Goal: Task Accomplishment & Management: Manage account settings

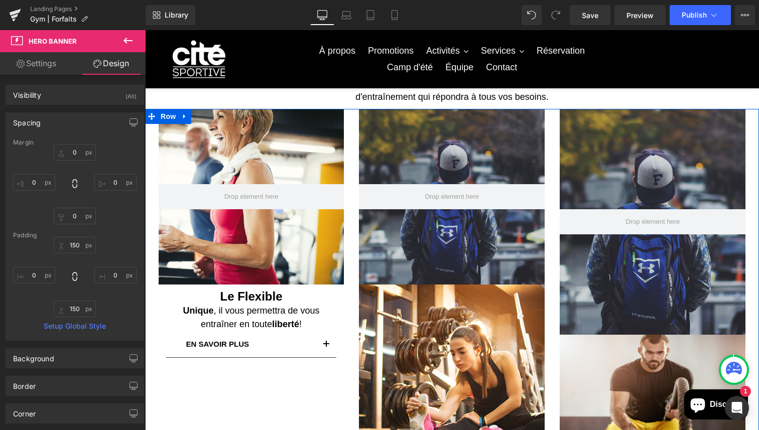
scroll to position [38, 0]
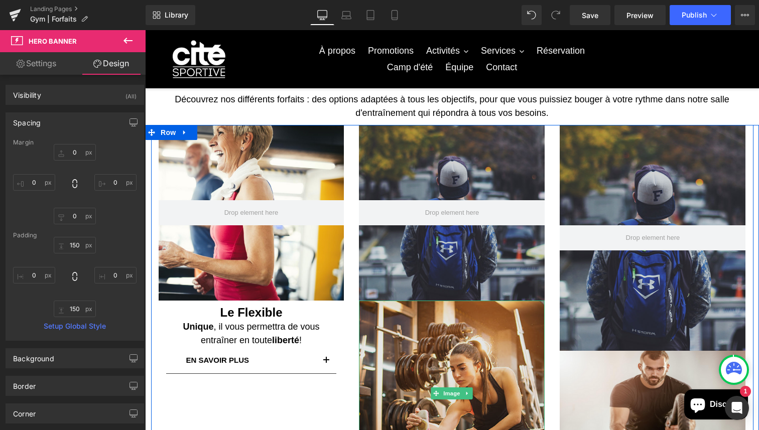
click at [492, 380] on img at bounding box center [452, 394] width 186 height 186
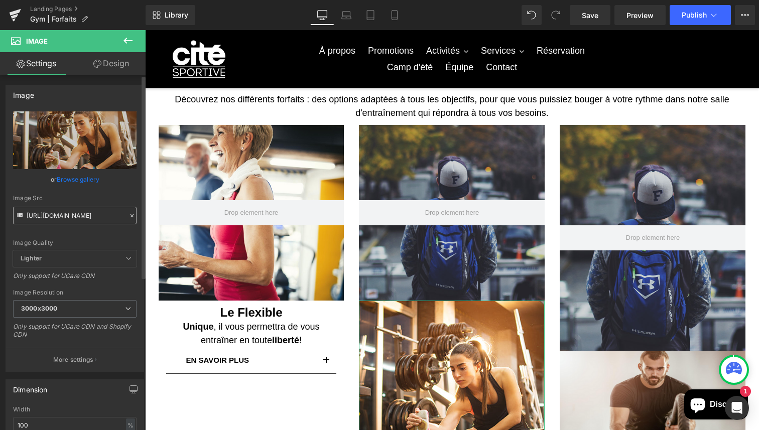
click at [68, 214] on input "[URL][DOMAIN_NAME]" at bounding box center [74, 216] width 123 height 18
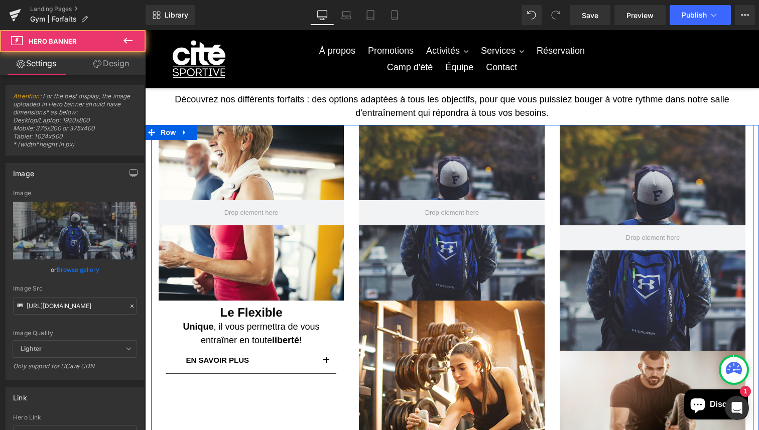
click at [145, 30] on div "150px" at bounding box center [145, 30] width 0 height 0
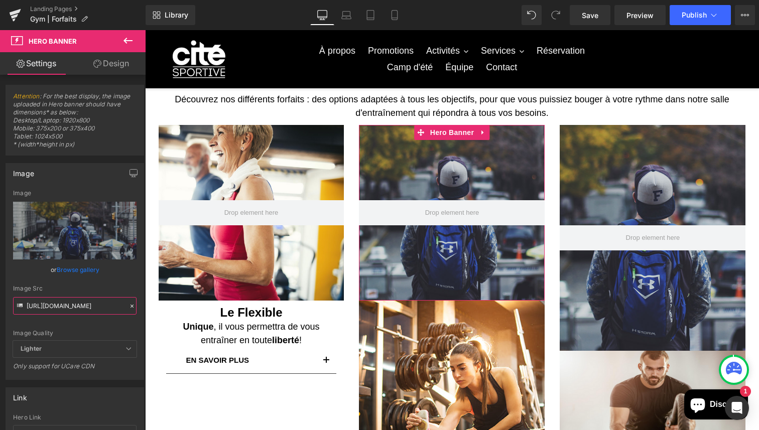
click at [96, 309] on input "[URL][DOMAIN_NAME]" at bounding box center [74, 306] width 123 height 18
paste input "[DOMAIN_NAME][URL]"
type input "[URL][DOMAIN_NAME]"
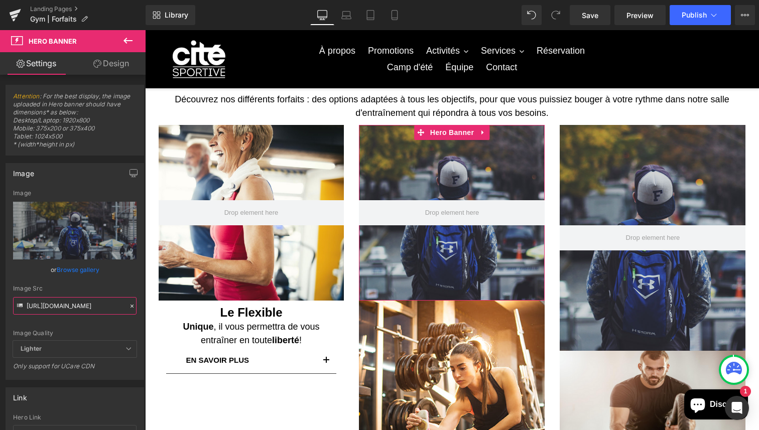
scroll to position [0, 214]
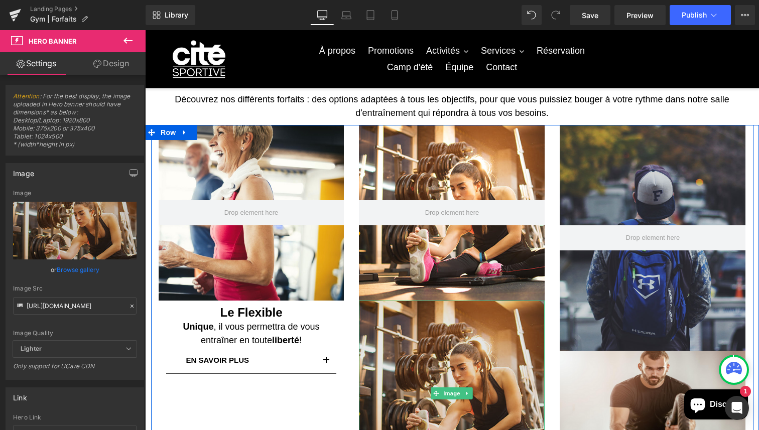
click at [487, 385] on img at bounding box center [452, 394] width 186 height 186
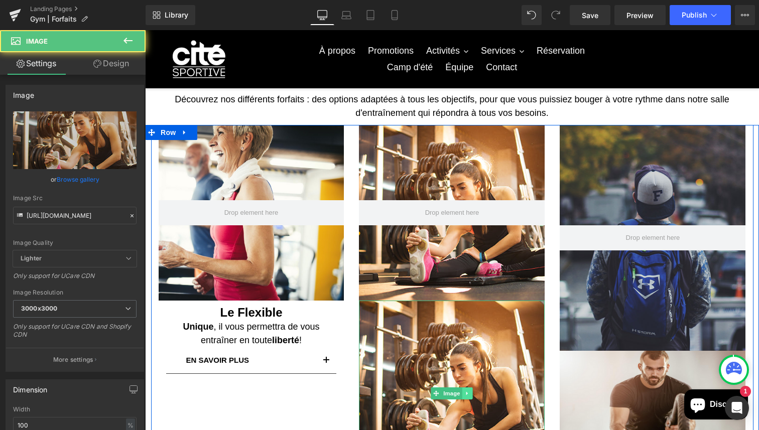
click at [465, 394] on icon at bounding box center [468, 393] width 6 height 6
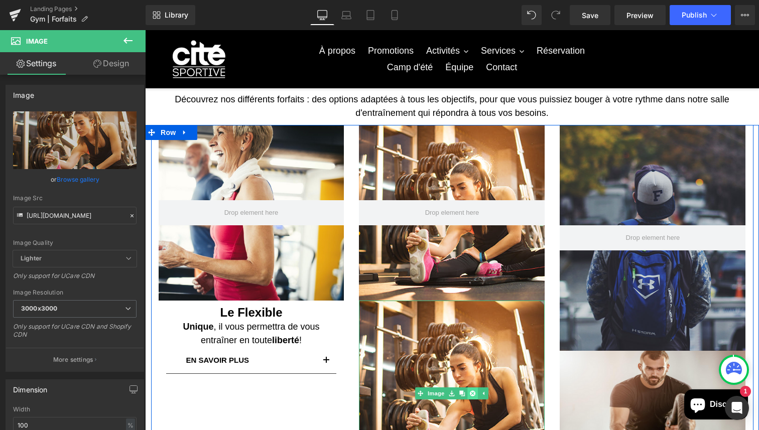
click at [472, 390] on icon at bounding box center [473, 393] width 6 height 6
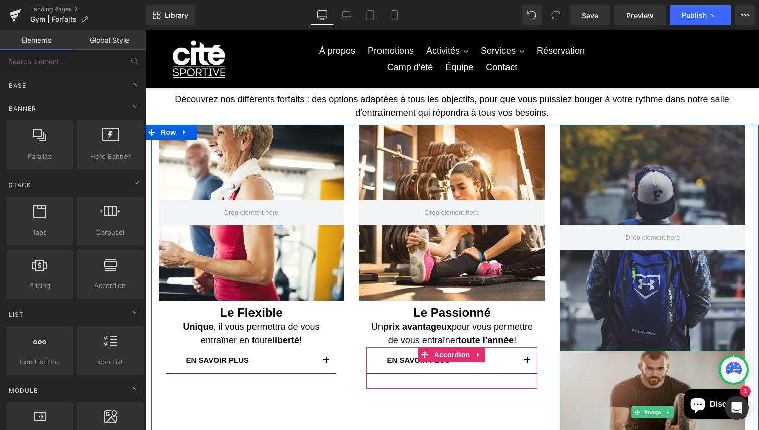
click at [637, 395] on img at bounding box center [652, 413] width 186 height 124
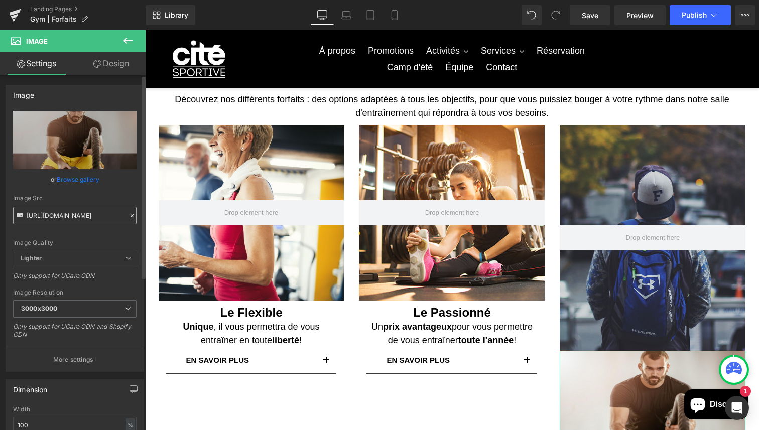
click at [61, 214] on input "[URL][DOMAIN_NAME]" at bounding box center [74, 216] width 123 height 18
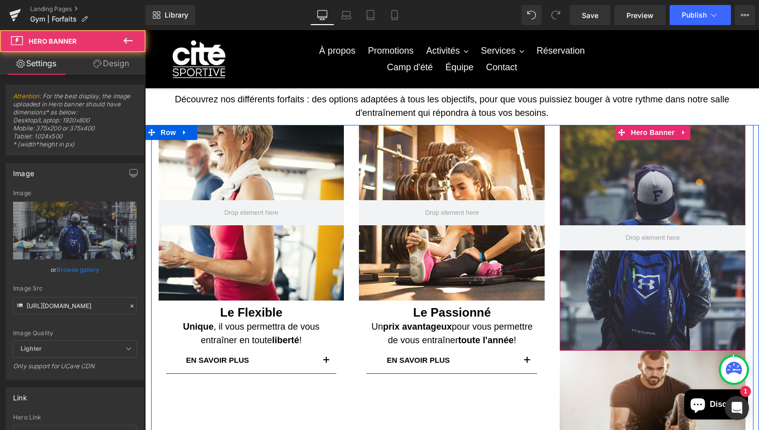
click at [685, 177] on div at bounding box center [652, 238] width 186 height 226
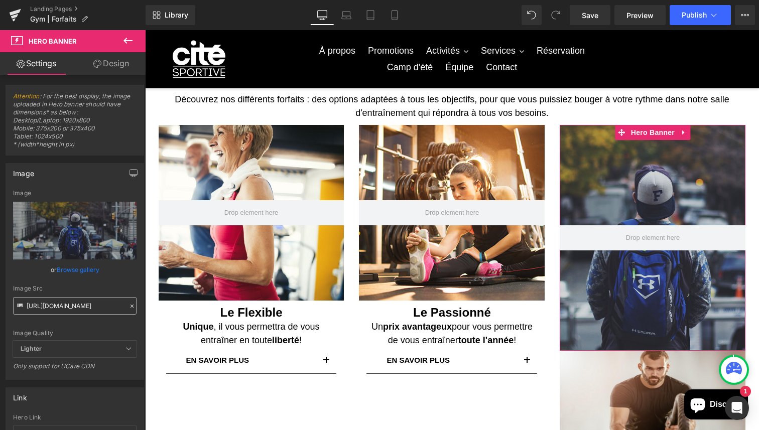
click at [78, 313] on input "[URL][DOMAIN_NAME]" at bounding box center [74, 306] width 123 height 18
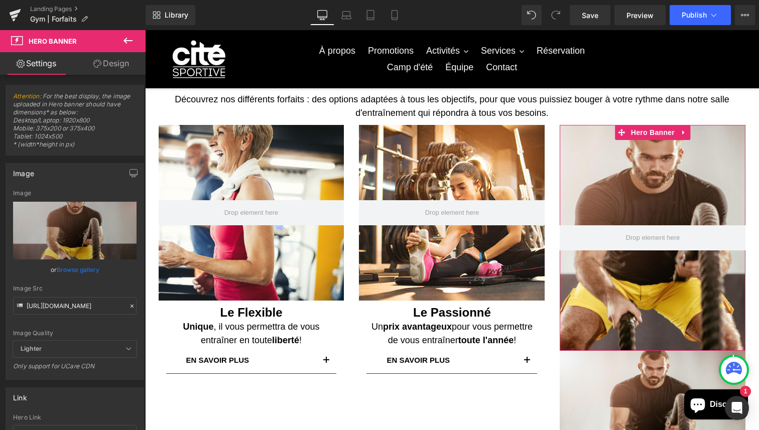
type input "[URL][DOMAIN_NAME]"
click at [119, 69] on link "Design" at bounding box center [111, 63] width 73 height 23
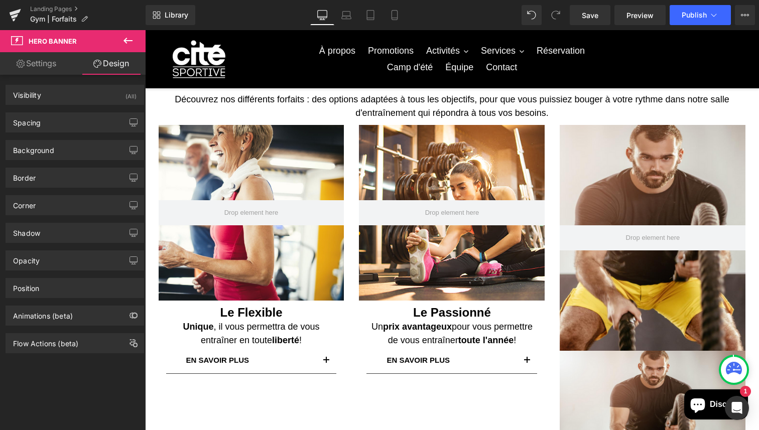
type input "0"
type input "200"
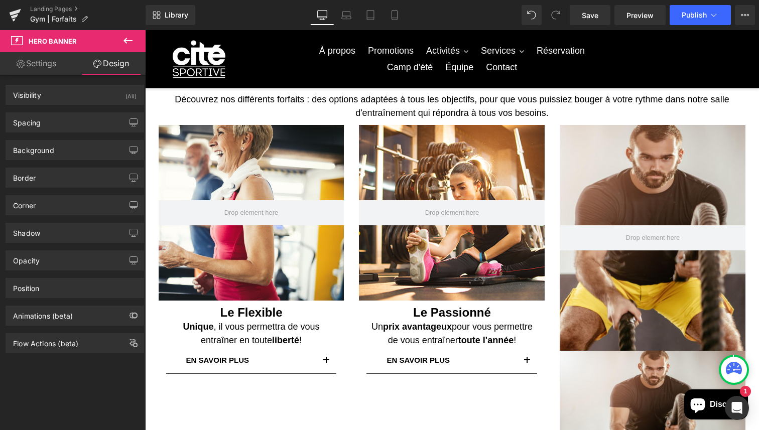
type input "0"
type input "200"
type input "0"
click at [55, 124] on div "Spacing" at bounding box center [74, 122] width 137 height 19
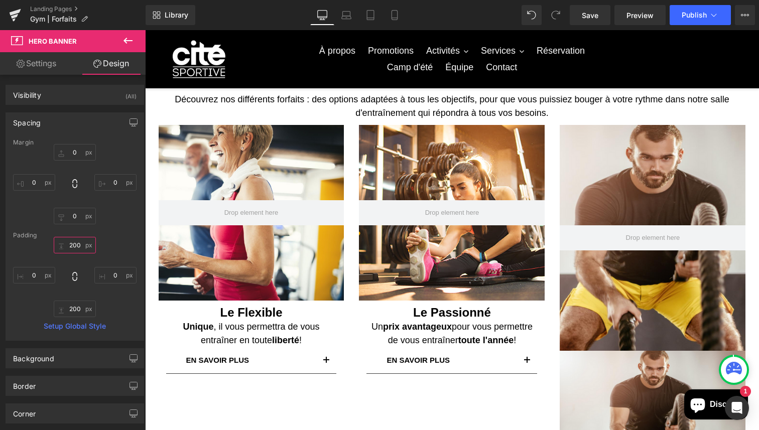
click at [80, 243] on input "200" at bounding box center [75, 245] width 42 height 17
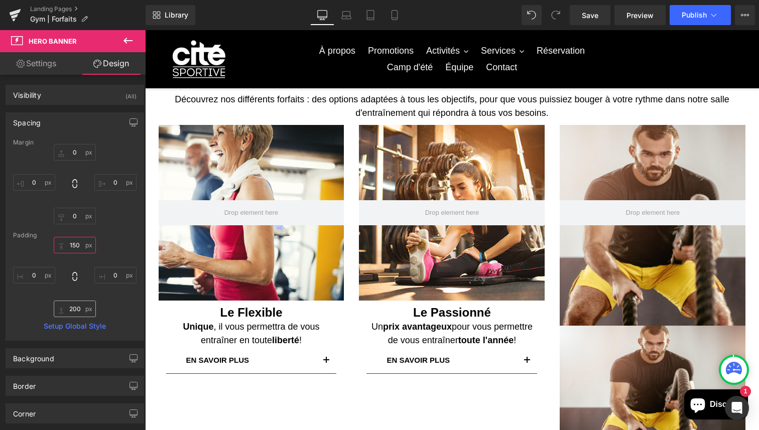
type input "150"
click at [75, 312] on input "200" at bounding box center [75, 309] width 42 height 17
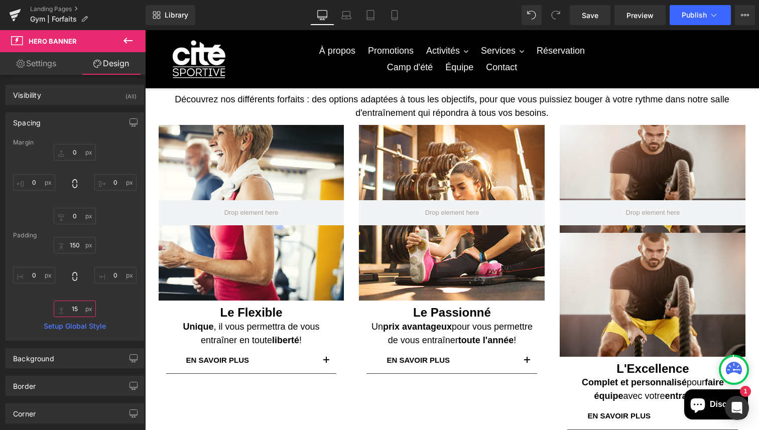
type input "150"
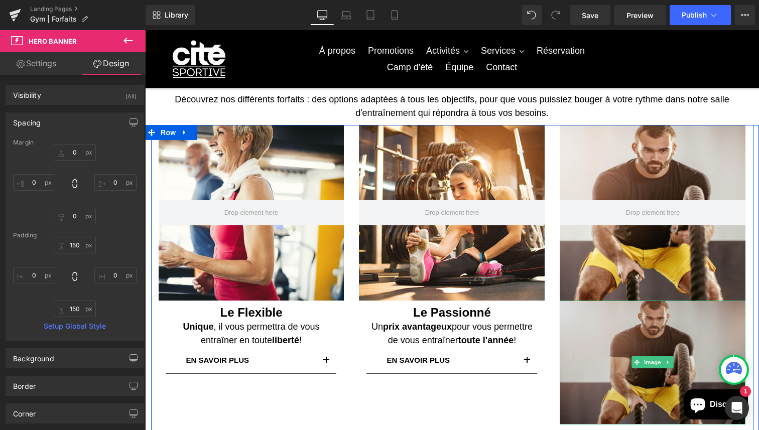
click at [600, 346] on img at bounding box center [652, 363] width 186 height 124
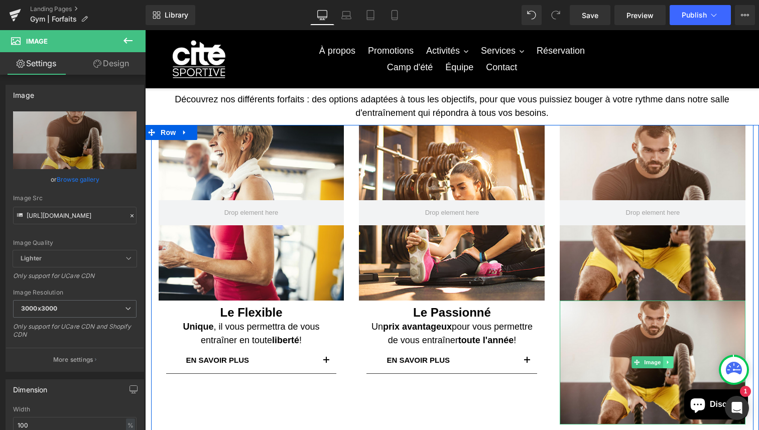
click at [671, 363] on link at bounding box center [668, 362] width 11 height 12
click at [675, 363] on icon at bounding box center [673, 363] width 6 height 6
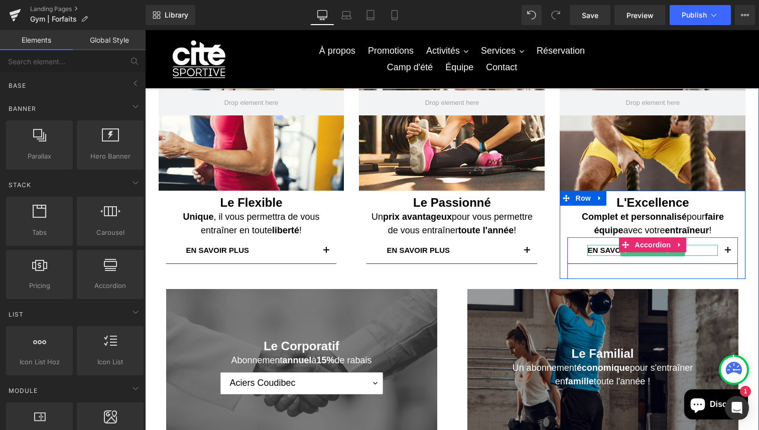
scroll to position [149, 0]
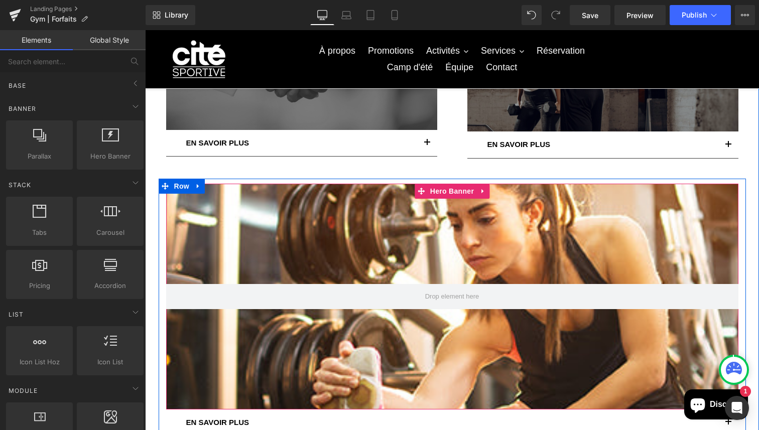
click at [507, 237] on div at bounding box center [452, 297] width 572 height 226
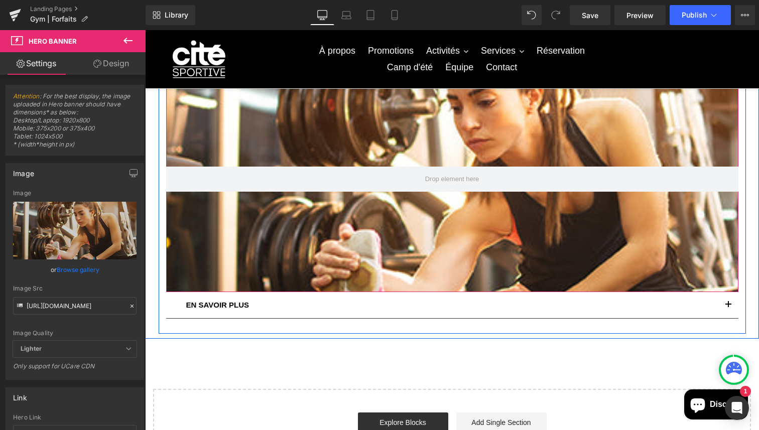
scroll to position [583, 0]
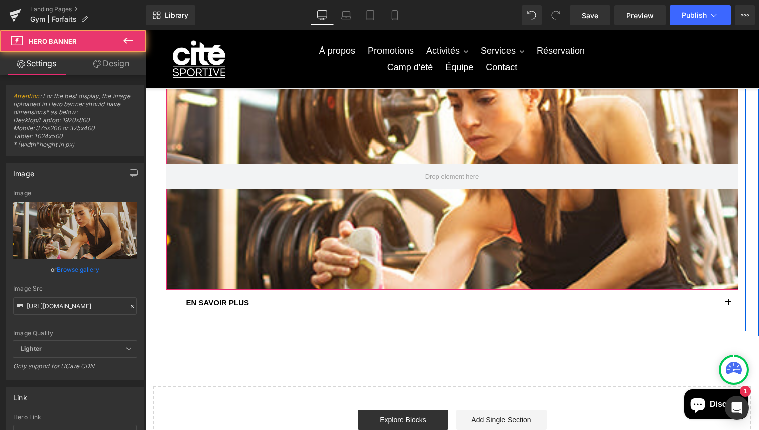
click at [309, 127] on div at bounding box center [452, 177] width 572 height 226
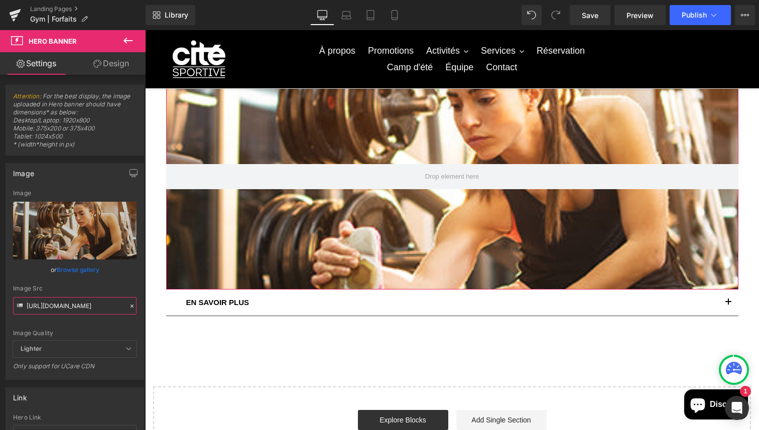
click at [99, 309] on input "[URL][DOMAIN_NAME]" at bounding box center [74, 306] width 123 height 18
paste input "text"
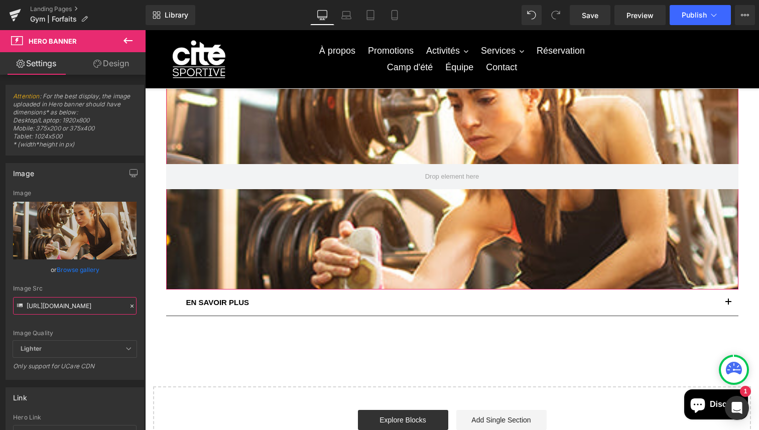
click at [82, 303] on input "[URL][DOMAIN_NAME]" at bounding box center [74, 306] width 123 height 18
paste input "express.png?v=1601255668"
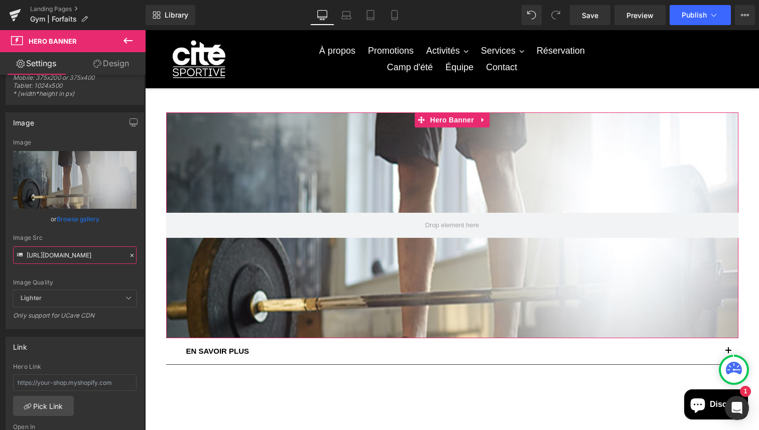
scroll to position [55, 0]
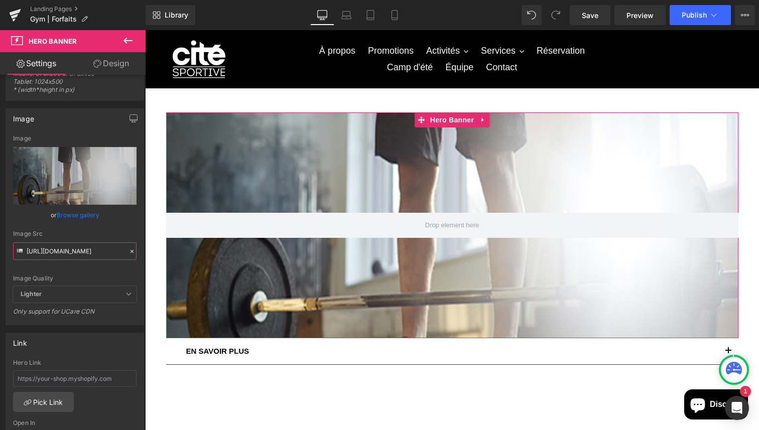
type input "[URL][DOMAIN_NAME]"
click at [74, 295] on span "Lighter" at bounding box center [74, 294] width 123 height 17
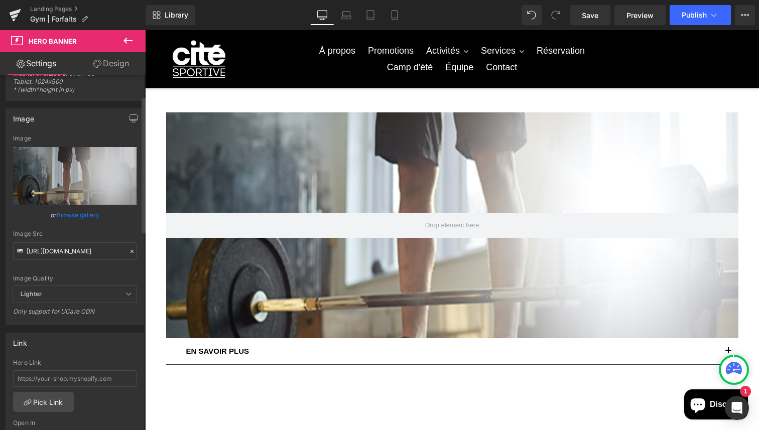
click at [75, 298] on span "Lighter" at bounding box center [74, 294] width 123 height 17
click at [125, 297] on icon at bounding box center [128, 294] width 6 height 6
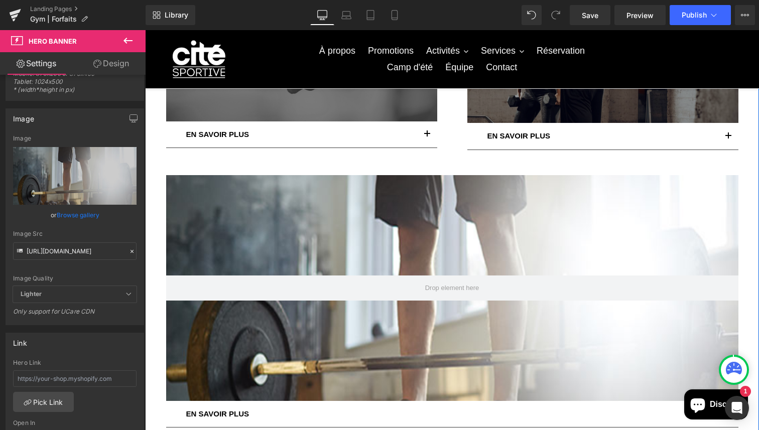
scroll to position [472, 0]
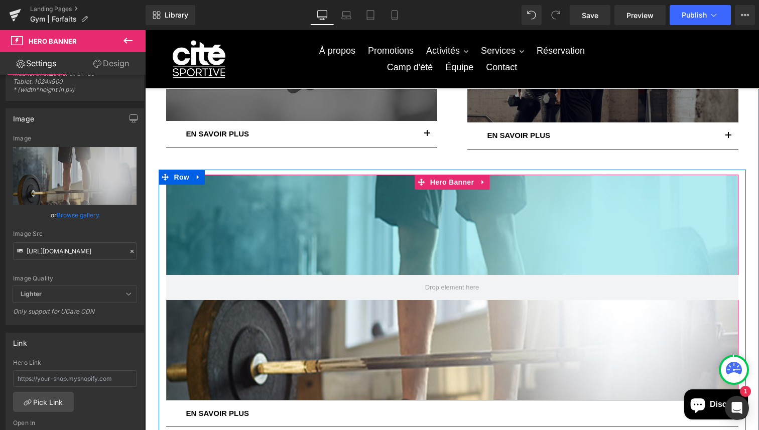
click at [387, 185] on div "Hero Banner 200px 200px" at bounding box center [452, 288] width 572 height 226
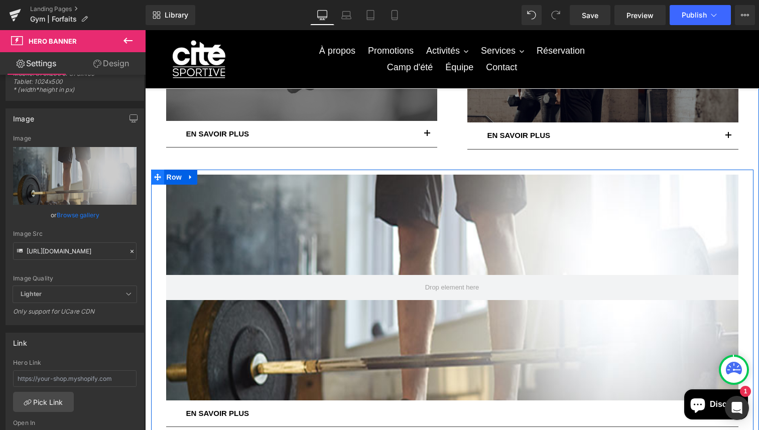
click at [157, 175] on icon at bounding box center [157, 177] width 7 height 7
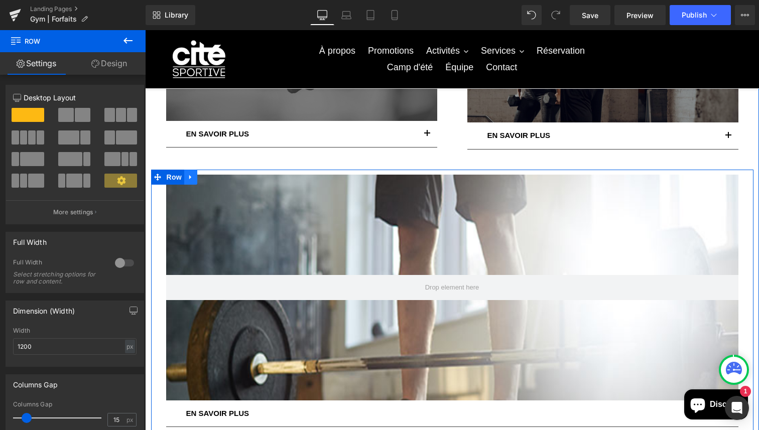
click at [193, 175] on icon at bounding box center [190, 177] width 7 height 8
click at [218, 177] on icon at bounding box center [216, 177] width 7 height 7
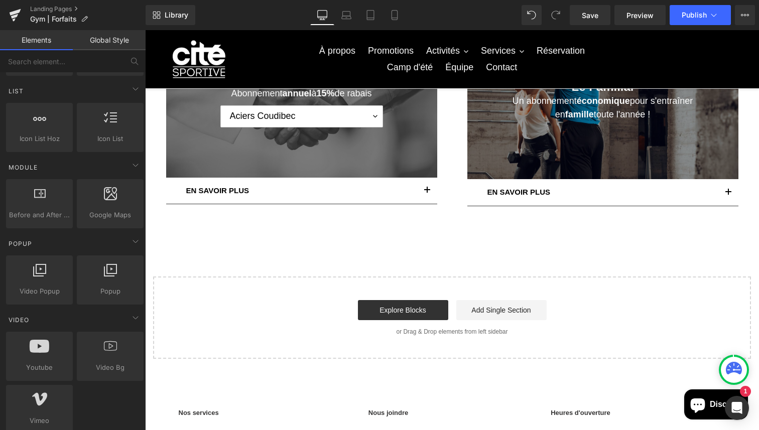
scroll to position [239, 0]
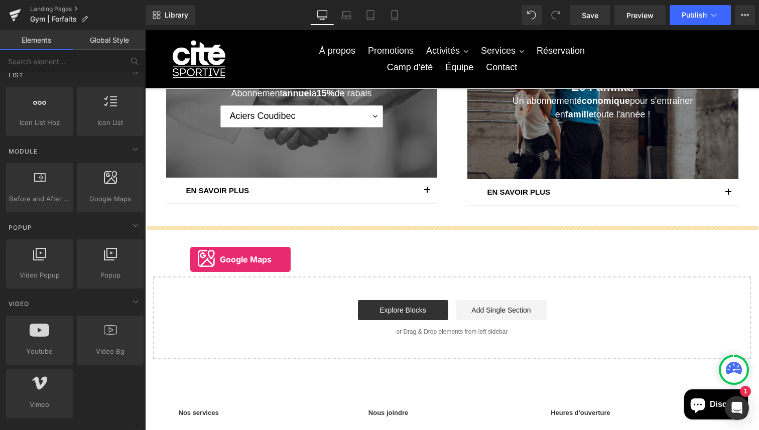
drag, startPoint x: 245, startPoint y: 232, endPoint x: 190, endPoint y: 259, distance: 61.0
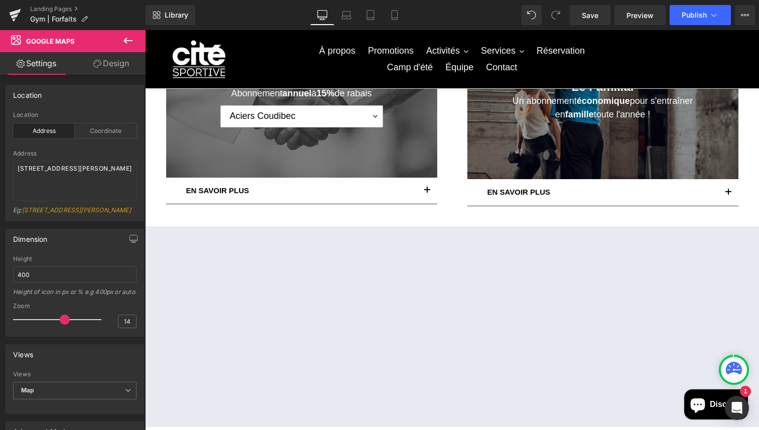
click at [123, 44] on icon at bounding box center [128, 41] width 12 height 12
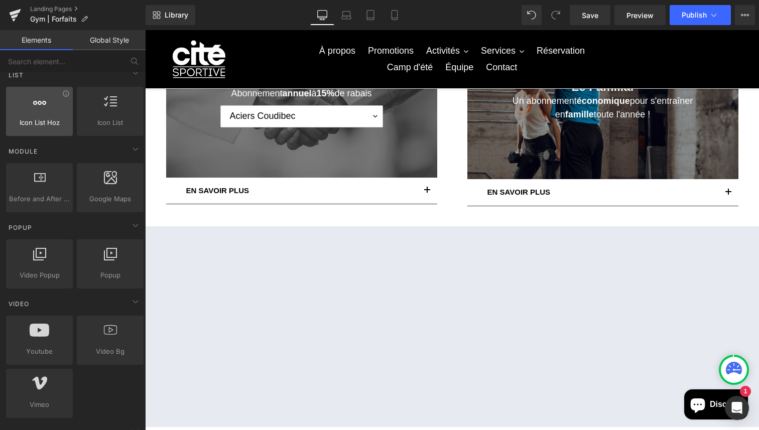
scroll to position [0, 0]
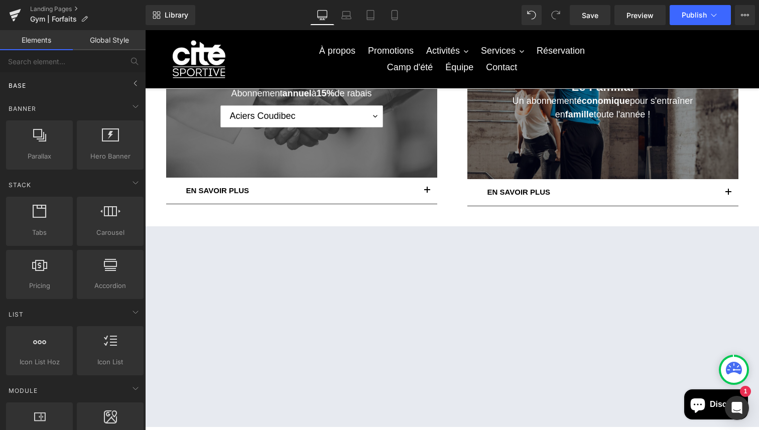
click at [119, 79] on div "Base" at bounding box center [74, 85] width 141 height 20
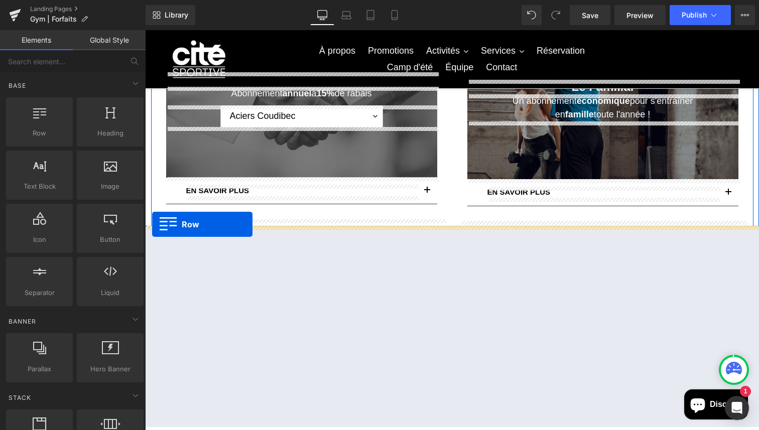
drag, startPoint x: 201, startPoint y: 169, endPoint x: 152, endPoint y: 225, distance: 74.7
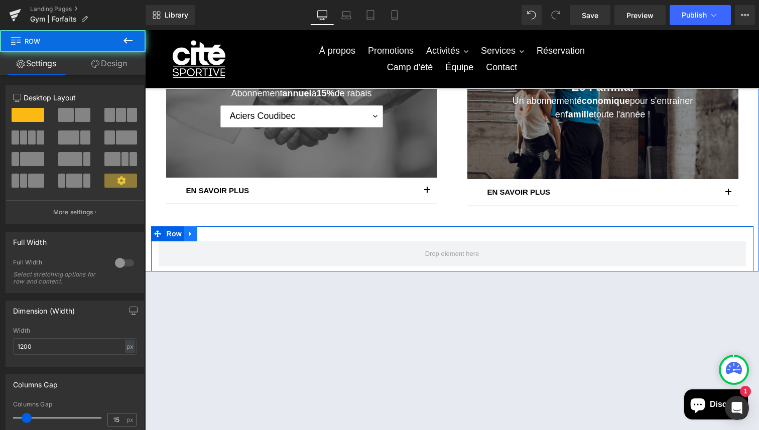
click at [191, 235] on icon at bounding box center [190, 234] width 7 height 8
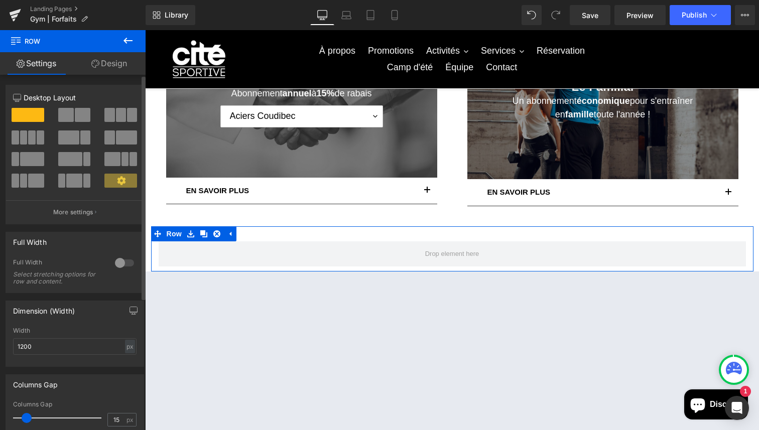
click at [120, 259] on div at bounding box center [124, 263] width 24 height 16
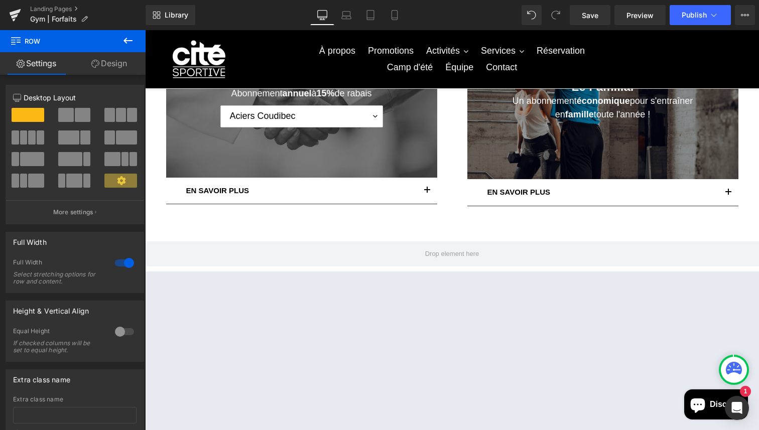
click at [134, 38] on button at bounding box center [127, 41] width 35 height 22
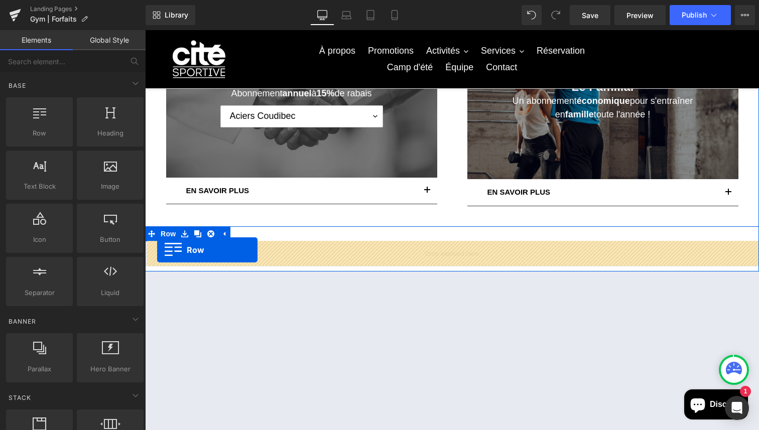
drag, startPoint x: 194, startPoint y: 152, endPoint x: 157, endPoint y: 250, distance: 104.6
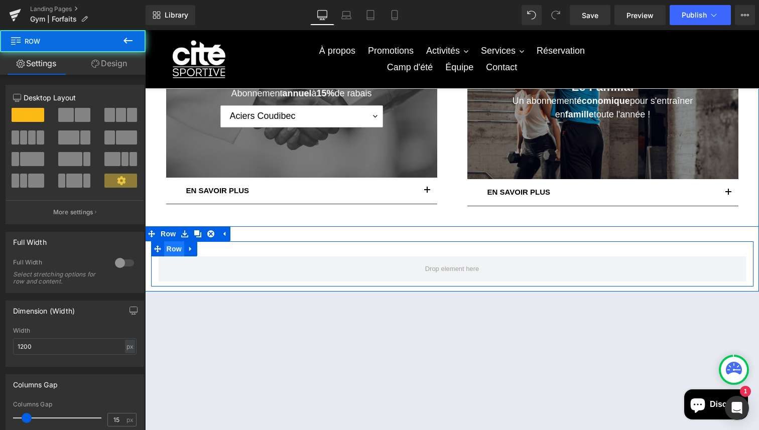
click at [176, 250] on span "Row" at bounding box center [174, 248] width 20 height 15
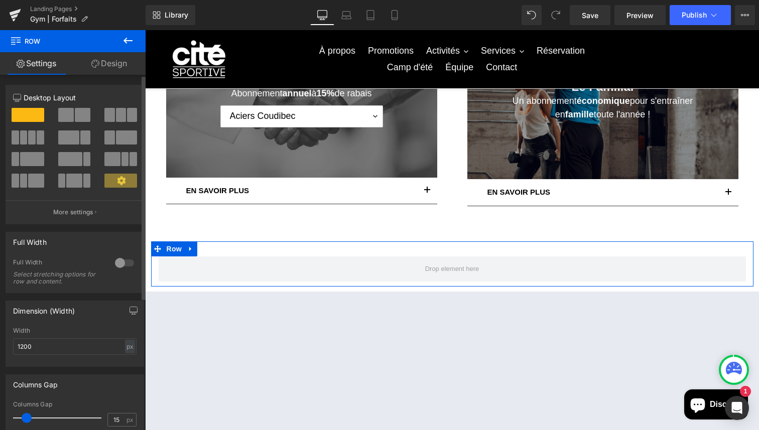
click at [76, 115] on span at bounding box center [83, 115] width 16 height 14
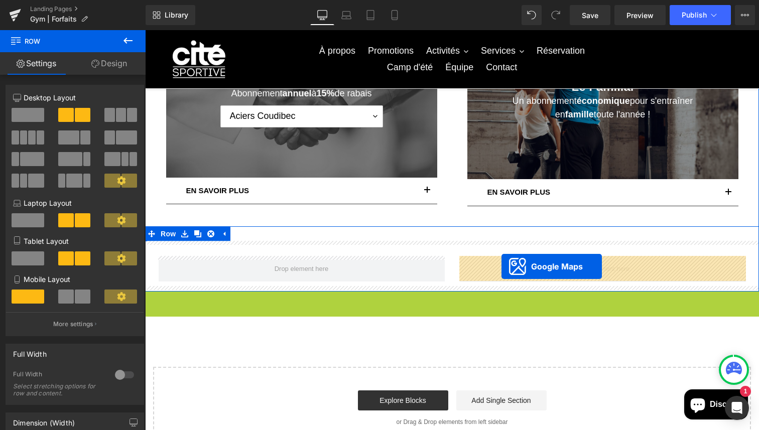
drag, startPoint x: 422, startPoint y: 303, endPoint x: 501, endPoint y: 266, distance: 87.1
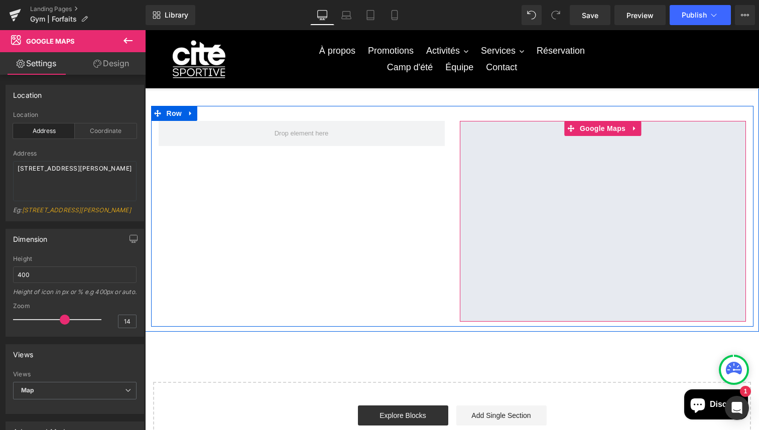
scroll to position [545, 0]
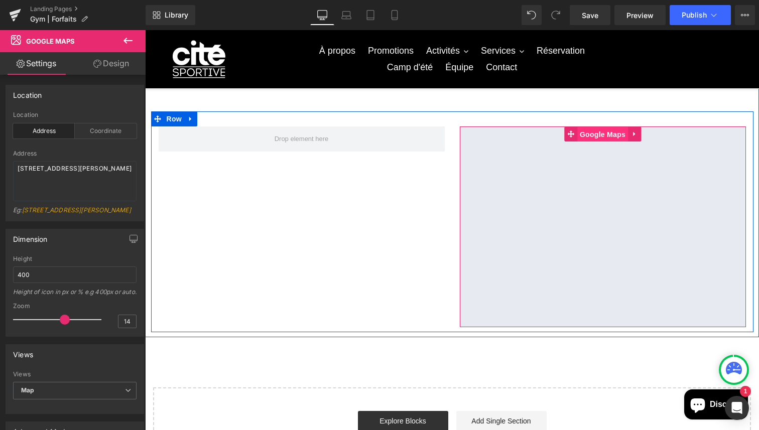
click at [612, 132] on span "Google Maps" at bounding box center [602, 134] width 51 height 15
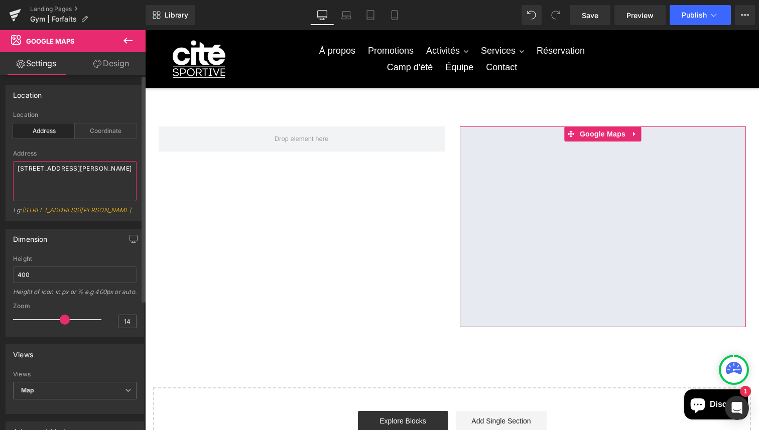
click at [62, 178] on textarea "[STREET_ADDRESS][PERSON_NAME]" at bounding box center [74, 181] width 123 height 40
drag, startPoint x: 62, startPoint y: 178, endPoint x: 0, endPoint y: 161, distance: 64.4
click at [0, 161] on div "Location address Location Address Coordinate Address [STREET_ADDRESS][GEOGRAPHI…" at bounding box center [75, 149] width 150 height 144
click at [95, 194] on textarea "[STREET_ADDRESS][PERSON_NAME]" at bounding box center [74, 181] width 123 height 40
type textarea "[STREET_ADDRESS][PERSON_NAME]"
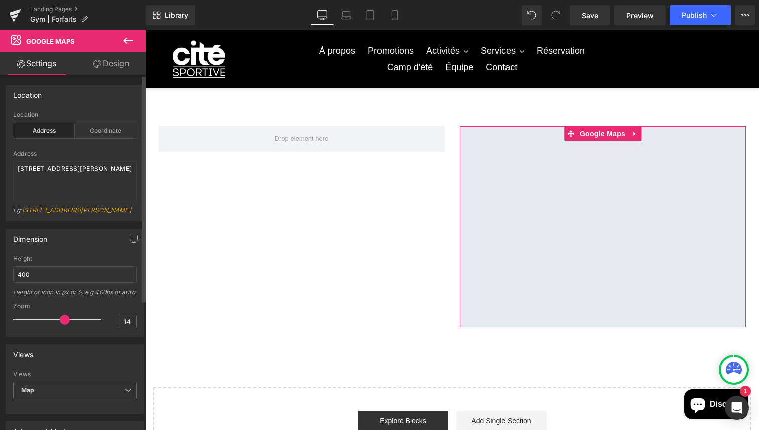
click at [93, 233] on div "Dimension 400px Height 400 Height of icon in px or % e.g 400px or auto. 14 Zoom…" at bounding box center [75, 278] width 150 height 115
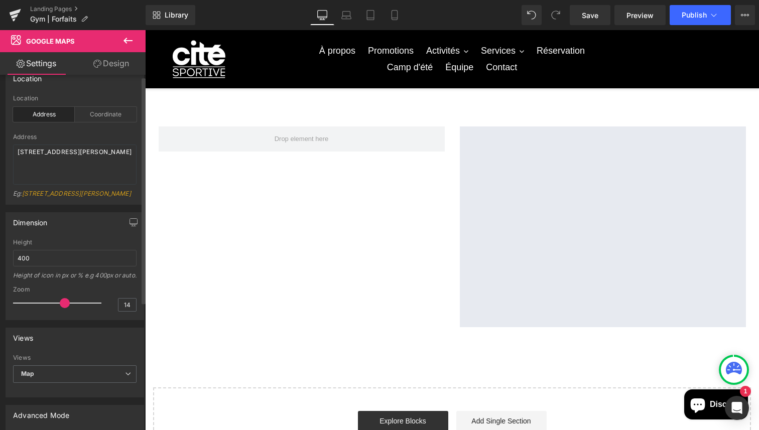
scroll to position [0, 0]
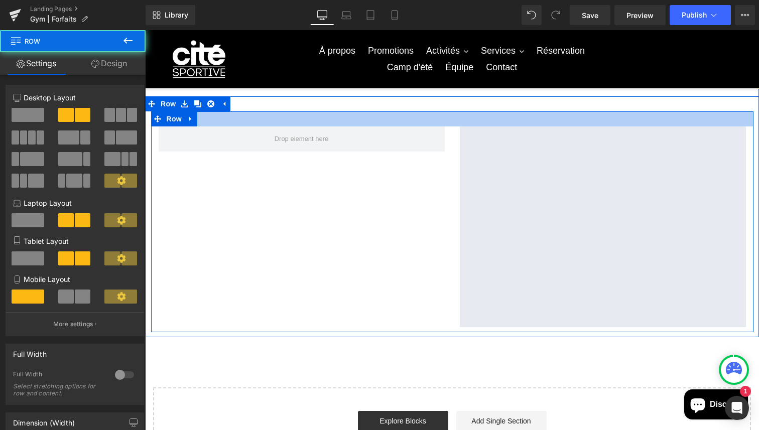
click at [208, 113] on div at bounding box center [452, 118] width 602 height 15
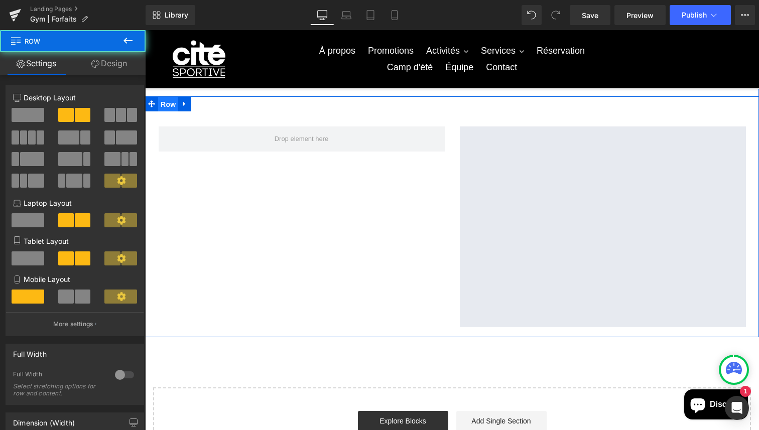
click at [166, 97] on span "Row" at bounding box center [168, 104] width 20 height 15
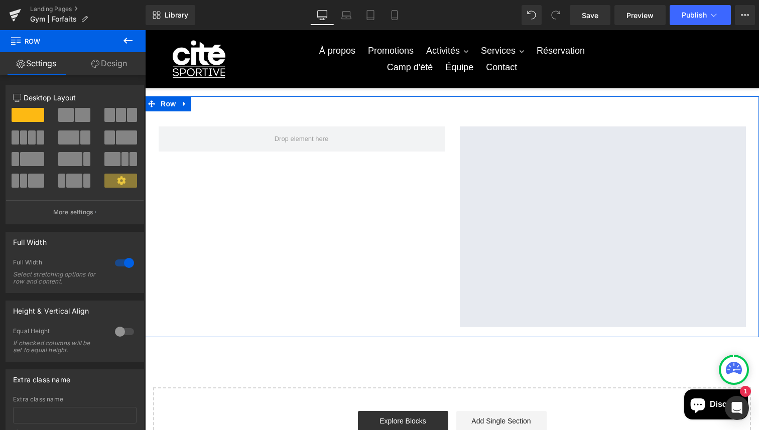
click at [110, 72] on link "Design" at bounding box center [109, 63] width 73 height 23
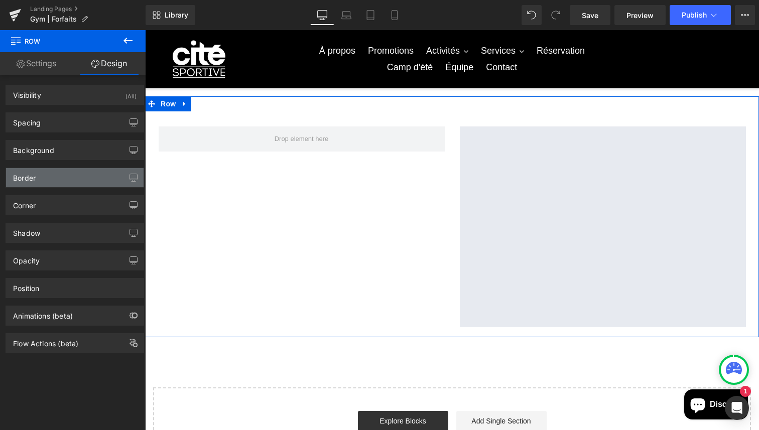
type input "transparent"
type input "0"
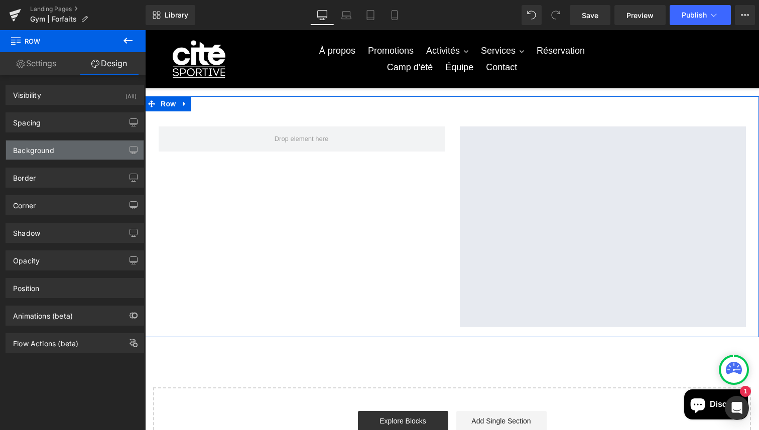
click at [54, 146] on div "Background" at bounding box center [74, 149] width 137 height 19
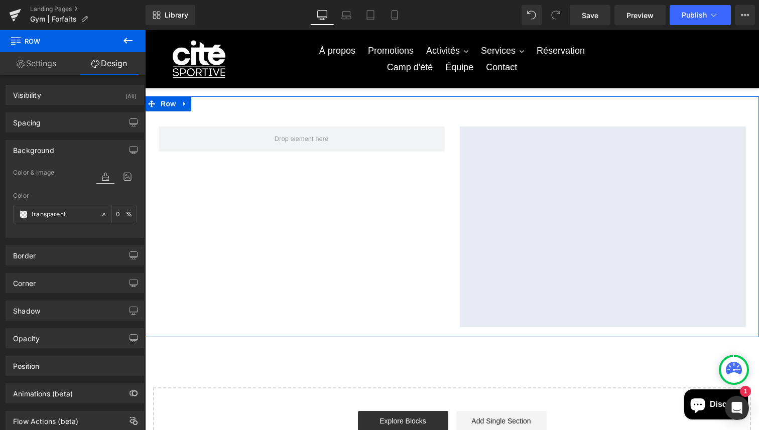
scroll to position [14, 0]
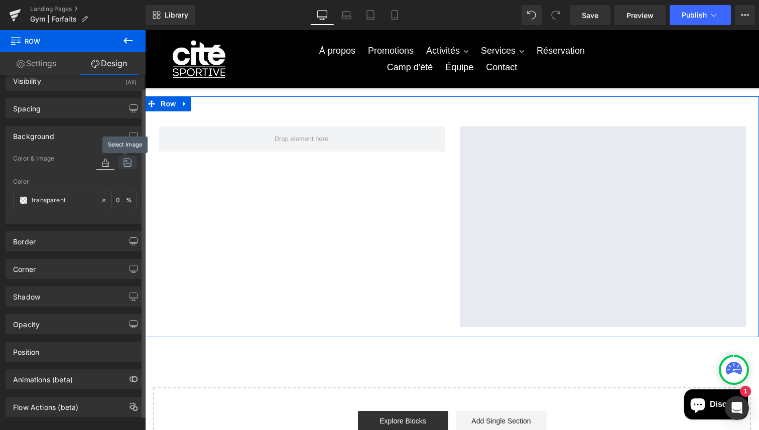
click at [121, 168] on icon at bounding box center [127, 162] width 18 height 13
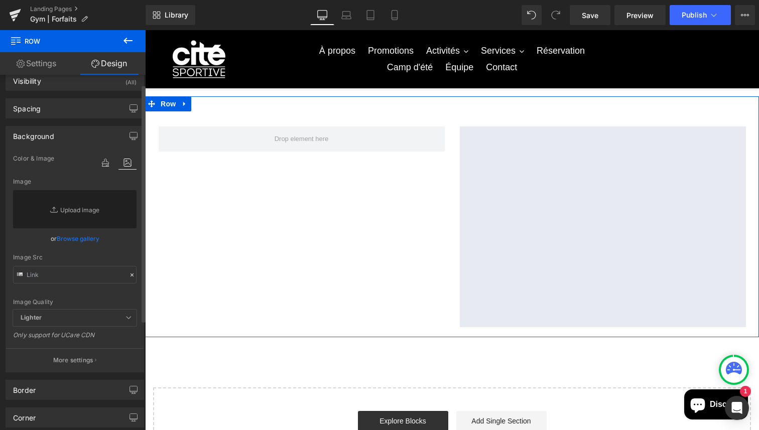
click at [60, 160] on div "Color & Image image" at bounding box center [74, 166] width 123 height 26
click at [104, 157] on icon at bounding box center [105, 162] width 18 height 13
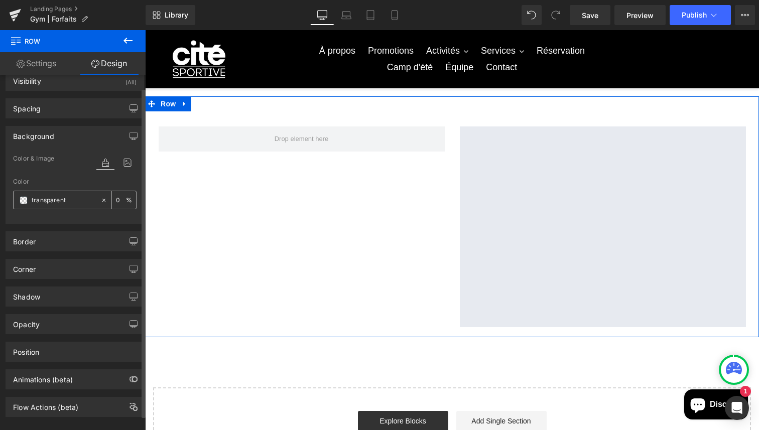
click at [65, 199] on input "transparent" at bounding box center [64, 200] width 64 height 11
type input "000"
type input "100"
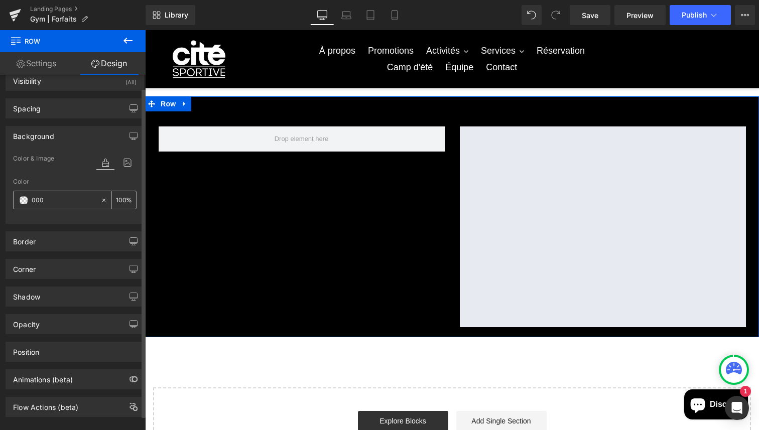
type input "0000"
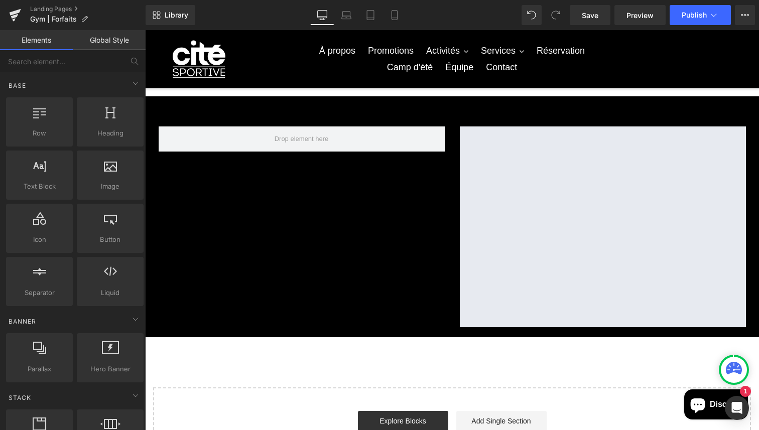
click at [249, 369] on div "Nos forfaits Heading Découvrez nos différents forfaits : des options adaptées à…" at bounding box center [452, 11] width 614 height 917
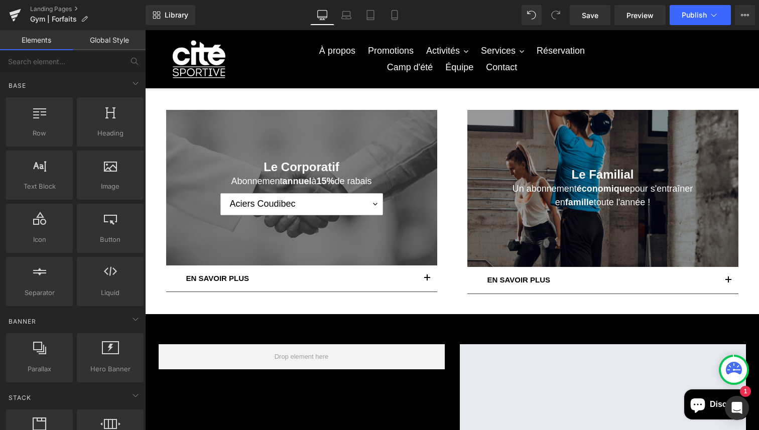
scroll to position [411, 0]
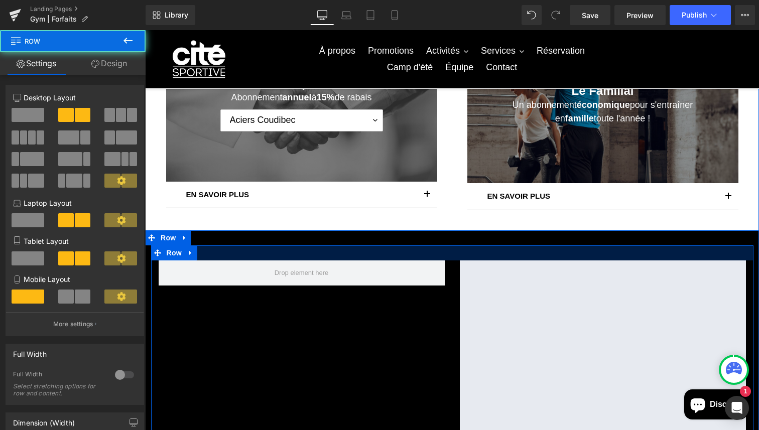
click at [276, 249] on div at bounding box center [452, 252] width 602 height 15
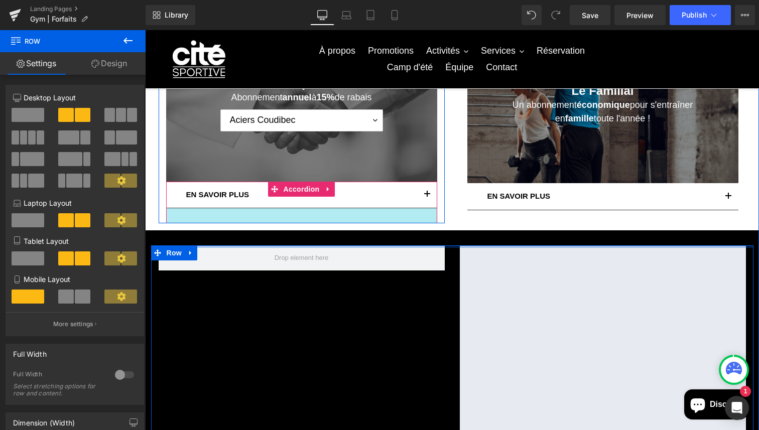
drag, startPoint x: 276, startPoint y: 250, endPoint x: 278, endPoint y: 213, distance: 37.2
click at [278, 213] on div "Hero Banner 150px 150px Le Flexible Heading Unique , il vous permettra de vous …" at bounding box center [452, 104] width 614 height 704
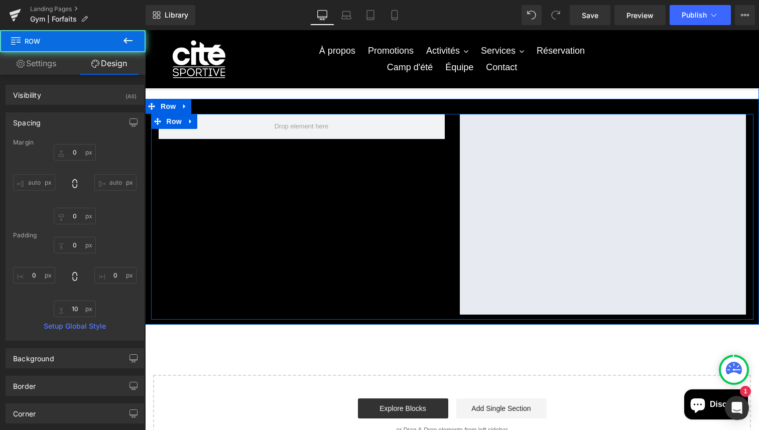
scroll to position [545, 0]
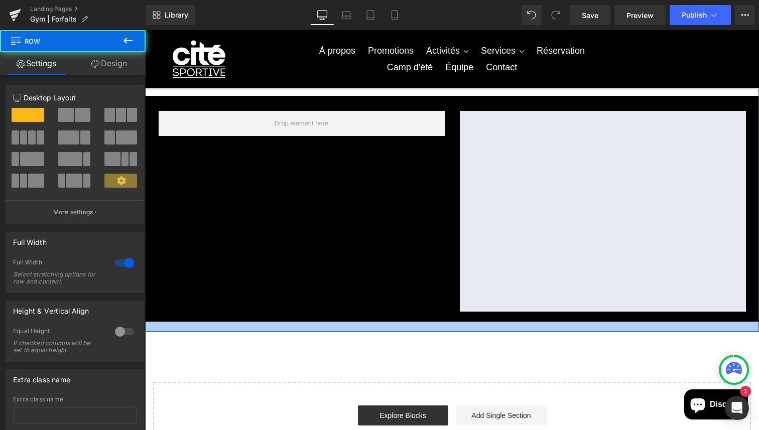
drag, startPoint x: 410, startPoint y: 321, endPoint x: 411, endPoint y: 331, distance: 10.0
click at [411, 331] on div at bounding box center [452, 327] width 614 height 10
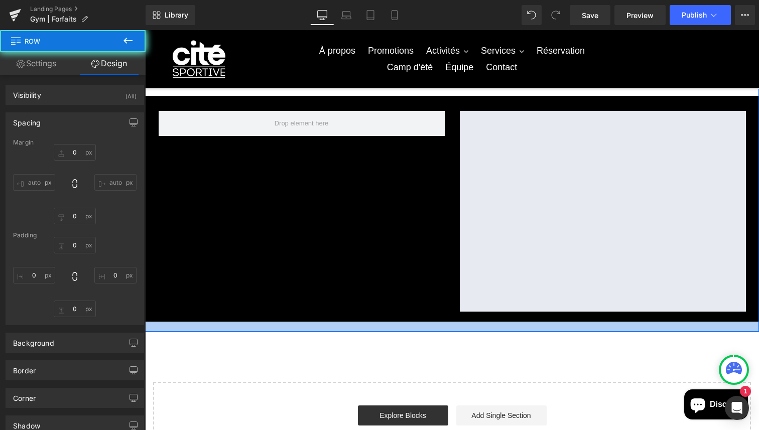
type input "0"
type input "20"
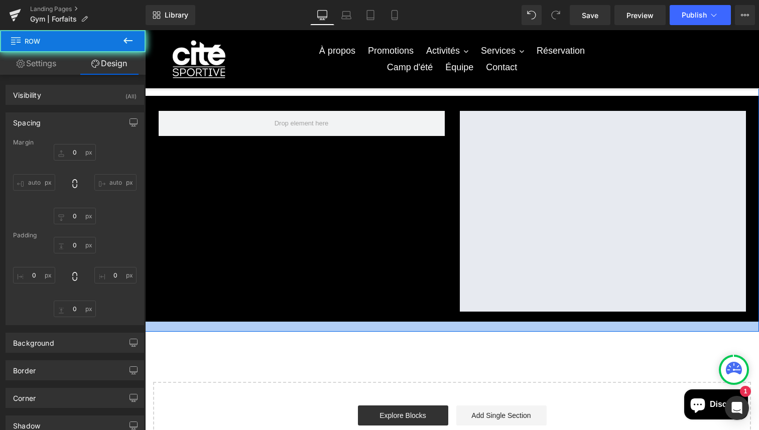
type input "0"
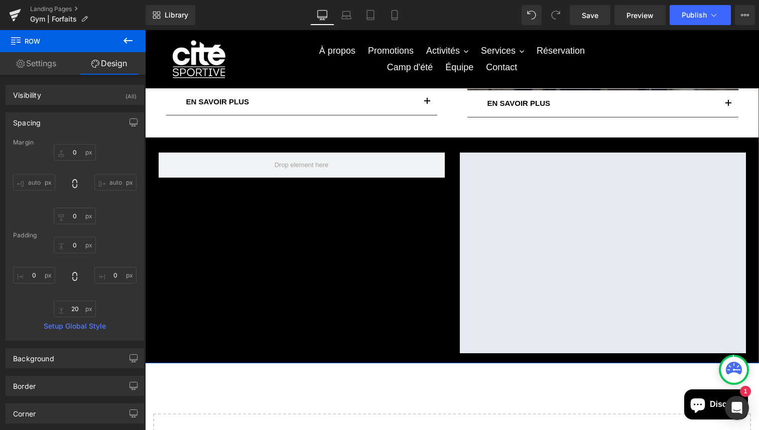
type input "0"
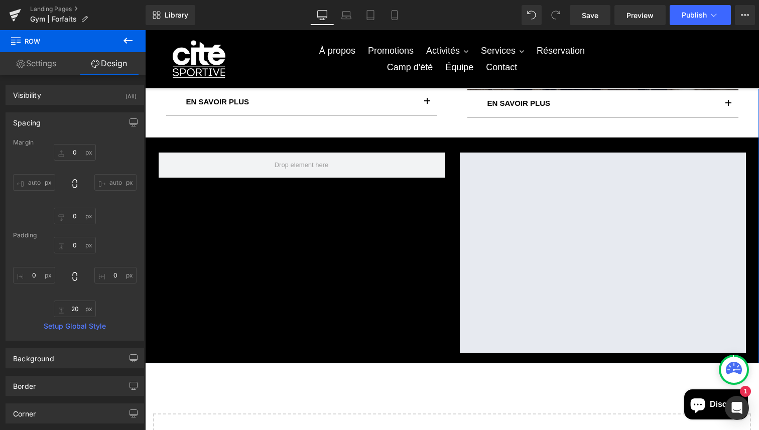
type input "0"
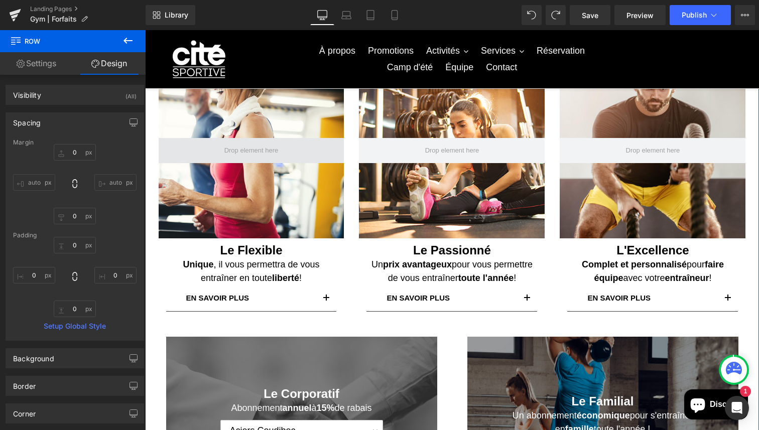
scroll to position [0, 0]
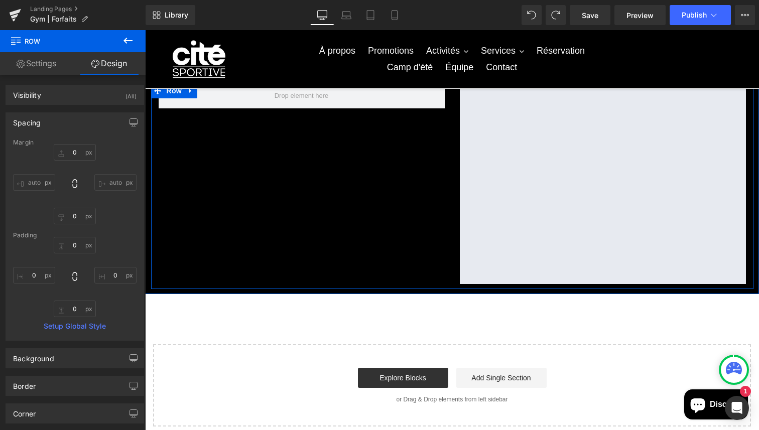
click at [331, 242] on div "Google Maps Row" at bounding box center [452, 186] width 602 height 206
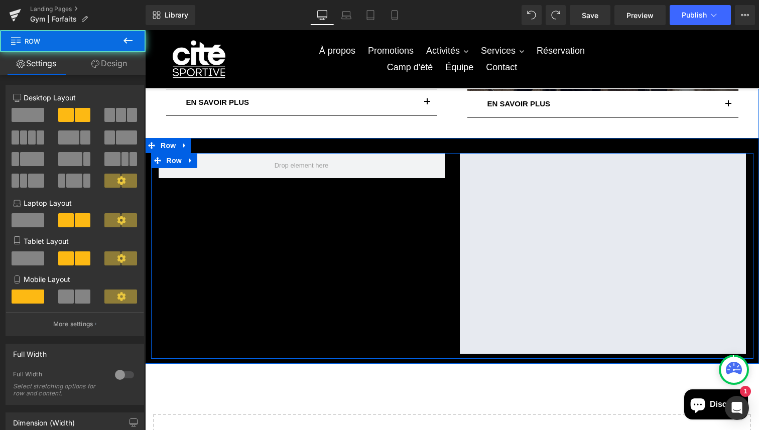
scroll to position [503, 0]
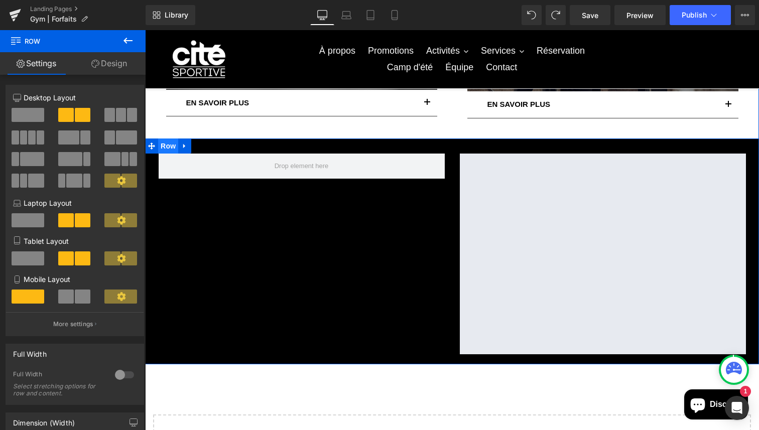
click at [167, 145] on span "Row" at bounding box center [168, 145] width 20 height 15
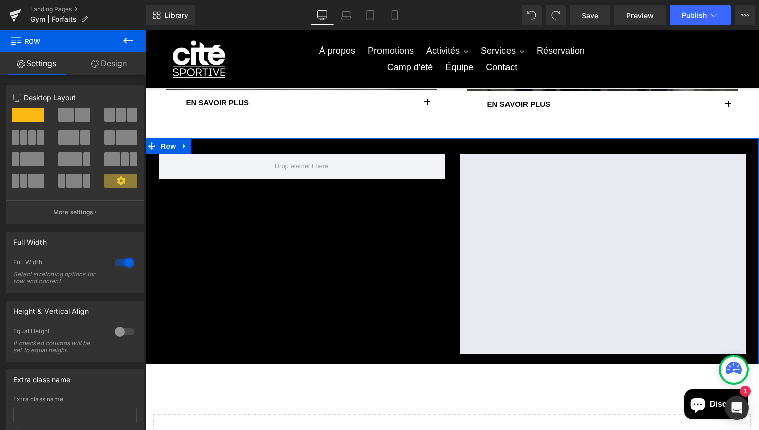
click at [114, 69] on link "Design" at bounding box center [109, 63] width 73 height 23
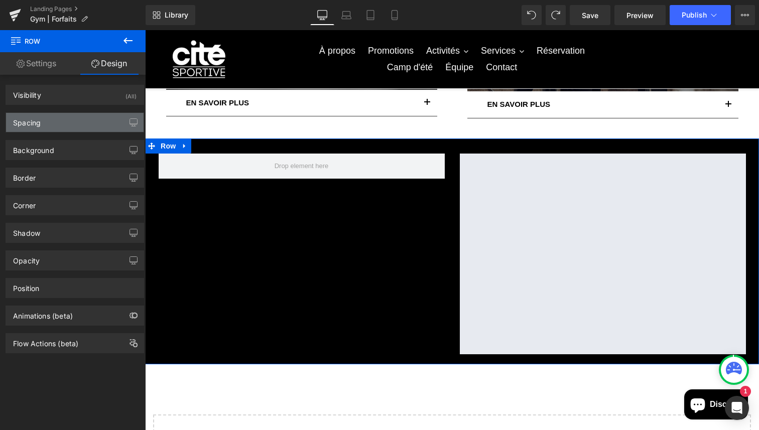
click at [67, 118] on div "Spacing" at bounding box center [74, 122] width 137 height 19
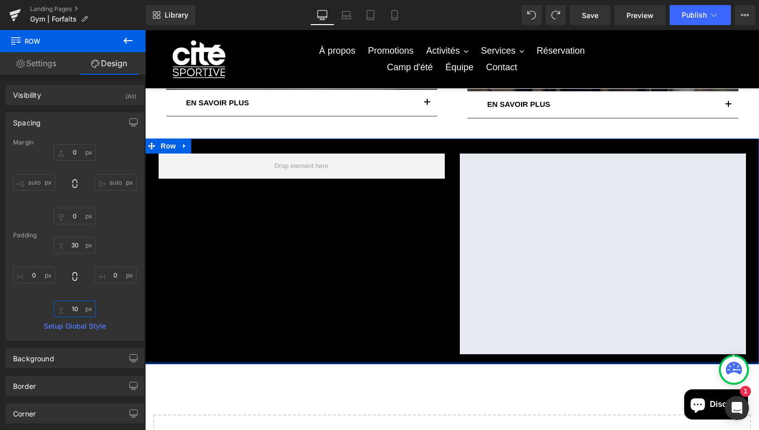
click at [81, 306] on input "10" at bounding box center [75, 309] width 42 height 17
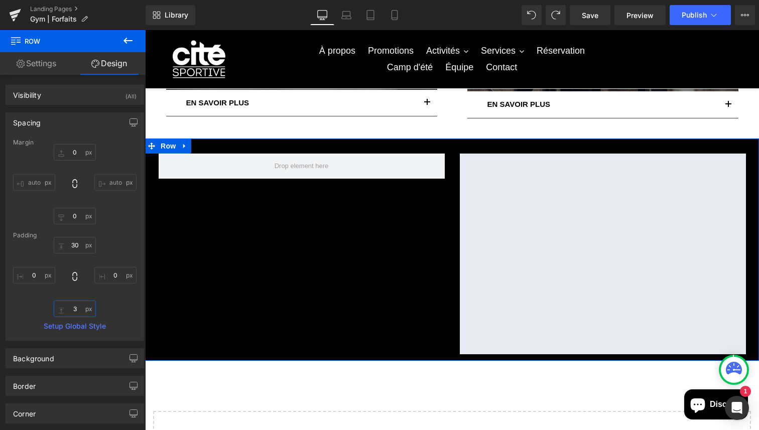
type input "30"
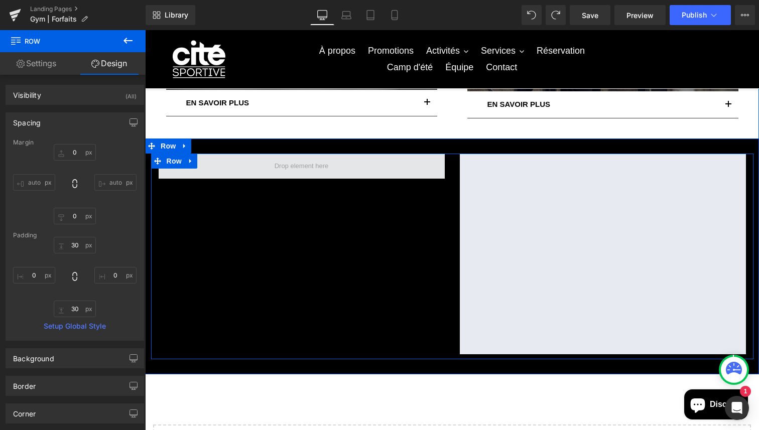
click at [291, 169] on span at bounding box center [301, 166] width 61 height 15
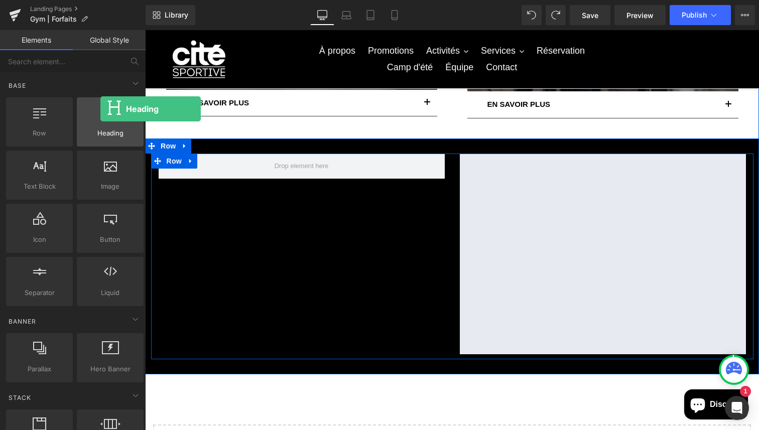
drag, startPoint x: 105, startPoint y: 135, endPoint x: 100, endPoint y: 109, distance: 27.0
click at [100, 109] on div "Heading headings, titles, h1,h2,h3,h4,h5,h6" at bounding box center [110, 121] width 67 height 49
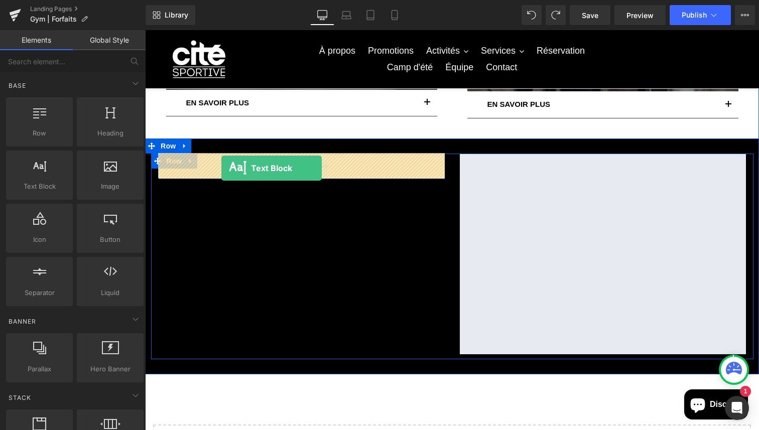
drag, startPoint x: 191, startPoint y: 205, endPoint x: 221, endPoint y: 168, distance: 47.7
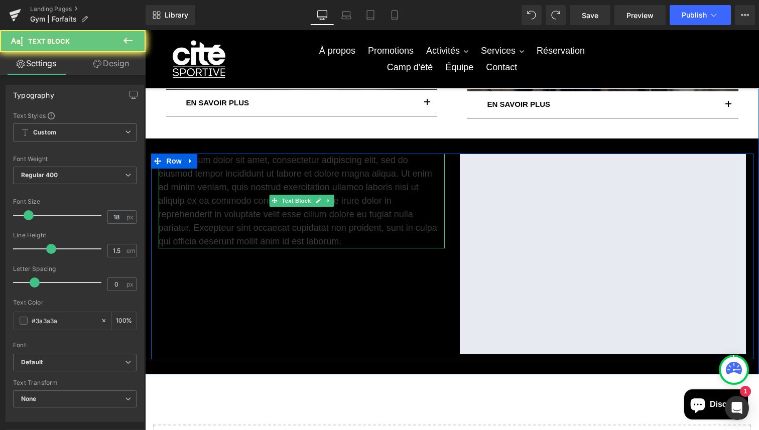
click at [229, 178] on p "Lorem ipsum dolor sit amet, consectetur adipiscing elit, sed do eiusmod tempor …" at bounding box center [302, 201] width 286 height 95
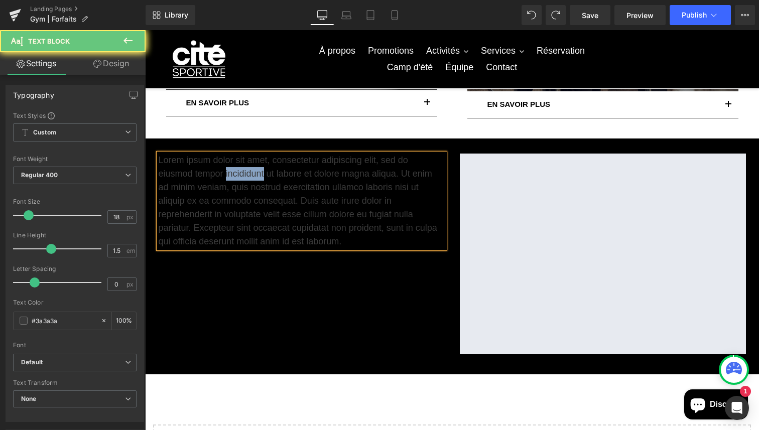
click at [229, 178] on p "Lorem ipsum dolor sit amet, consectetur adipiscing elit, sed do eiusmod tempor …" at bounding box center [302, 201] width 286 height 95
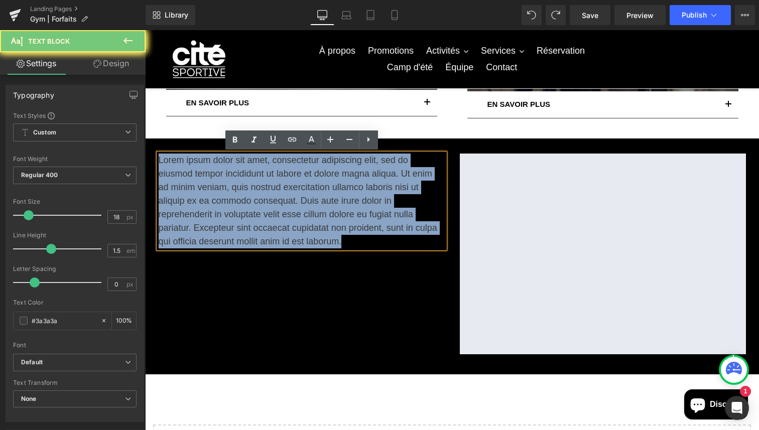
click at [229, 178] on p "Lorem ipsum dolor sit amet, consectetur adipiscing elit, sed do eiusmod tempor …" at bounding box center [302, 201] width 286 height 95
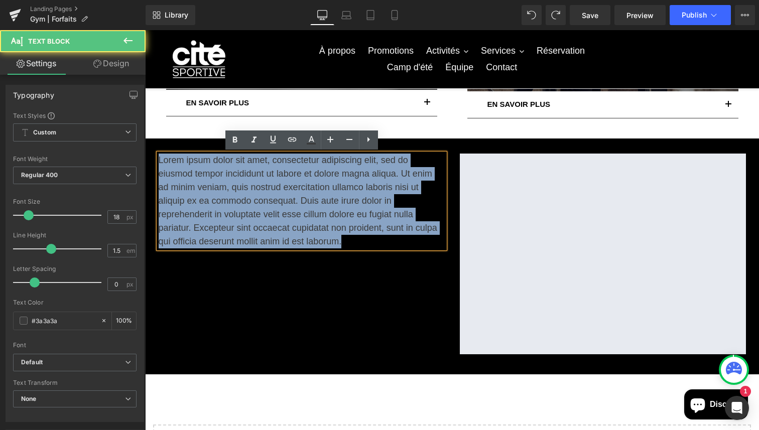
click at [229, 178] on p "Lorem ipsum dolor sit amet, consectetur adipiscing elit, sed do eiusmod tempor …" at bounding box center [302, 201] width 286 height 95
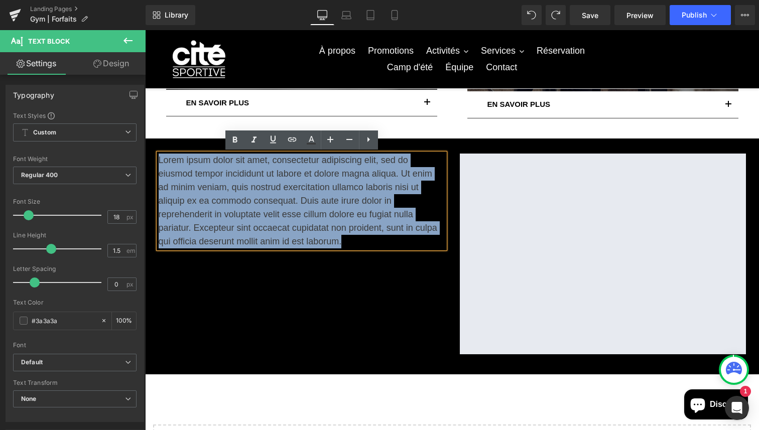
click at [231, 248] on p "Lorem ipsum dolor sit amet, consectetur adipiscing elit, sed do eiusmod tempor …" at bounding box center [302, 201] width 286 height 95
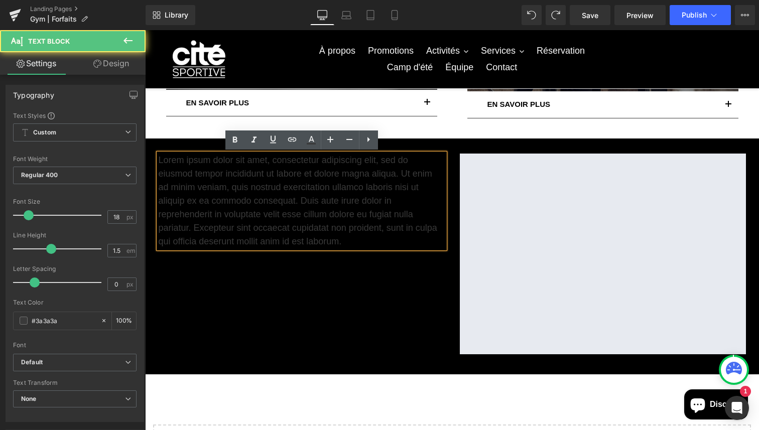
click at [231, 231] on p "Lorem ipsum dolor sit amet, consectetur adipiscing elit, sed do eiusmod tempor …" at bounding box center [302, 201] width 286 height 95
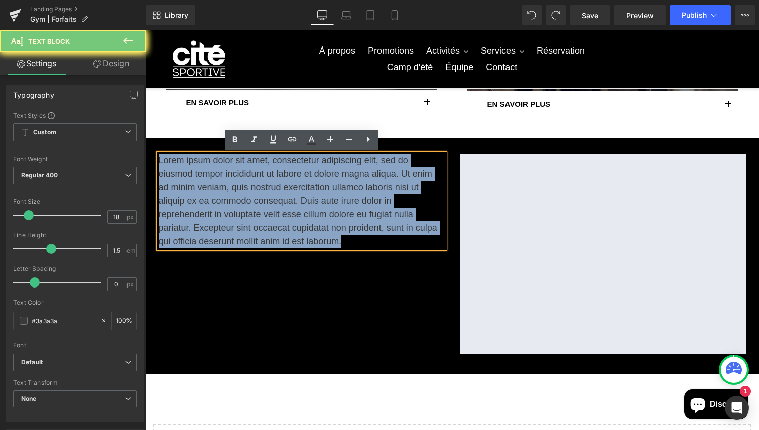
click at [231, 231] on p "Lorem ipsum dolor sit amet, consectetur adipiscing elit, sed do eiusmod tempor …" at bounding box center [302, 201] width 286 height 95
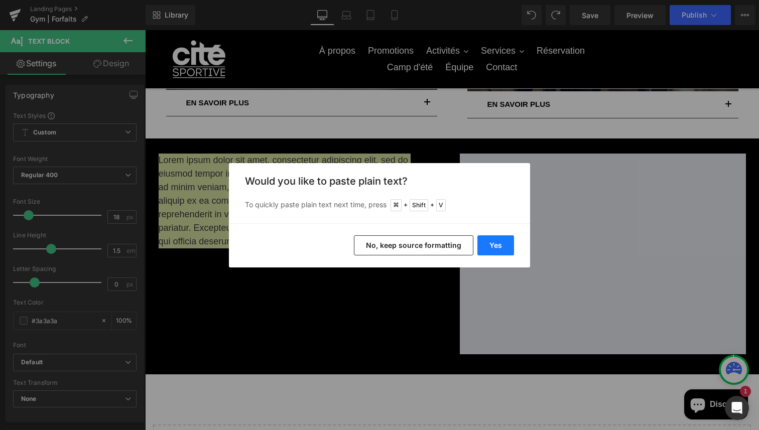
click at [486, 242] on button "Yes" at bounding box center [495, 245] width 37 height 20
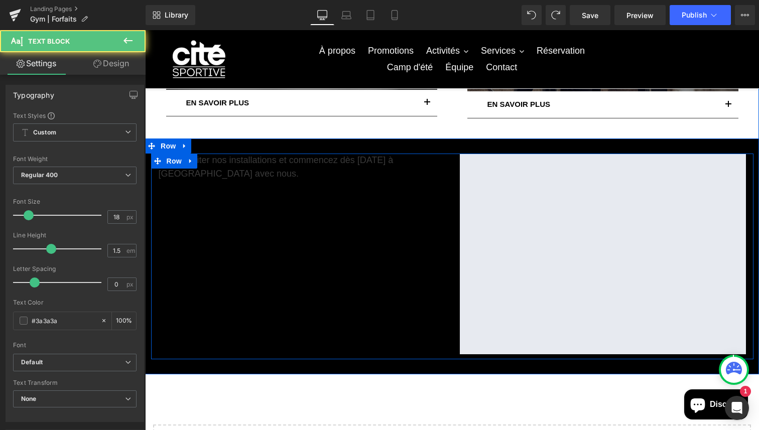
click at [216, 175] on p "Venez visiter nos installations et commencez dès [DATE] à [GEOGRAPHIC_DATA] ave…" at bounding box center [302, 167] width 286 height 27
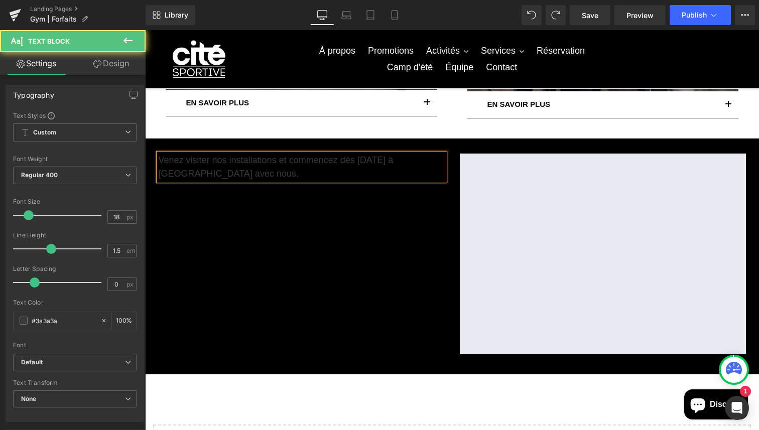
click at [216, 175] on p "Venez visiter nos installations et commencez dès [DATE] à [GEOGRAPHIC_DATA] ave…" at bounding box center [302, 167] width 286 height 27
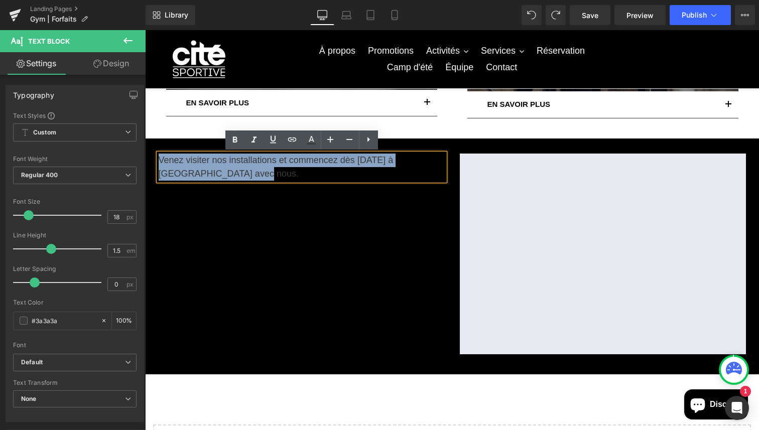
drag, startPoint x: 216, startPoint y: 175, endPoint x: 152, endPoint y: 162, distance: 65.0
click at [152, 162] on div "Venez visiter nos installations et commencez dès [DATE] à [GEOGRAPHIC_DATA] ave…" at bounding box center [301, 167] width 301 height 27
click at [215, 172] on p "Venez visiter nos installations et commencez dès [DATE] à [GEOGRAPHIC_DATA] ave…" at bounding box center [302, 167] width 286 height 27
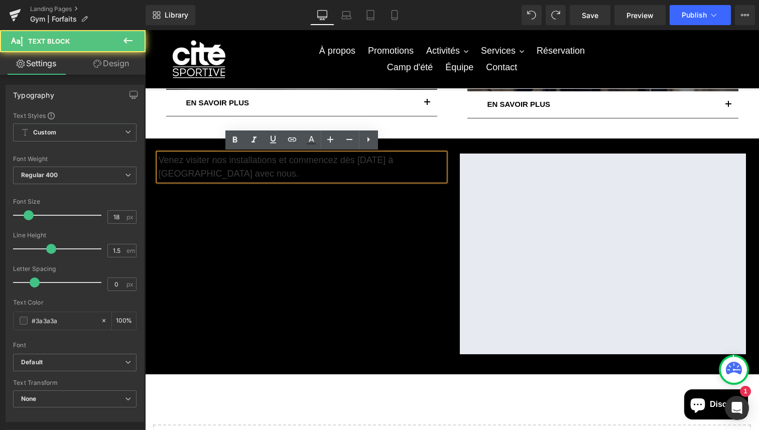
click at [225, 172] on p "Venez visiter nos installations et commencez dès [DATE] à [GEOGRAPHIC_DATA] ave…" at bounding box center [302, 167] width 286 height 27
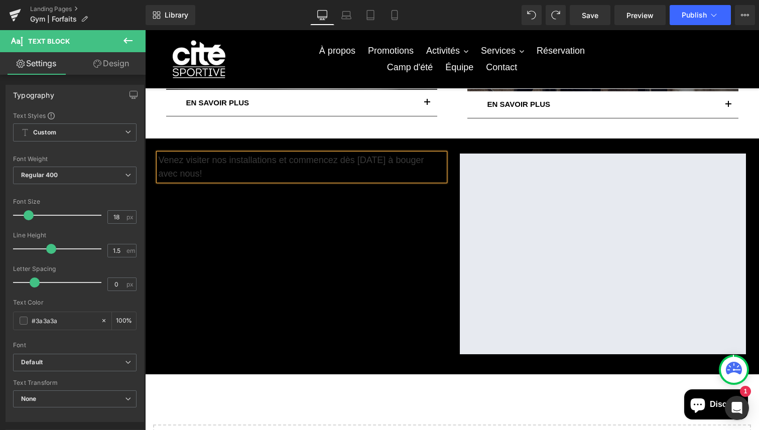
click at [198, 178] on p "Venez visiter nos installations et commencez dès [DATE] à bouger avec nous!" at bounding box center [302, 167] width 286 height 27
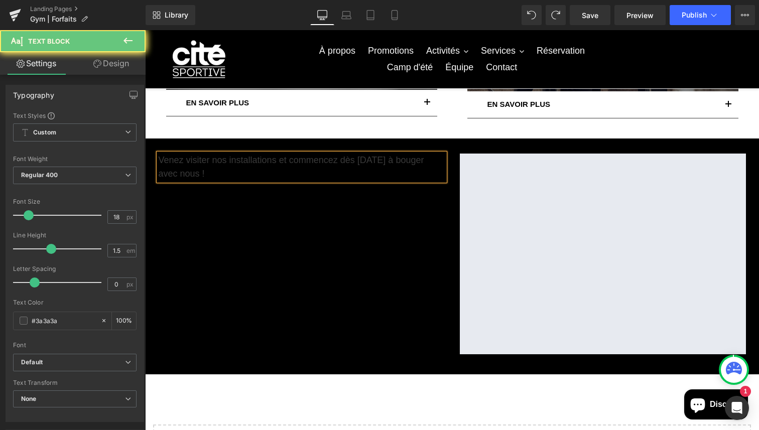
drag, startPoint x: 211, startPoint y: 177, endPoint x: 159, endPoint y: 161, distance: 54.7
click at [159, 161] on p "Venez visiter nos installations et commencez dès [DATE] à bouger avec nous !" at bounding box center [302, 167] width 286 height 27
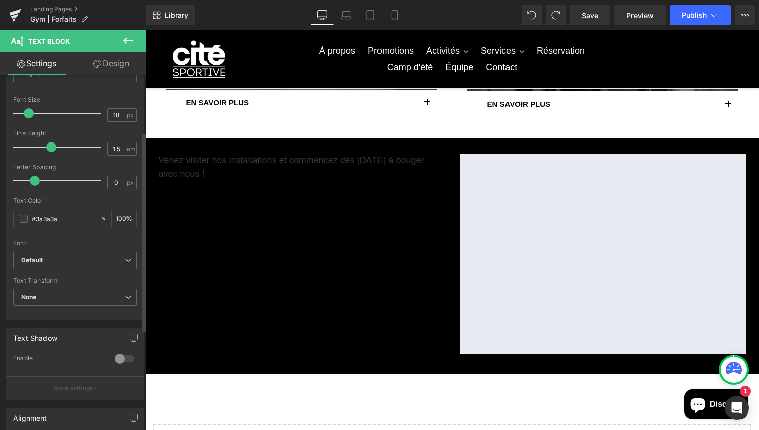
scroll to position [115, 0]
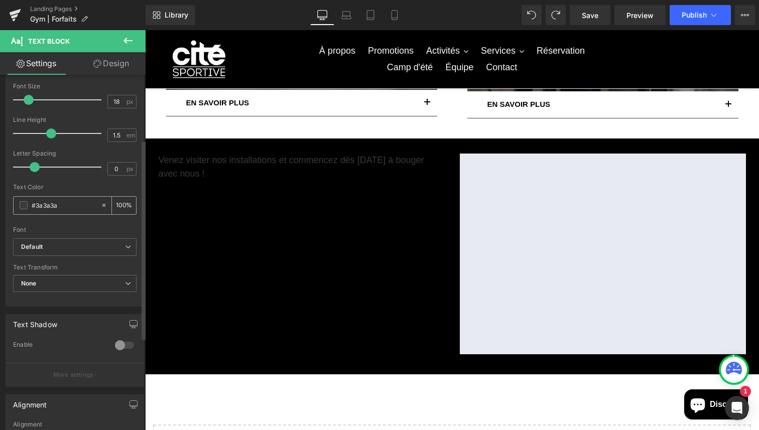
click at [62, 206] on input "#3a3a3a" at bounding box center [64, 205] width 64 height 11
type input "0"
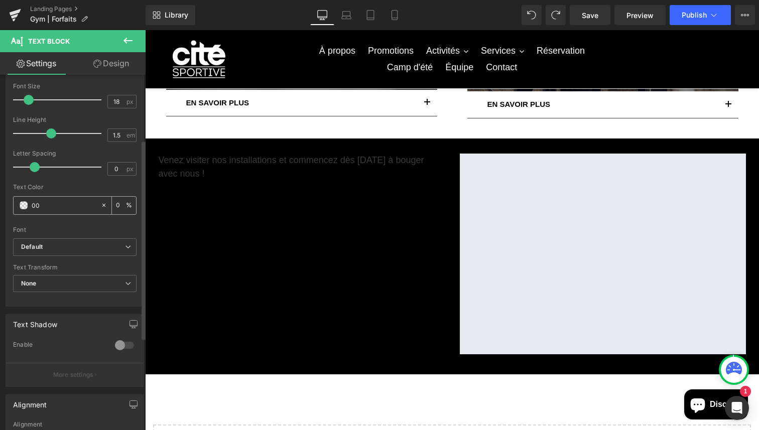
type input "000"
type input "100"
type input "00"
type input "0"
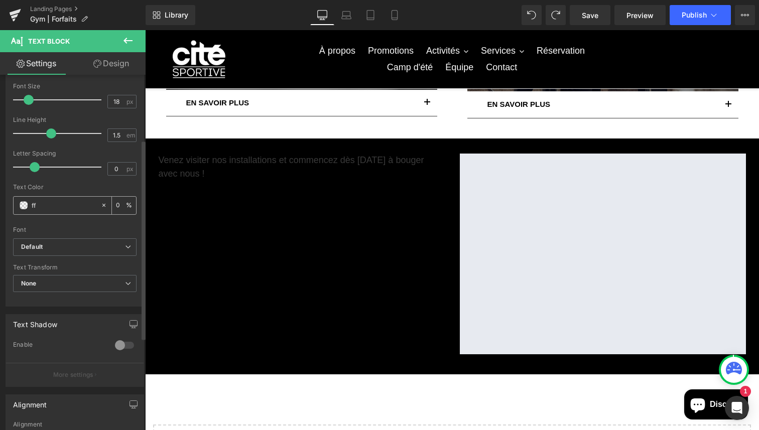
type input "fff"
type input "100"
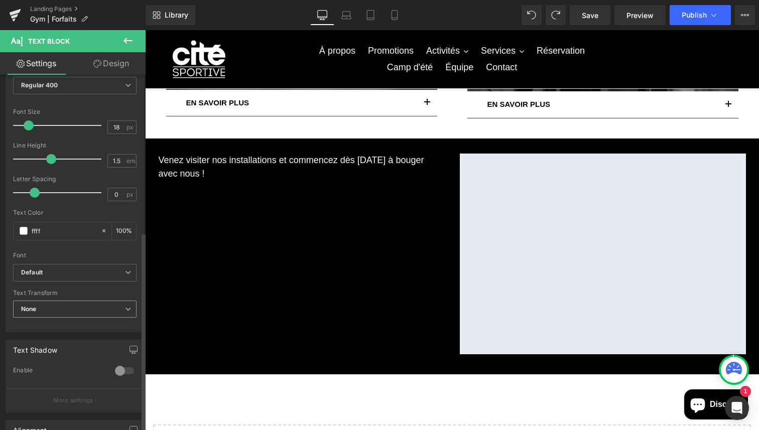
scroll to position [0, 0]
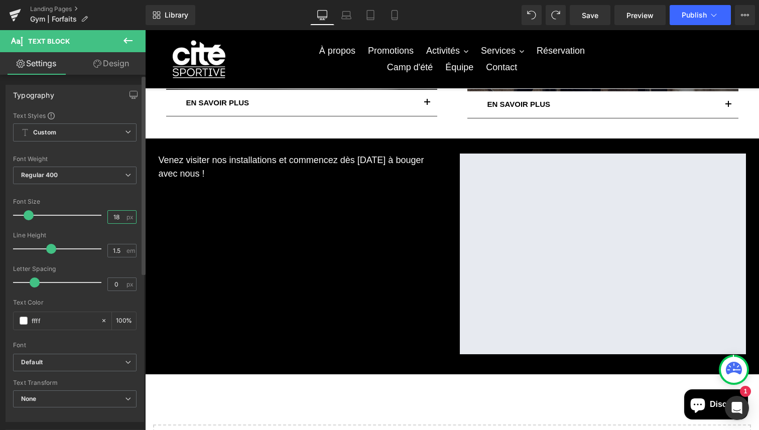
type input "#ffffff"
click at [120, 219] on input "18" at bounding box center [117, 217] width 18 height 13
type input "1"
type input "21"
click at [63, 362] on b "Default" at bounding box center [73, 362] width 104 height 9
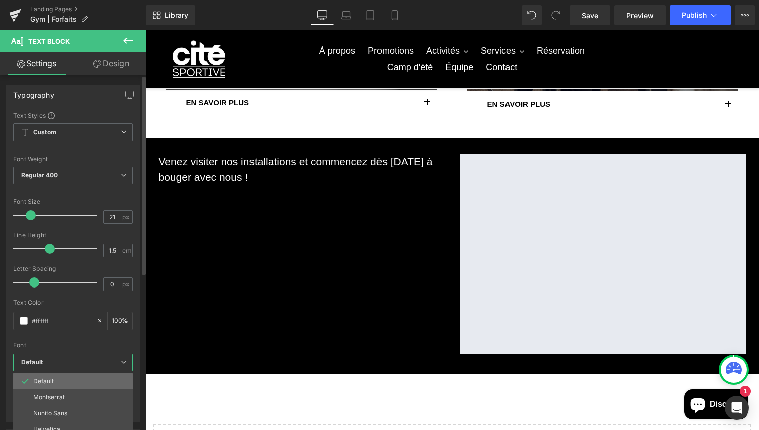
click at [64, 386] on li "Default" at bounding box center [72, 381] width 119 height 16
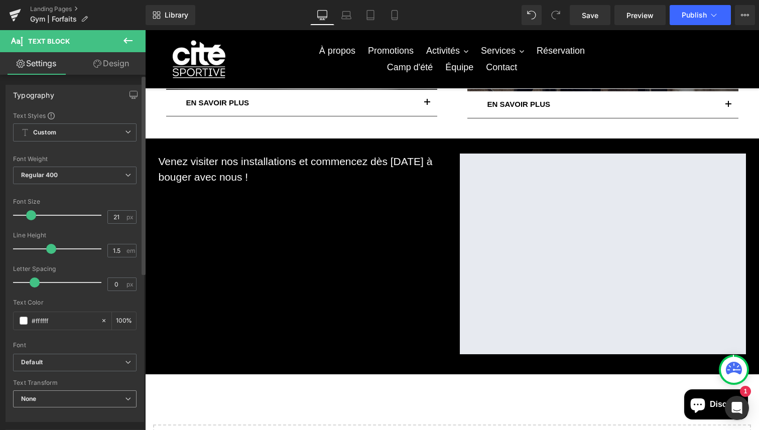
click at [61, 402] on span "None" at bounding box center [74, 399] width 123 height 18
click at [74, 196] on div "Font Default [GEOGRAPHIC_DATA] Nunito Sans Helvetica Default Default [GEOGRAPHI…" at bounding box center [72, 232] width 119 height 242
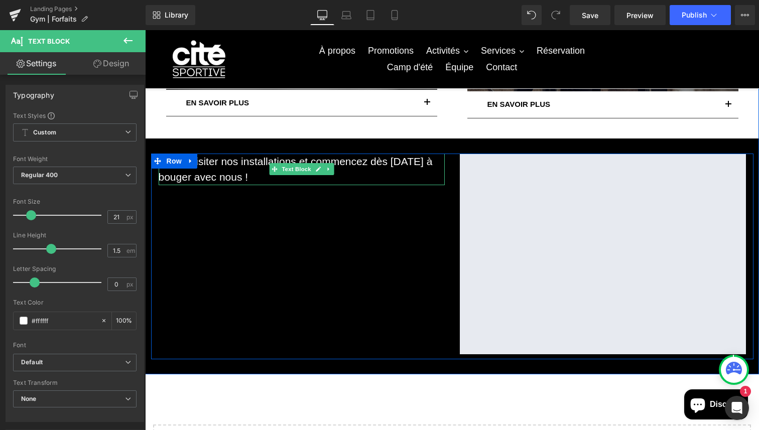
click at [316, 166] on div "Venez visiter nos installations et commencez dès [DATE] à bouger avec nous ! Te…" at bounding box center [302, 170] width 286 height 32
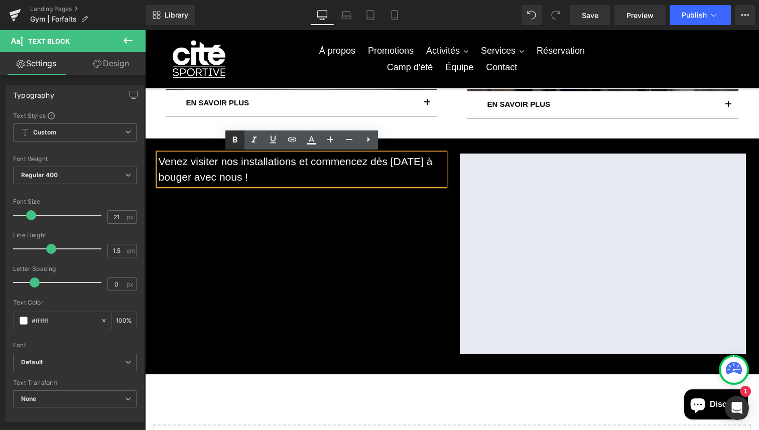
click at [226, 139] on link at bounding box center [234, 139] width 19 height 19
click at [243, 176] on strong "Venez visiter nos installations et commencez dès [DATE] à bouger avec nous !" at bounding box center [301, 170] width 284 height 28
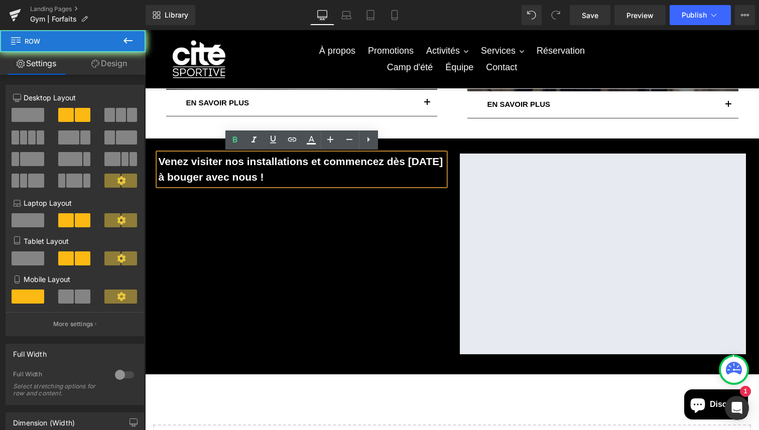
click at [248, 215] on div "Venez visiter nos installations et commencez dès [DATE] à bouger avec nous ! Te…" at bounding box center [452, 257] width 602 height 206
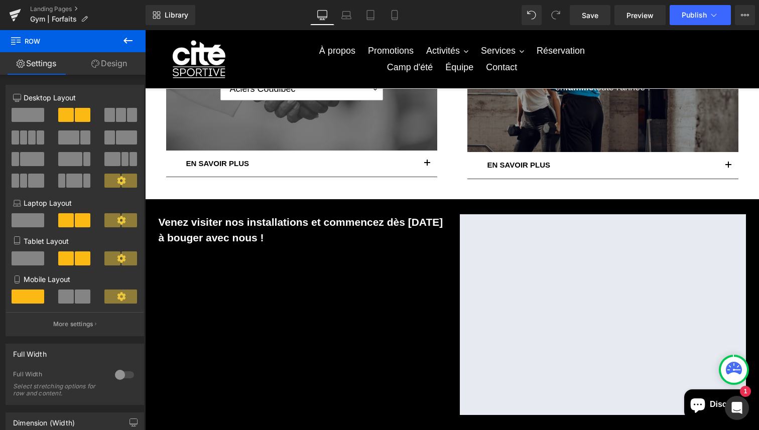
scroll to position [433, 0]
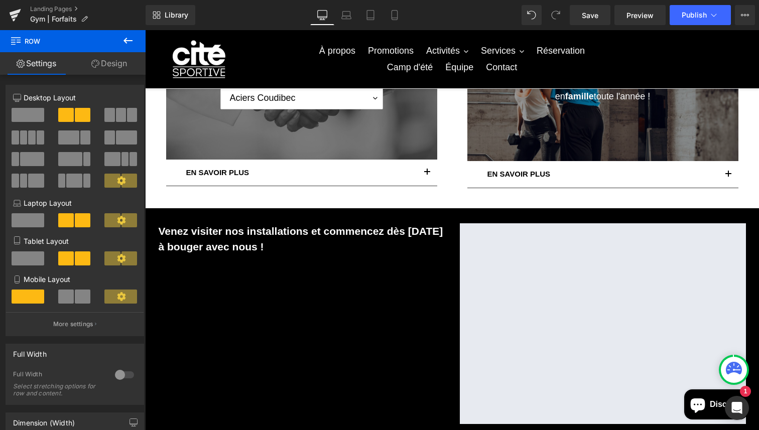
click at [249, 231] on strong "Venez visiter nos installations et commencez dès [DATE] à bouger avec nous !" at bounding box center [301, 239] width 284 height 28
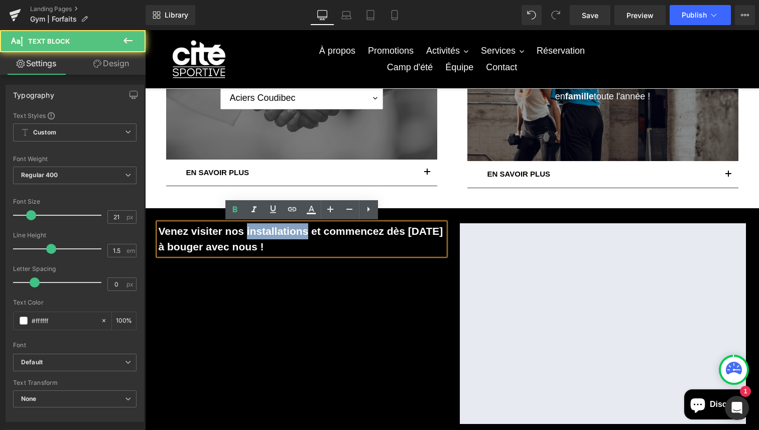
click at [249, 231] on strong "Venez visiter nos installations et commencez dès [DATE] à bouger avec nous !" at bounding box center [301, 239] width 284 height 28
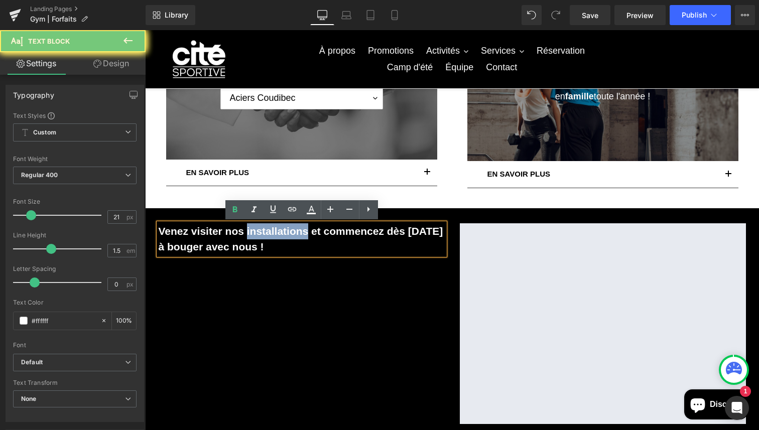
click at [249, 231] on strong "Venez visiter nos installations et commencez dès [DATE] à bouger avec nous !" at bounding box center [301, 239] width 284 height 28
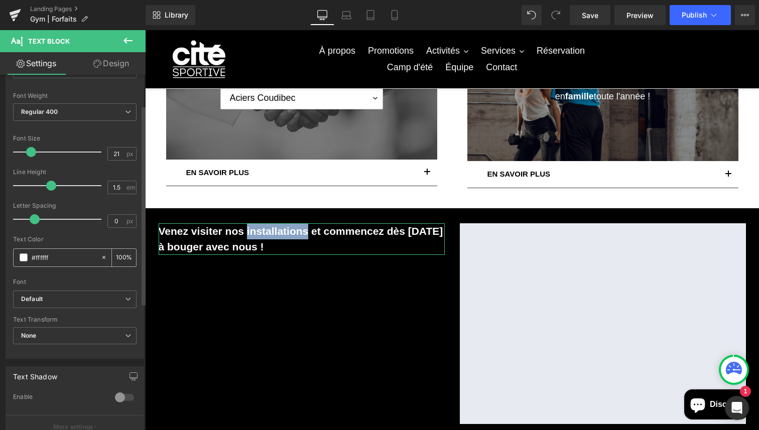
scroll to position [42, 0]
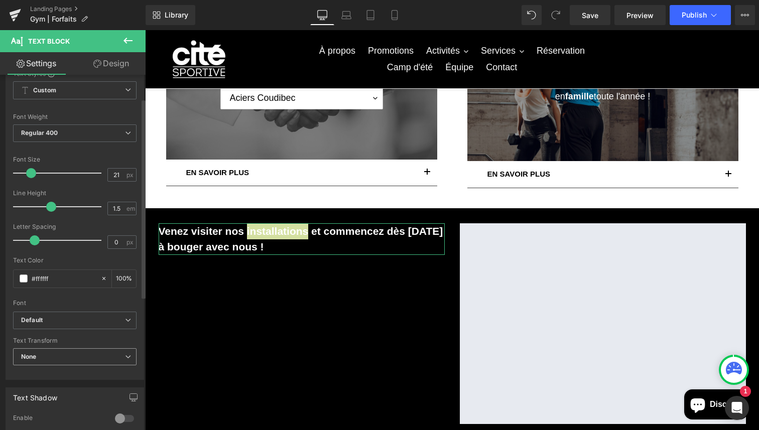
click at [70, 353] on span "None" at bounding box center [74, 357] width 123 height 18
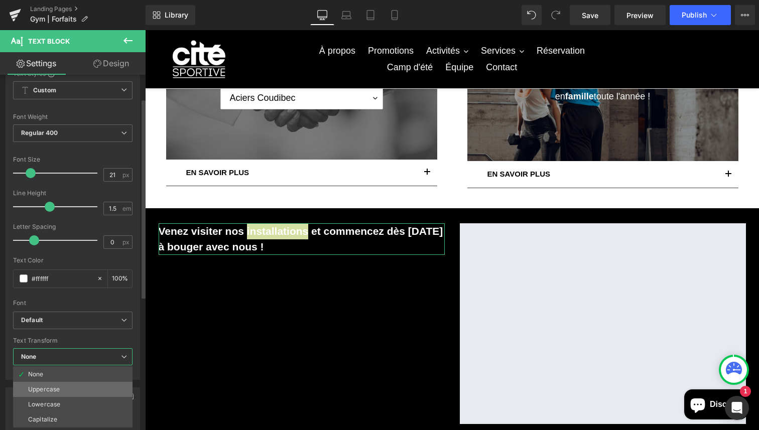
click at [63, 395] on li "Uppercase" at bounding box center [72, 389] width 119 height 15
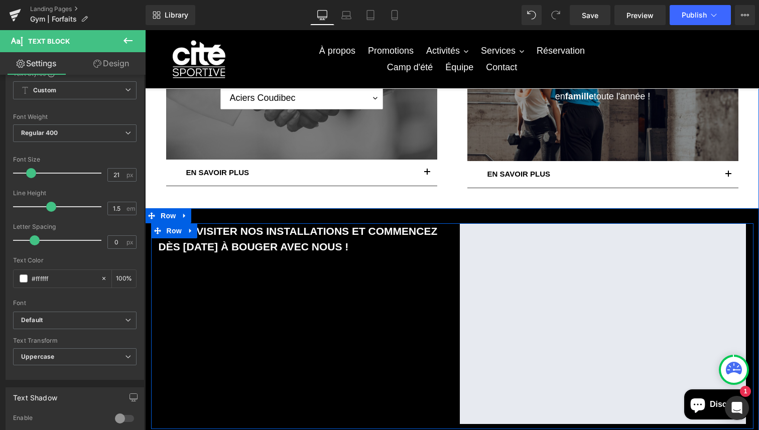
click at [244, 295] on div "Venez visiter nos installations et commencez dès [DATE] à bouger avec nous ! Te…" at bounding box center [452, 326] width 602 height 206
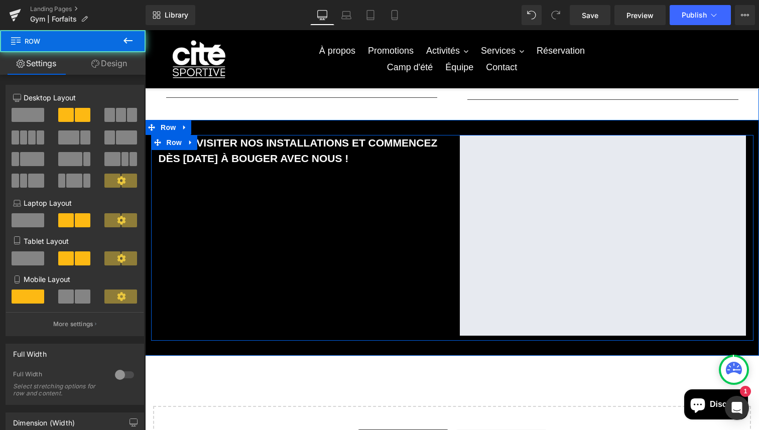
scroll to position [525, 0]
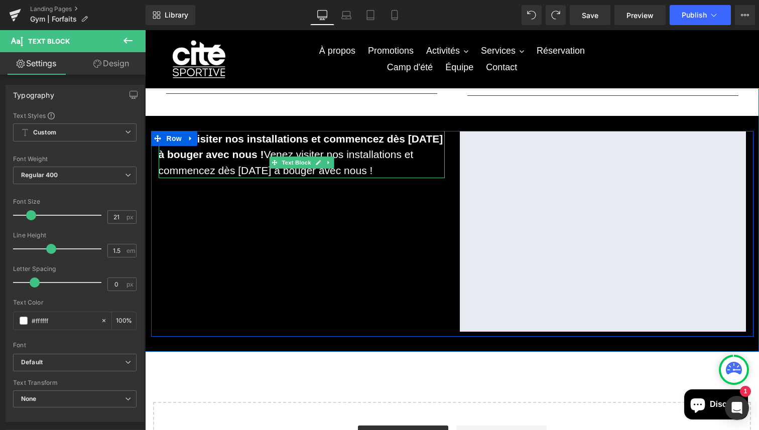
click at [298, 149] on strong "Venez visiter nos installations et commencez dès [DATE] à bouger avec nous !" at bounding box center [301, 147] width 284 height 28
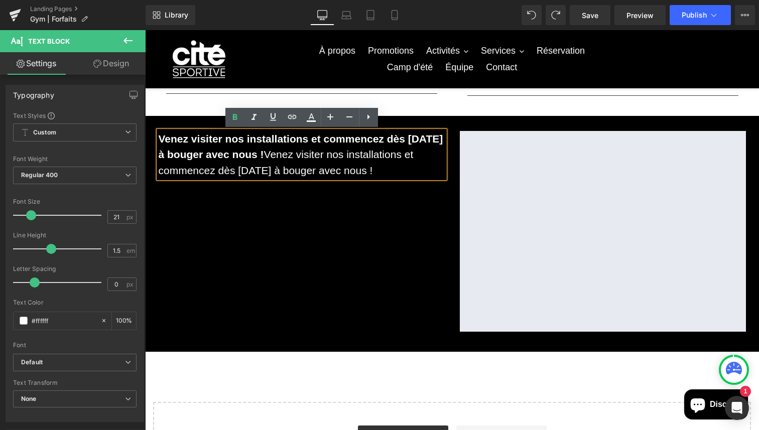
drag, startPoint x: 327, startPoint y: 153, endPoint x: 382, endPoint y: 183, distance: 62.4
click at [382, 179] on p "Venez visiter nos installations et commencez dès [DATE] à bouger avec nous ! [P…" at bounding box center [302, 155] width 286 height 48
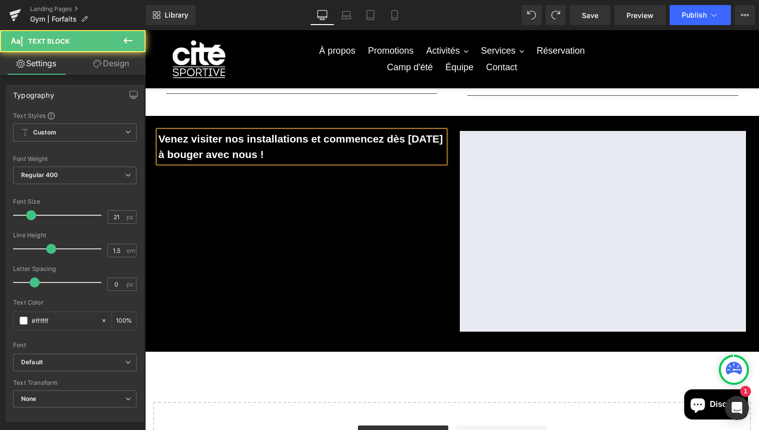
drag, startPoint x: 330, startPoint y: 153, endPoint x: 157, endPoint y: 137, distance: 173.8
click at [159, 137] on div "Venez visiter nos installations et commencez dès [DATE] à bouger avec nous !" at bounding box center [302, 147] width 286 height 32
drag, startPoint x: 161, startPoint y: 139, endPoint x: 328, endPoint y: 160, distance: 168.3
click at [328, 160] on p "Venez visiter nos installations et commencez dès [DATE] à bouger avec nous !" at bounding box center [302, 147] width 286 height 32
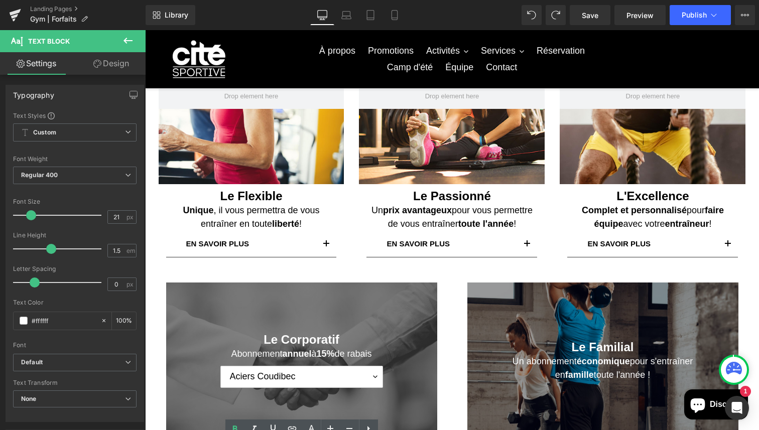
scroll to position [0, 0]
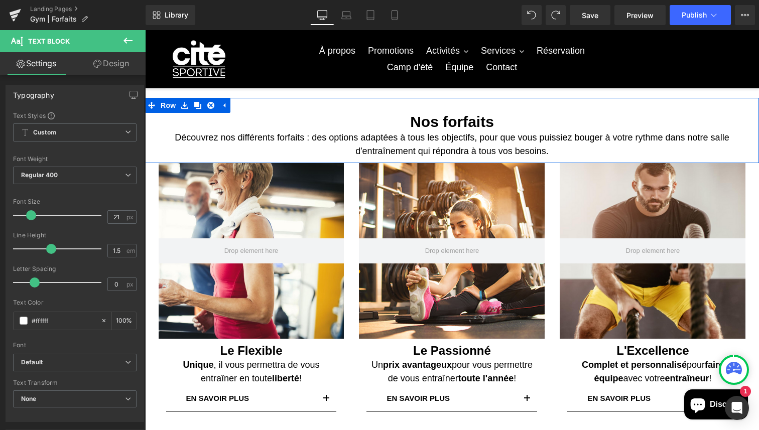
click at [454, 119] on span "Heading" at bounding box center [446, 122] width 27 height 12
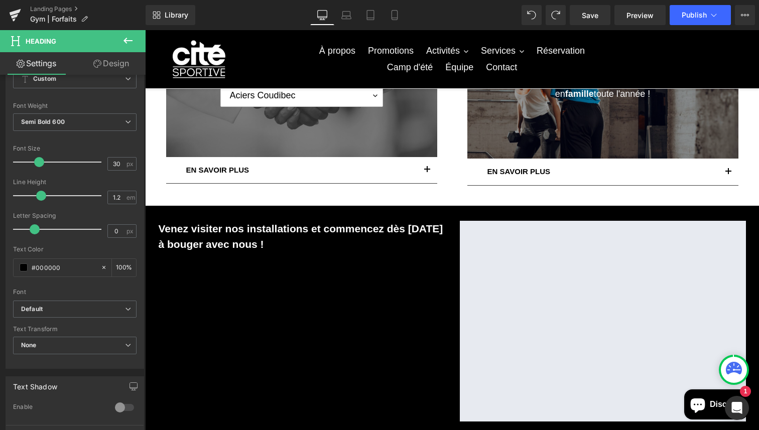
scroll to position [475, 0]
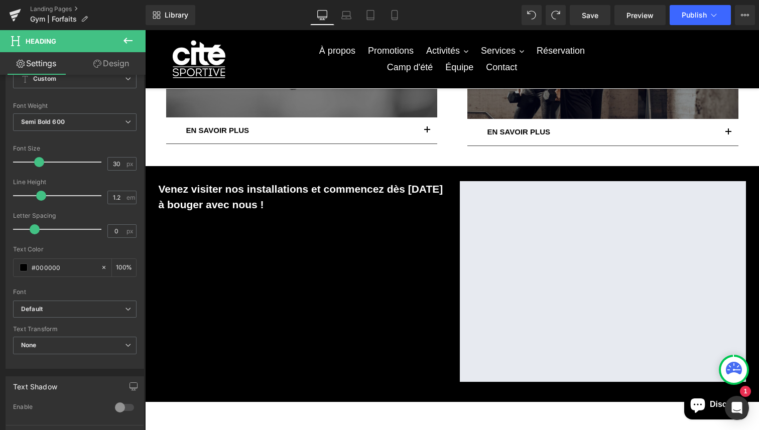
click at [195, 205] on strong "Venez visiter nos installations et commencez dès [DATE] à bouger avec nous !" at bounding box center [301, 197] width 284 height 28
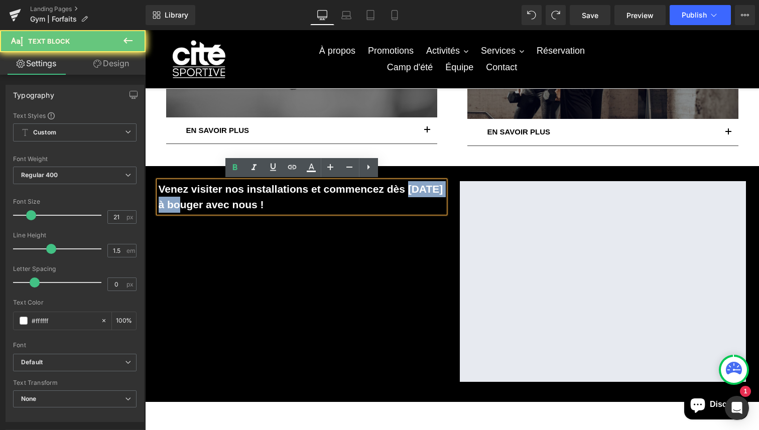
click at [195, 205] on strong "Venez visiter nos installations et commencez dès [DATE] à bouger avec nous !" at bounding box center [301, 197] width 284 height 28
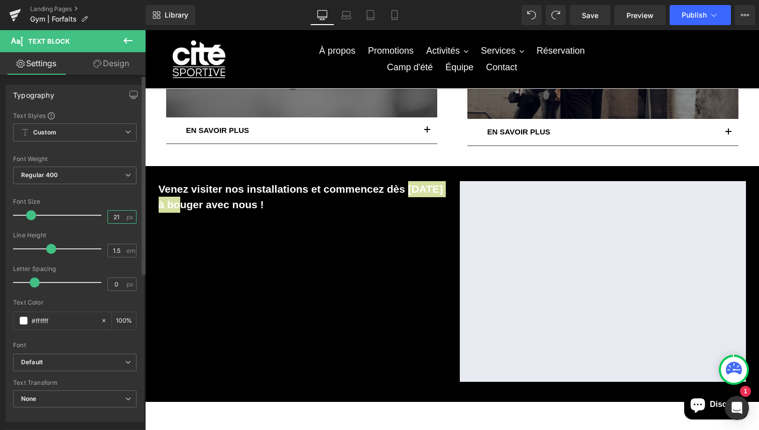
click at [116, 220] on input "21" at bounding box center [117, 217] width 18 height 13
drag, startPoint x: 116, startPoint y: 220, endPoint x: 80, endPoint y: 220, distance: 36.6
click at [80, 220] on div "Font Size 21 px" at bounding box center [74, 215] width 123 height 34
type input "30"
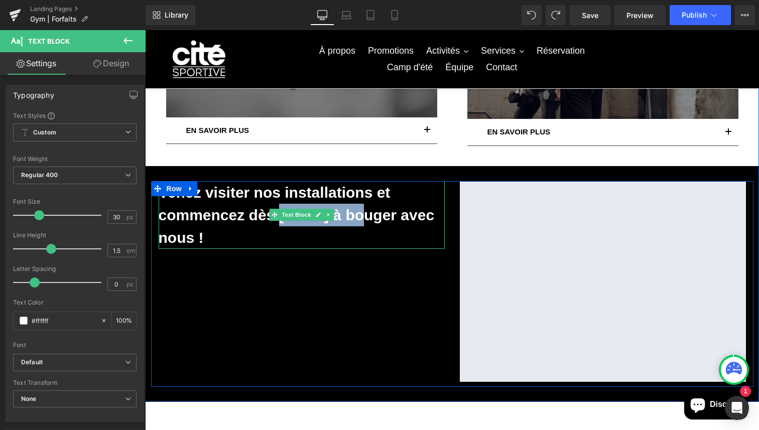
click at [243, 230] on p "Venez visiter nos installations et commencez dès [DATE] à bouger avec nous !" at bounding box center [302, 215] width 286 height 68
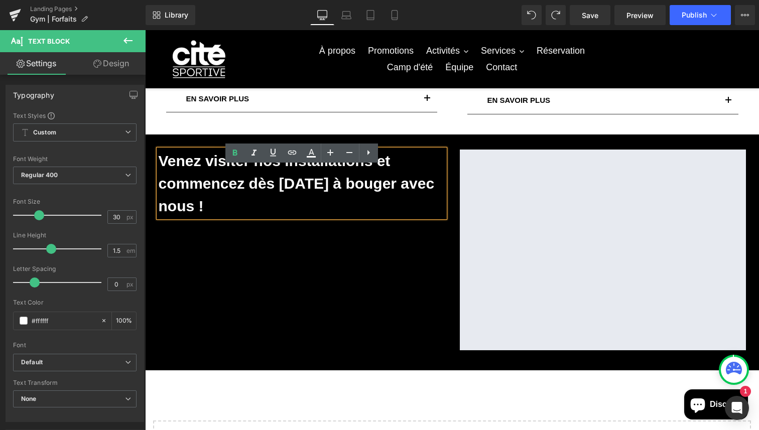
scroll to position [510, 0]
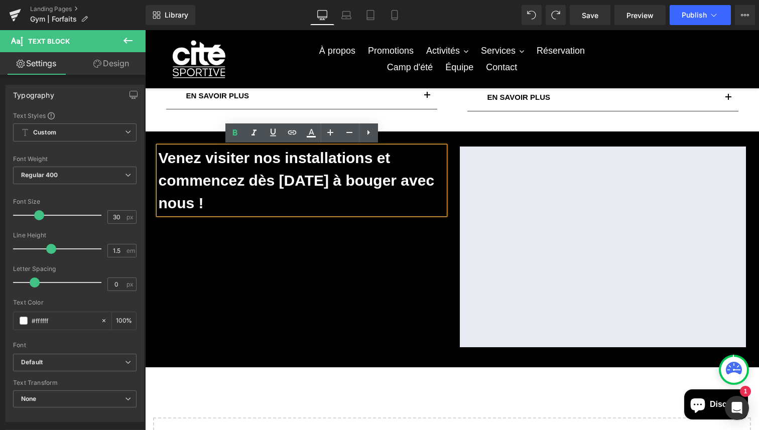
click at [232, 190] on p "Venez visiter nos installations et commencez dès [DATE] à bouger avec nous !" at bounding box center [302, 181] width 286 height 68
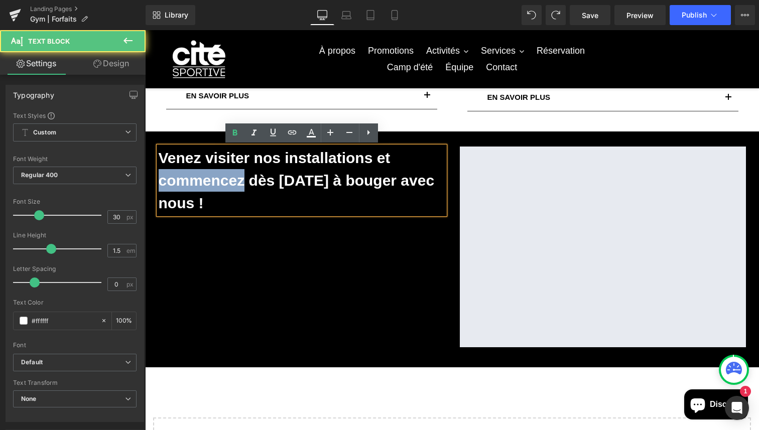
click at [232, 190] on p "Venez visiter nos installations et commencez dès [DATE] à bouger avec nous !" at bounding box center [302, 181] width 286 height 68
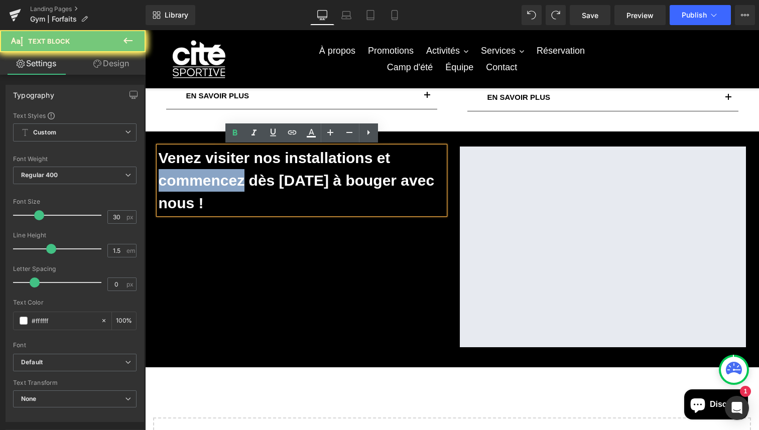
click at [232, 190] on p "Venez visiter nos installations et commencez dès [DATE] à bouger avec nous !" at bounding box center [302, 181] width 286 height 68
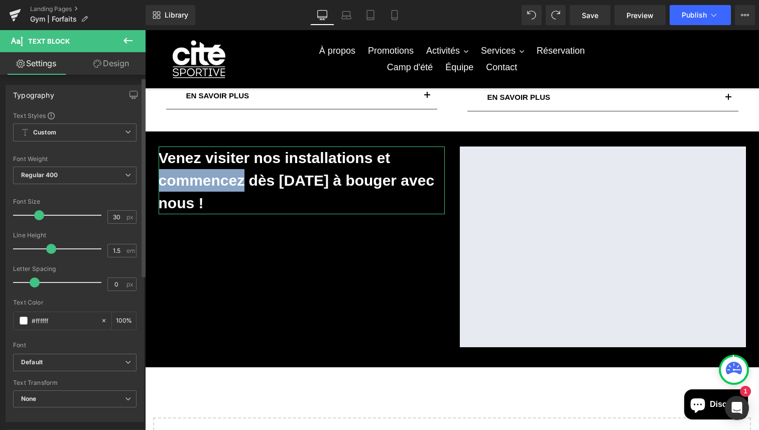
scroll to position [280, 0]
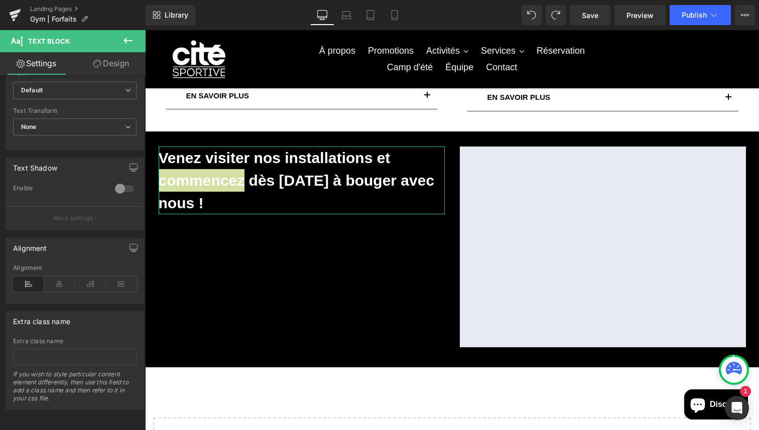
click at [103, 64] on link "Design" at bounding box center [111, 63] width 73 height 23
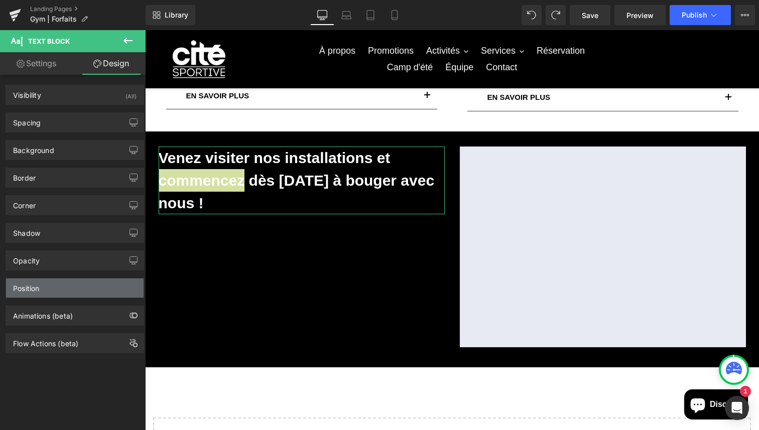
click at [48, 293] on div "Position" at bounding box center [74, 287] width 137 height 19
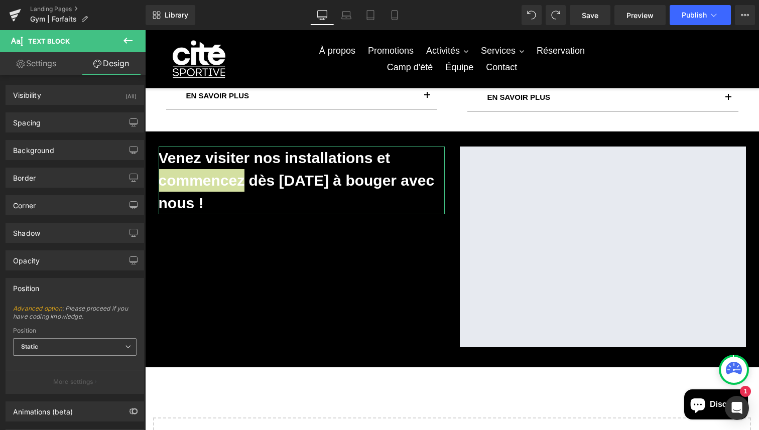
click at [55, 349] on span "Static" at bounding box center [74, 347] width 123 height 18
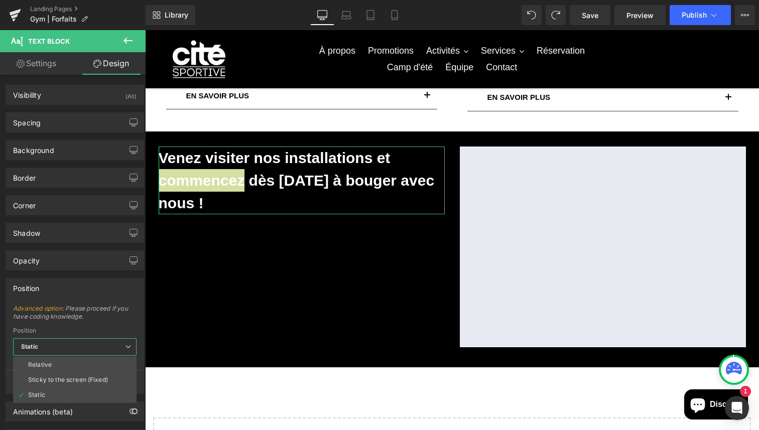
click at [55, 349] on span "Static" at bounding box center [74, 347] width 123 height 18
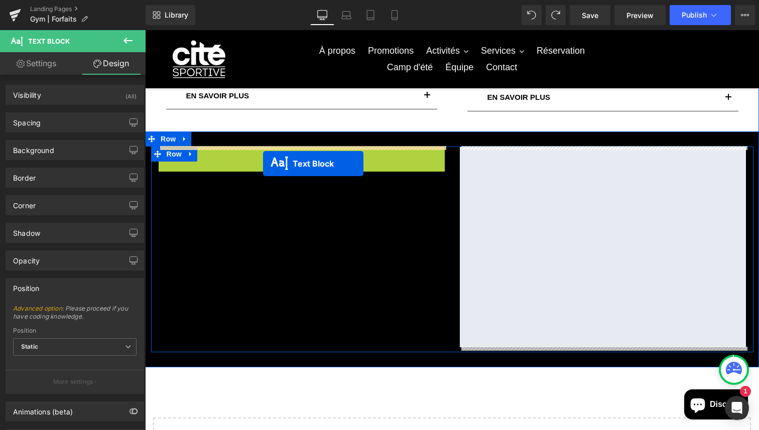
drag, startPoint x: 275, startPoint y: 179, endPoint x: 262, endPoint y: 162, distance: 21.6
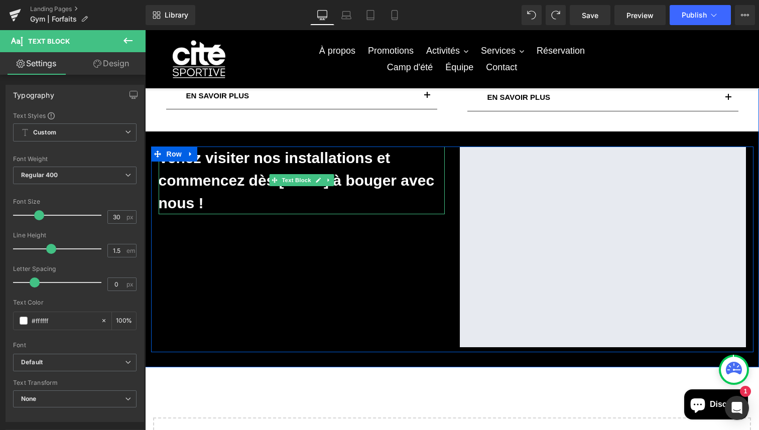
click at [258, 180] on strong "Venez visiter nos installations et commencez dès [DATE] à bouger avec nous !" at bounding box center [297, 181] width 276 height 62
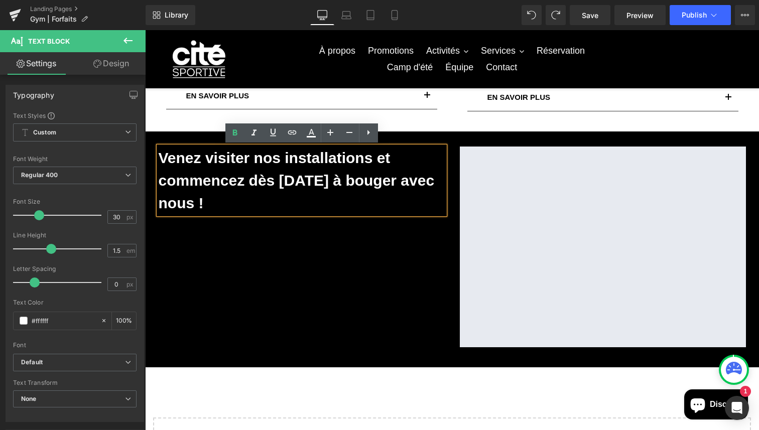
drag, startPoint x: 260, startPoint y: 202, endPoint x: 161, endPoint y: 153, distance: 110.6
click at [161, 153] on p "Venez visiter nos installations et commencez dès [DATE] à bouger avec nous !" at bounding box center [302, 181] width 286 height 68
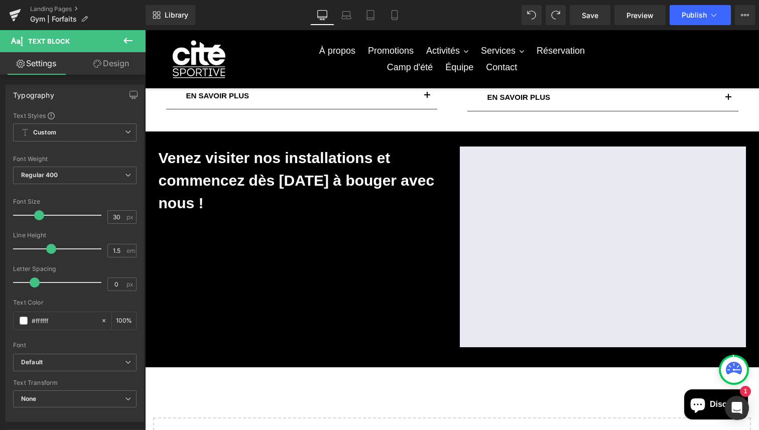
click at [98, 63] on icon at bounding box center [97, 64] width 8 height 8
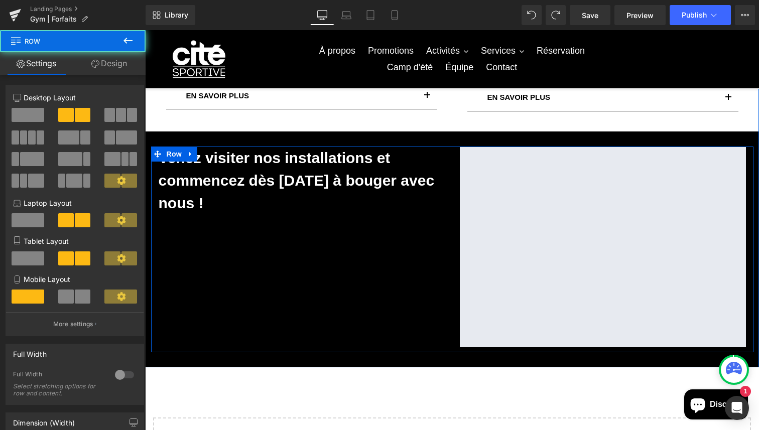
click at [227, 254] on div "Venez visiter nos installations et commencez dès [DATE] à bouger avec nous ! Te…" at bounding box center [452, 250] width 602 height 206
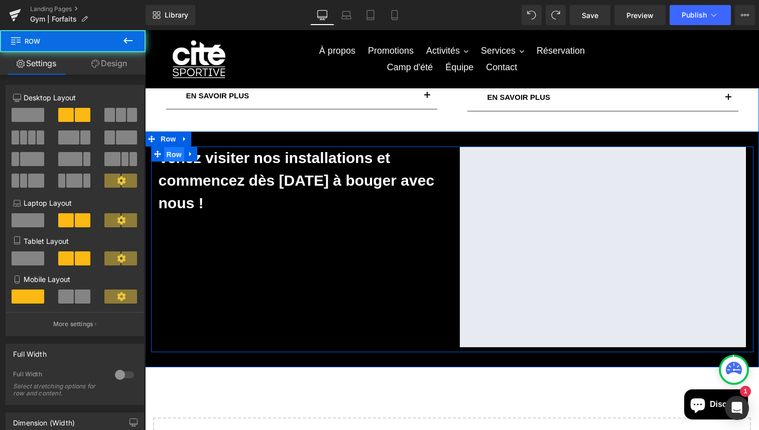
click at [179, 152] on span "Row" at bounding box center [174, 154] width 20 height 15
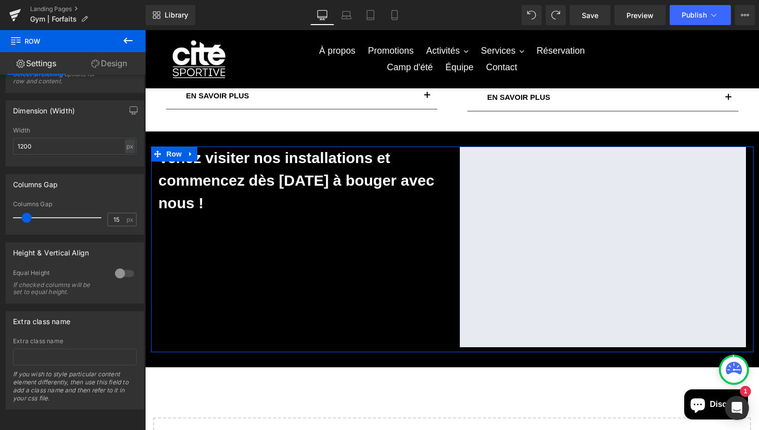
scroll to position [322, 0]
click at [122, 266] on div at bounding box center [124, 273] width 24 height 16
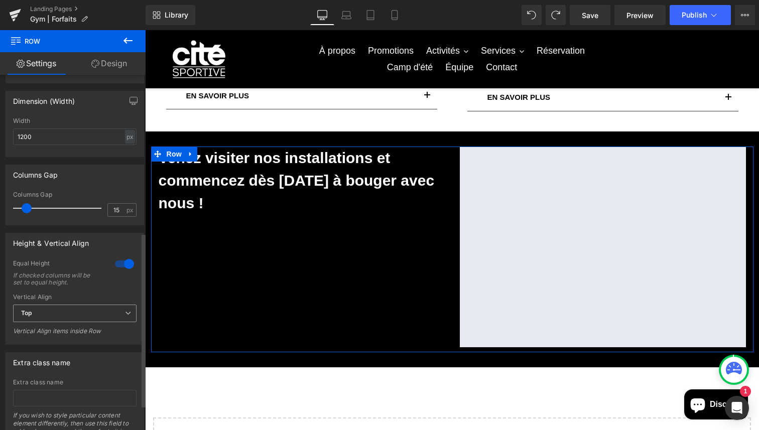
click at [109, 318] on span "Top" at bounding box center [74, 314] width 123 height 18
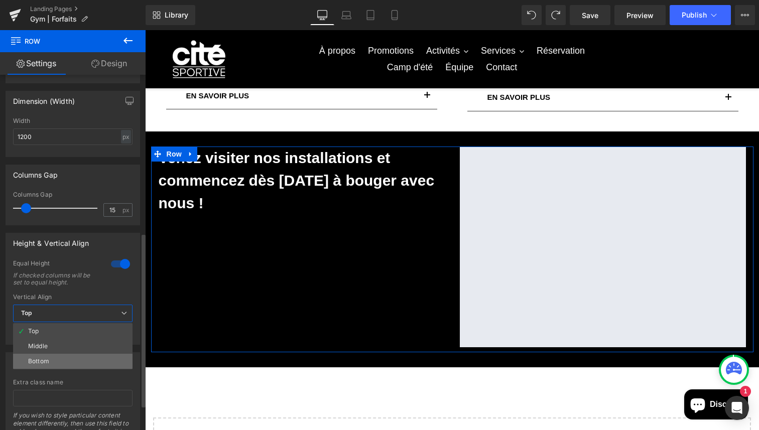
click at [86, 361] on li "Bottom" at bounding box center [72, 361] width 119 height 15
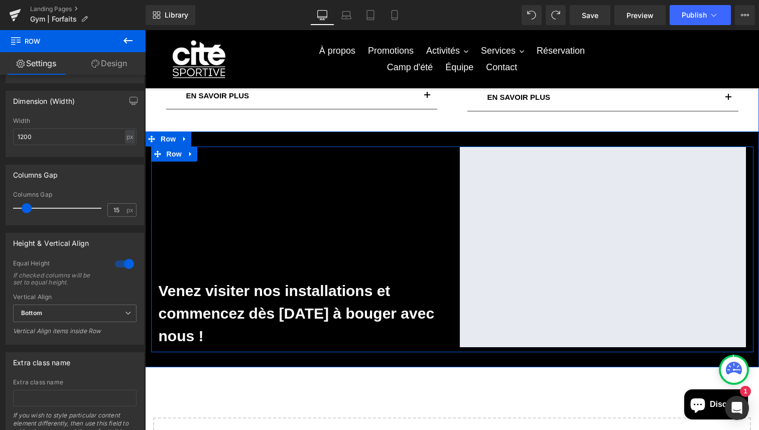
click at [266, 241] on div "Venez visiter nos installations et commencez dès [DATE] à bouger avec nous ! Te…" at bounding box center [301, 247] width 301 height 201
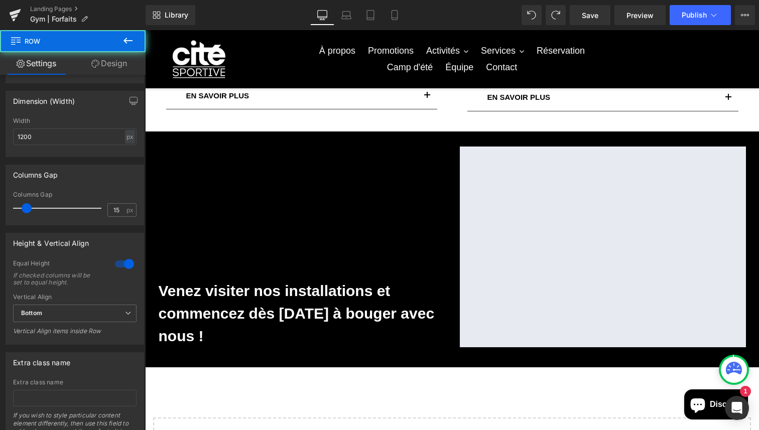
click at [320, 380] on div "Nos forfaits Heading Découvrez nos différents forfaits : des options adaptées à…" at bounding box center [452, 44] width 614 height 912
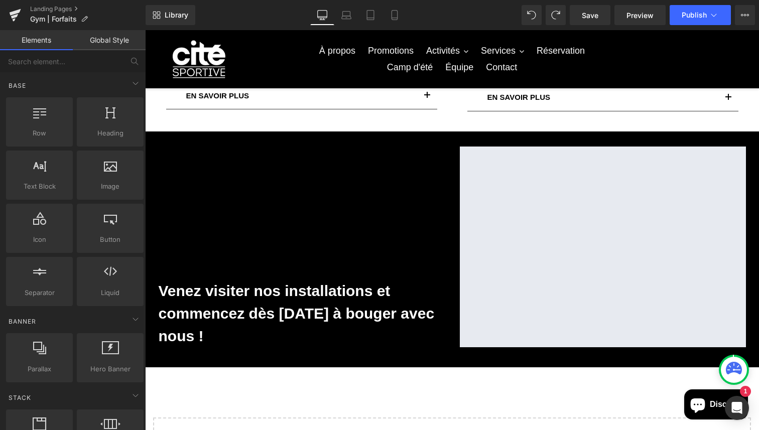
click at [320, 308] on link at bounding box center [318, 313] width 11 height 12
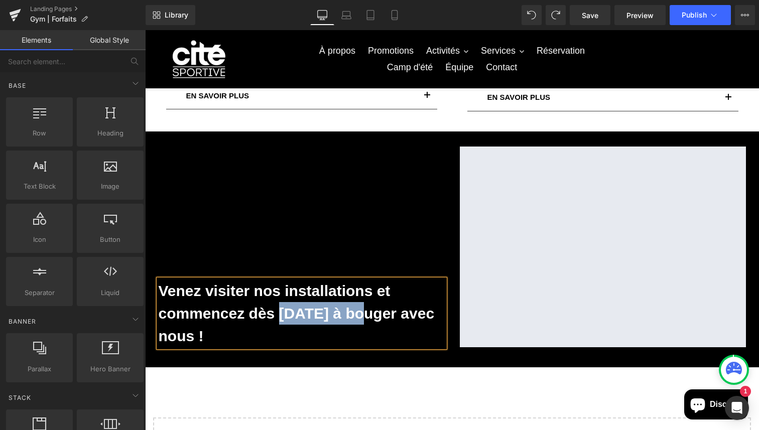
click at [320, 308] on strong "Venez visiter nos installations et commencez dès [DATE] à bouger avec nous !" at bounding box center [297, 313] width 276 height 62
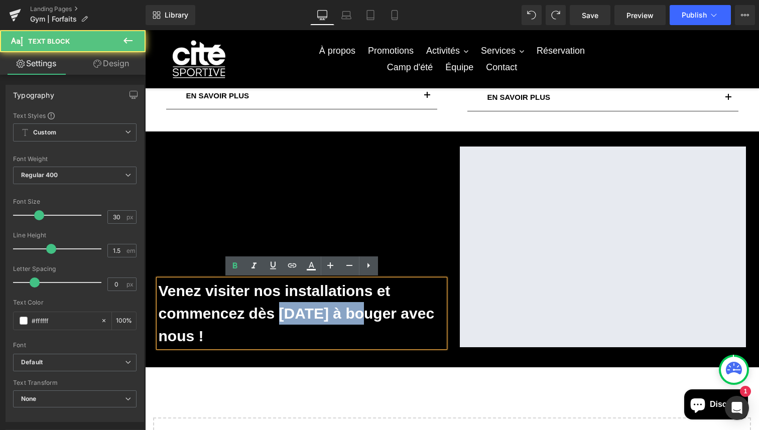
click at [320, 308] on strong "Venez visiter nos installations et commencez dès [DATE] à bouger avec nous !" at bounding box center [297, 313] width 276 height 62
click at [325, 307] on strong "Venez visiter nos installations et commencez dès [DATE] à bouger avec nous !" at bounding box center [297, 313] width 276 height 62
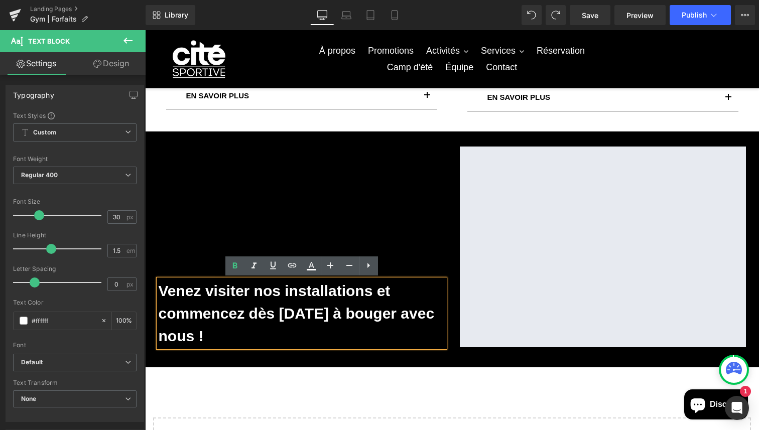
click at [349, 302] on p "Venez visiter nos installations et commencez dès [DATE] à bouger avec nous !" at bounding box center [302, 313] width 286 height 68
click at [390, 288] on p "Venez visiter nos installations et commencez dès [DATE] à bouger avec nous !" at bounding box center [302, 313] width 286 height 68
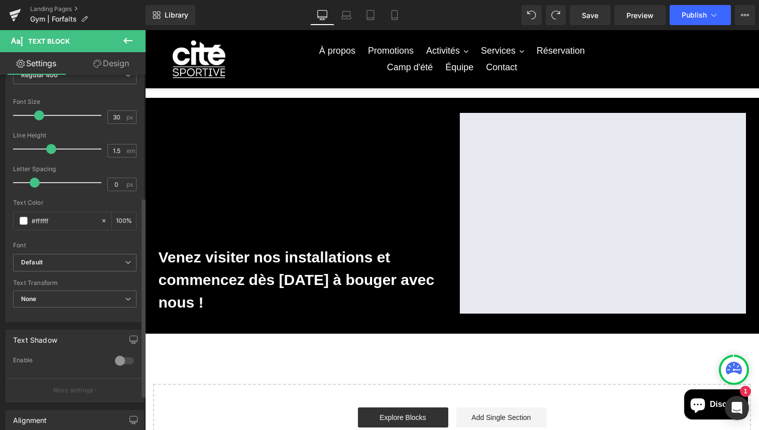
scroll to position [0, 0]
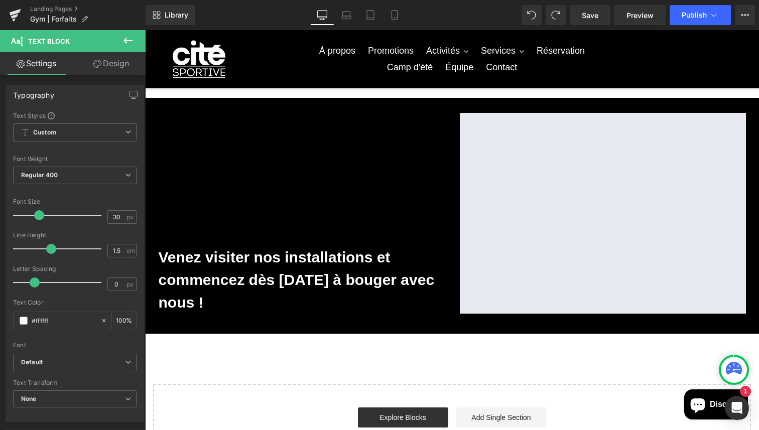
click at [247, 208] on div "Venez visiter nos installations et commencez dès [DATE] à bouger avec nous ! Te…" at bounding box center [301, 213] width 301 height 201
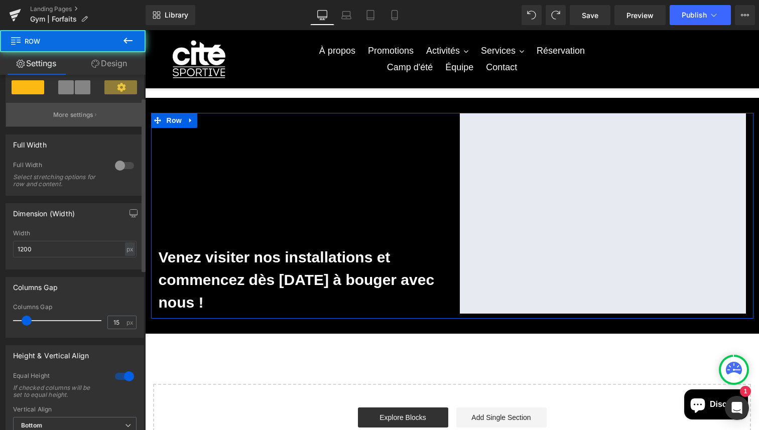
scroll to position [305, 0]
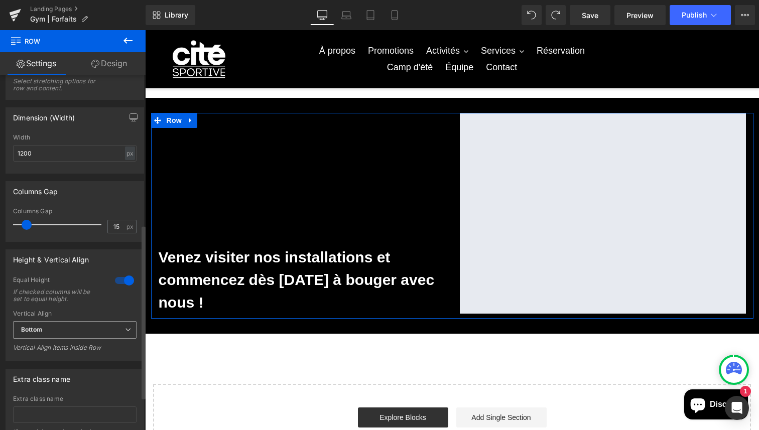
click at [64, 337] on span "Bottom" at bounding box center [74, 330] width 123 height 18
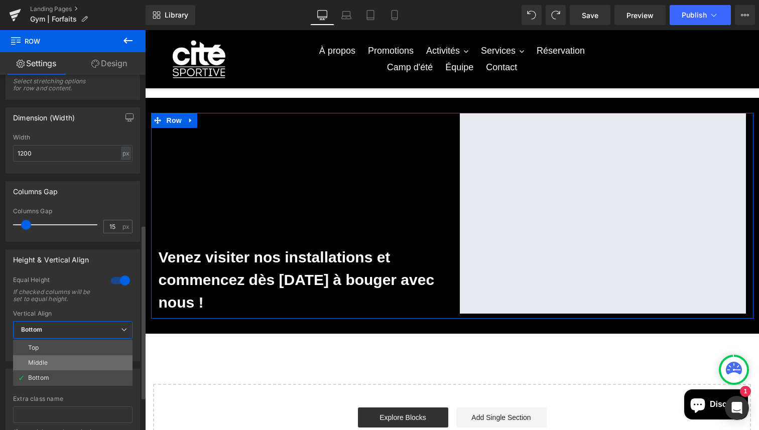
click at [56, 364] on li "Middle" at bounding box center [72, 362] width 119 height 15
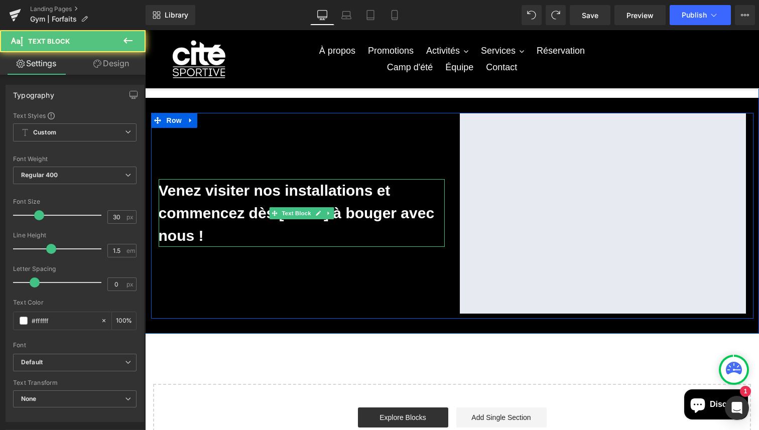
click at [227, 212] on strong "Venez visiter nos installations et commencez dès [DATE] à bouger avec nous !" at bounding box center [297, 213] width 276 height 62
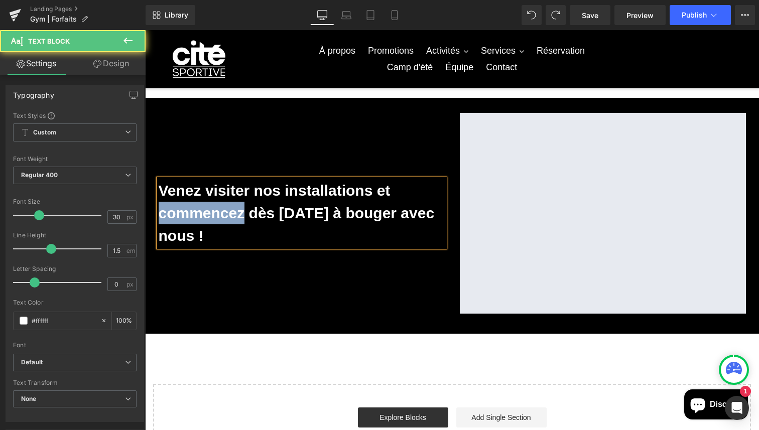
click at [227, 212] on strong "Venez visiter nos installations et commencez dès [DATE] à bouger avec nous !" at bounding box center [297, 213] width 276 height 62
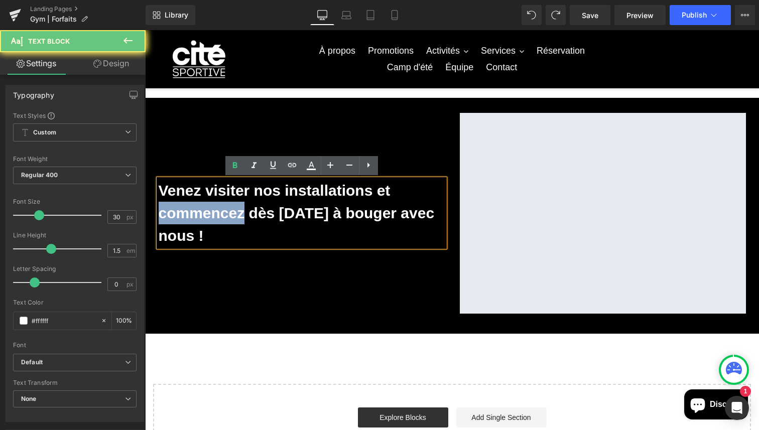
click at [227, 212] on strong "Venez visiter nos installations et commencez dès [DATE] à bouger avec nous !" at bounding box center [297, 213] width 276 height 62
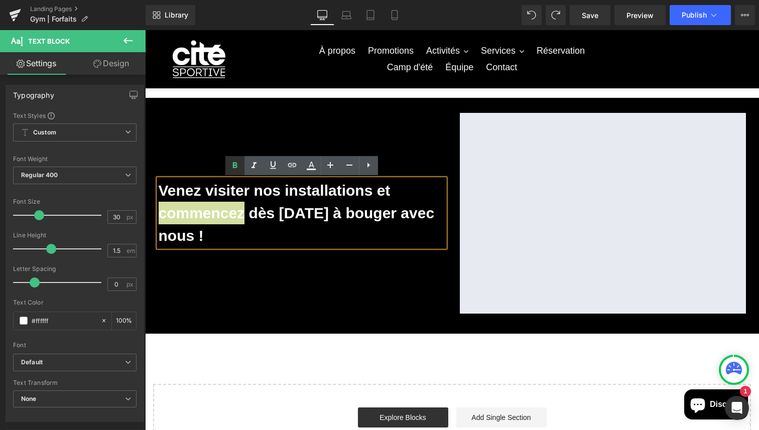
click at [238, 163] on icon at bounding box center [235, 166] width 12 height 12
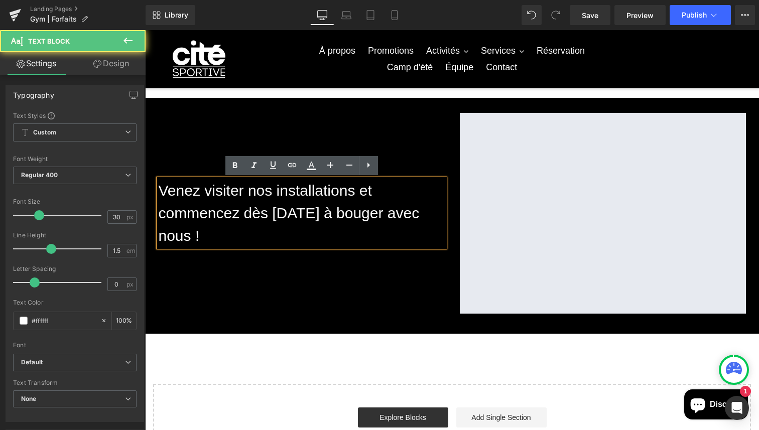
click at [245, 234] on p "Venez visiter nos installations et commencez dès [DATE] à bouger avec nous !" at bounding box center [302, 213] width 286 height 68
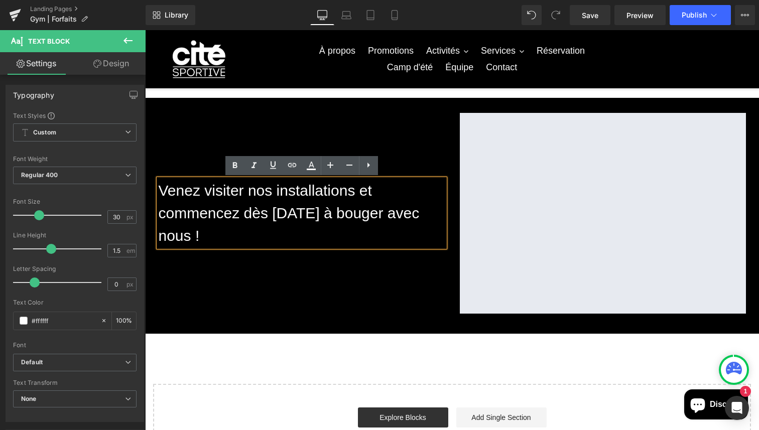
click at [363, 210] on p "Venez visiter nos installations et commencez dès [DATE] à bouger avec nous !" at bounding box center [302, 213] width 286 height 68
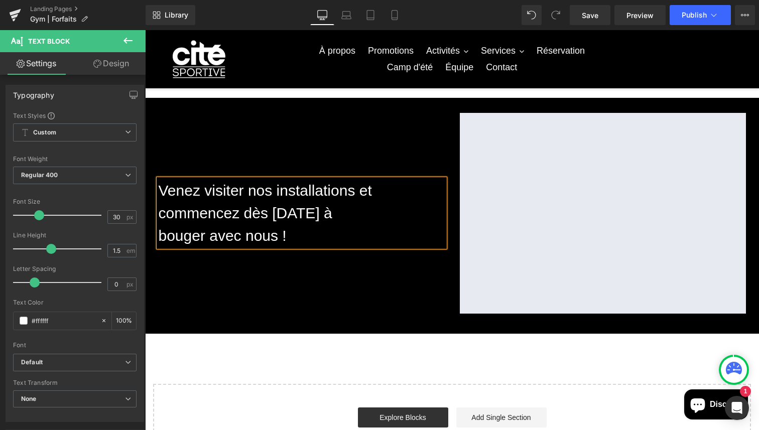
click at [322, 346] on div "Nos forfaits Heading Découvrez nos différents forfaits : des options adaptées à…" at bounding box center [452, 10] width 614 height 912
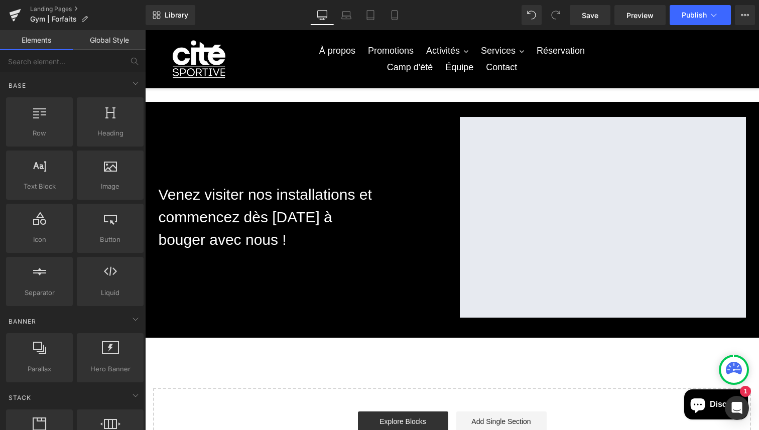
scroll to position [544, 0]
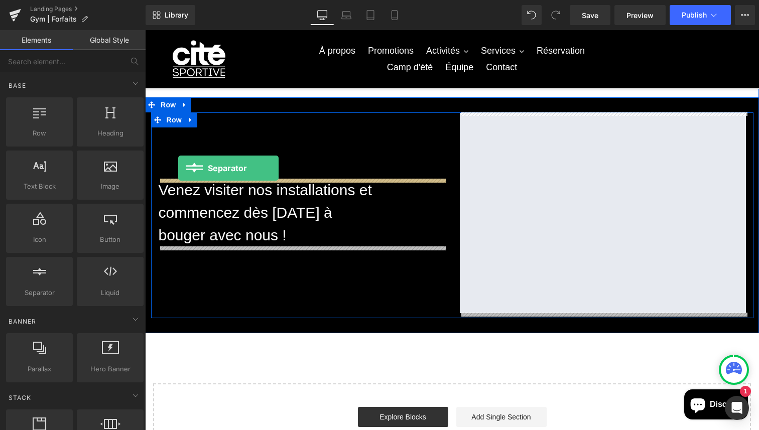
drag, startPoint x: 204, startPoint y: 303, endPoint x: 178, endPoint y: 168, distance: 137.0
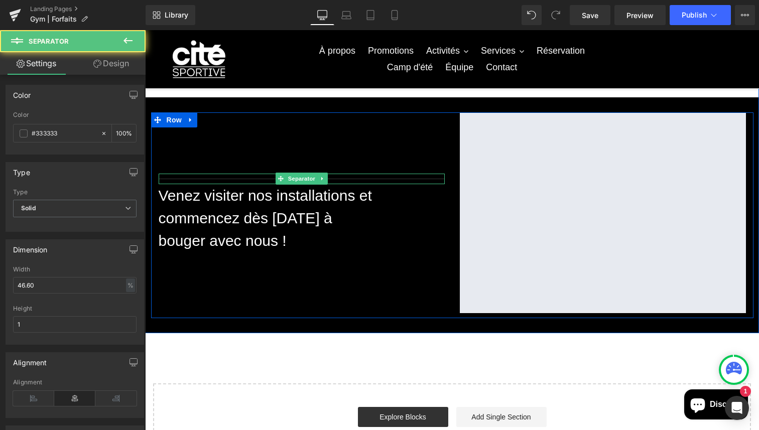
click at [198, 178] on div at bounding box center [302, 179] width 286 height 11
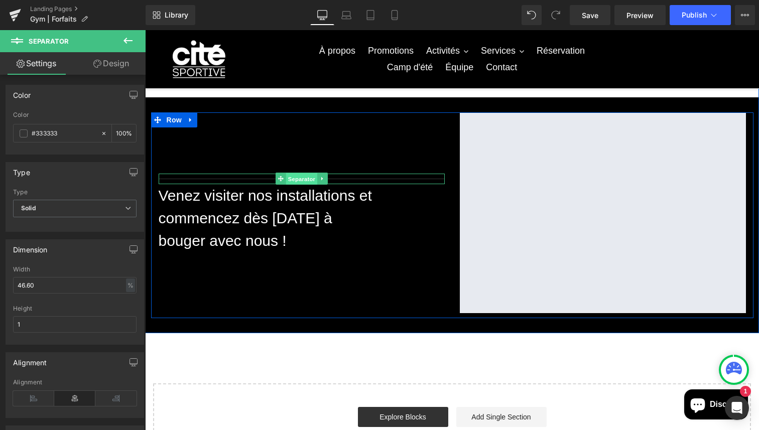
click at [293, 179] on span "Separator" at bounding box center [300, 179] width 31 height 12
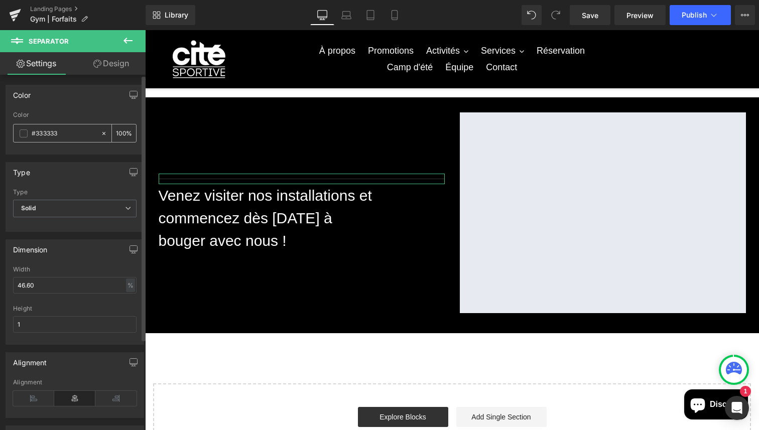
click at [70, 133] on input "#333333" at bounding box center [64, 133] width 64 height 11
type input "f"
type input "0"
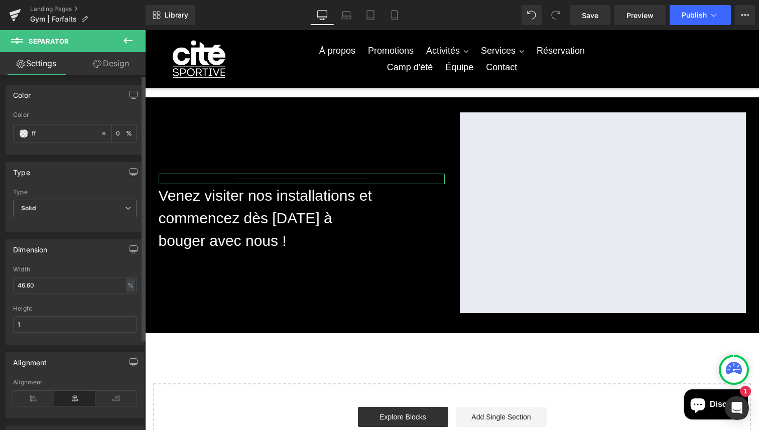
type input "fff"
type input "100"
type input "#ffffff"
click at [70, 177] on div "Type" at bounding box center [74, 172] width 137 height 19
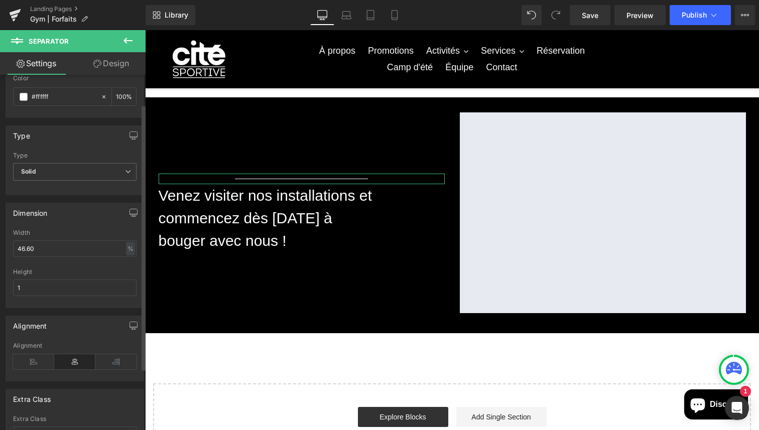
scroll to position [40, 0]
click at [72, 244] on input "46.60" at bounding box center [74, 245] width 123 height 17
type input "50"
click at [64, 281] on input "1" at bounding box center [74, 284] width 123 height 17
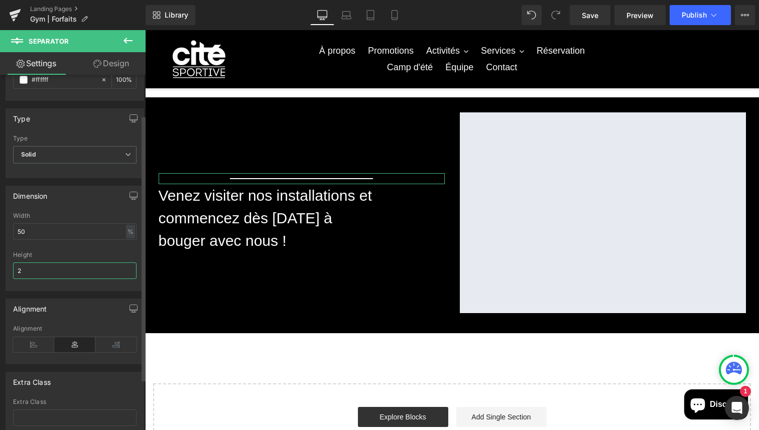
scroll to position [121, 0]
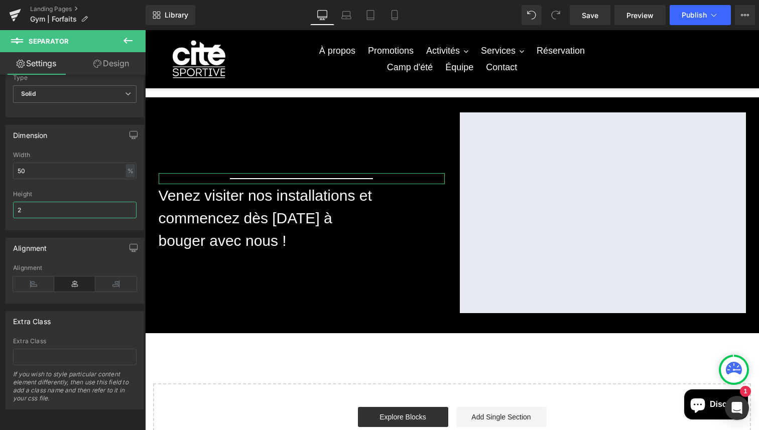
type input "2"
click at [107, 63] on link "Design" at bounding box center [111, 63] width 73 height 23
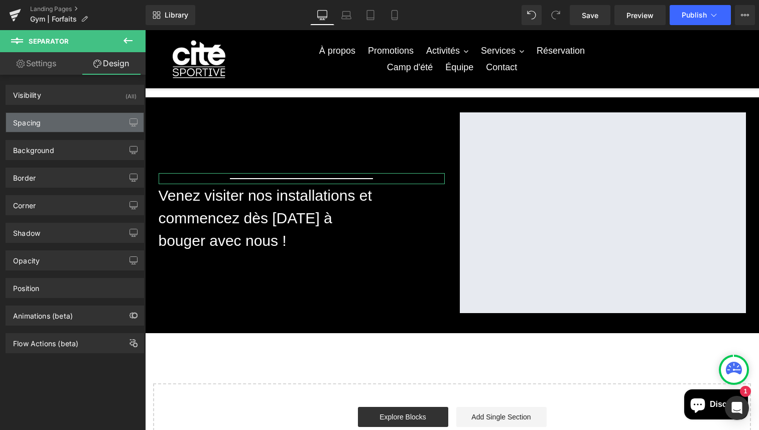
click at [38, 122] on div "Spacing" at bounding box center [27, 120] width 28 height 14
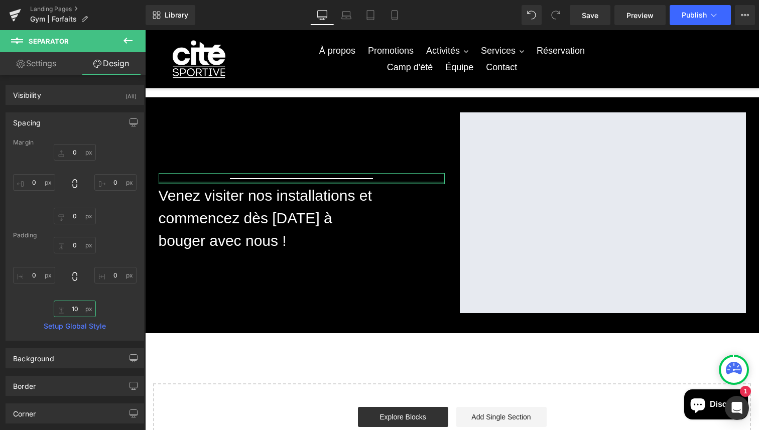
click at [73, 306] on input "10" at bounding box center [75, 309] width 42 height 17
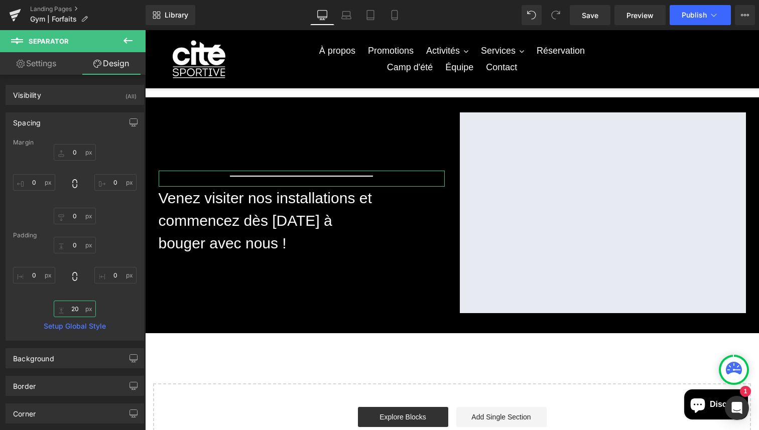
type input "20"
click at [115, 221] on div "0px 0 0px 0 0px 0 0px 0" at bounding box center [74, 184] width 123 height 80
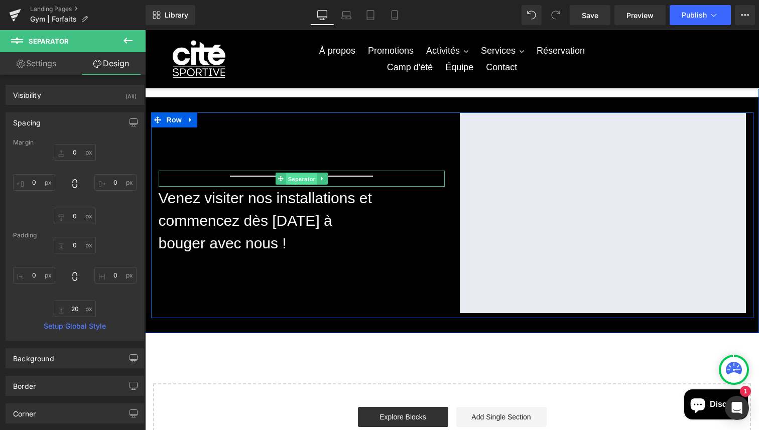
click at [292, 180] on span "Separator" at bounding box center [300, 179] width 31 height 12
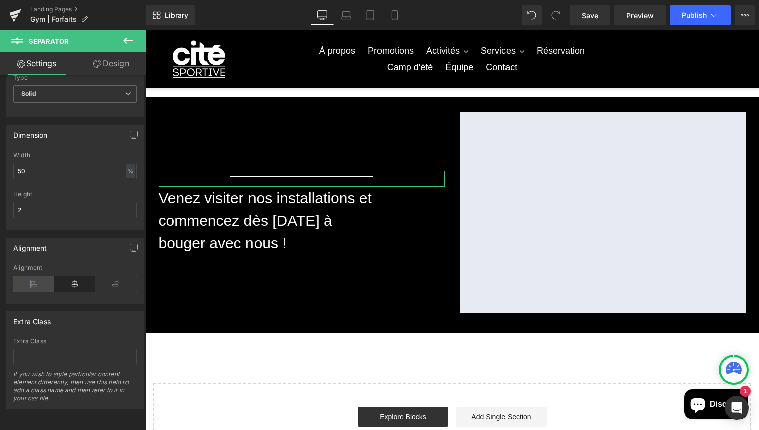
click at [36, 278] on icon at bounding box center [33, 283] width 41 height 15
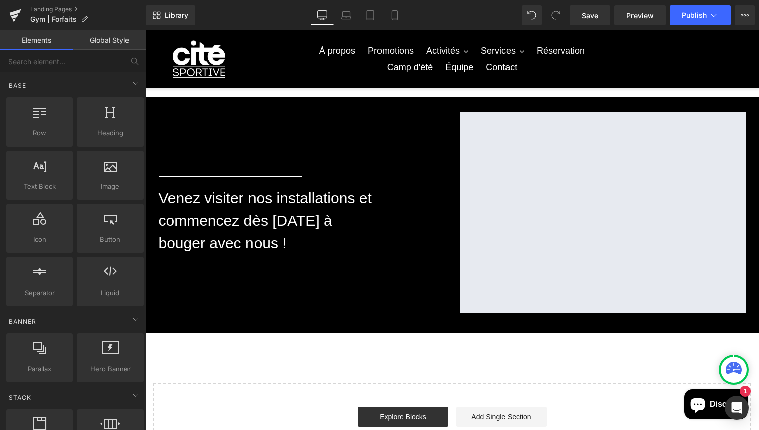
click at [294, 370] on div "Nos forfaits Heading Découvrez nos différents forfaits : des options adaptées à…" at bounding box center [452, 10] width 614 height 912
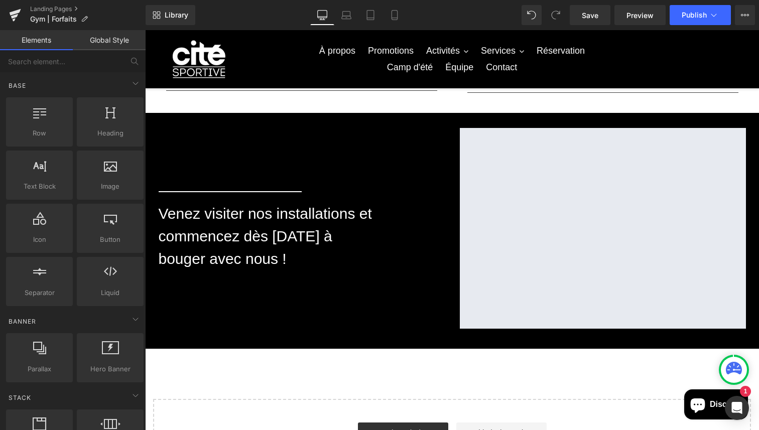
scroll to position [538, 0]
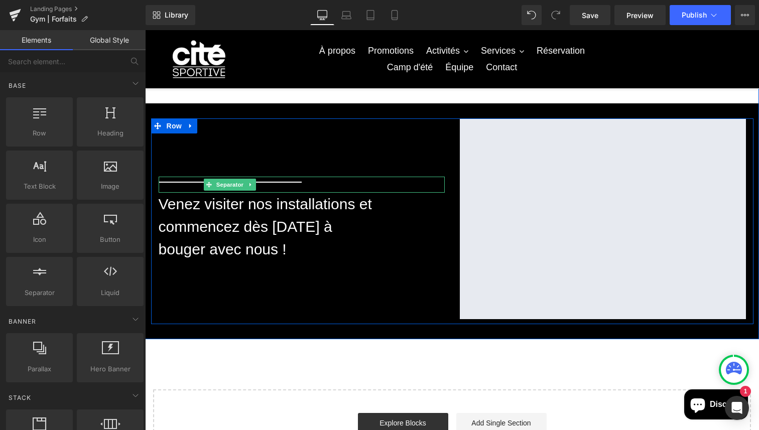
click at [252, 182] on icon at bounding box center [251, 185] width 6 height 6
click at [215, 183] on span "Separator" at bounding box center [214, 185] width 31 height 12
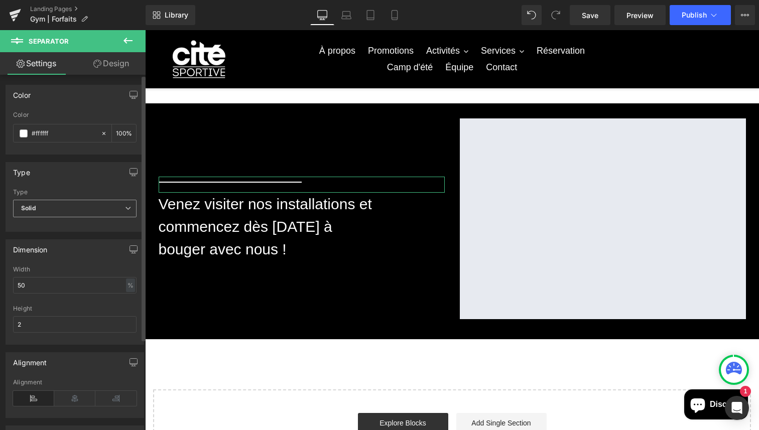
click at [57, 207] on span "Solid" at bounding box center [74, 209] width 123 height 18
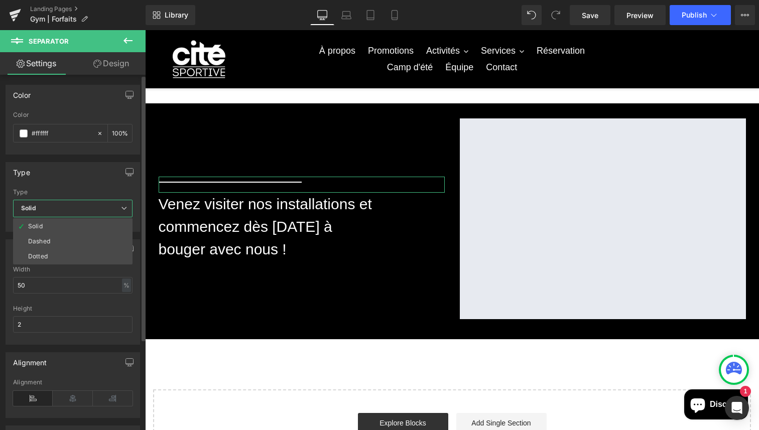
click at [57, 210] on span "Solid" at bounding box center [72, 209] width 119 height 18
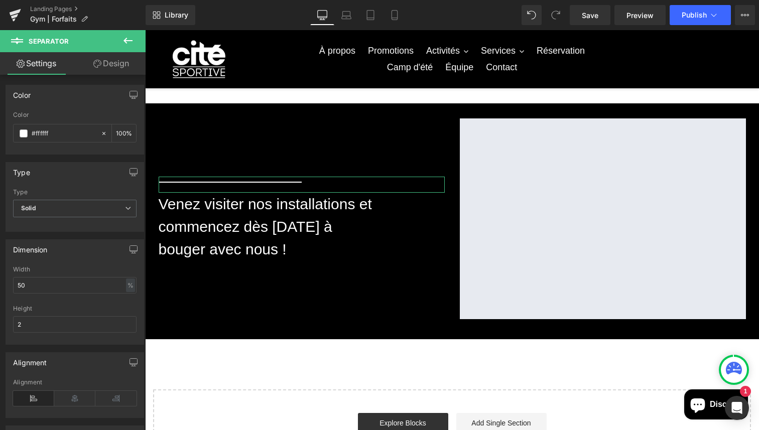
click at [111, 65] on link "Design" at bounding box center [111, 63] width 73 height 23
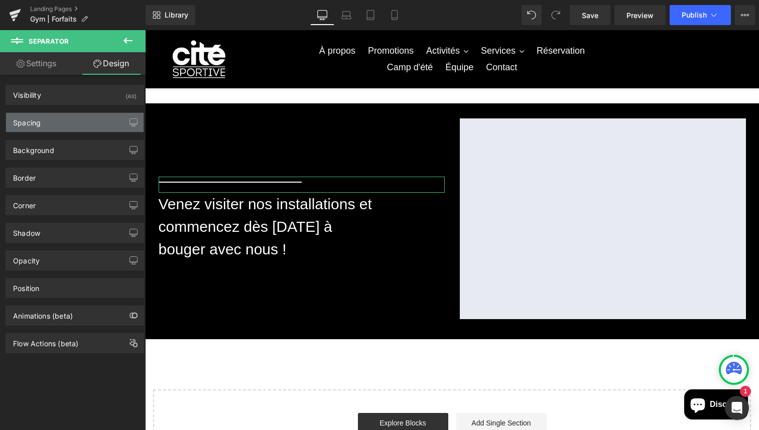
click at [40, 123] on div "Spacing" at bounding box center [27, 120] width 28 height 14
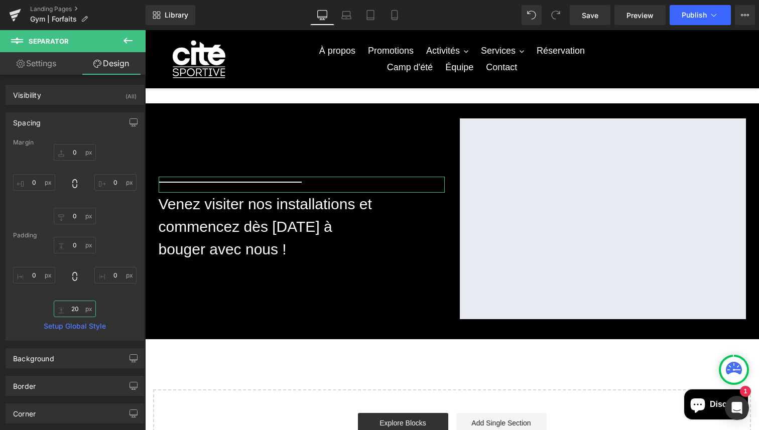
click at [69, 307] on input "20" at bounding box center [75, 309] width 42 height 17
click at [75, 310] on input "20" at bounding box center [75, 309] width 42 height 17
type input "2"
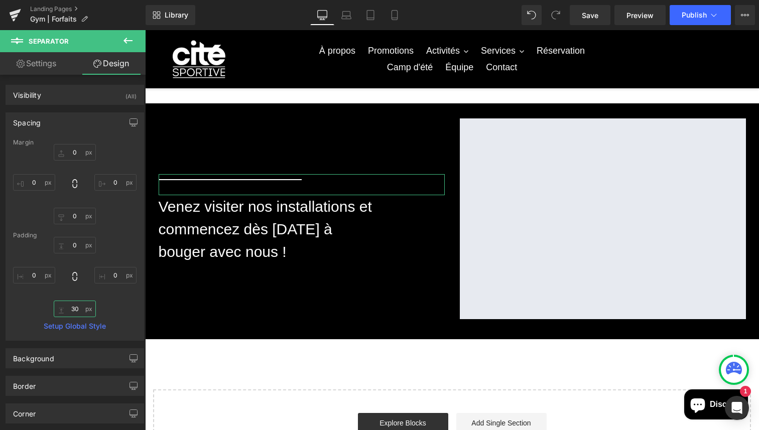
type input "30"
click at [122, 312] on div "0px 0 0px 0 30 30 0px 0" at bounding box center [74, 277] width 123 height 80
click at [234, 365] on div "Nos forfaits Heading Découvrez nos différents forfaits : des options adaptées à…" at bounding box center [452, 16] width 614 height 912
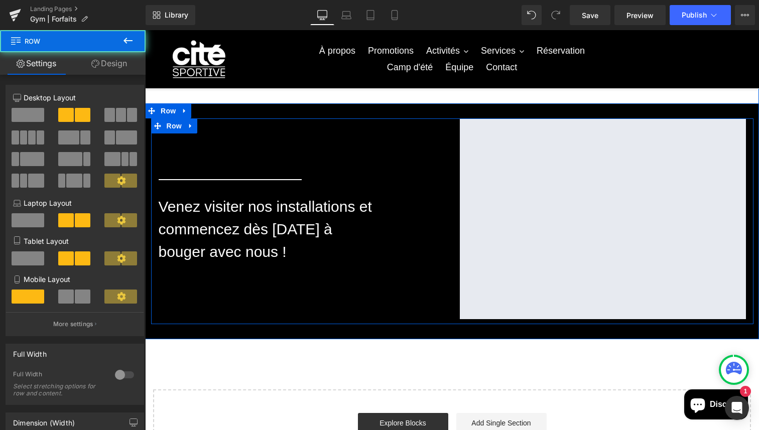
click at [452, 223] on div "Google Maps" at bounding box center [602, 218] width 301 height 201
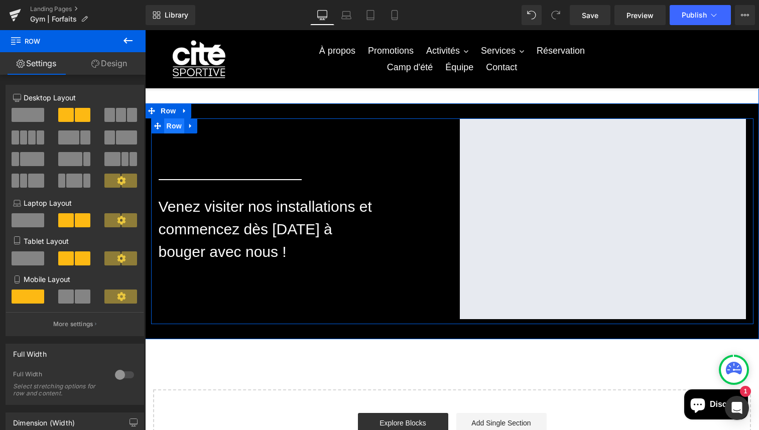
click at [178, 129] on span "Row" at bounding box center [174, 125] width 20 height 15
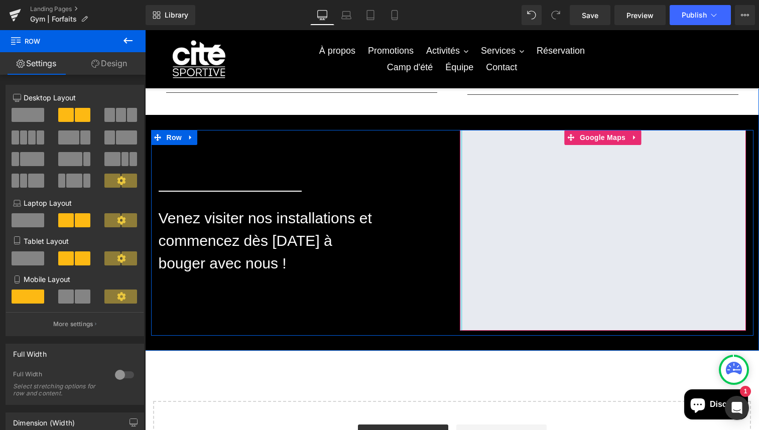
scroll to position [520, 0]
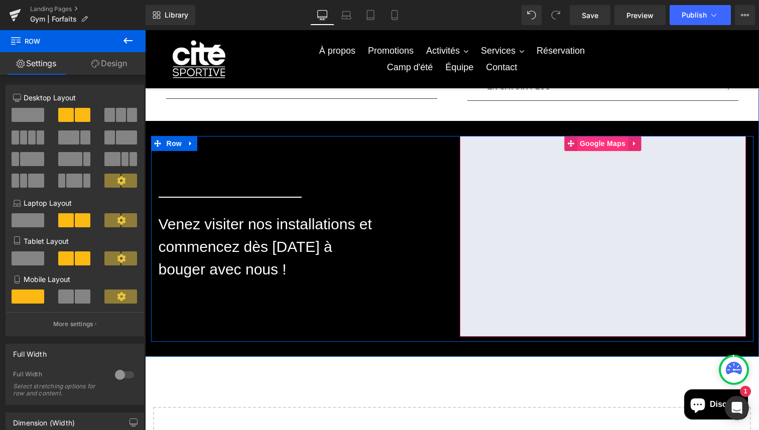
click at [599, 142] on span "Google Maps" at bounding box center [602, 143] width 51 height 15
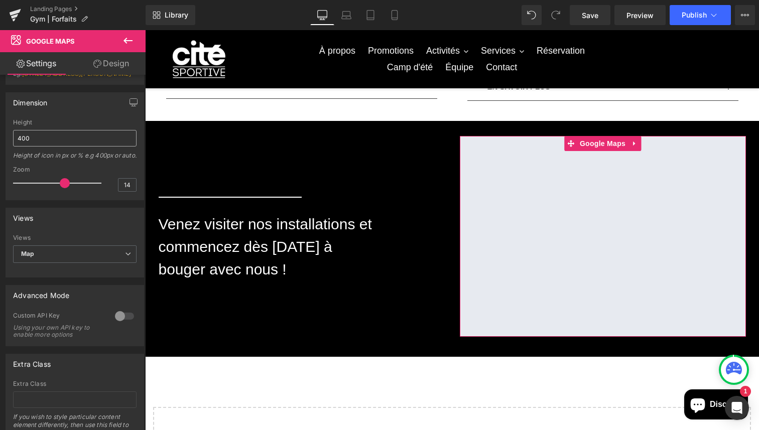
scroll to position [144, 0]
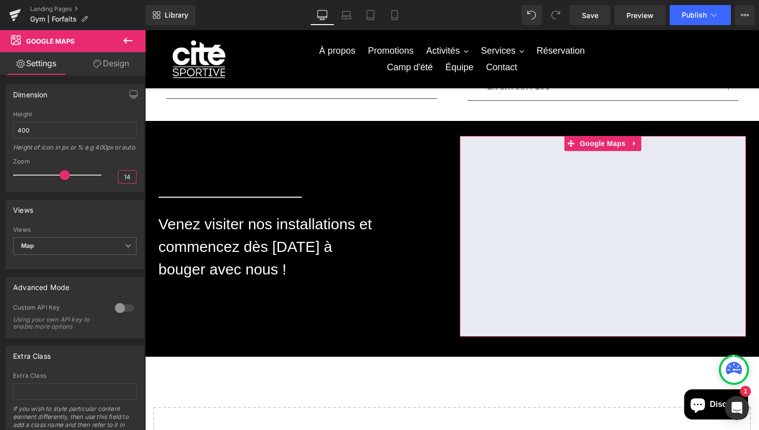
click at [128, 183] on input "14" at bounding box center [127, 177] width 18 height 13
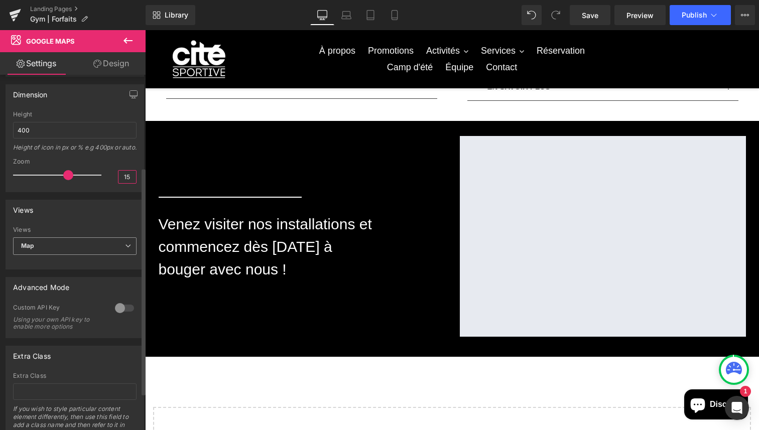
type input "15"
click at [77, 255] on span "Map" at bounding box center [74, 246] width 123 height 18
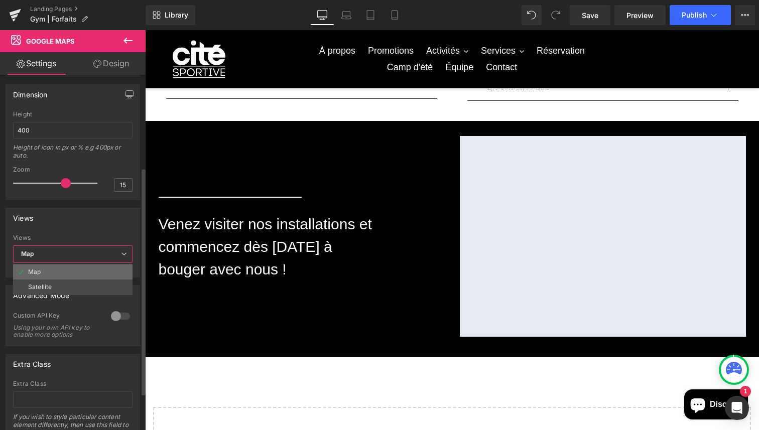
click at [78, 279] on li "Map" at bounding box center [72, 271] width 119 height 15
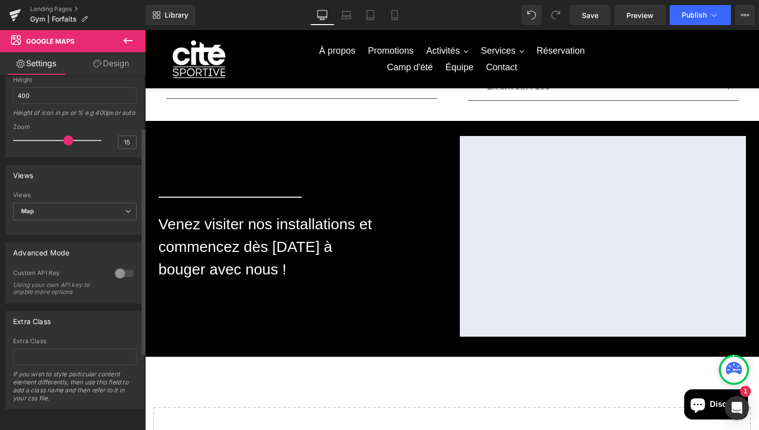
scroll to position [203, 0]
click at [177, 392] on div "Nos forfaits Heading Découvrez nos différents forfaits : des options adaptées à…" at bounding box center [452, 34] width 614 height 912
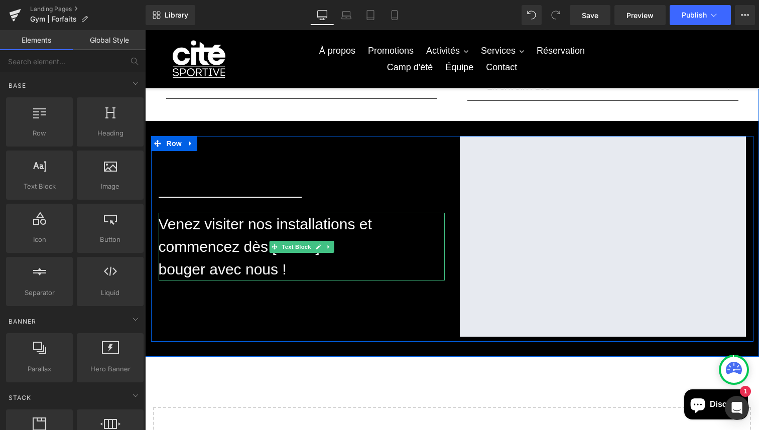
click at [230, 245] on p "Venez visiter nos installations et commencez dès [DATE] à" at bounding box center [302, 235] width 286 height 45
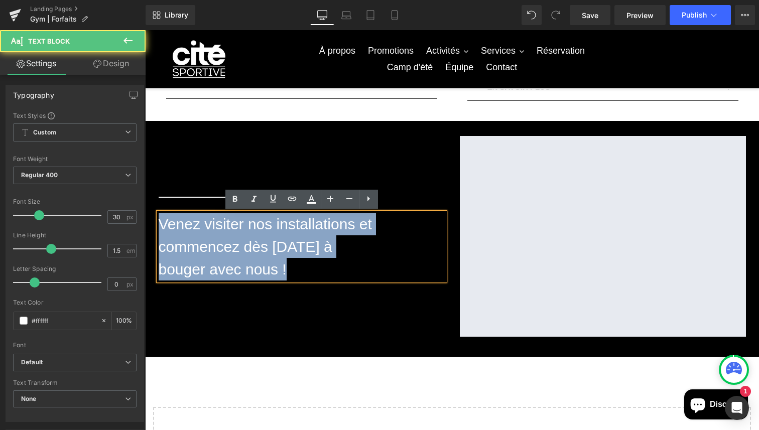
drag, startPoint x: 306, startPoint y: 270, endPoint x: 136, endPoint y: 220, distance: 176.4
click at [145, 220] on html "Passer au contenu Ajouté au panier à l'instant Qté: Voir le panier ( ) Poursuiv…" at bounding box center [452, 149] width 614 height 1279
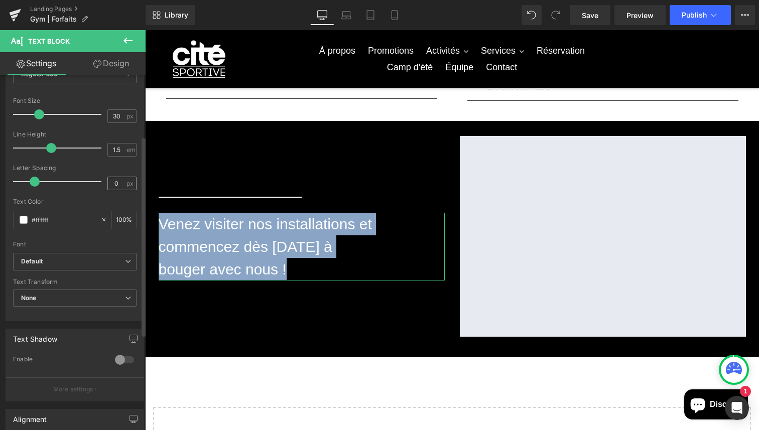
scroll to position [182, 0]
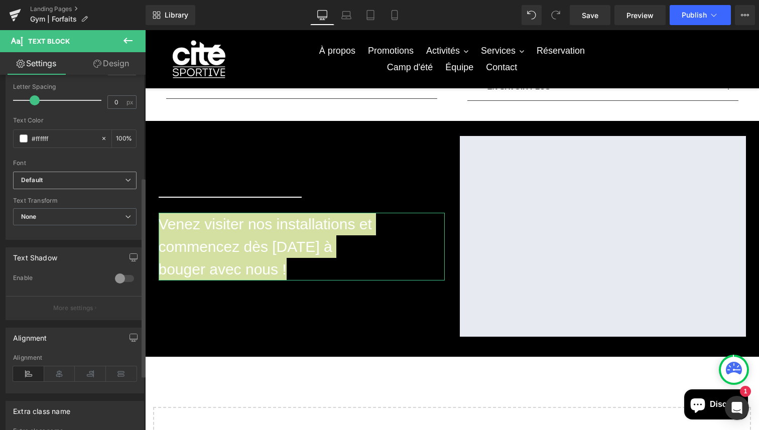
click at [75, 184] on b "Default" at bounding box center [73, 180] width 104 height 9
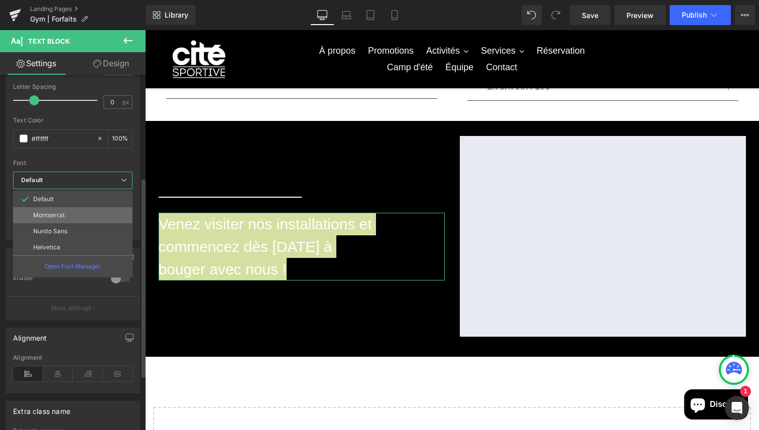
click at [68, 215] on li "Montserrat" at bounding box center [72, 215] width 119 height 16
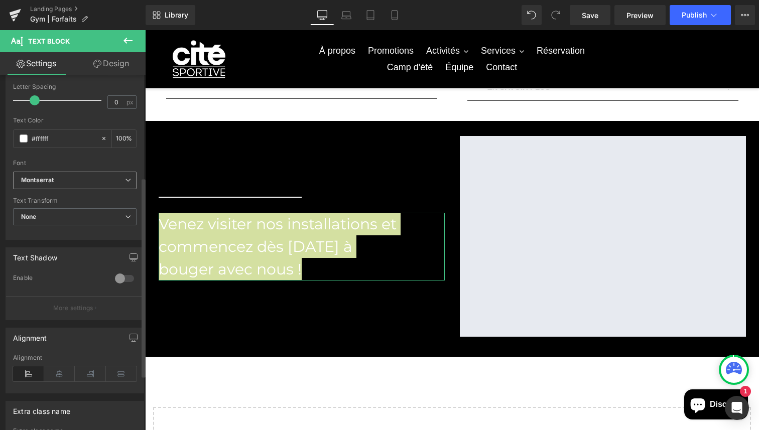
click at [73, 179] on b "Montserrat" at bounding box center [73, 180] width 104 height 9
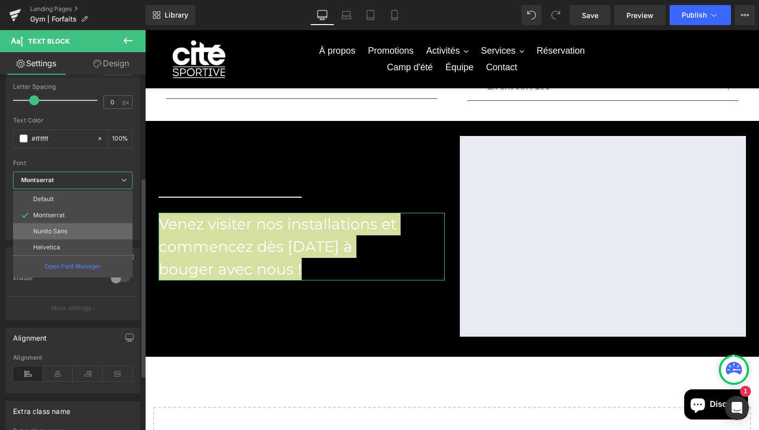
click at [69, 232] on li "Nunito Sans" at bounding box center [72, 231] width 119 height 16
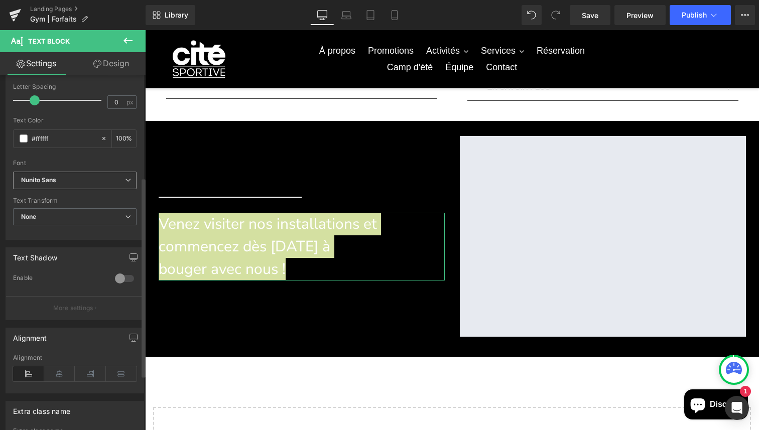
click at [42, 177] on icon "Nunito Sans" at bounding box center [39, 180] width 36 height 9
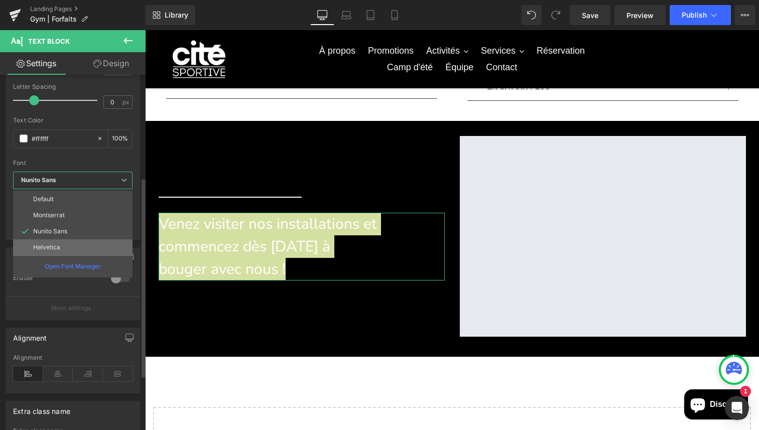
click at [48, 249] on p "Helvetica" at bounding box center [46, 247] width 27 height 7
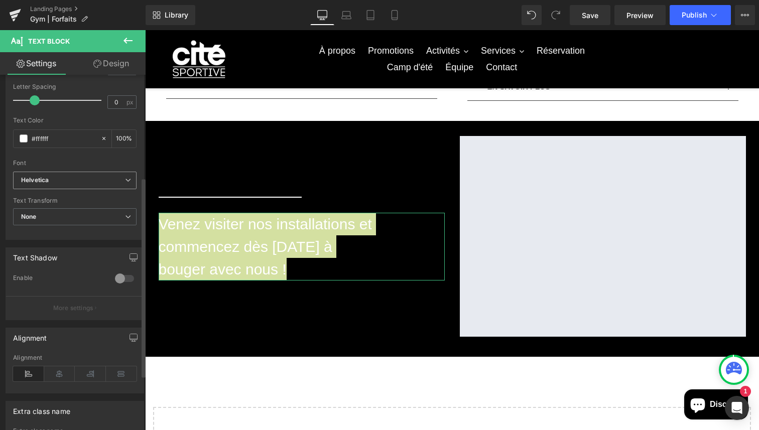
click at [57, 181] on b "Helvetica" at bounding box center [73, 180] width 104 height 9
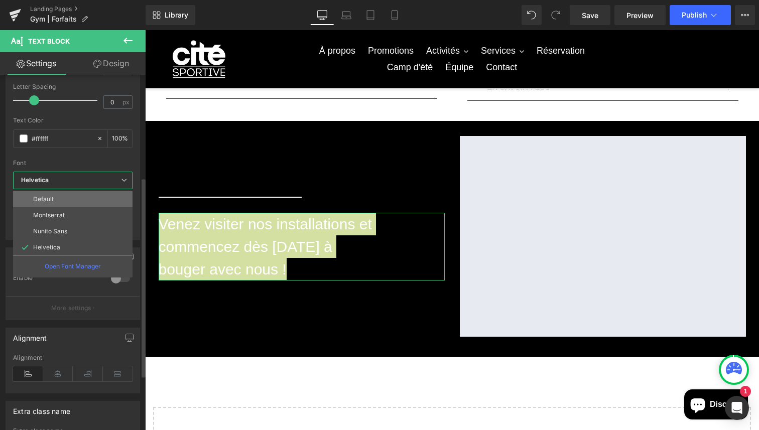
click at [60, 196] on li "Default" at bounding box center [72, 199] width 119 height 16
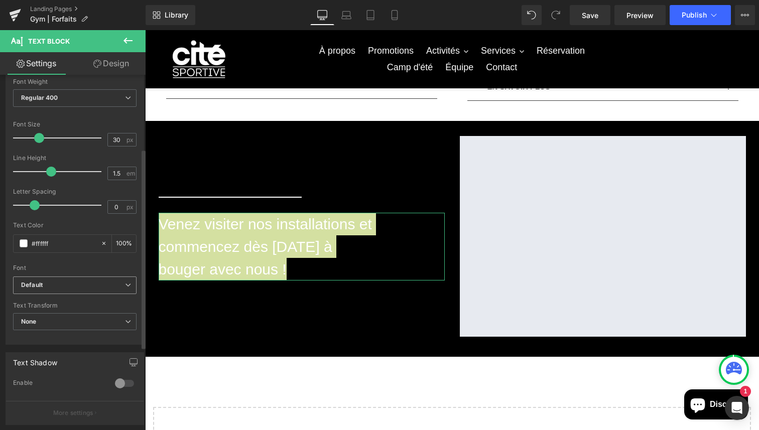
scroll to position [13, 0]
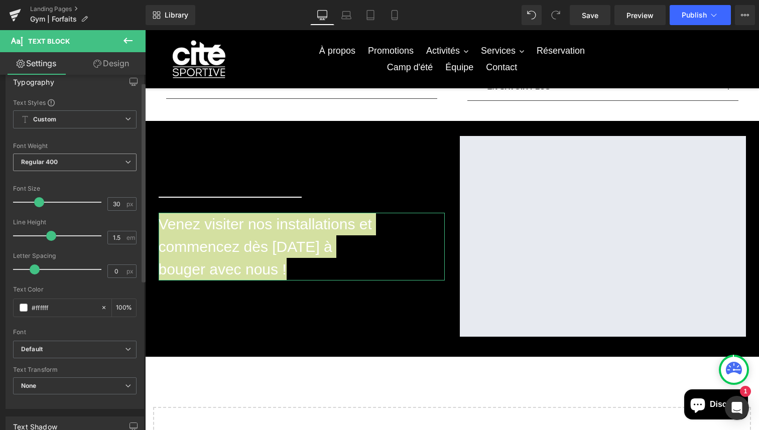
click at [85, 171] on div "Regular 400 Thin 100 Semi Thin 200 Light 300 Regular 400 Medium 500 Semi Bold 6…" at bounding box center [74, 165] width 123 height 23
click at [84, 161] on span "Regular 400" at bounding box center [74, 163] width 123 height 18
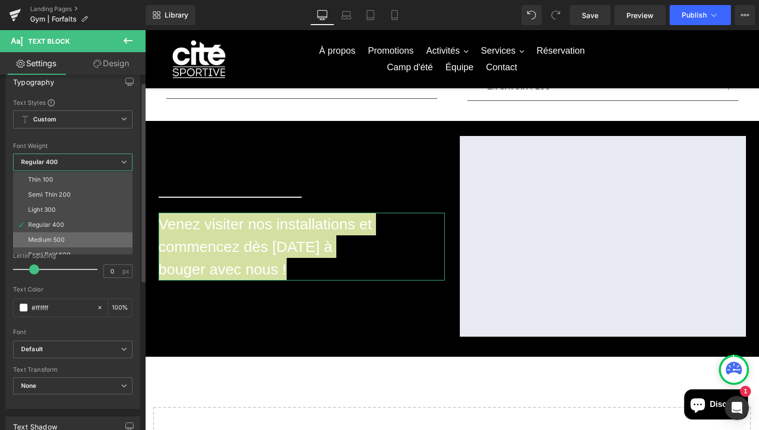
click at [79, 236] on li "Medium 500" at bounding box center [75, 239] width 124 height 15
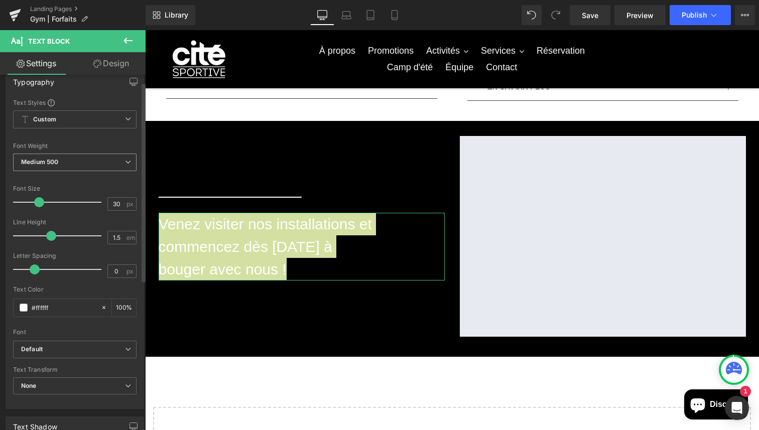
click at [125, 160] on icon at bounding box center [128, 162] width 6 height 6
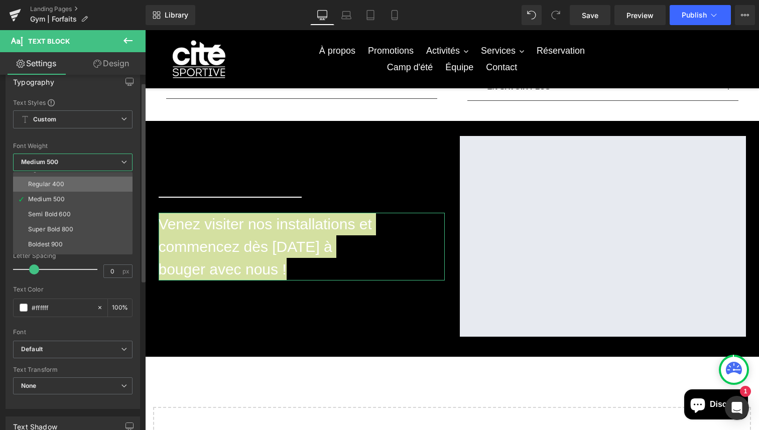
scroll to position [42, 0]
click at [91, 214] on li "Semi Bold 600" at bounding box center [75, 213] width 124 height 15
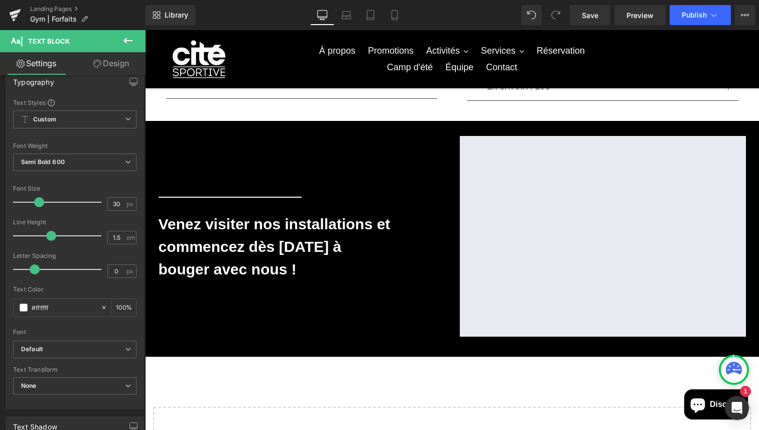
click at [212, 384] on div "Nos forfaits Heading Découvrez nos différents forfaits : des options adaptées à…" at bounding box center [452, 34] width 614 height 912
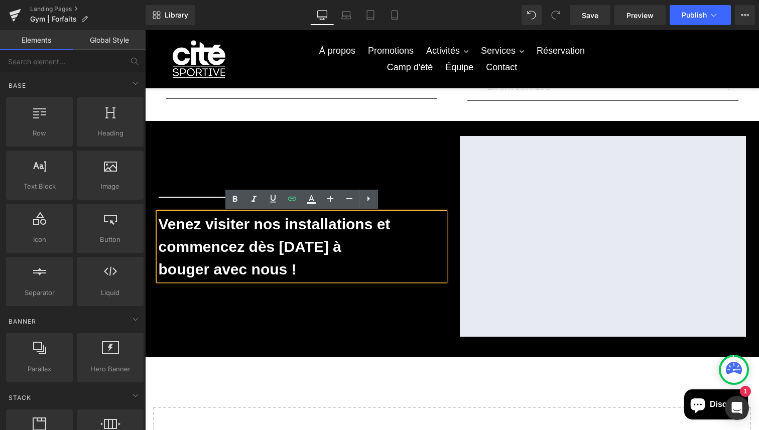
click at [212, 384] on div "Nos forfaits Heading Découvrez nos différents forfaits : des options adaptées à…" at bounding box center [452, 34] width 614 height 912
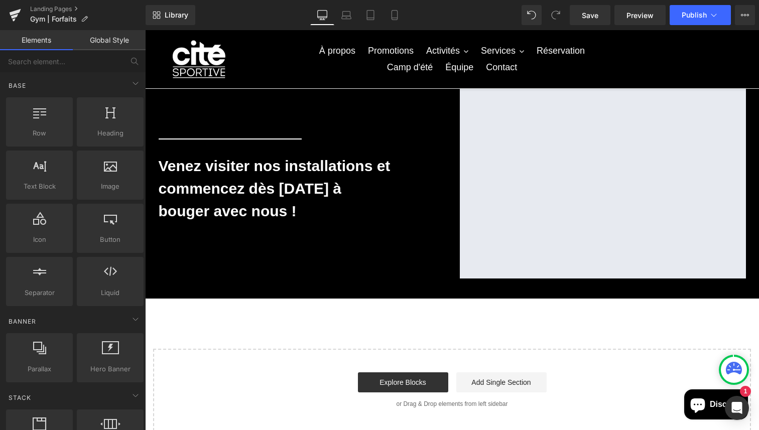
scroll to position [521, 0]
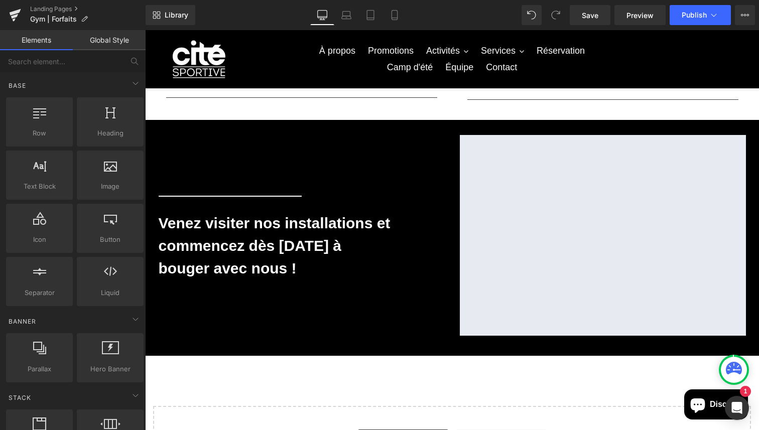
click at [238, 404] on div "Nos forfaits Heading Découvrez nos différents forfaits : des options adaptées à…" at bounding box center [452, 33] width 614 height 912
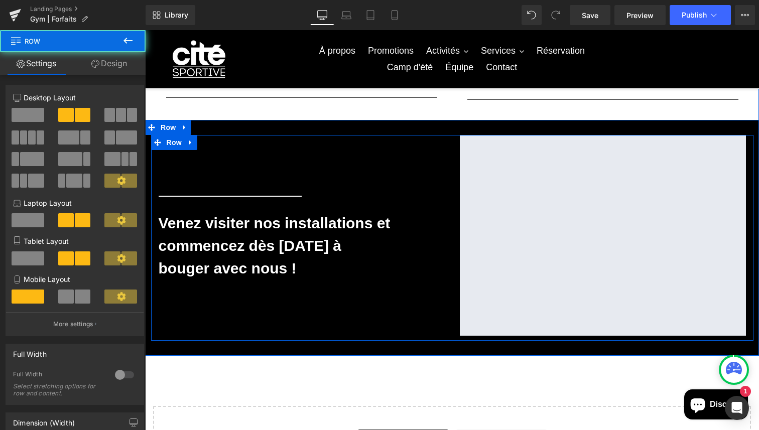
click at [210, 288] on div "Separator [PERSON_NAME] visiter nos installations et commencez dès [DATE] à bou…" at bounding box center [301, 235] width 301 height 201
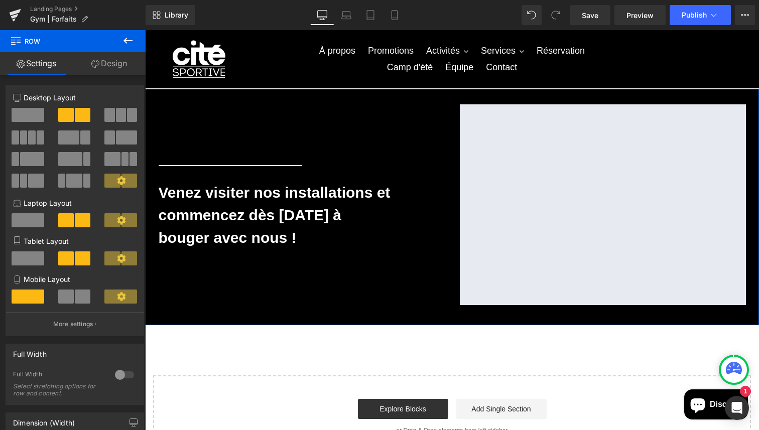
scroll to position [555, 0]
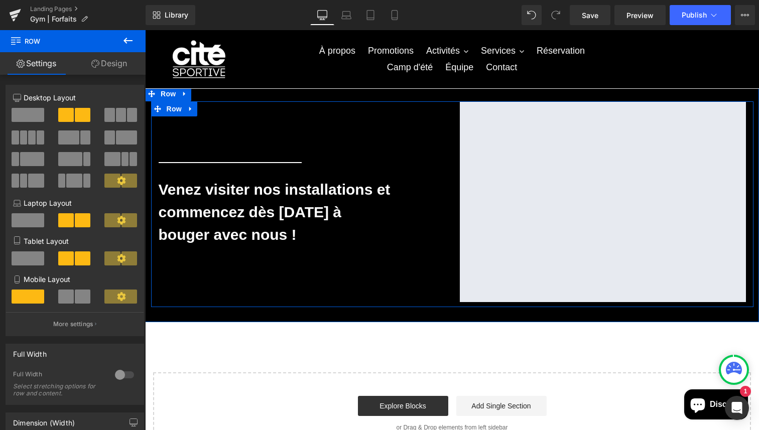
click at [216, 264] on div "Separator [PERSON_NAME] visiter nos installations et commencez dès [DATE] à bou…" at bounding box center [301, 201] width 301 height 201
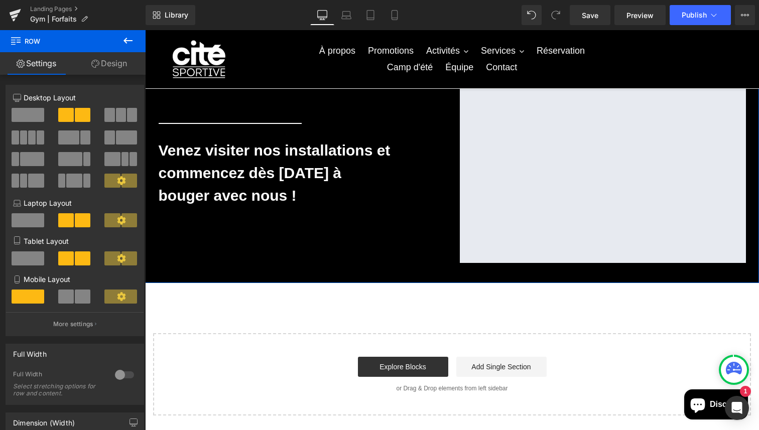
scroll to position [605, 0]
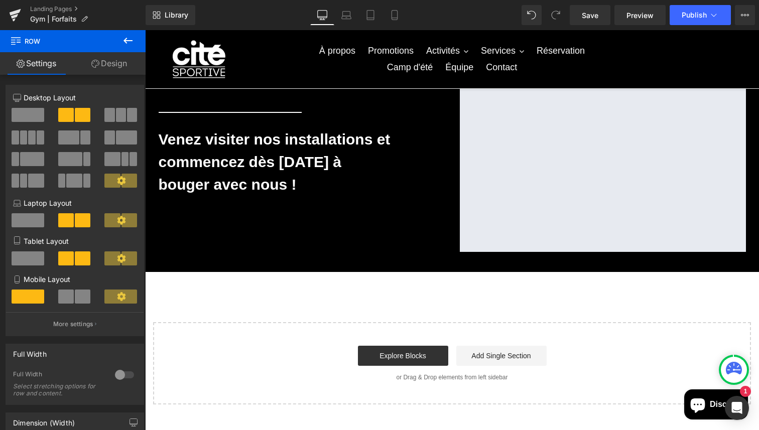
click at [124, 43] on icon at bounding box center [128, 41] width 12 height 12
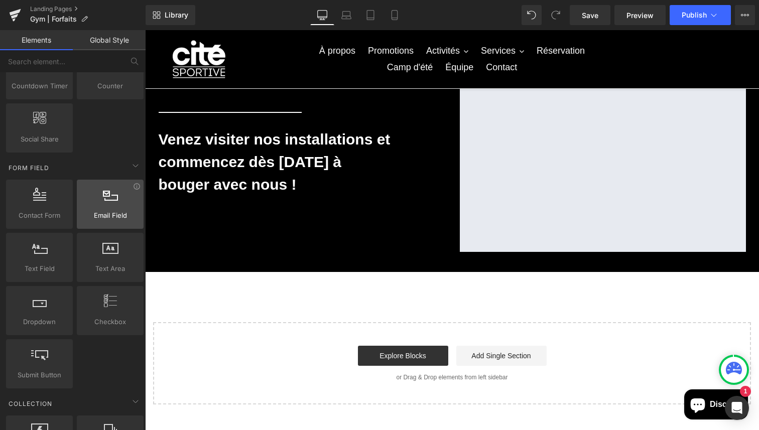
scroll to position [1297, 0]
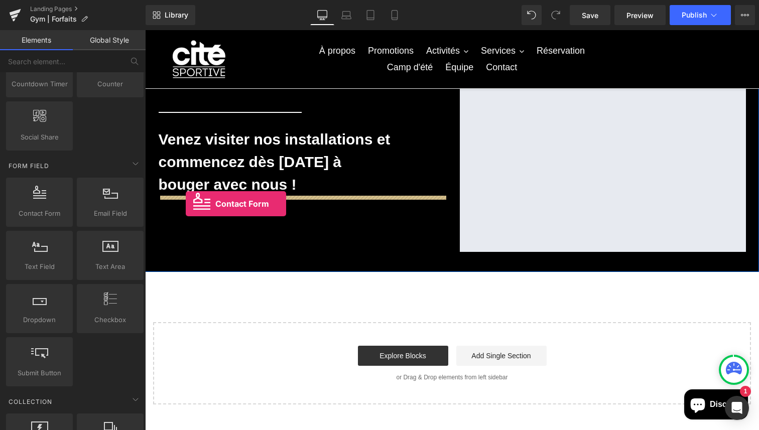
drag, startPoint x: 197, startPoint y: 241, endPoint x: 186, endPoint y: 204, distance: 39.2
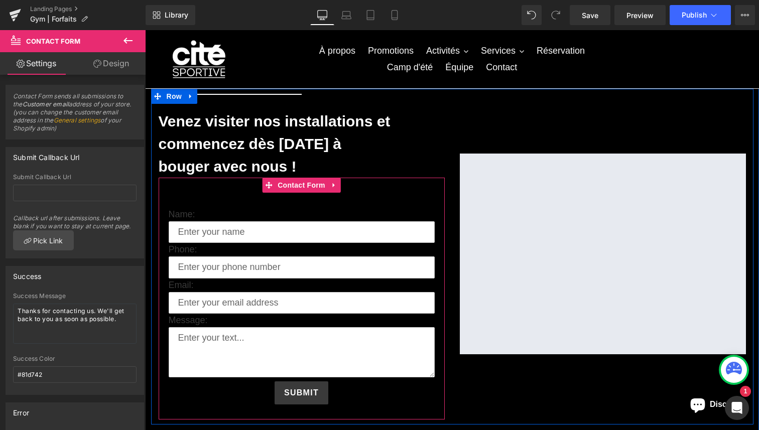
scroll to position [568, 0]
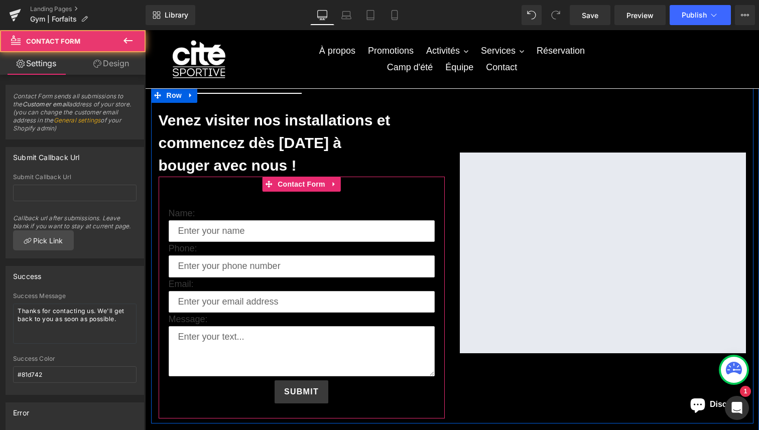
click at [183, 189] on div "Name: Text Block Text Field Phone: Text Block Text Field Email: Text Block Emai…" at bounding box center [302, 298] width 286 height 242
click at [304, 183] on span "Contact Form" at bounding box center [301, 184] width 53 height 15
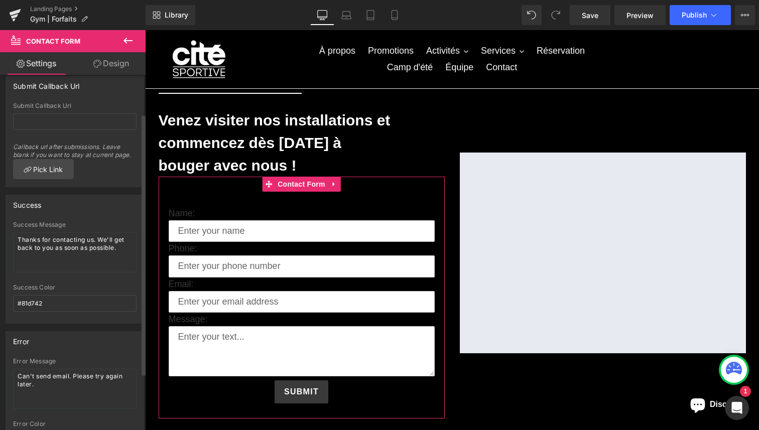
scroll to position [129, 0]
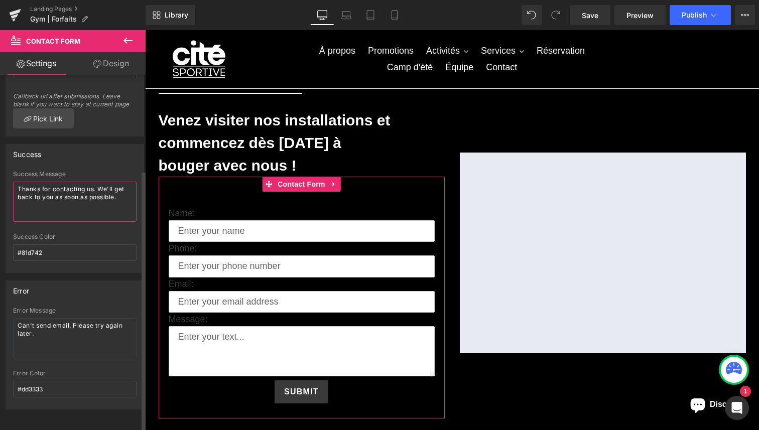
click at [86, 189] on textarea "Thanks for contacting us. We'll get back to you as soon as possible." at bounding box center [74, 202] width 123 height 40
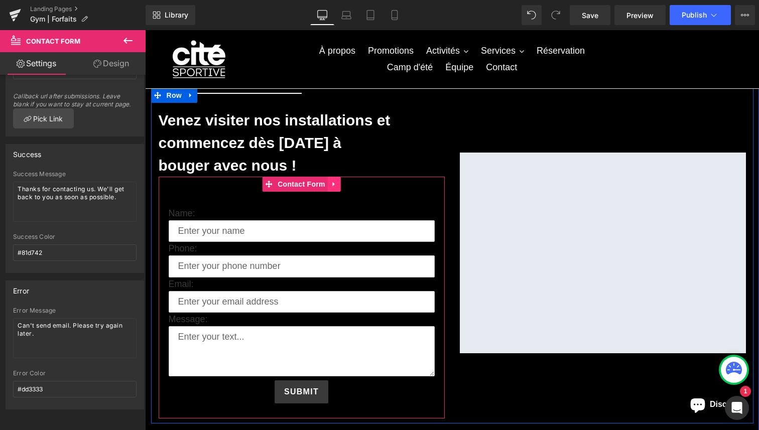
click at [339, 189] on link at bounding box center [334, 184] width 13 height 15
click at [342, 187] on icon at bounding box center [340, 184] width 7 height 8
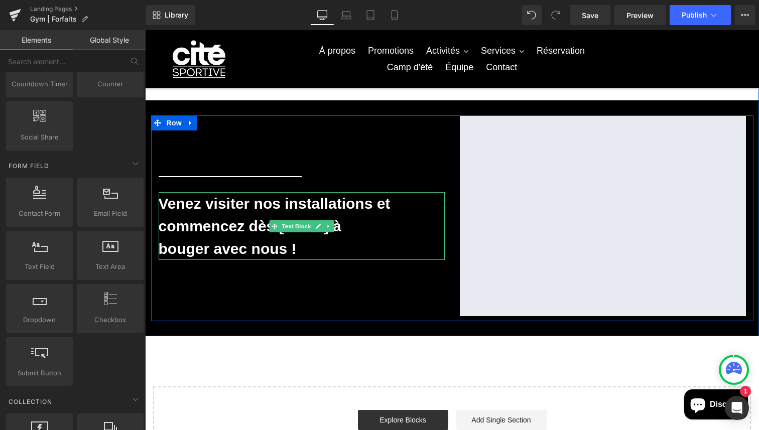
scroll to position [538, 0]
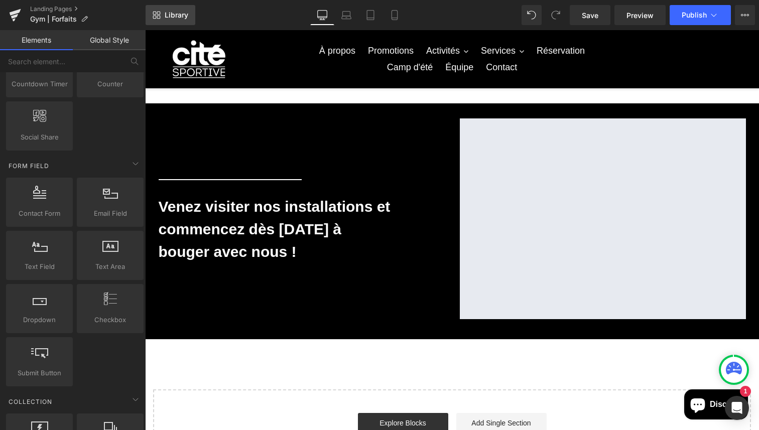
click at [181, 14] on span "Library" at bounding box center [177, 15] width 24 height 9
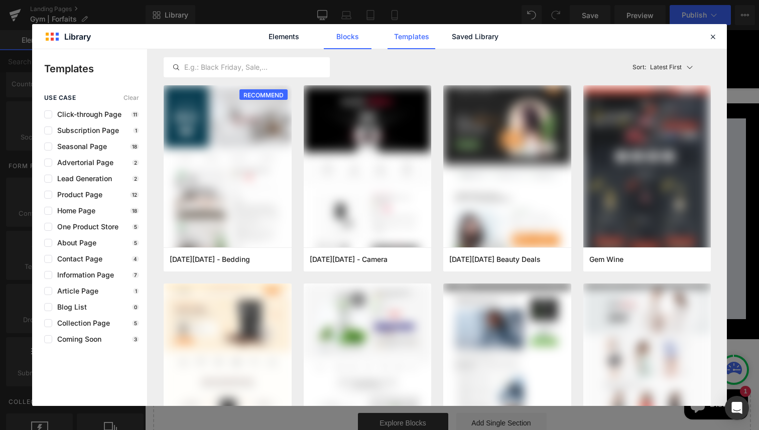
click at [353, 38] on link "Blocks" at bounding box center [348, 36] width 48 height 25
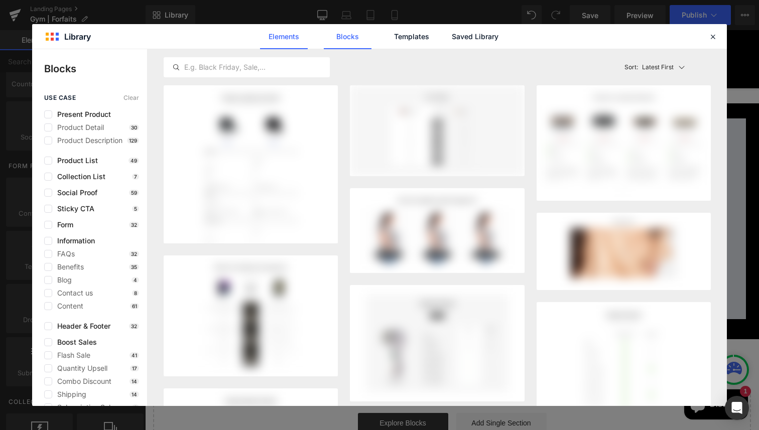
click at [279, 33] on link "Elements" at bounding box center [284, 36] width 48 height 25
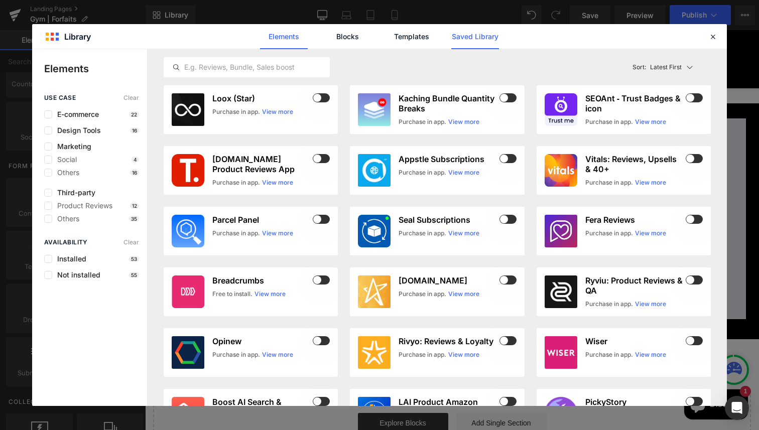
click at [493, 39] on link "Saved Library" at bounding box center [475, 36] width 48 height 25
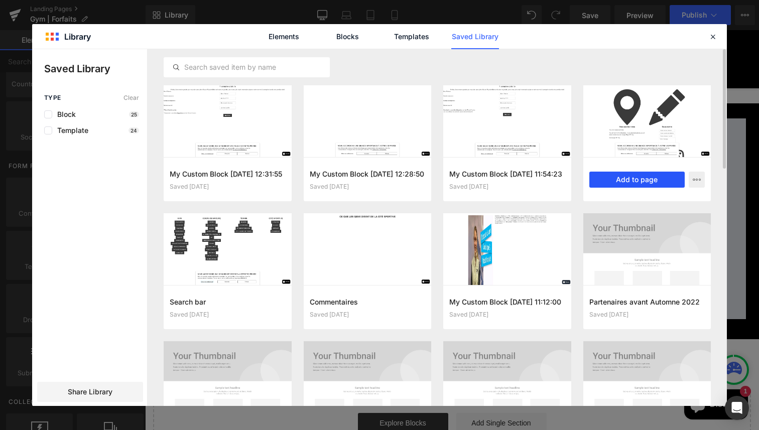
click at [642, 178] on button "Add to page" at bounding box center [637, 180] width 96 height 16
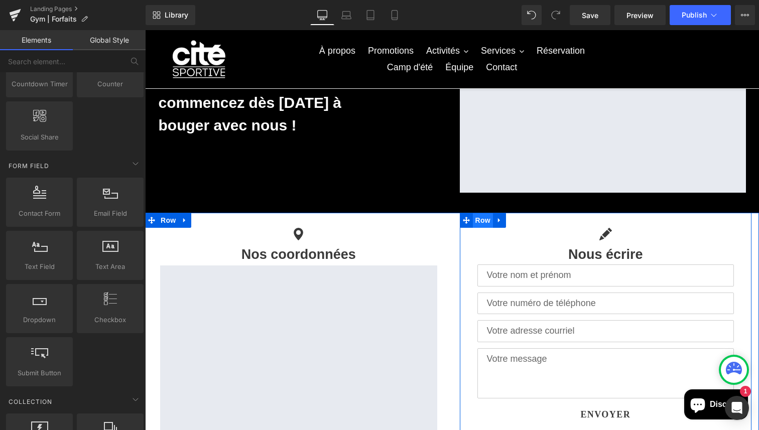
scroll to position [574, 0]
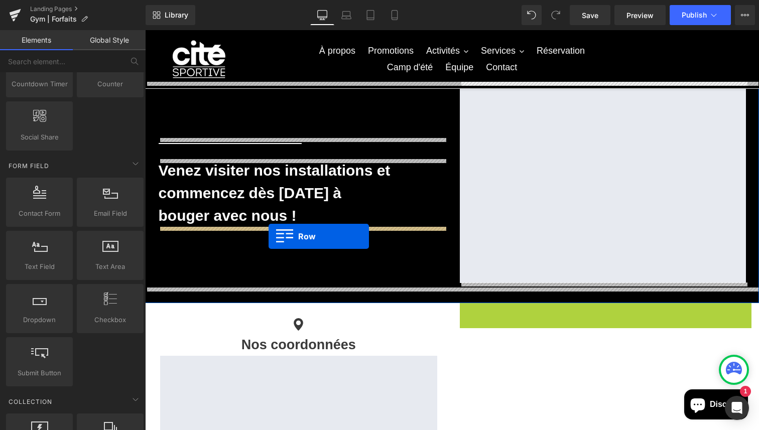
drag, startPoint x: 462, startPoint y: 314, endPoint x: 268, endPoint y: 236, distance: 209.2
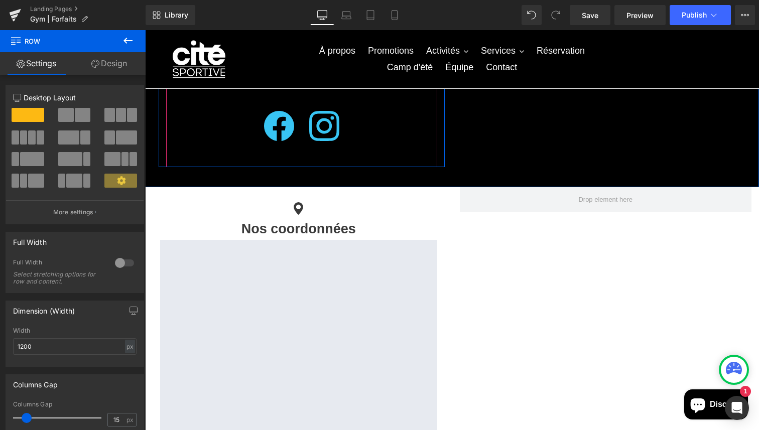
scroll to position [873, 0]
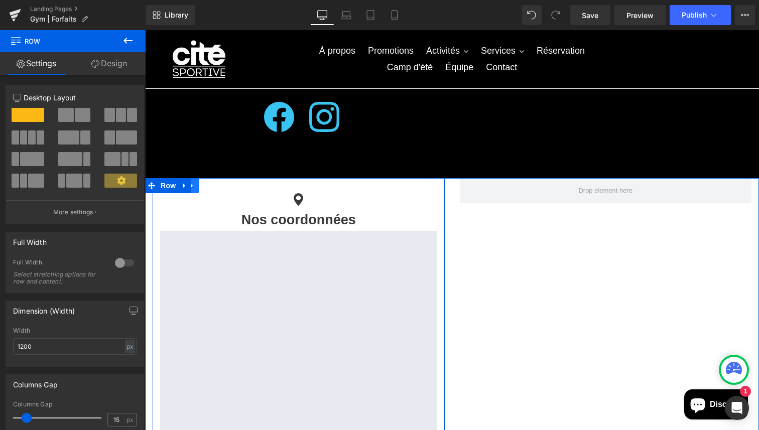
click at [194, 183] on icon at bounding box center [192, 186] width 7 height 8
click at [215, 187] on icon at bounding box center [218, 186] width 7 height 8
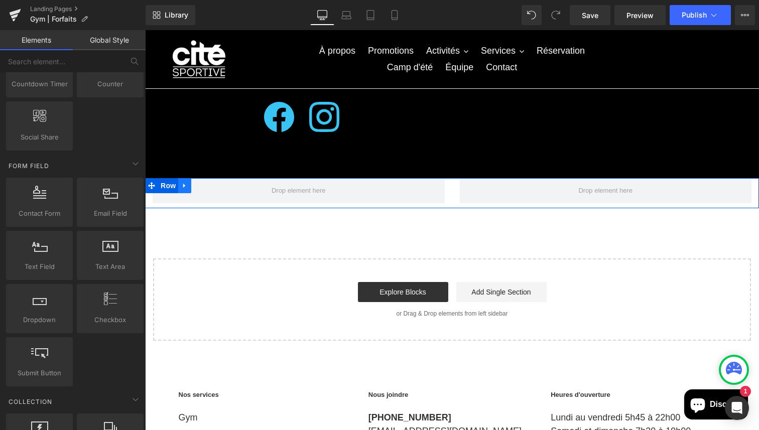
click at [184, 185] on icon at bounding box center [184, 185] width 2 height 5
click at [207, 187] on link at bounding box center [210, 185] width 13 height 15
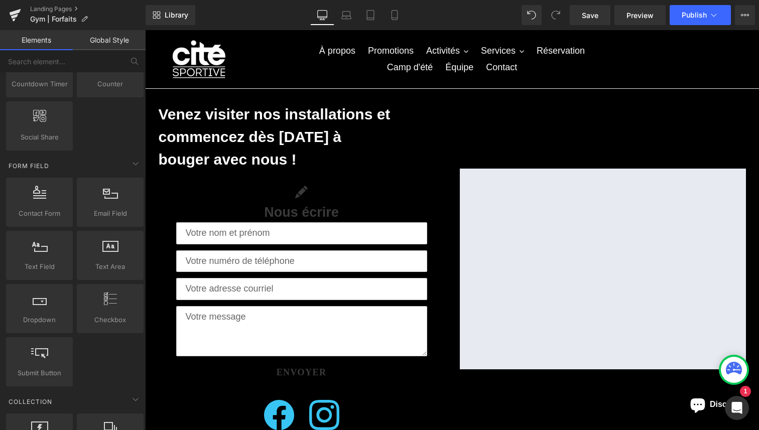
scroll to position [577, 0]
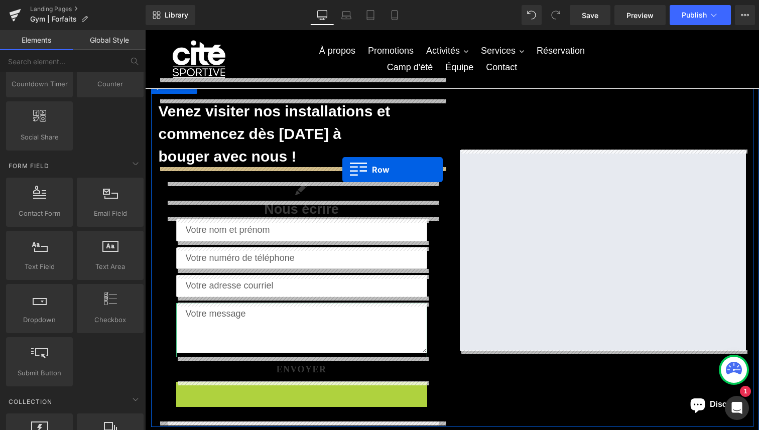
drag, startPoint x: 182, startPoint y: 391, endPoint x: 342, endPoint y: 170, distance: 273.8
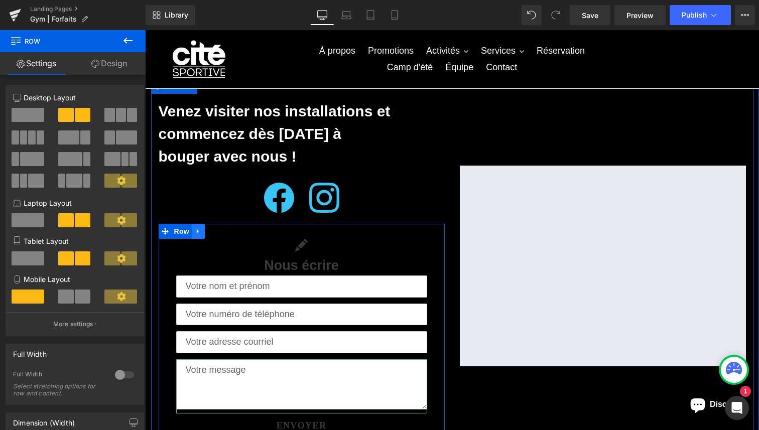
click at [196, 232] on icon at bounding box center [198, 231] width 7 height 8
click at [238, 230] on icon at bounding box center [238, 231] width 2 height 5
click at [203, 235] on link at bounding box center [198, 231] width 13 height 15
click at [218, 234] on link at bounding box center [224, 231] width 13 height 15
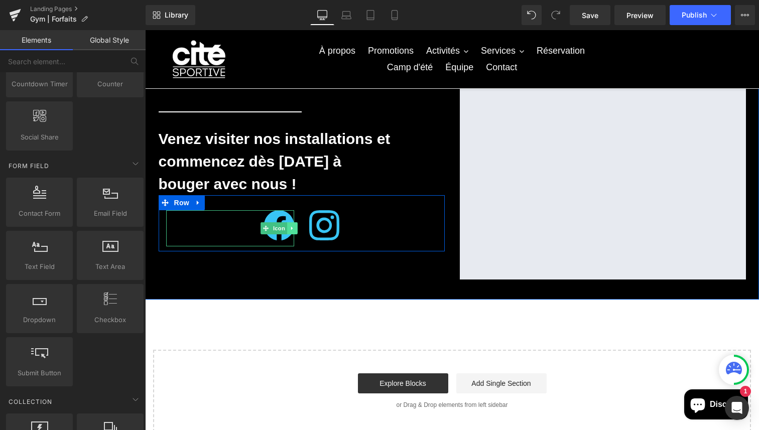
click at [291, 224] on link at bounding box center [291, 228] width 11 height 12
click at [260, 228] on link "Icon" at bounding box center [273, 228] width 27 height 12
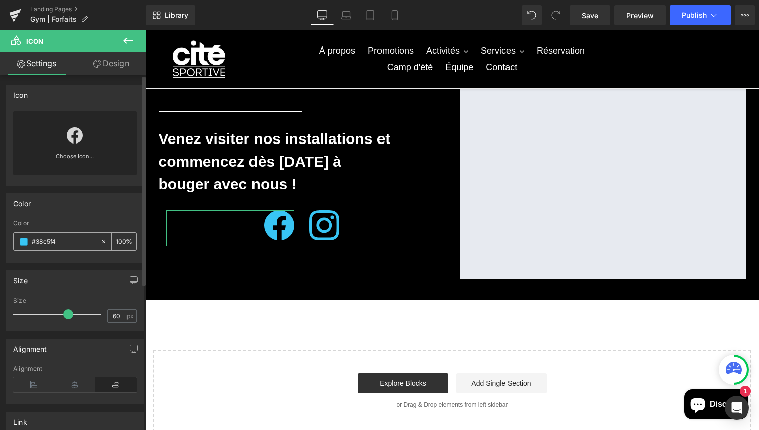
click at [120, 240] on input "100" at bounding box center [121, 241] width 10 height 11
click at [116, 313] on input "60" at bounding box center [117, 316] width 18 height 13
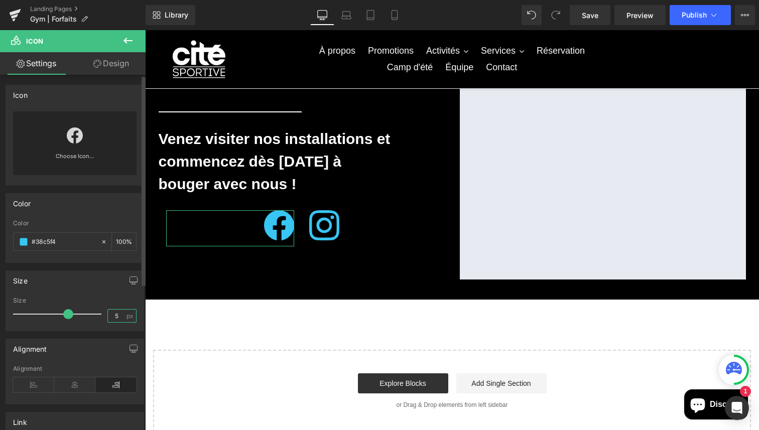
type input "50"
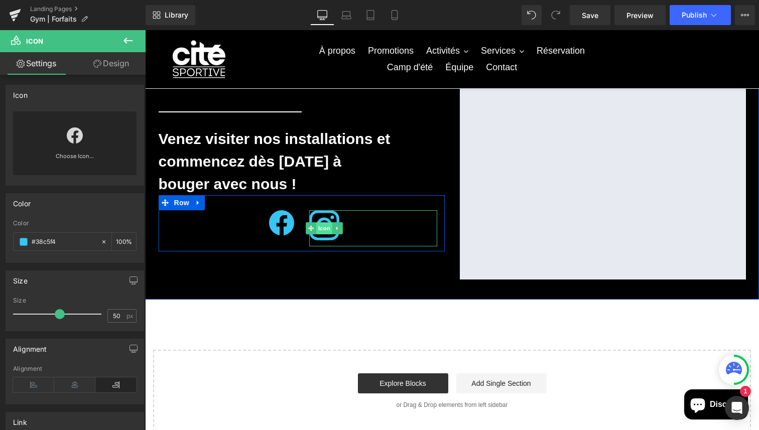
click at [326, 223] on span "Icon" at bounding box center [324, 228] width 16 height 12
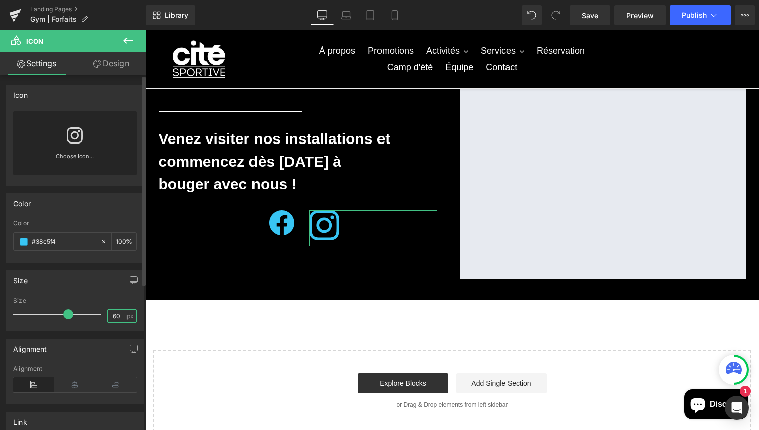
click at [114, 319] on input "60" at bounding box center [117, 316] width 18 height 13
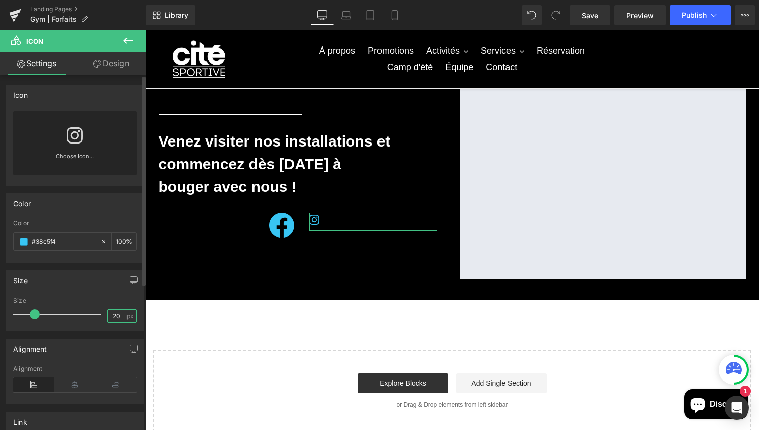
type input "2"
type input "40"
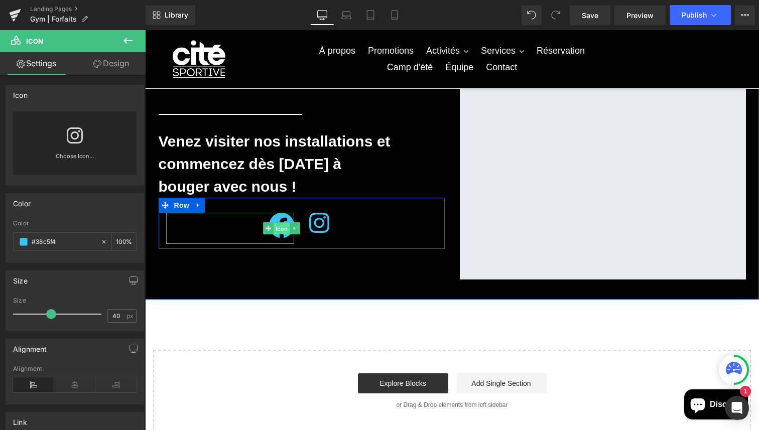
click at [279, 225] on span "Icon" at bounding box center [281, 229] width 16 height 12
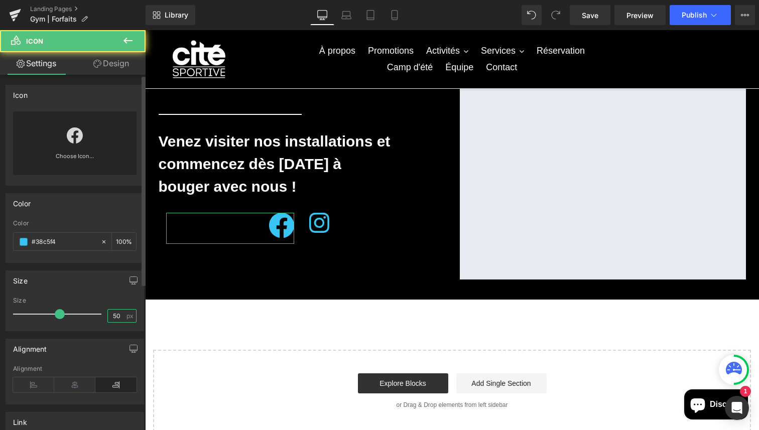
click at [120, 318] on input "50" at bounding box center [117, 316] width 18 height 13
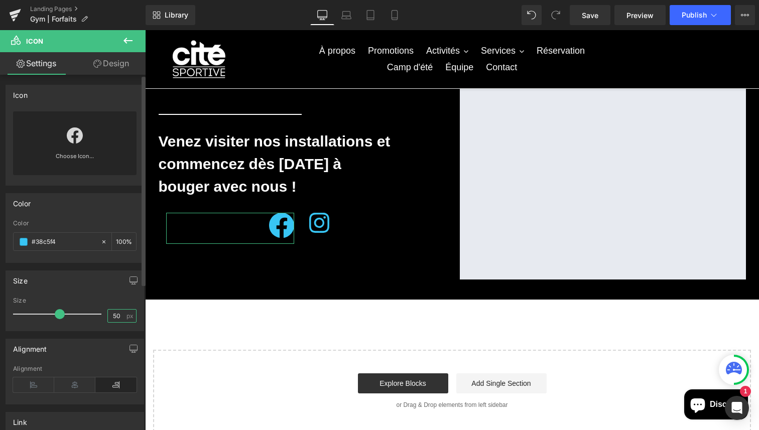
click at [120, 318] on input "50" at bounding box center [117, 316] width 18 height 13
type input "40"
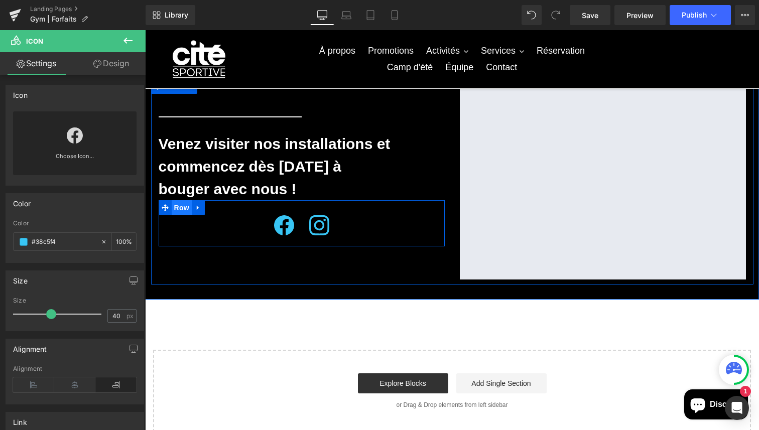
click at [183, 209] on span "Row" at bounding box center [182, 207] width 20 height 15
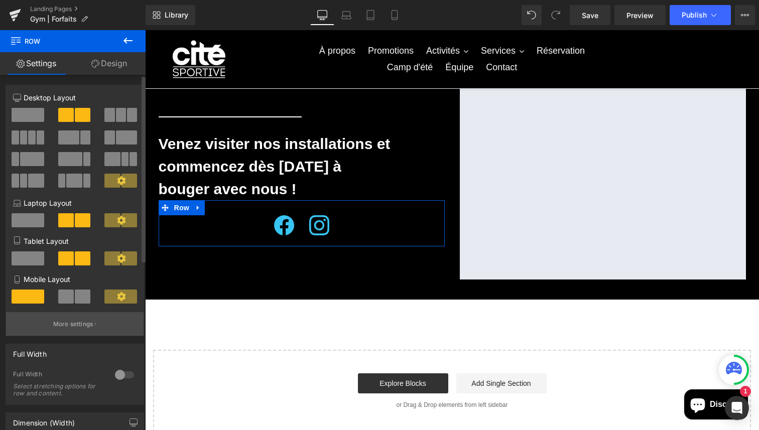
click at [90, 318] on button "More settings" at bounding box center [74, 324] width 137 height 24
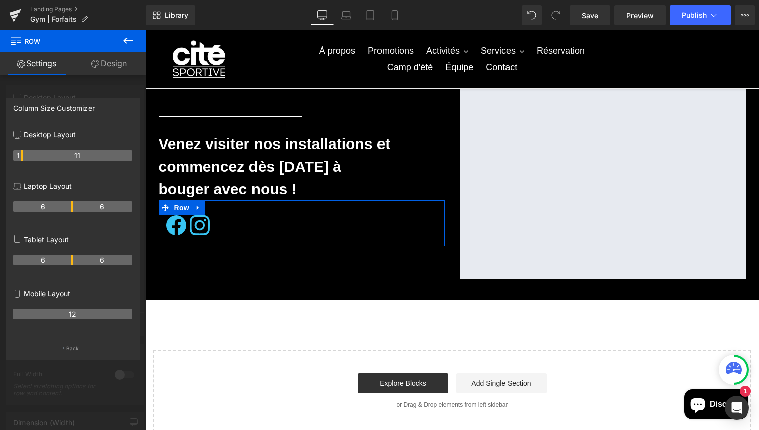
drag, startPoint x: 71, startPoint y: 157, endPoint x: 27, endPoint y: 157, distance: 44.7
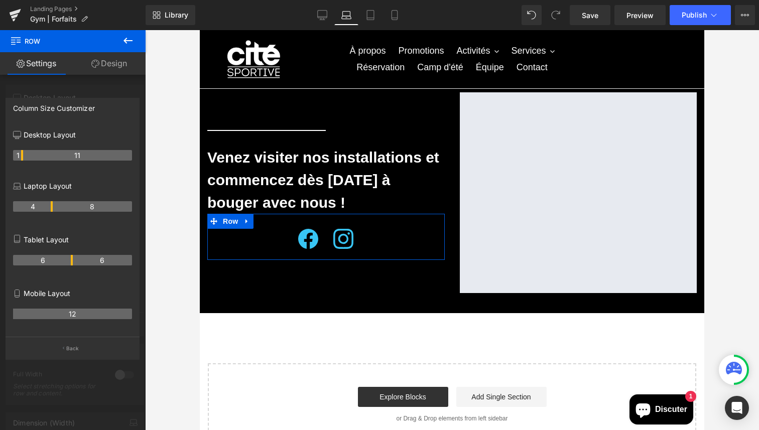
scroll to position [626, 0]
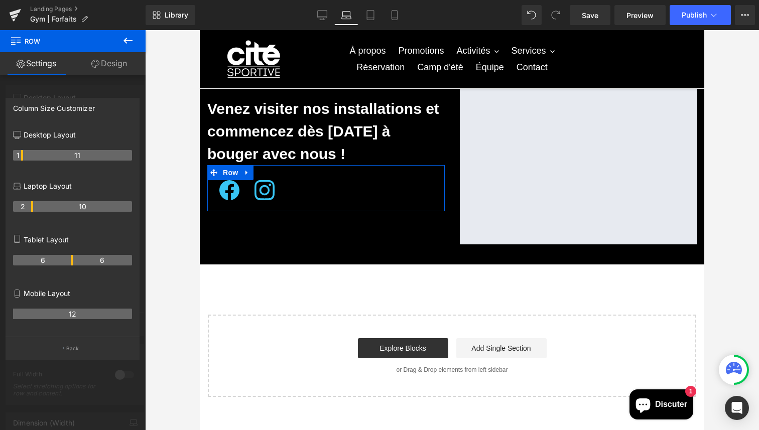
drag, startPoint x: 71, startPoint y: 206, endPoint x: 27, endPoint y: 208, distance: 44.2
click at [27, 208] on th "2" at bounding box center [23, 206] width 20 height 11
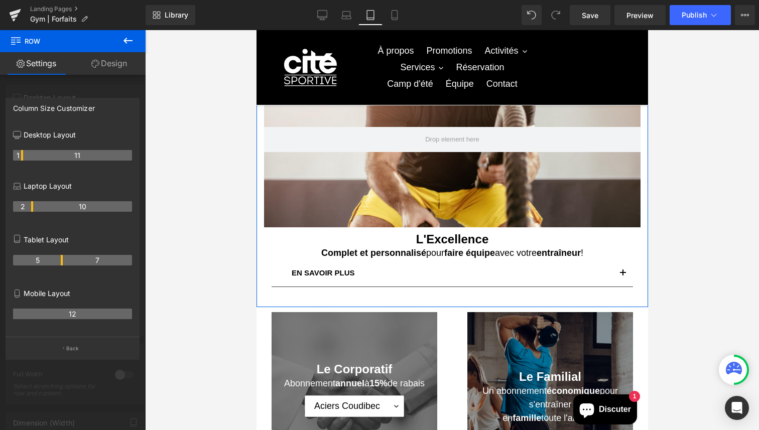
scroll to position [1149, 0]
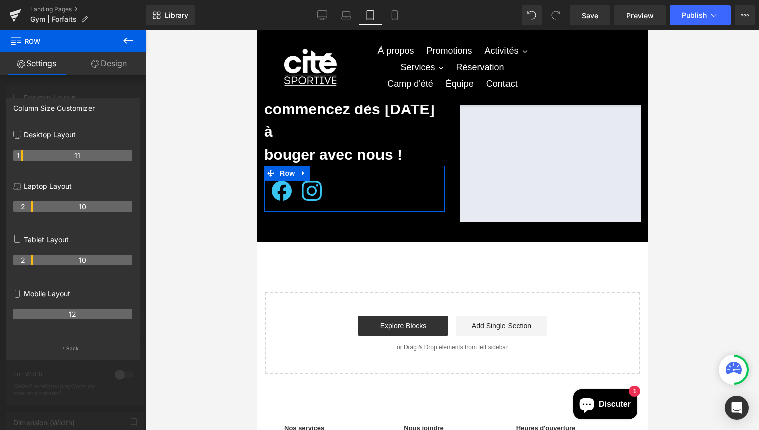
drag, startPoint x: 71, startPoint y: 260, endPoint x: 35, endPoint y: 261, distance: 36.6
click at [35, 261] on tr "2 10" at bounding box center [72, 260] width 119 height 11
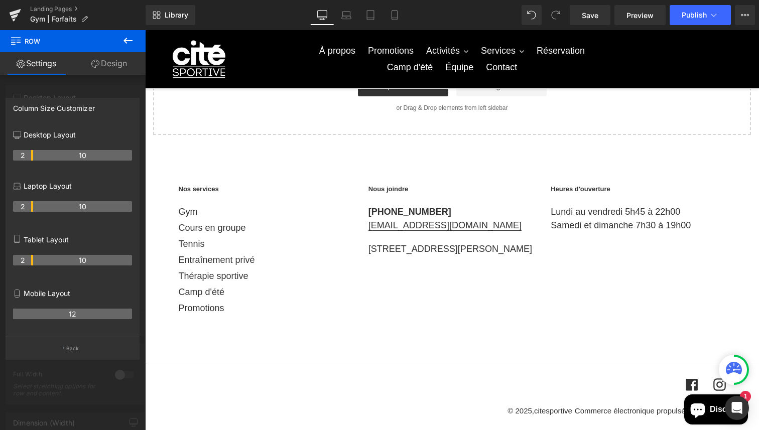
scroll to position [613, 0]
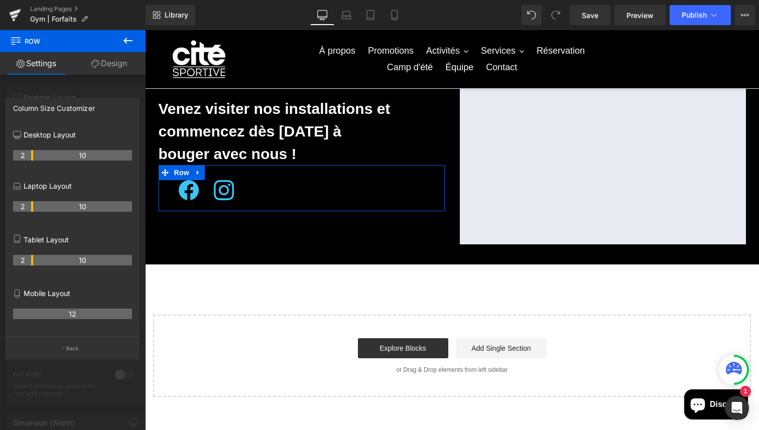
drag, startPoint x: 22, startPoint y: 157, endPoint x: 29, endPoint y: 157, distance: 7.0
click at [71, 314] on th "12" at bounding box center [72, 314] width 119 height 11
click at [83, 319] on th "12" at bounding box center [72, 314] width 119 height 11
click at [176, 173] on body "Passer au contenu Ajouté au panier à l'instant Qté: Voir le panier ( ) Poursuiv…" at bounding box center [452, 56] width 614 height 1279
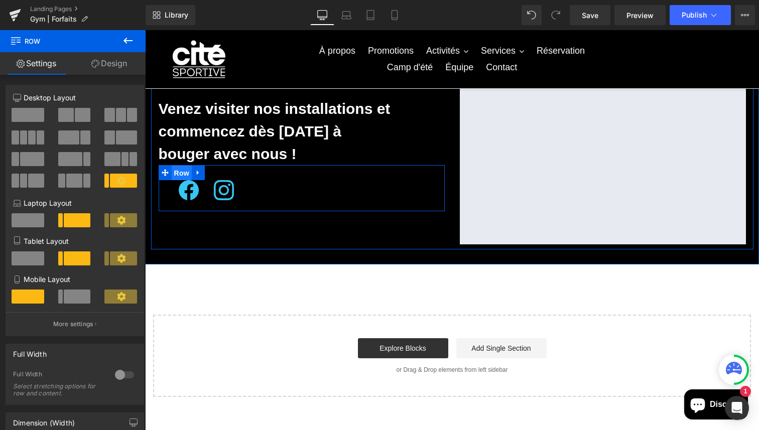
click at [180, 173] on span "Row" at bounding box center [182, 173] width 20 height 15
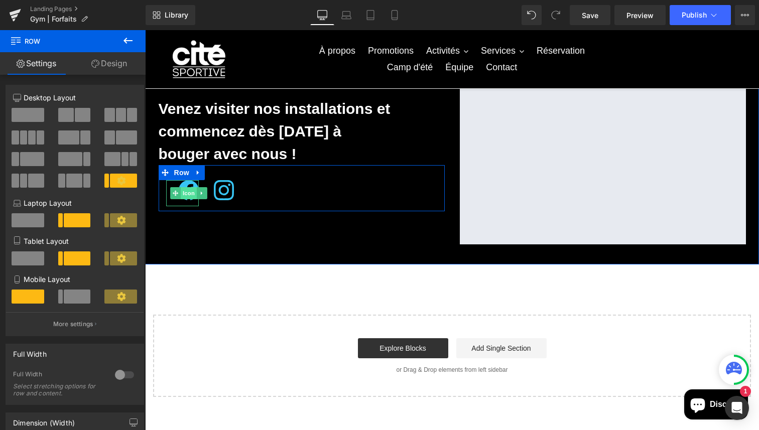
click at [189, 195] on span "Icon" at bounding box center [189, 193] width 16 height 12
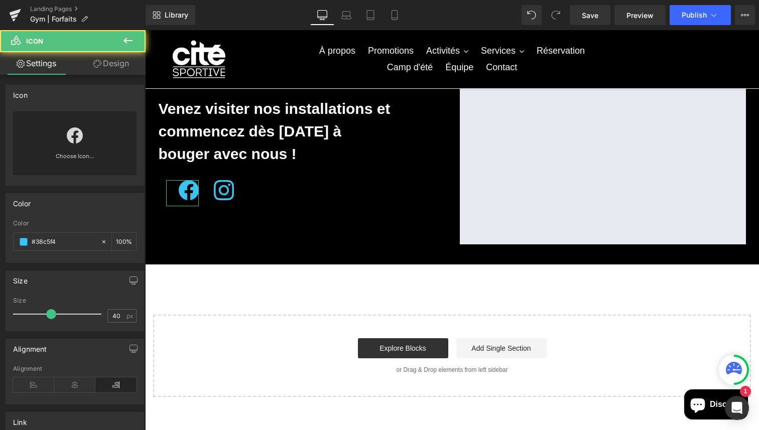
click at [113, 66] on link "Design" at bounding box center [111, 63] width 73 height 23
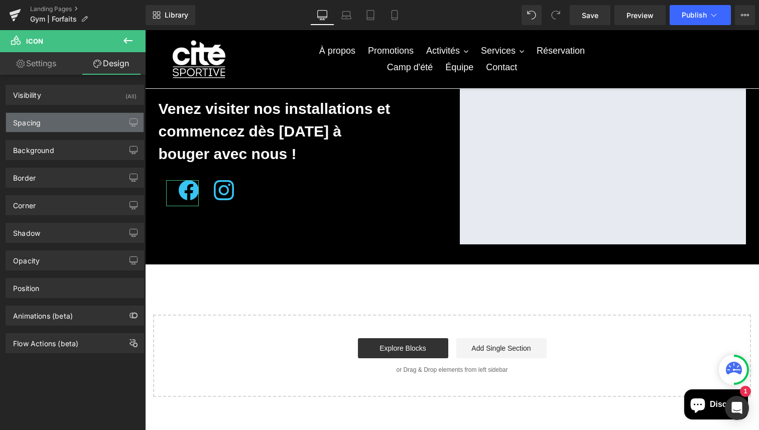
click at [57, 127] on div "Spacing" at bounding box center [74, 122] width 137 height 19
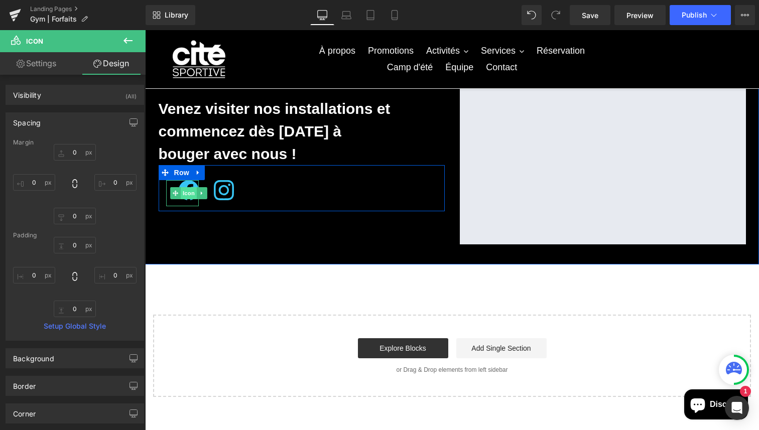
click at [188, 191] on span "Icon" at bounding box center [189, 193] width 16 height 12
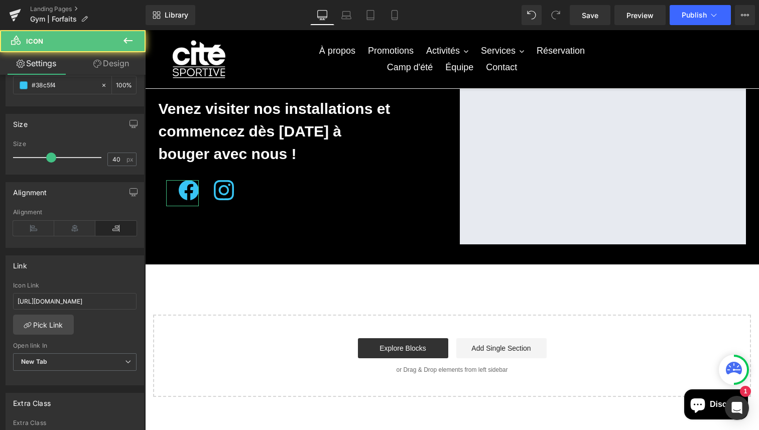
scroll to position [246, 0]
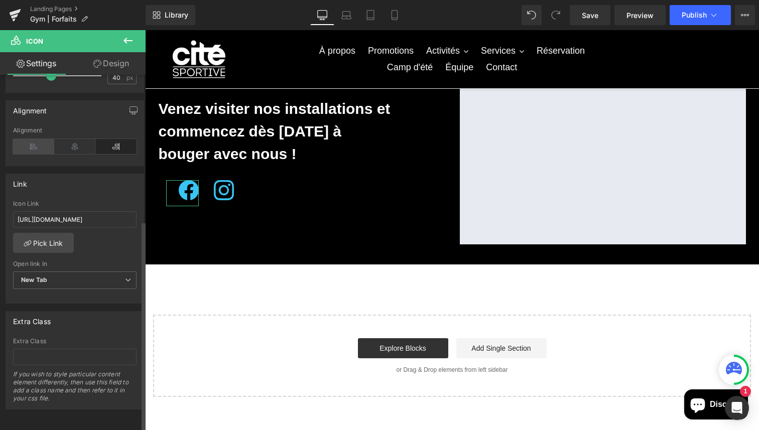
click at [32, 139] on icon at bounding box center [33, 146] width 41 height 15
click at [79, 139] on icon at bounding box center [74, 146] width 41 height 15
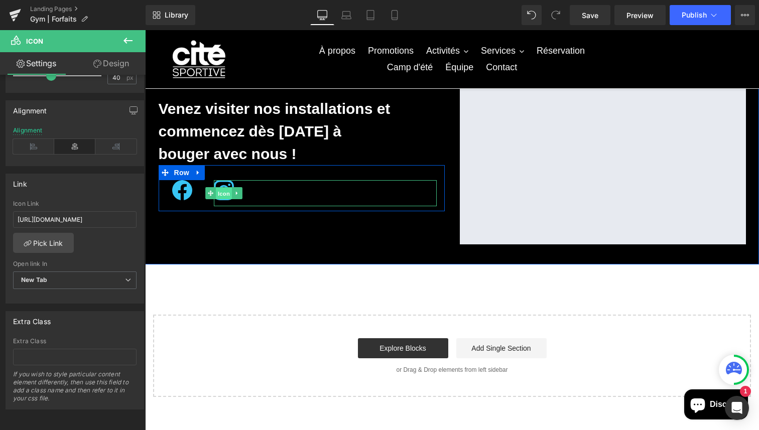
click at [225, 192] on span "Icon" at bounding box center [224, 194] width 16 height 12
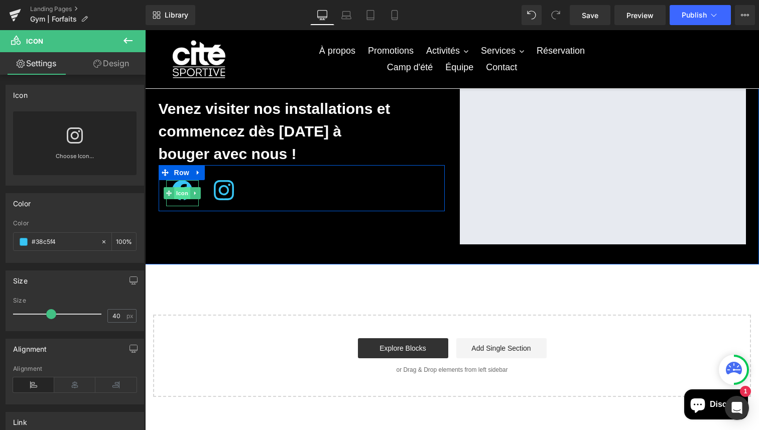
click at [184, 191] on span "Icon" at bounding box center [182, 193] width 16 height 12
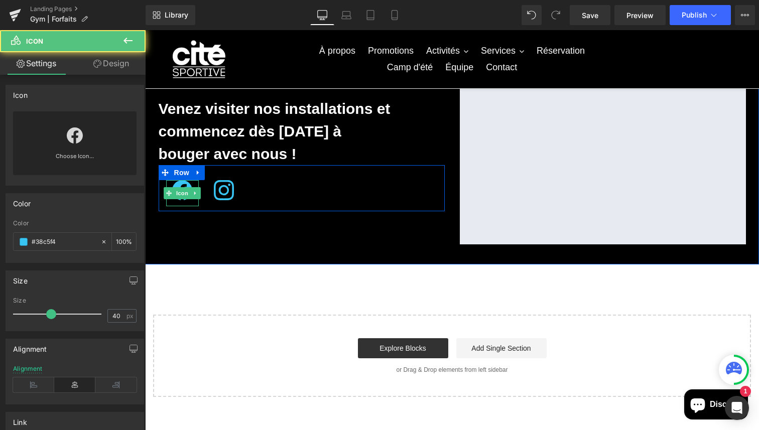
click at [186, 189] on div "Icon" at bounding box center [182, 193] width 33 height 26
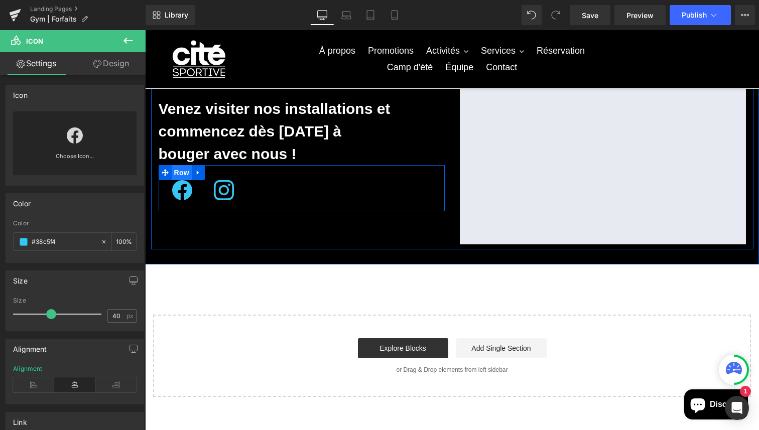
click at [181, 177] on span "Row" at bounding box center [182, 172] width 20 height 15
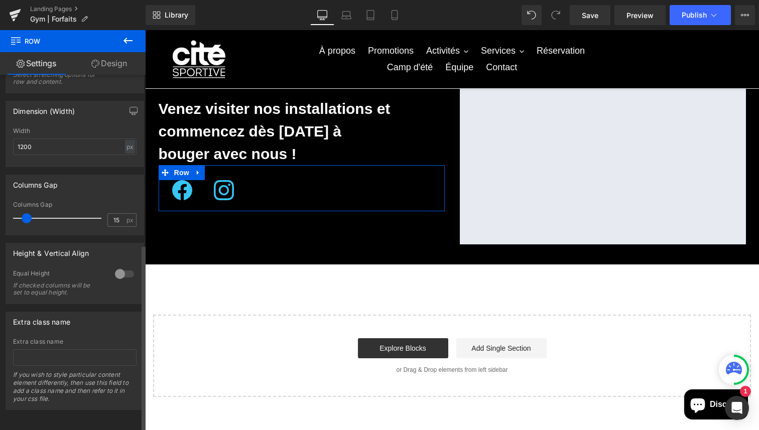
scroll to position [322, 0]
click at [116, 213] on input "15" at bounding box center [117, 219] width 18 height 13
type input "1"
type input "8"
click at [117, 213] on input "8" at bounding box center [117, 219] width 18 height 13
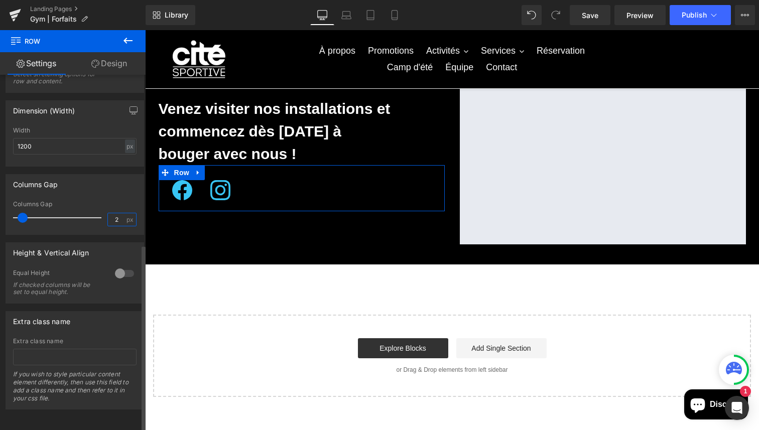
type input "2"
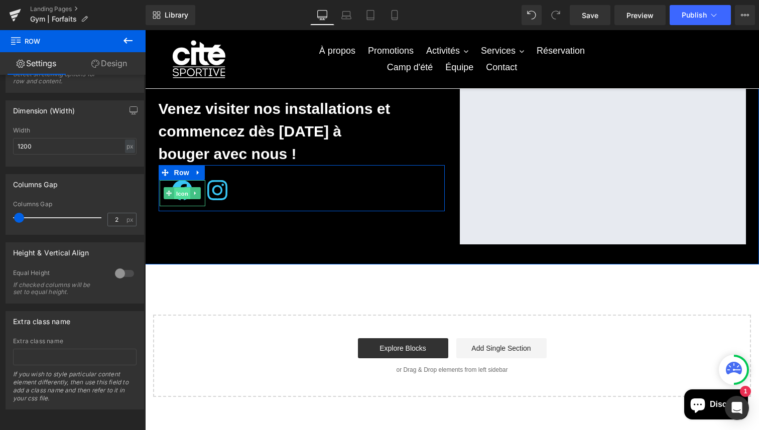
click at [183, 191] on span "Icon" at bounding box center [182, 194] width 16 height 12
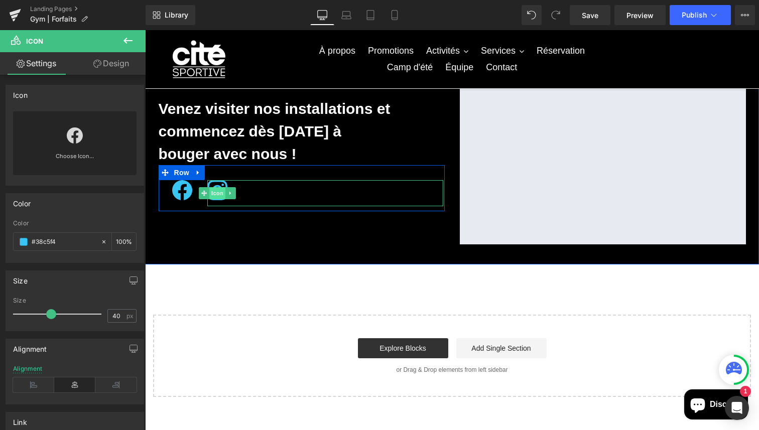
click at [219, 191] on span "Icon" at bounding box center [217, 193] width 16 height 12
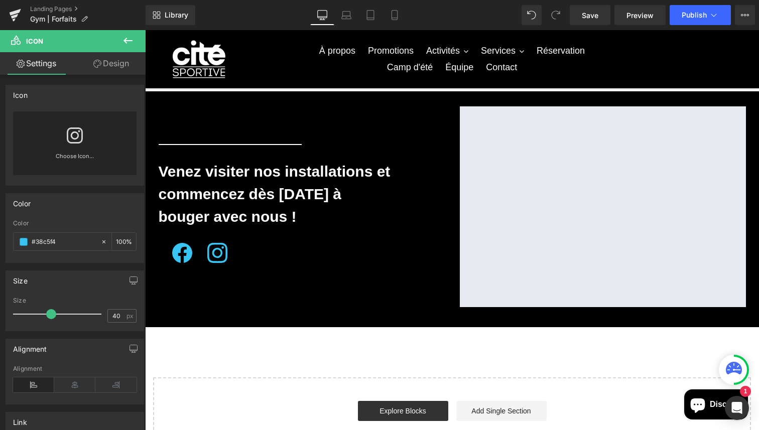
scroll to position [548, 0]
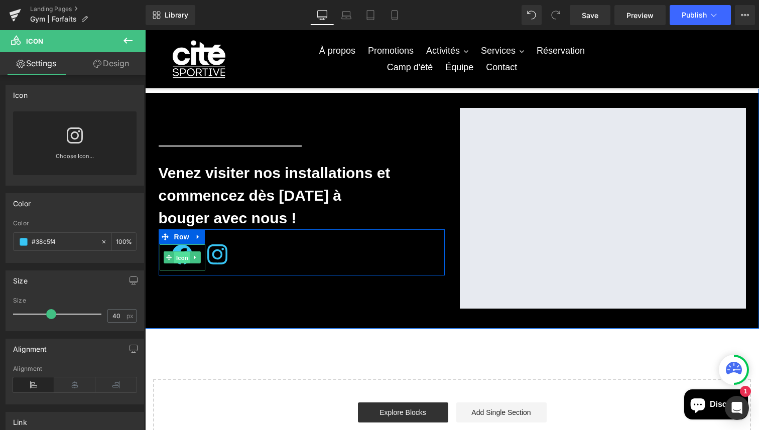
click at [180, 255] on span "Icon" at bounding box center [182, 258] width 16 height 12
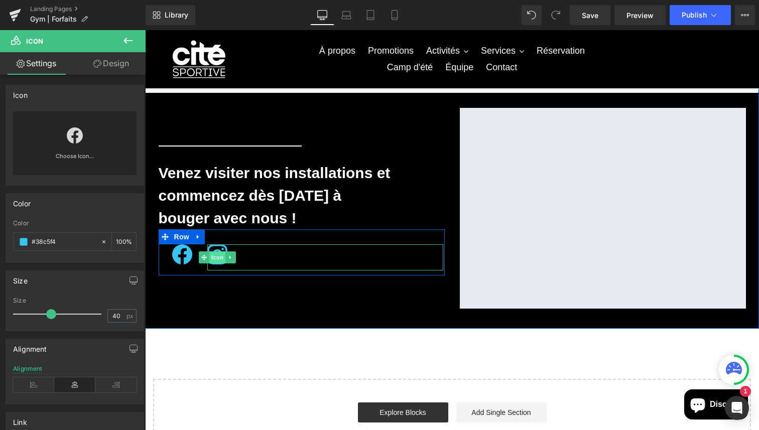
click at [216, 259] on span "Icon" at bounding box center [217, 257] width 16 height 12
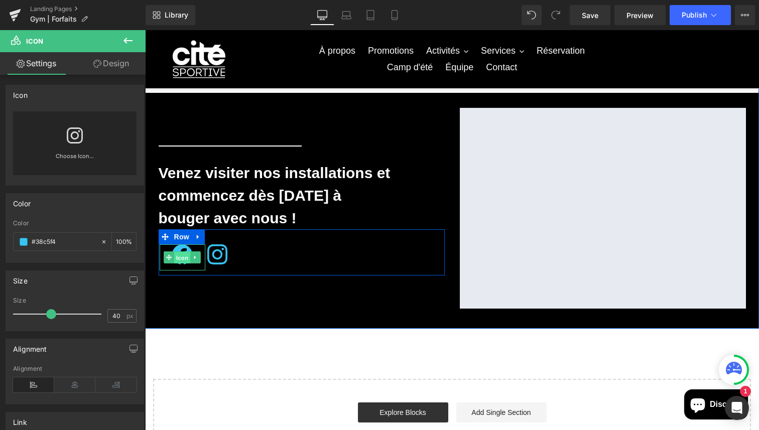
click at [179, 259] on span "Icon" at bounding box center [182, 258] width 16 height 12
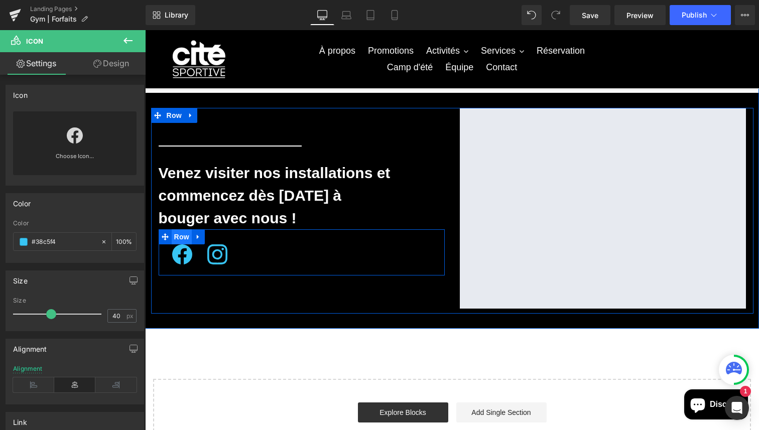
click at [176, 238] on span "Row" at bounding box center [182, 236] width 20 height 15
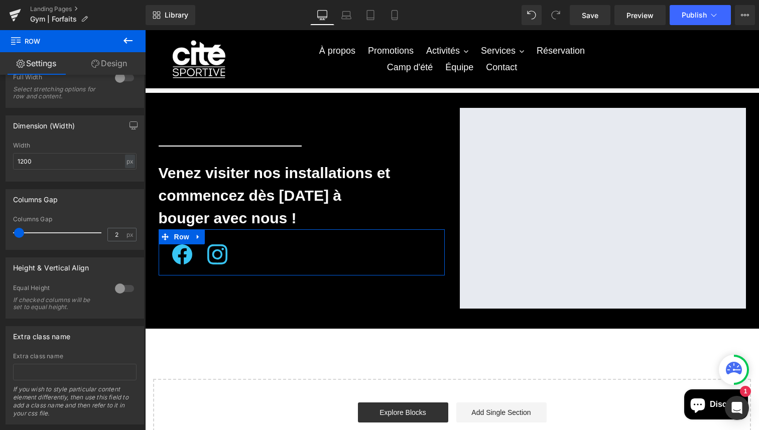
scroll to position [281, 0]
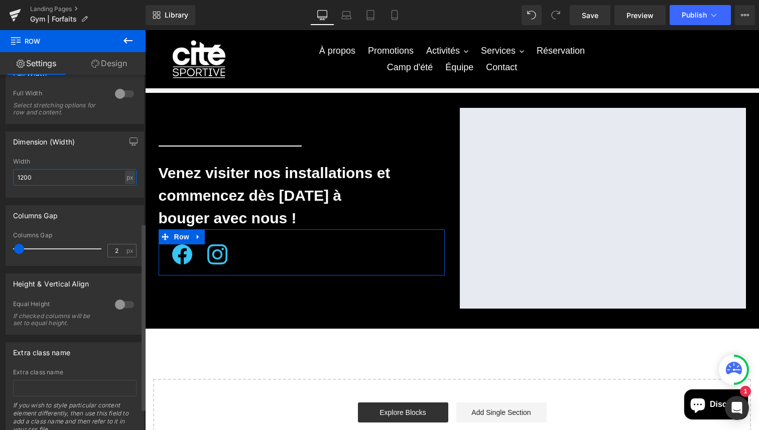
drag, startPoint x: 48, startPoint y: 181, endPoint x: 6, endPoint y: 181, distance: 42.1
click at [6, 181] on div "1200px Width 1200 px % px" at bounding box center [74, 177] width 137 height 39
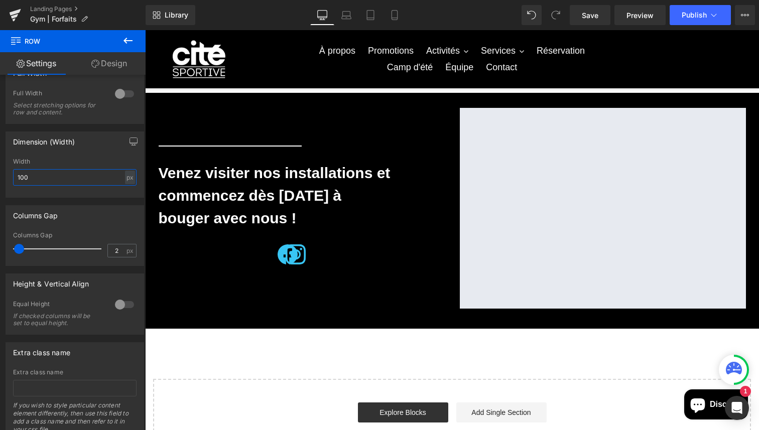
type input "100"
click at [125, 36] on icon at bounding box center [128, 41] width 12 height 12
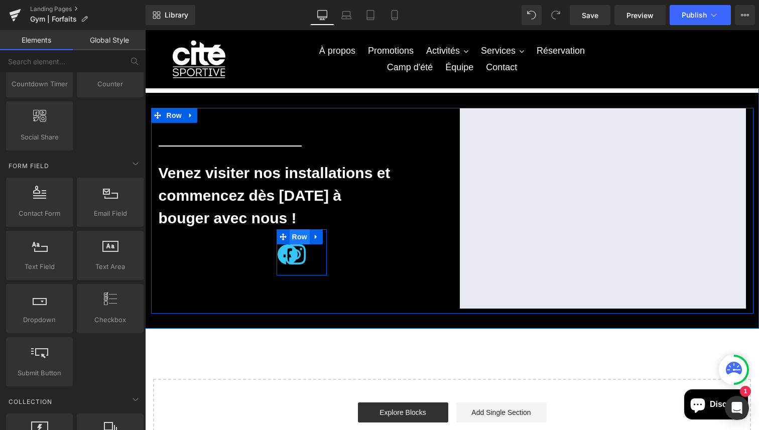
click at [301, 236] on span "Row" at bounding box center [300, 236] width 20 height 15
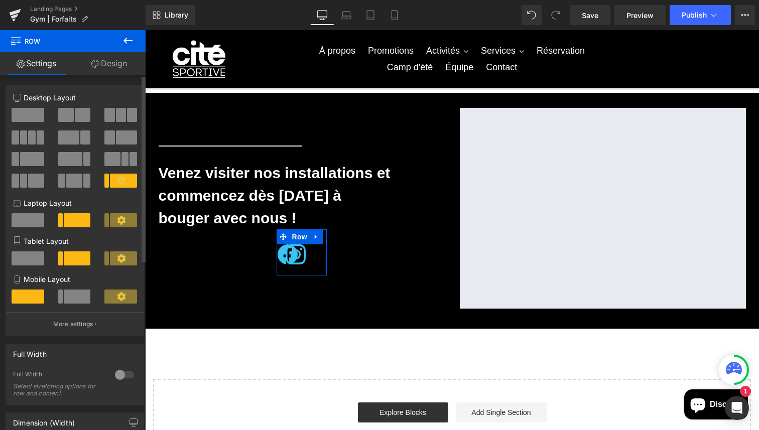
click at [76, 111] on span at bounding box center [83, 115] width 16 height 14
click at [76, 304] on span at bounding box center [83, 297] width 16 height 14
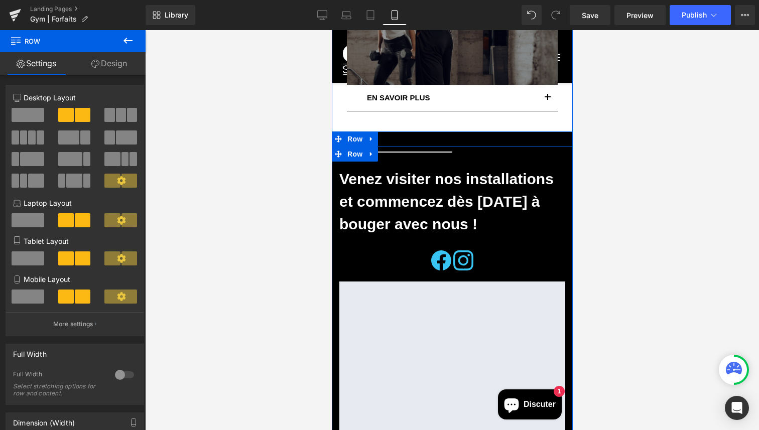
scroll to position [1244, 0]
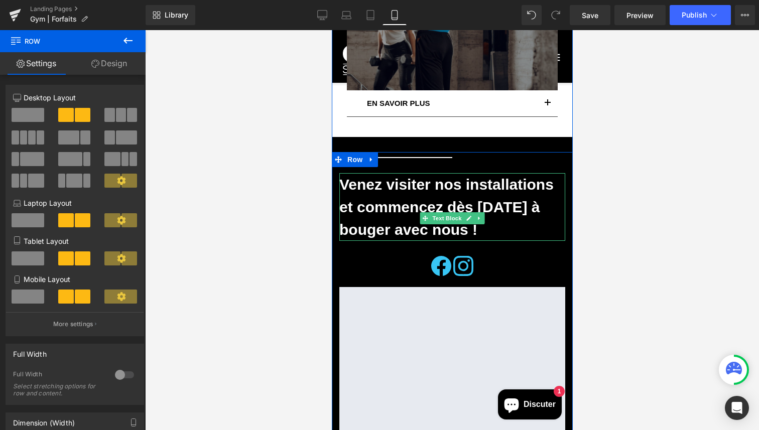
click at [352, 241] on p "bouger avec nous !" at bounding box center [452, 229] width 226 height 23
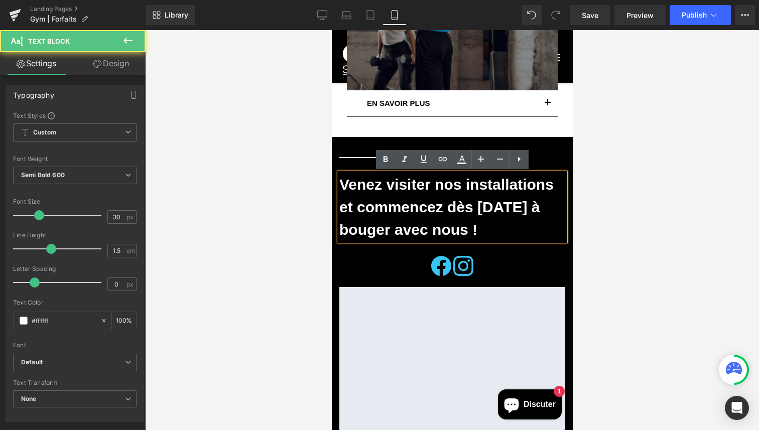
click at [341, 241] on p "bouger avec nous !" at bounding box center [452, 229] width 226 height 23
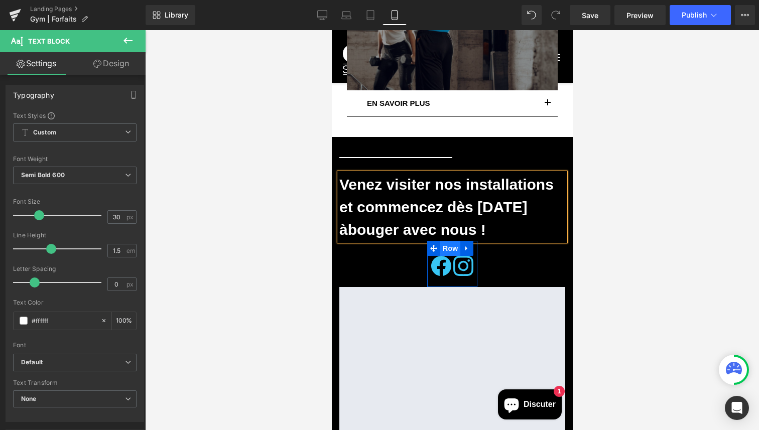
click at [448, 247] on span "Row" at bounding box center [450, 248] width 20 height 15
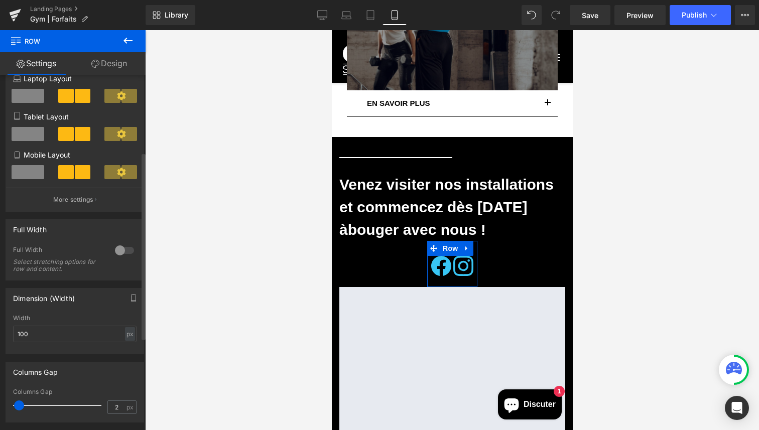
scroll to position [277, 0]
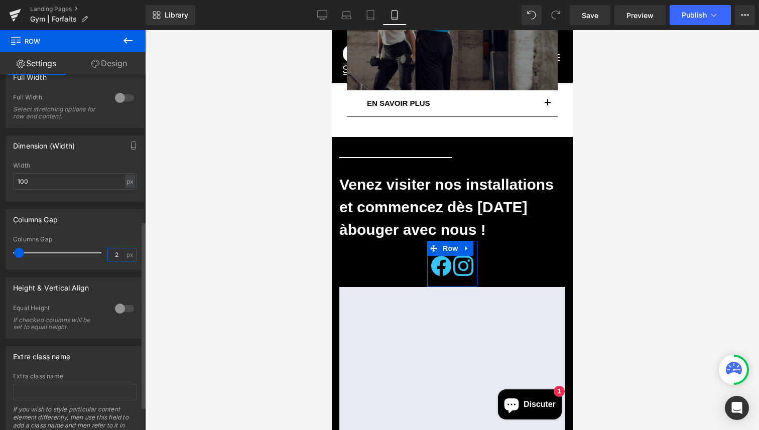
drag, startPoint x: 116, startPoint y: 257, endPoint x: 91, endPoint y: 257, distance: 25.6
click at [91, 257] on div "Columns Gap 2 px" at bounding box center [74, 253] width 123 height 34
type input "5"
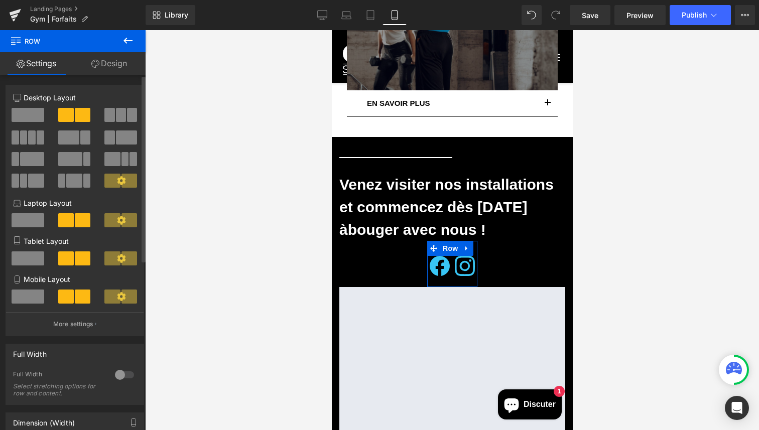
scroll to position [0, 0]
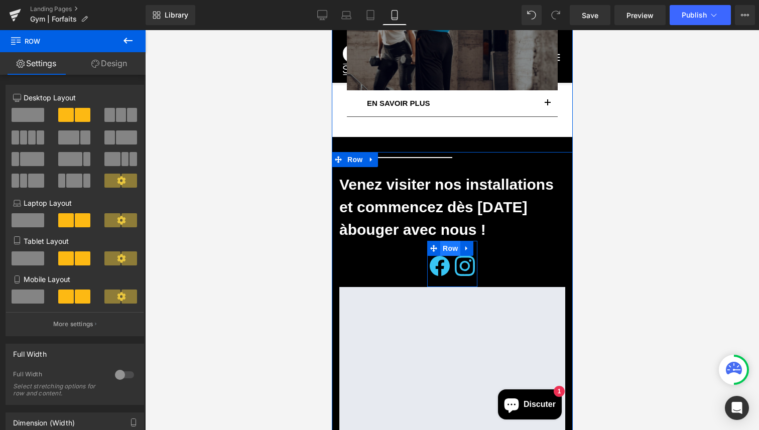
click at [451, 249] on span "Row" at bounding box center [450, 248] width 20 height 15
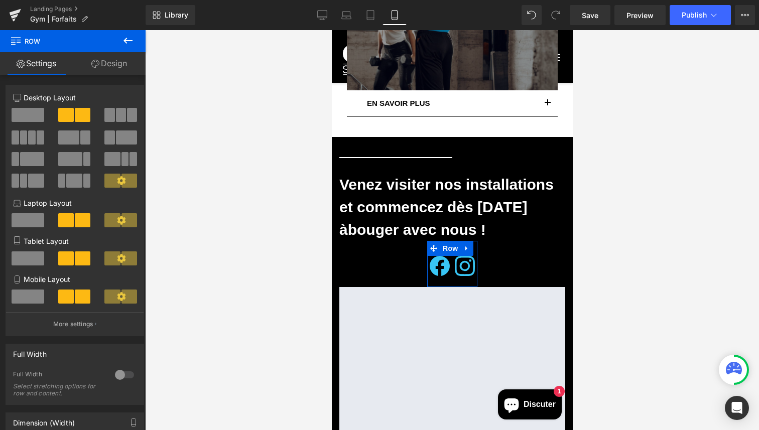
click at [120, 61] on link "Design" at bounding box center [109, 63] width 73 height 23
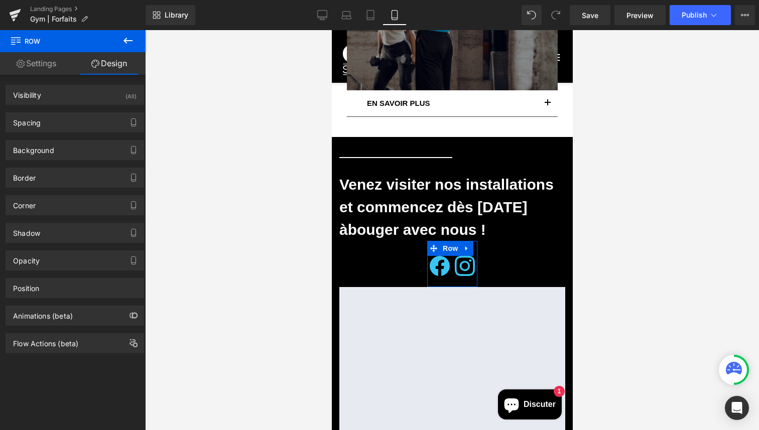
click at [78, 276] on div "Position Advanced option : Please proceed if you have coding knowledge. Relativ…" at bounding box center [75, 284] width 150 height 28
click at [79, 283] on div "Position" at bounding box center [74, 287] width 137 height 19
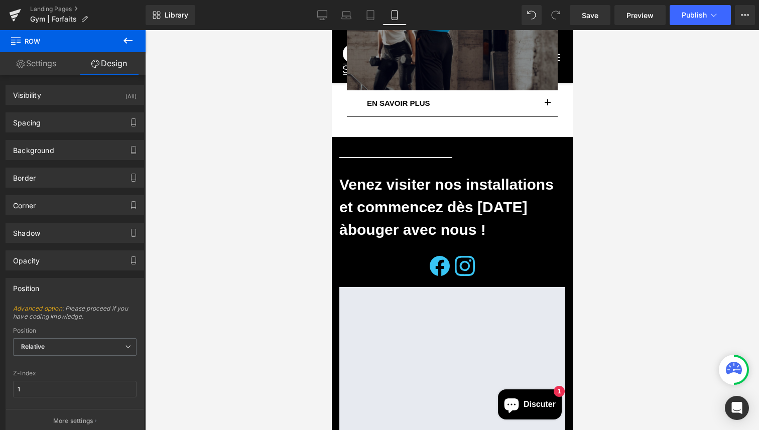
click at [201, 143] on div at bounding box center [452, 230] width 614 height 400
click at [328, 12] on link "Desktop" at bounding box center [322, 15] width 24 height 20
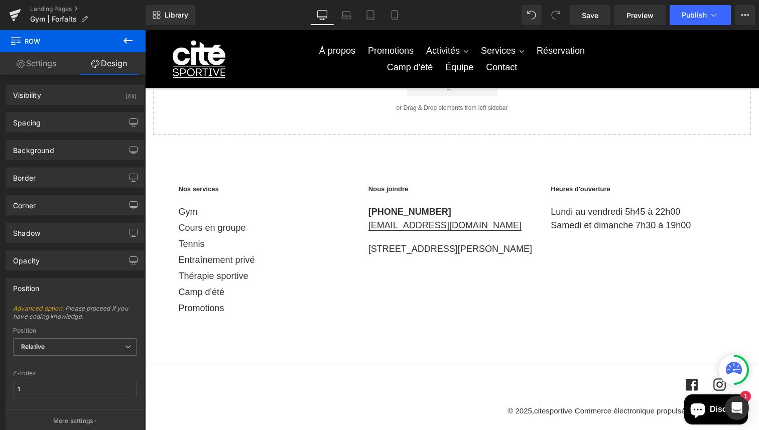
scroll to position [532, 0]
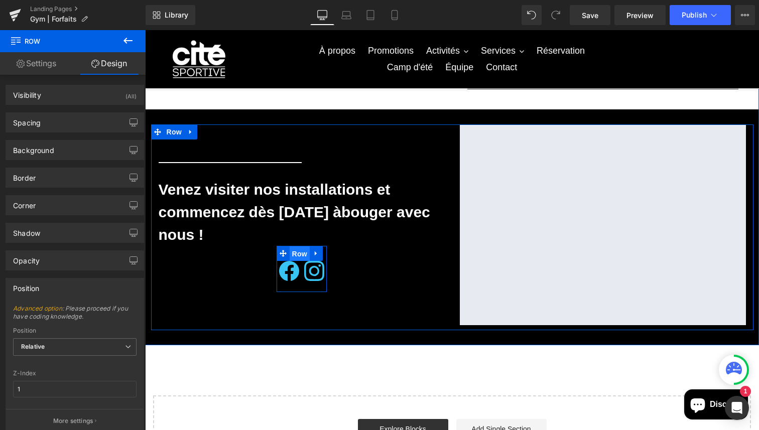
click at [301, 257] on span "Row" at bounding box center [300, 253] width 20 height 15
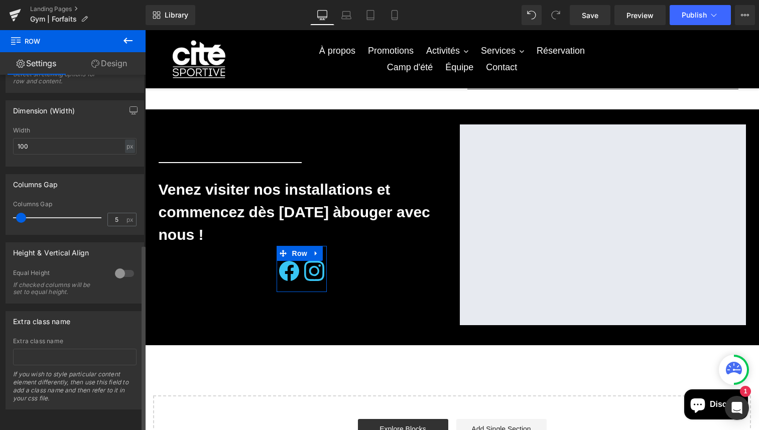
scroll to position [0, 0]
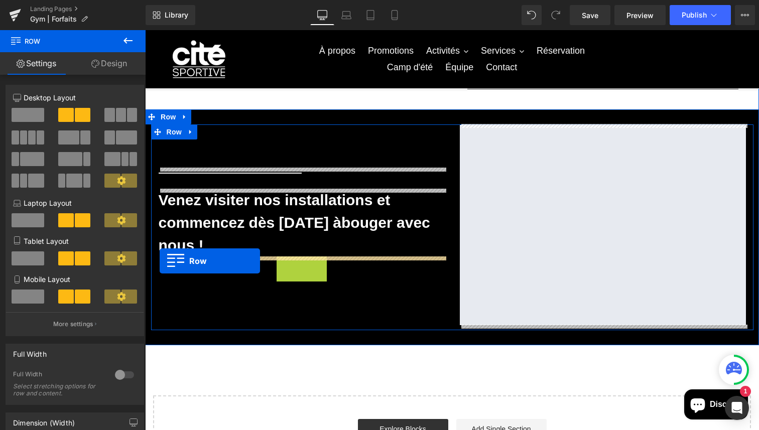
drag, startPoint x: 282, startPoint y: 253, endPoint x: 160, endPoint y: 261, distance: 123.2
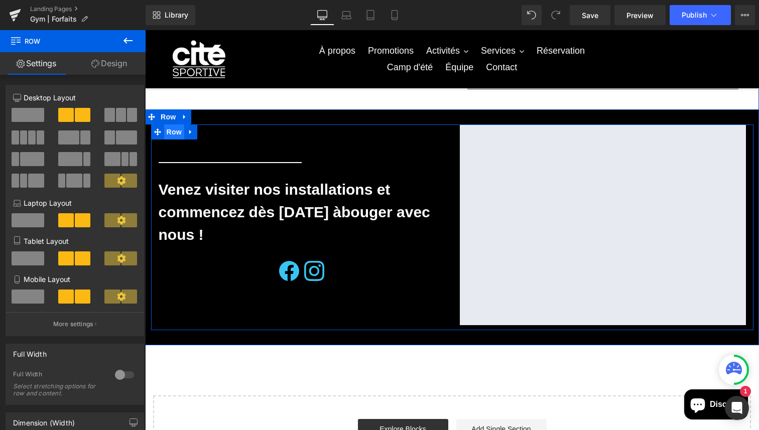
click at [175, 134] on span "Row" at bounding box center [174, 131] width 20 height 15
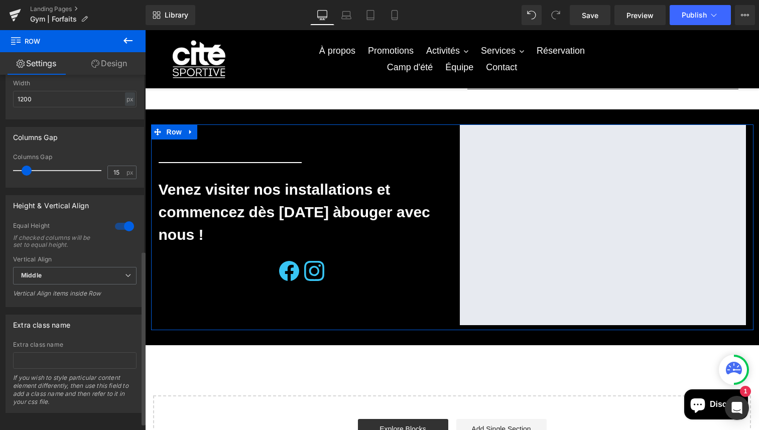
scroll to position [369, 0]
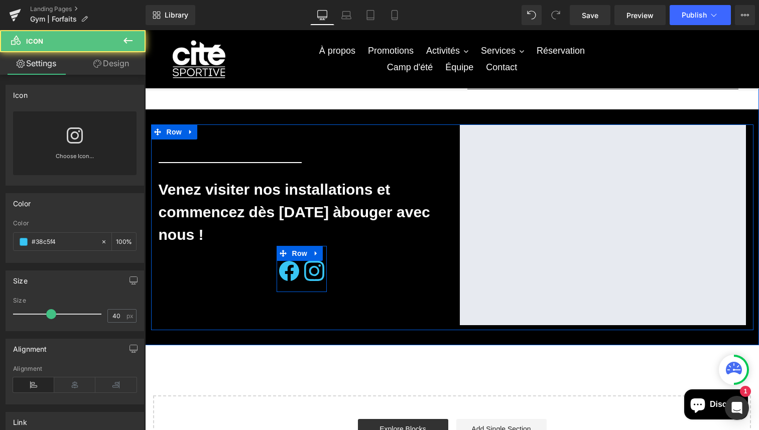
click at [321, 266] on icon at bounding box center [314, 271] width 20 height 20
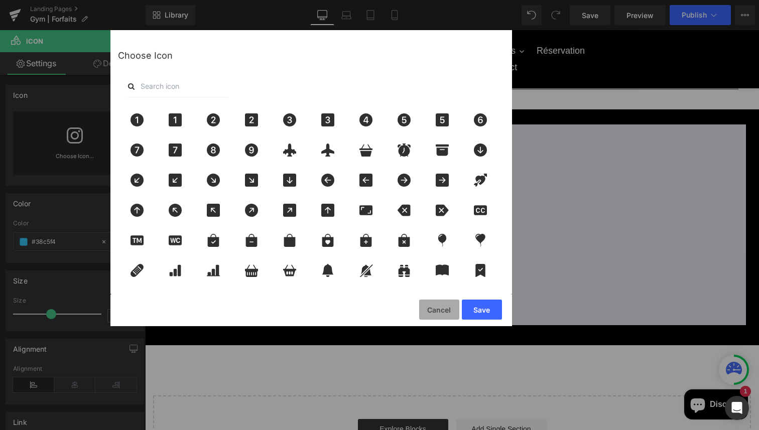
click at [435, 301] on button "Cancel" at bounding box center [439, 310] width 40 height 20
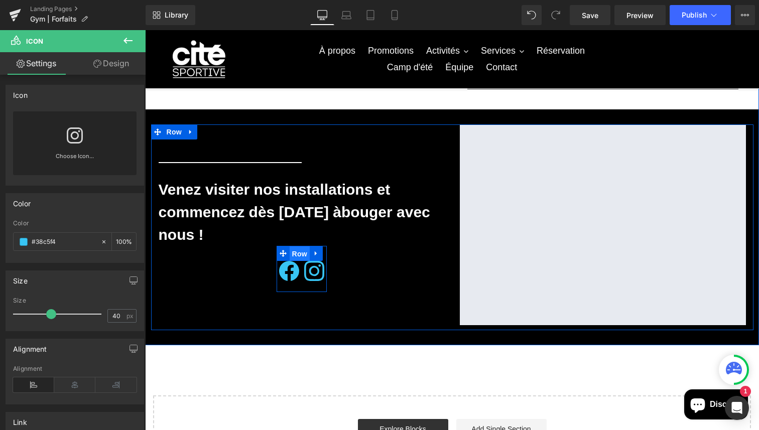
click at [303, 257] on span "Row" at bounding box center [300, 253] width 20 height 15
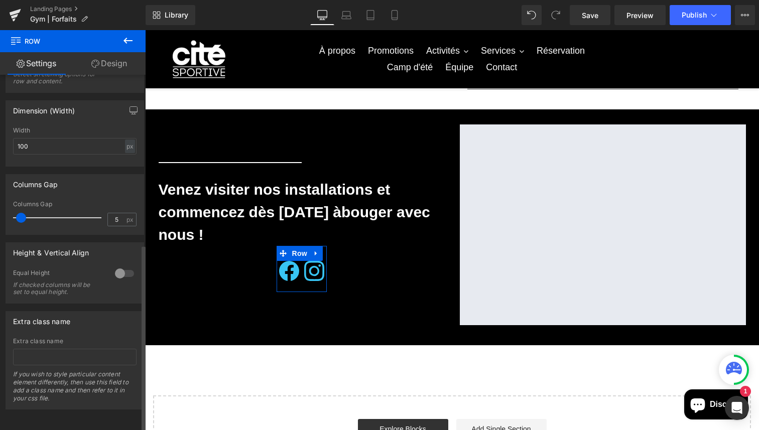
scroll to position [322, 0]
click at [116, 265] on div at bounding box center [124, 273] width 24 height 16
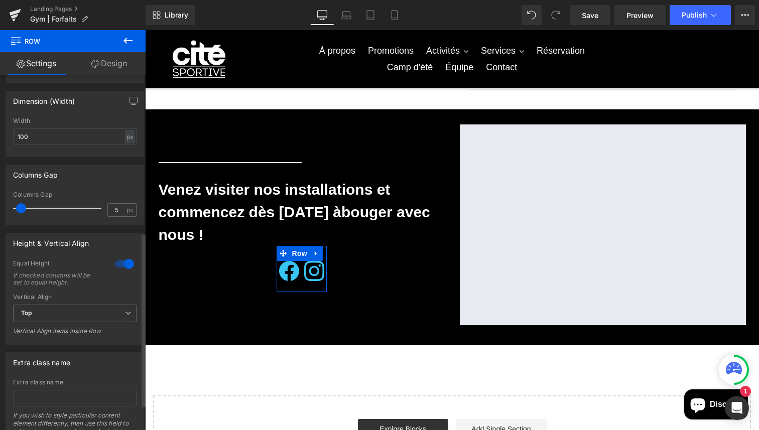
click at [121, 265] on div at bounding box center [124, 264] width 24 height 16
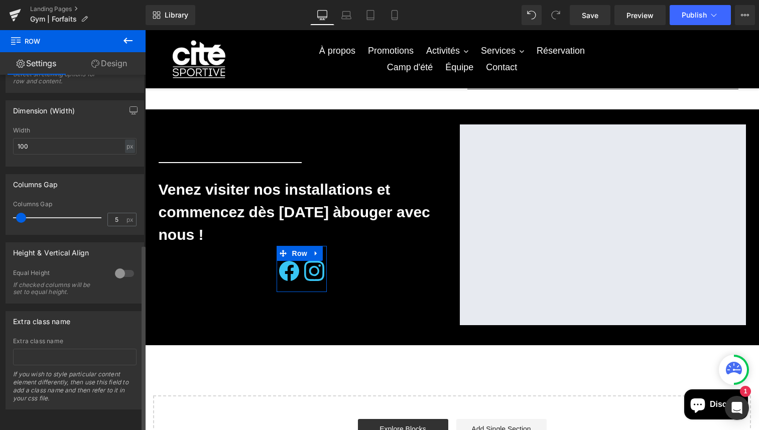
click at [115, 75] on div "Full Width Select stretching options for row and content." at bounding box center [74, 75] width 123 height 34
click at [115, 62] on link "Design" at bounding box center [109, 63] width 73 height 23
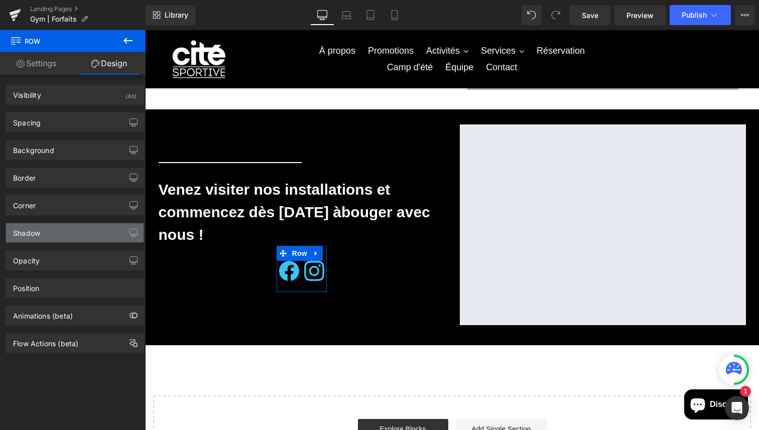
click at [61, 230] on div "Shadow" at bounding box center [74, 232] width 137 height 19
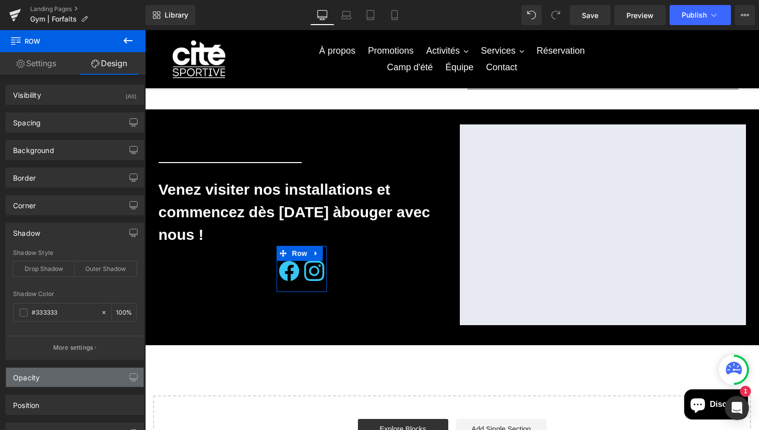
click at [59, 385] on div "Opacity" at bounding box center [74, 377] width 137 height 19
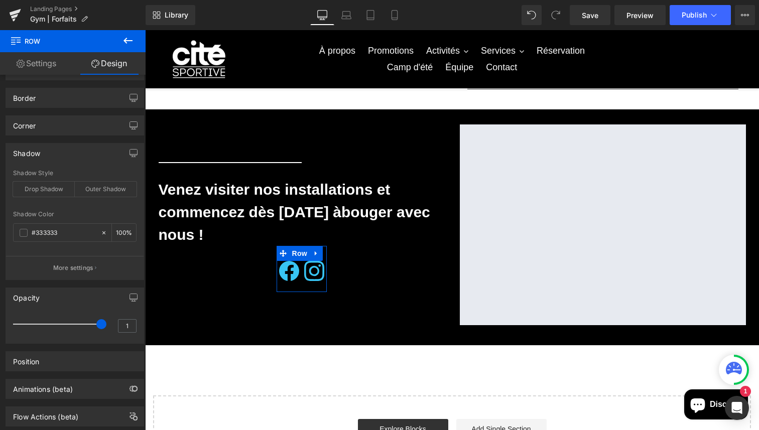
scroll to position [89, 0]
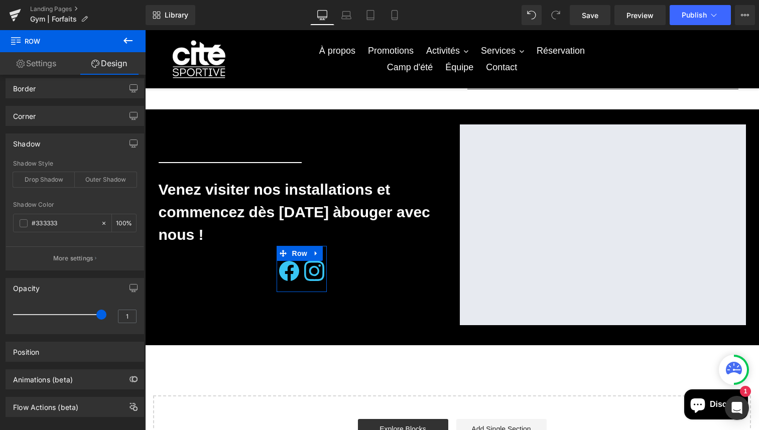
click at [74, 339] on div "Position Advanced option : Please proceed if you have coding knowledge. Relativ…" at bounding box center [75, 348] width 150 height 28
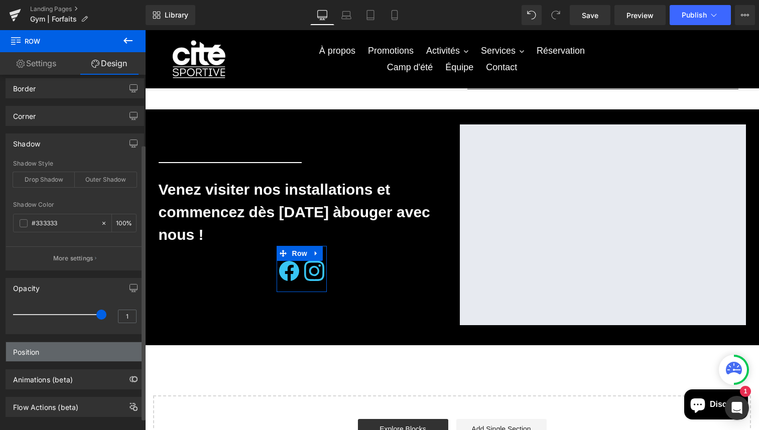
click at [74, 356] on div "Position" at bounding box center [74, 351] width 137 height 19
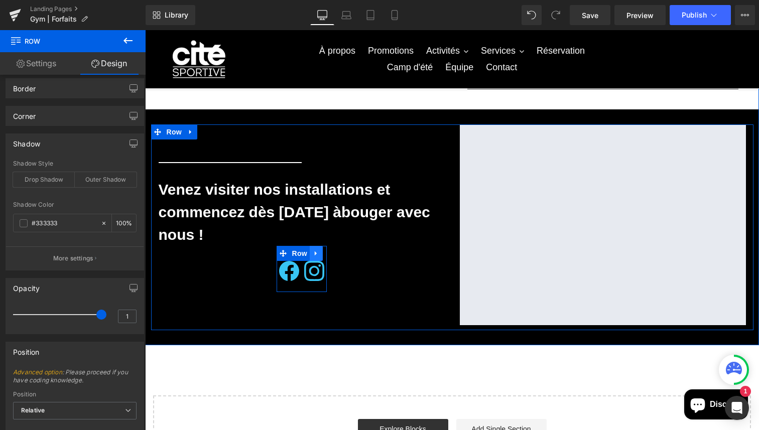
click at [316, 253] on icon at bounding box center [316, 253] width 2 height 5
click at [339, 255] on icon at bounding box center [342, 253] width 7 height 7
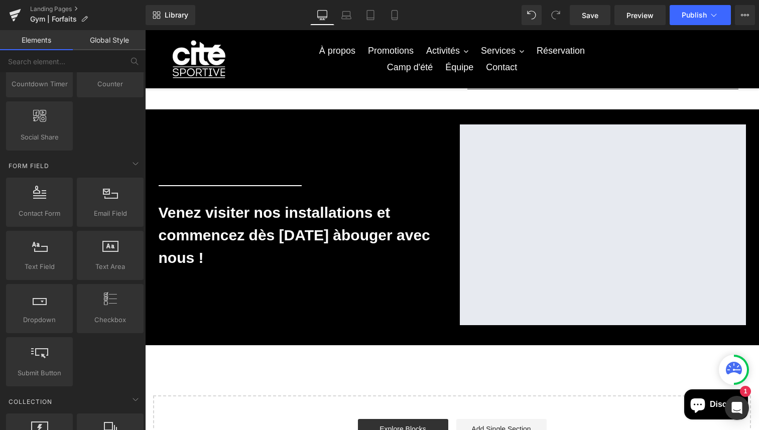
click at [304, 369] on div "Nos forfaits Heading Découvrez nos différents forfaits : des options adaptées à…" at bounding box center [452, 22] width 614 height 912
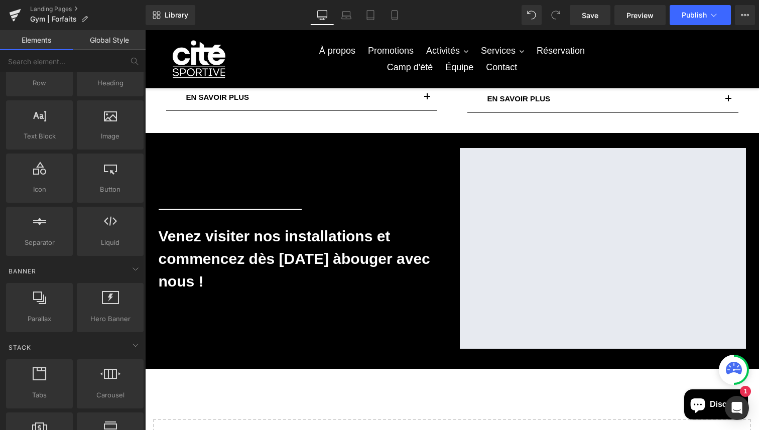
scroll to position [0, 0]
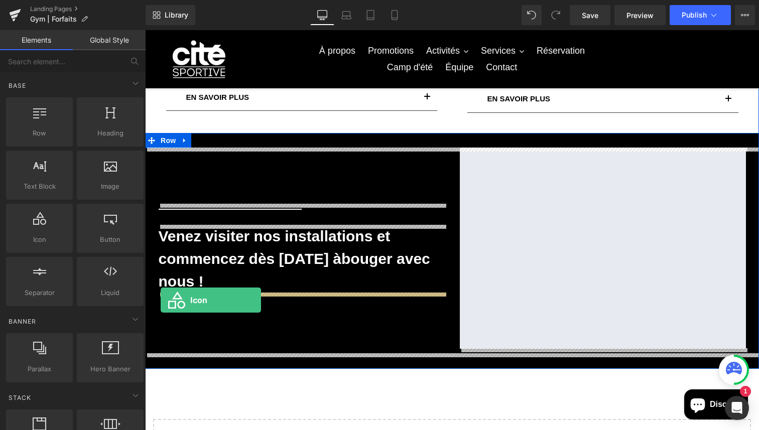
drag, startPoint x: 191, startPoint y: 261, endPoint x: 161, endPoint y: 300, distance: 49.0
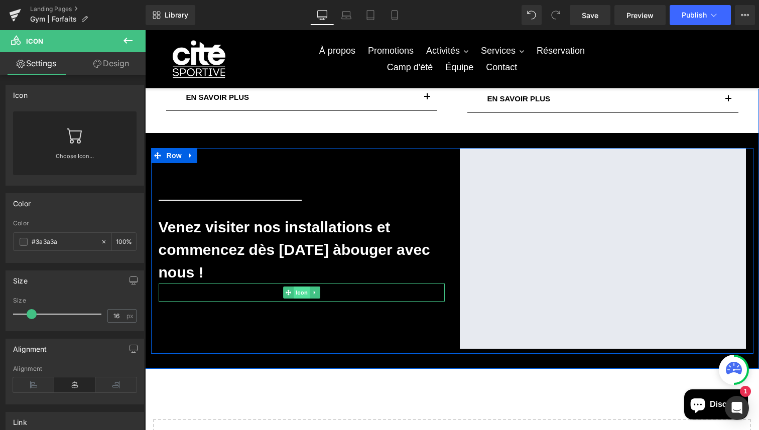
click at [304, 291] on span "Icon" at bounding box center [302, 292] width 16 height 12
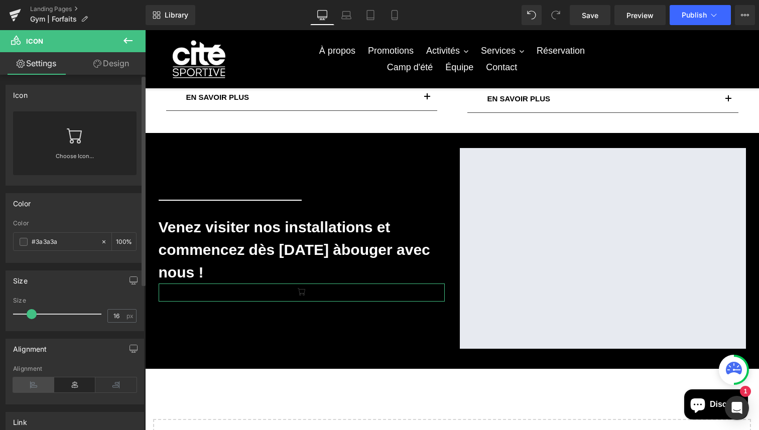
click at [38, 386] on icon at bounding box center [33, 384] width 41 height 15
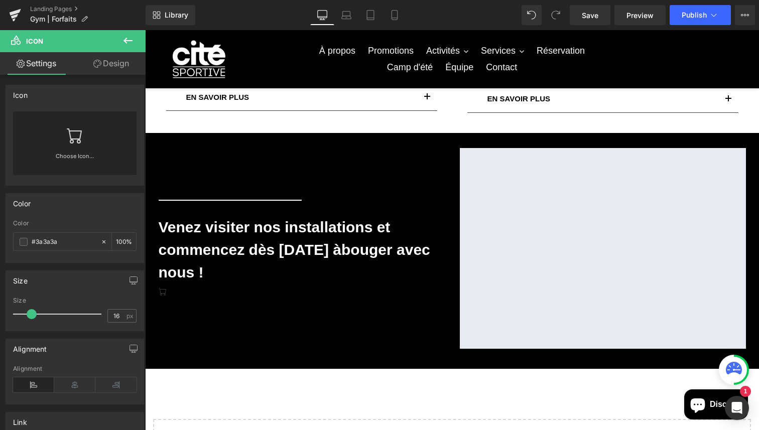
click at [123, 44] on icon at bounding box center [128, 41] width 12 height 12
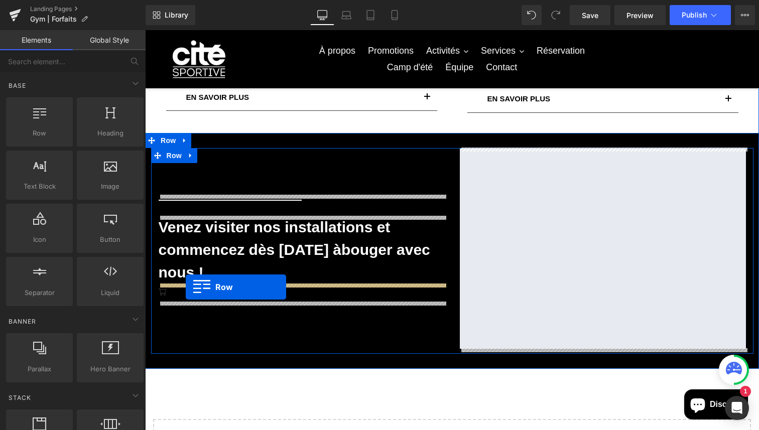
drag, startPoint x: 171, startPoint y: 164, endPoint x: 186, endPoint y: 287, distance: 124.3
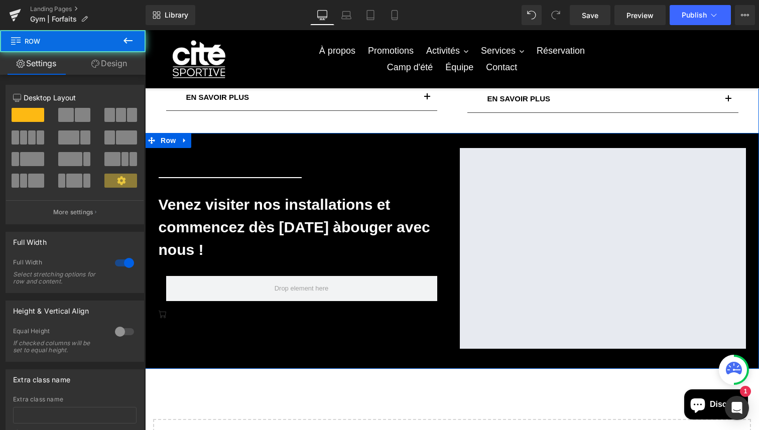
click at [149, 316] on div "Separator [PERSON_NAME] visiter nos installations et commencez dès [DATE] à bou…" at bounding box center [452, 251] width 614 height 206
click at [164, 316] on span "Icon" at bounding box center [163, 315] width 16 height 12
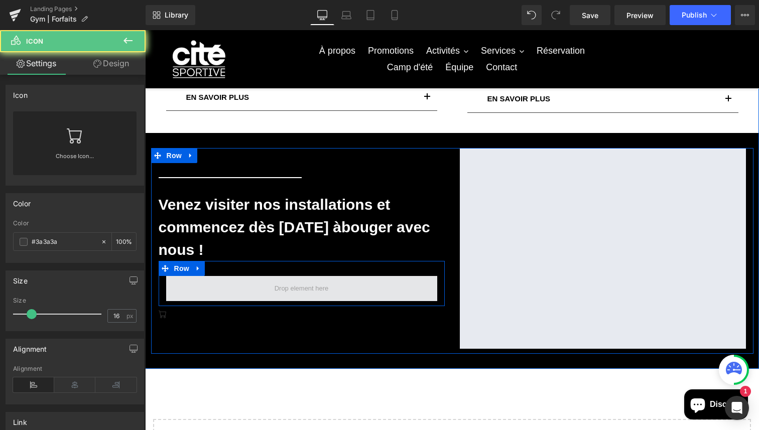
click at [193, 278] on span at bounding box center [301, 288] width 271 height 25
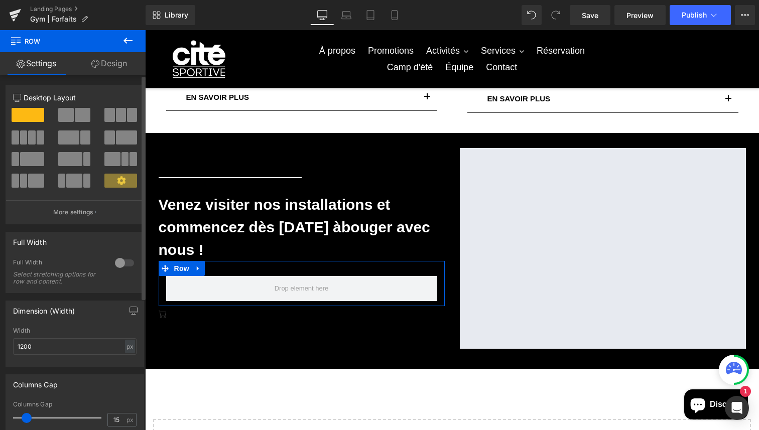
click at [80, 112] on span at bounding box center [83, 115] width 16 height 14
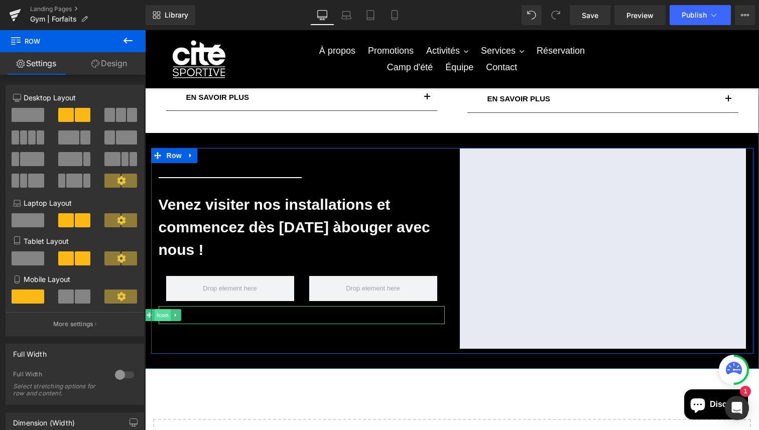
click at [163, 316] on div "Icon" at bounding box center [302, 315] width 286 height 18
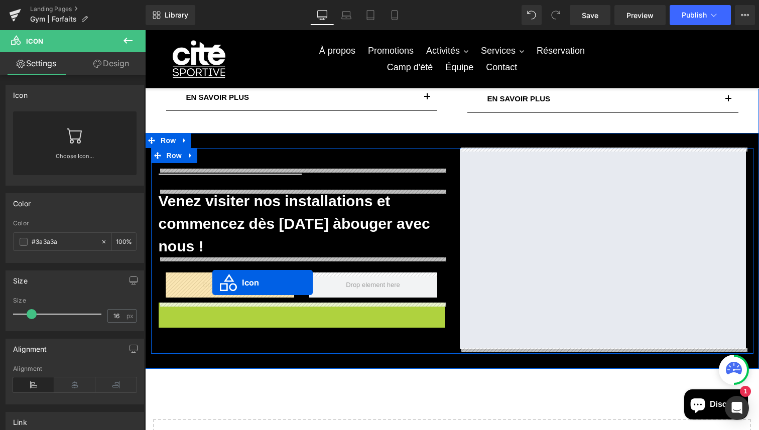
drag, startPoint x: 161, startPoint y: 314, endPoint x: 211, endPoint y: 285, distance: 57.8
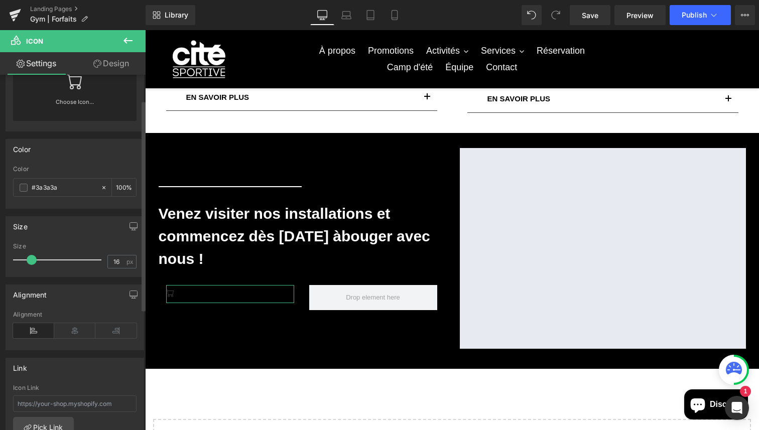
scroll to position [62, 0]
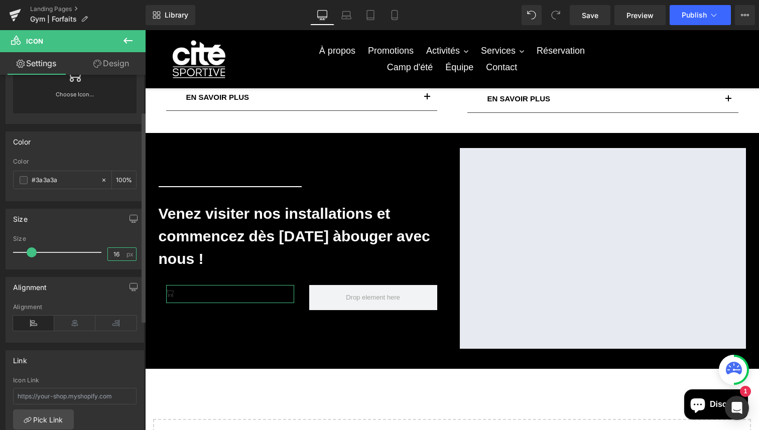
drag, startPoint x: 116, startPoint y: 252, endPoint x: 95, endPoint y: 252, distance: 20.6
click at [95, 252] on div "Size 16 px" at bounding box center [74, 252] width 123 height 34
click at [108, 268] on div at bounding box center [74, 265] width 123 height 7
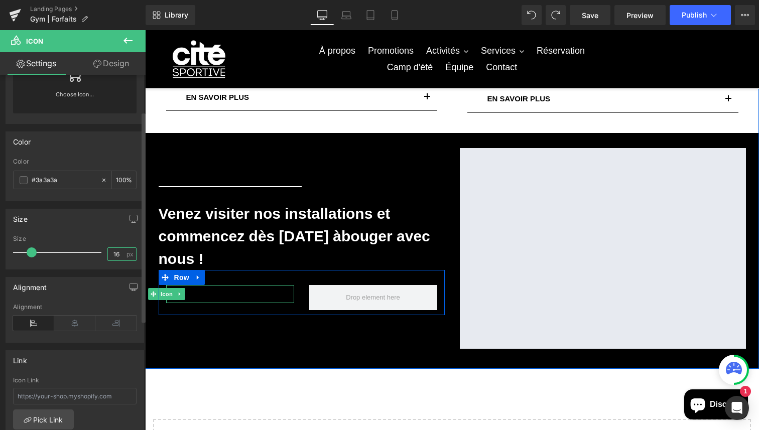
type input "16"
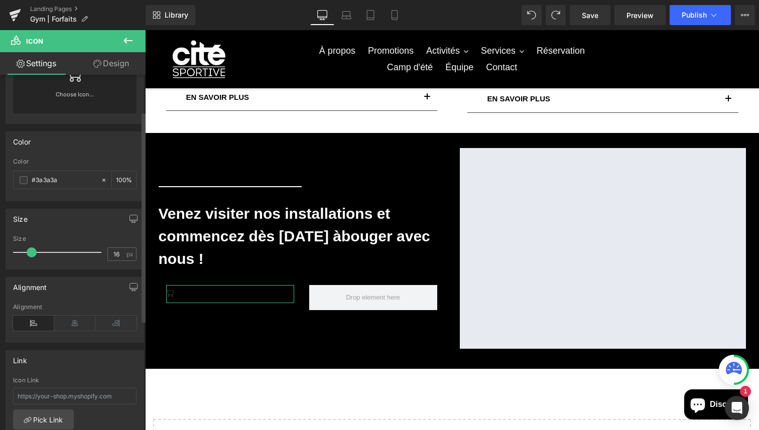
click at [81, 303] on div "Alignment Left Center Right Alignment" at bounding box center [75, 310] width 138 height 66
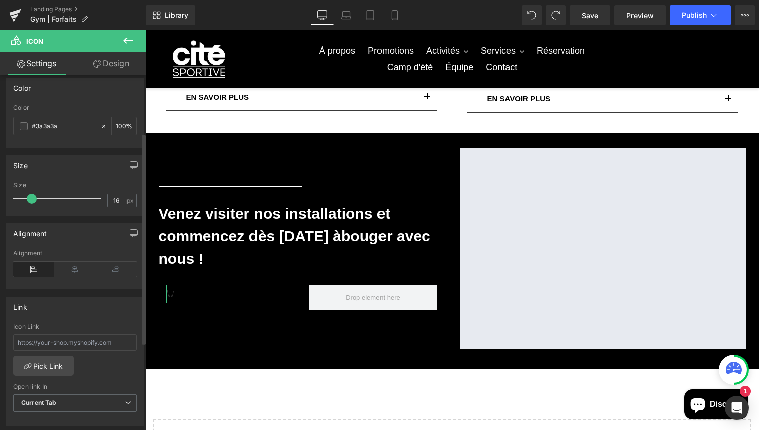
scroll to position [117, 0]
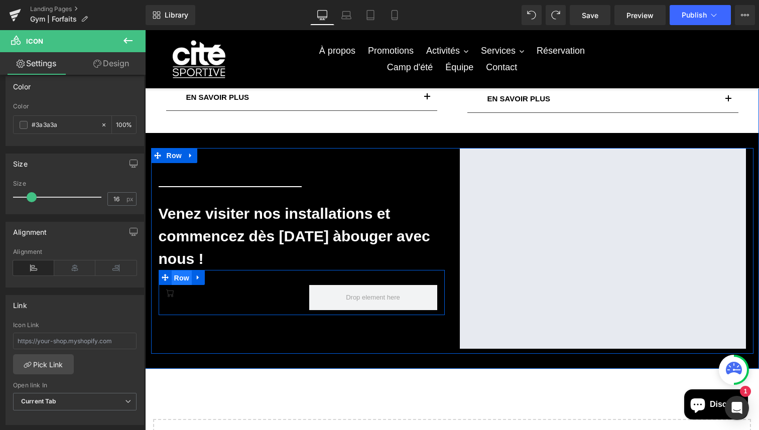
click at [180, 277] on span "Row" at bounding box center [182, 277] width 20 height 15
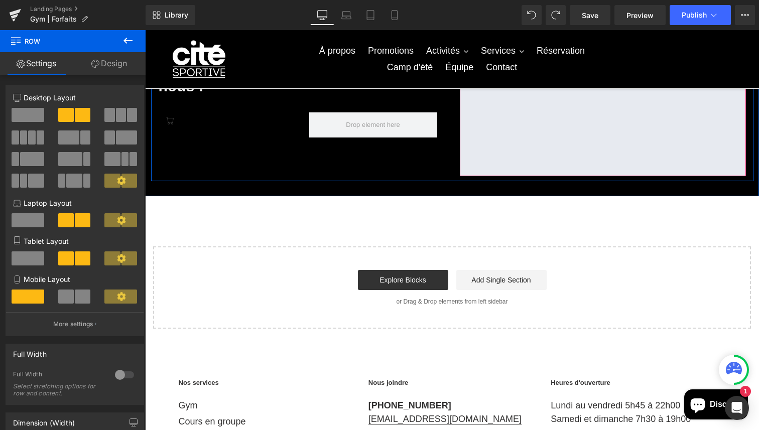
scroll to position [880, 0]
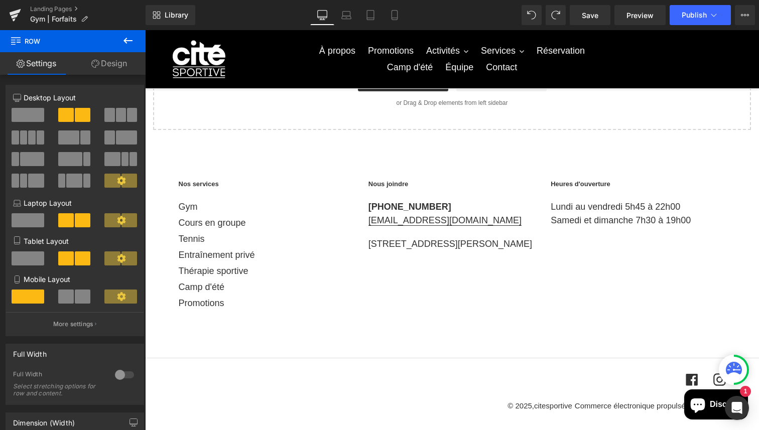
click at [129, 36] on icon at bounding box center [128, 41] width 12 height 12
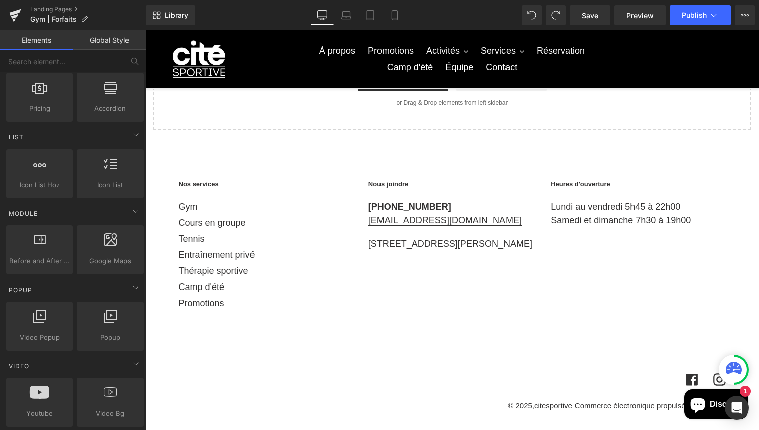
scroll to position [408, 0]
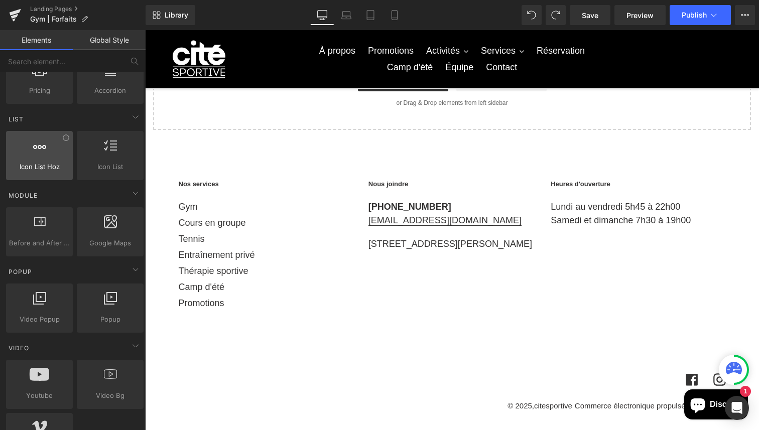
click at [43, 165] on span "Icon List Hoz" at bounding box center [39, 167] width 61 height 11
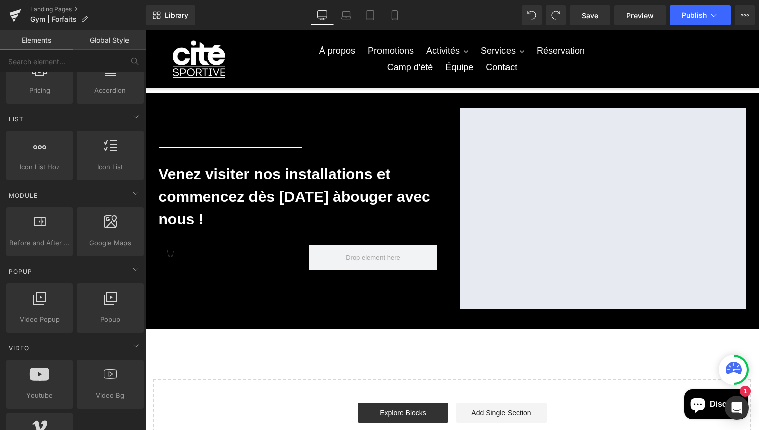
scroll to position [533, 0]
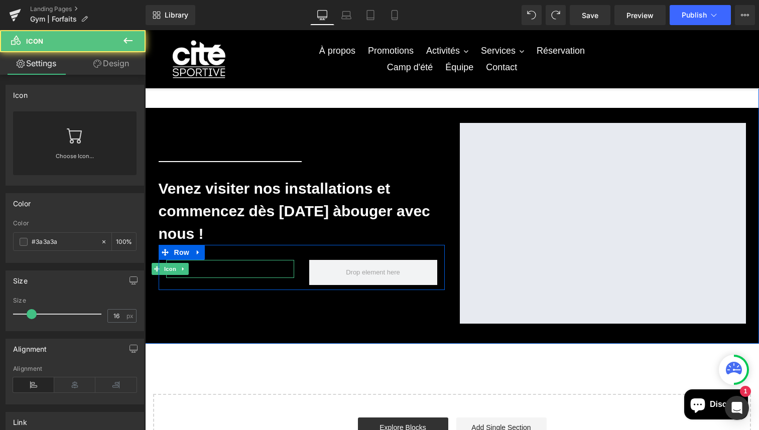
click at [257, 266] on div at bounding box center [230, 269] width 128 height 18
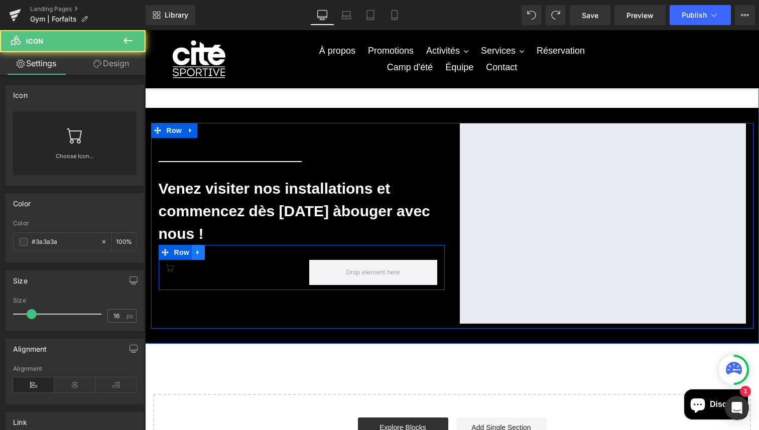
click at [201, 256] on icon at bounding box center [198, 253] width 7 height 8
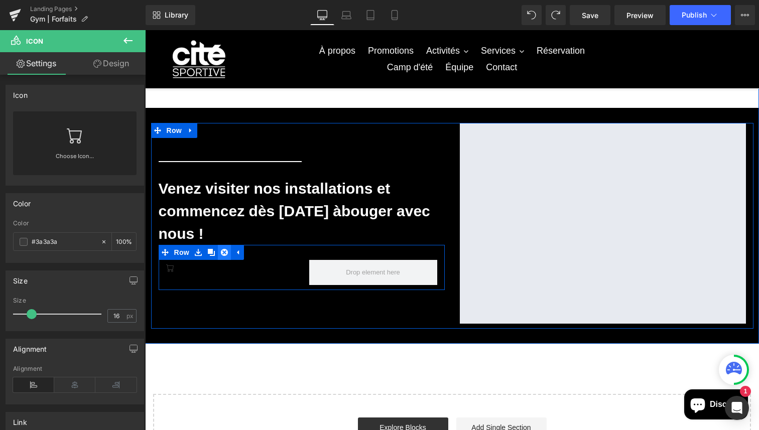
click at [224, 253] on icon at bounding box center [224, 252] width 7 height 7
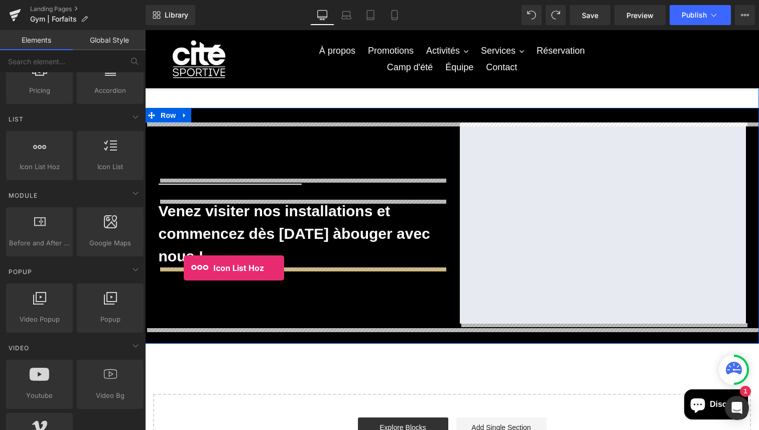
drag, startPoint x: 193, startPoint y: 199, endPoint x: 184, endPoint y: 268, distance: 69.9
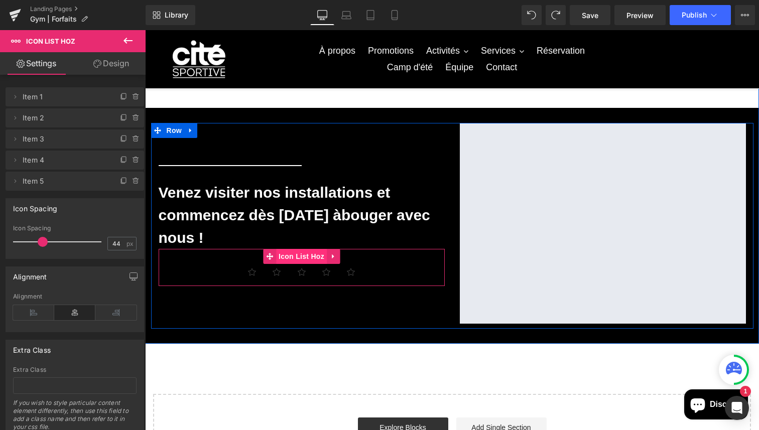
click at [287, 257] on span "Icon List Hoz" at bounding box center [301, 256] width 51 height 15
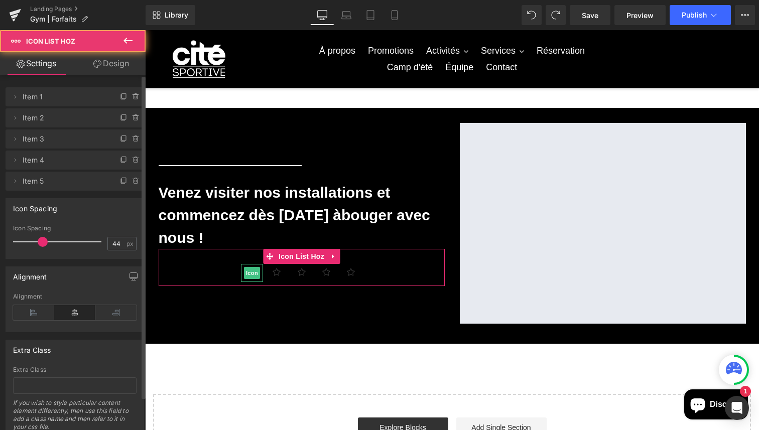
click at [63, 105] on span "Item 1" at bounding box center [65, 96] width 84 height 19
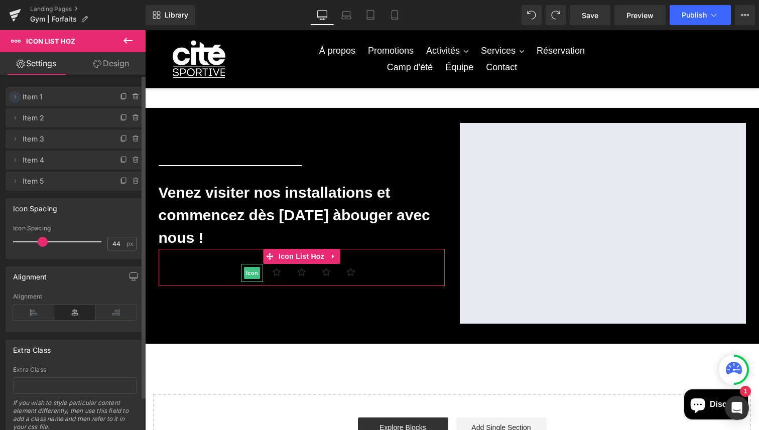
click at [13, 97] on icon at bounding box center [15, 97] width 8 height 8
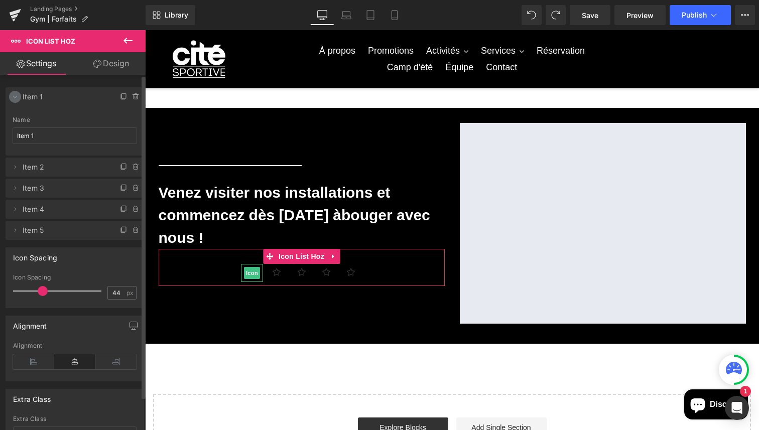
click at [13, 97] on icon at bounding box center [15, 97] width 8 height 8
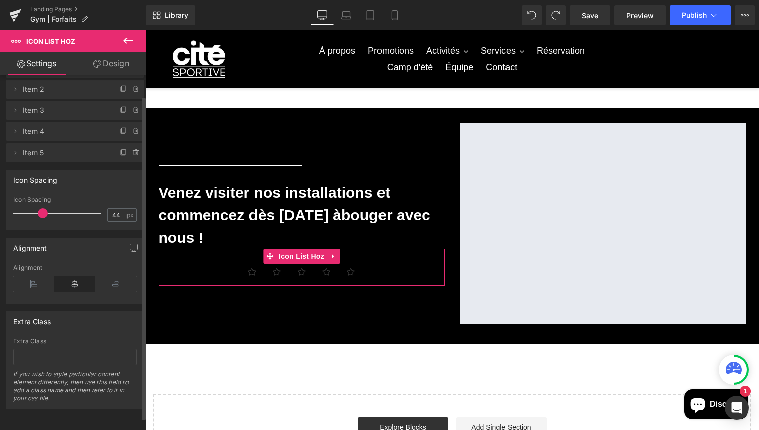
scroll to position [0, 0]
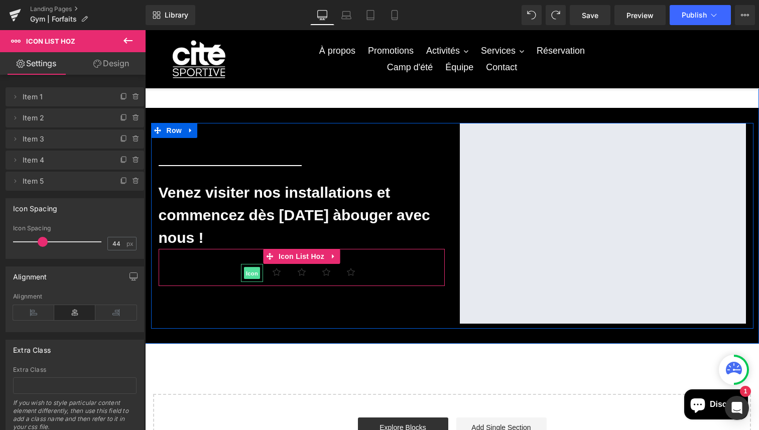
click at [251, 271] on span "Icon" at bounding box center [252, 273] width 16 height 12
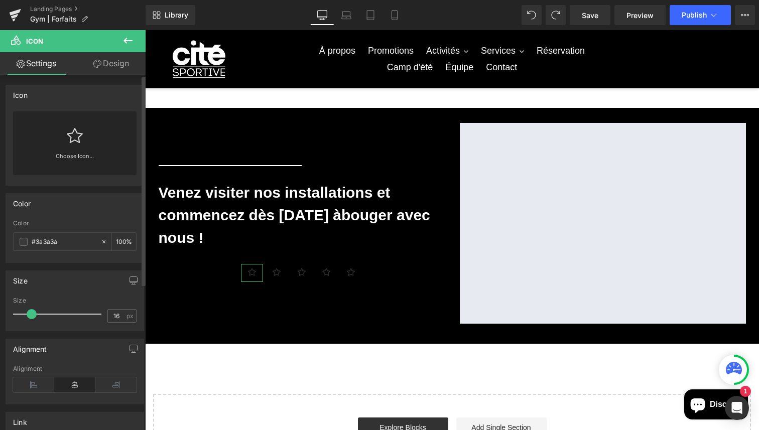
click at [71, 148] on link at bounding box center [75, 131] width 16 height 40
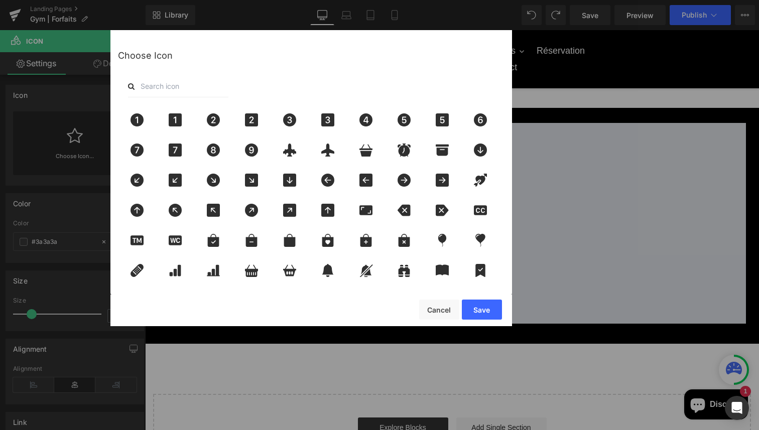
click at [195, 92] on input "text" at bounding box center [178, 86] width 100 height 22
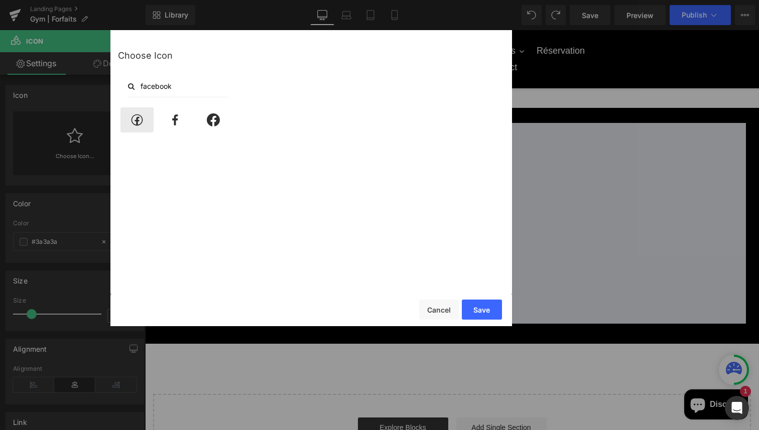
type input "facebook"
click at [143, 124] on icon at bounding box center [136, 119] width 21 height 13
click at [215, 117] on icon at bounding box center [213, 119] width 21 height 13
drag, startPoint x: 467, startPoint y: 309, endPoint x: 322, endPoint y: 278, distance: 148.1
click at [467, 309] on button "Save" at bounding box center [482, 310] width 40 height 20
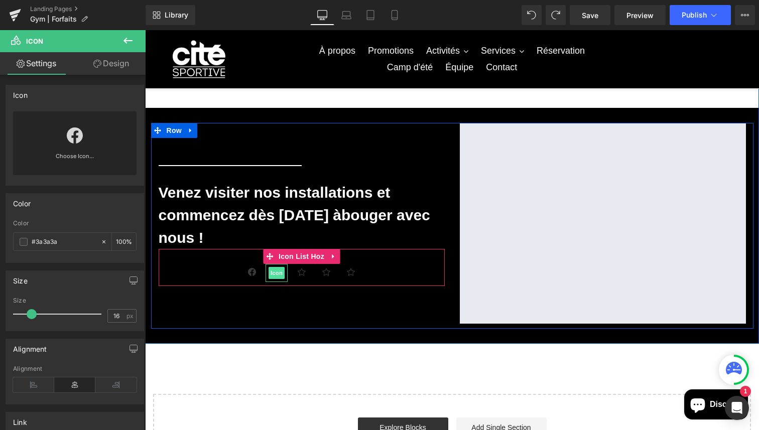
click at [274, 272] on span "Icon" at bounding box center [276, 273] width 16 height 12
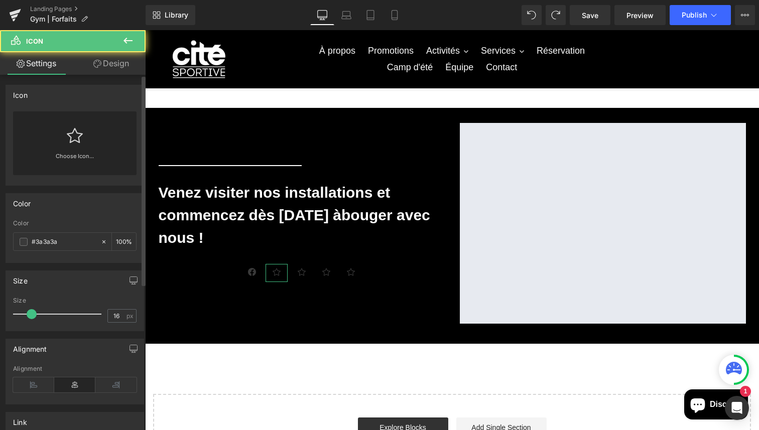
click at [83, 137] on div "Choose Icon..." at bounding box center [74, 143] width 123 height 64
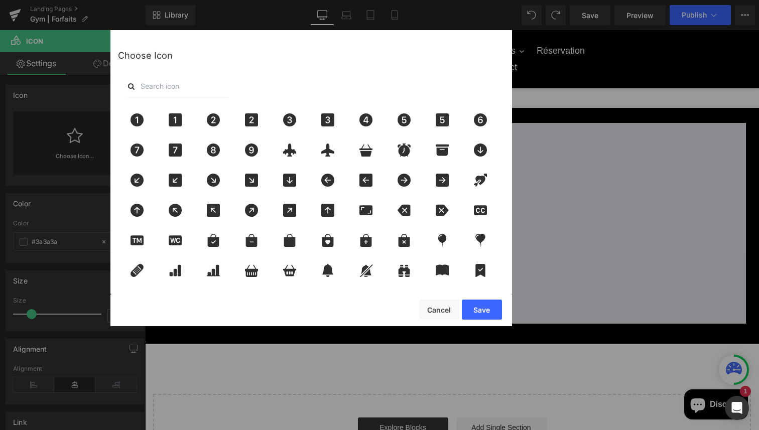
click at [184, 80] on input "text" at bounding box center [178, 86] width 100 height 22
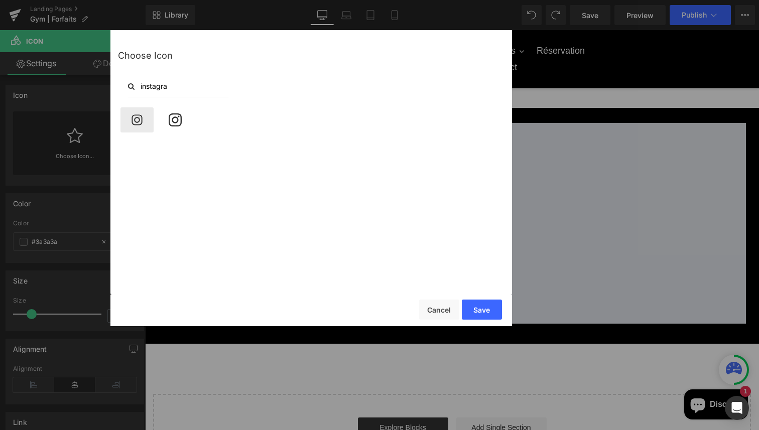
type input "instagra"
click at [139, 120] on icon at bounding box center [136, 119] width 11 height 11
click at [474, 311] on button "Save" at bounding box center [482, 310] width 40 height 20
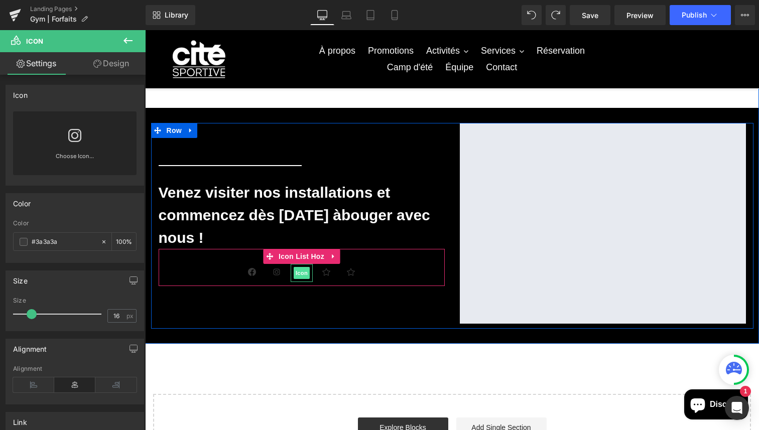
click at [305, 272] on span "Icon" at bounding box center [302, 273] width 16 height 12
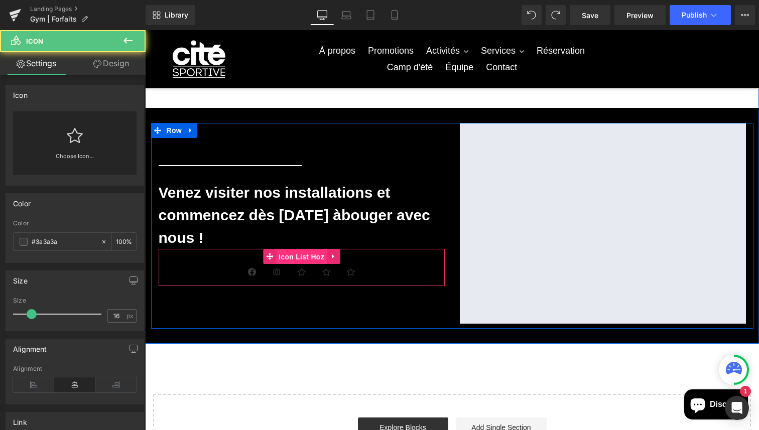
click at [295, 253] on span "Icon List Hoz" at bounding box center [301, 256] width 51 height 15
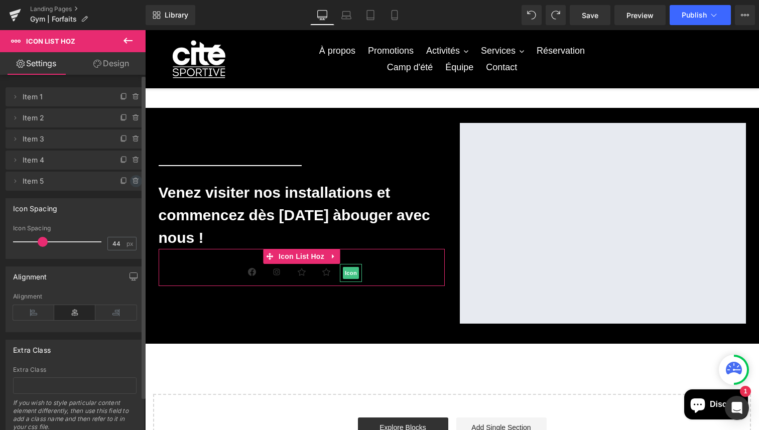
click at [130, 181] on span at bounding box center [136, 181] width 12 height 12
click at [126, 181] on button "Delete" at bounding box center [125, 181] width 32 height 13
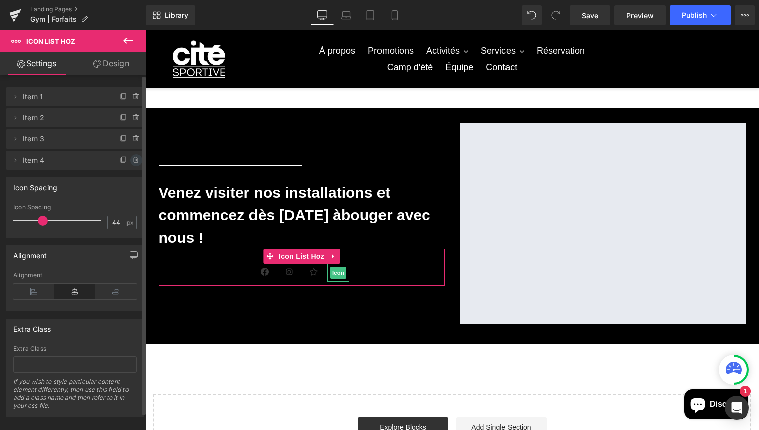
click at [132, 160] on icon at bounding box center [136, 160] width 8 height 8
click at [122, 159] on button "Delete" at bounding box center [125, 160] width 32 height 13
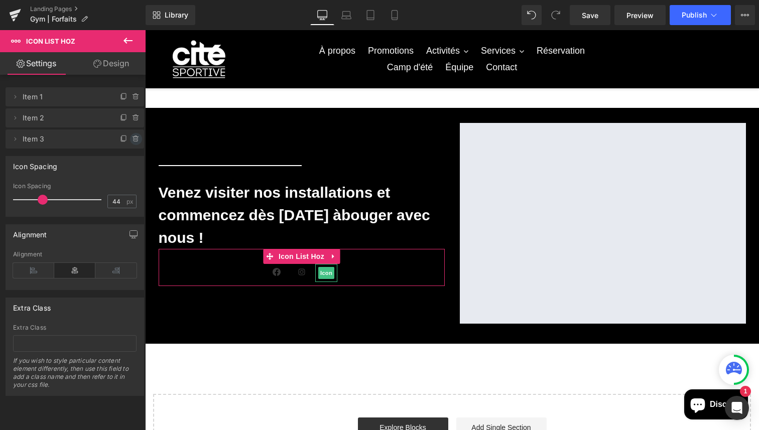
click at [133, 141] on icon at bounding box center [135, 139] width 4 height 5
click at [124, 138] on button "Delete" at bounding box center [125, 139] width 32 height 13
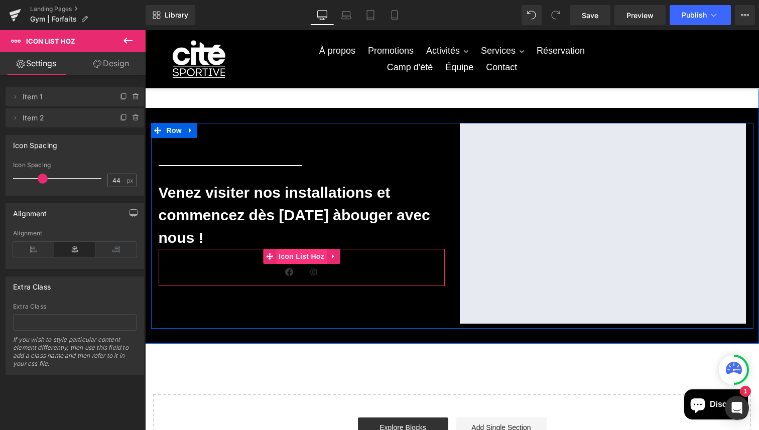
click at [300, 260] on span "Icon List Hoz" at bounding box center [301, 256] width 51 height 15
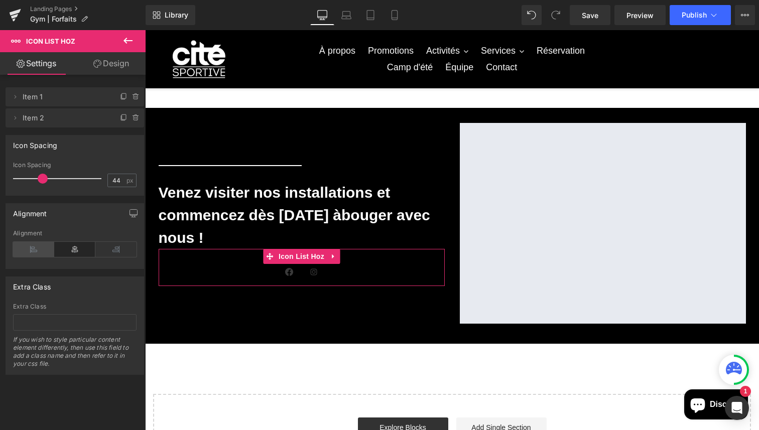
click at [25, 250] on icon at bounding box center [33, 249] width 41 height 15
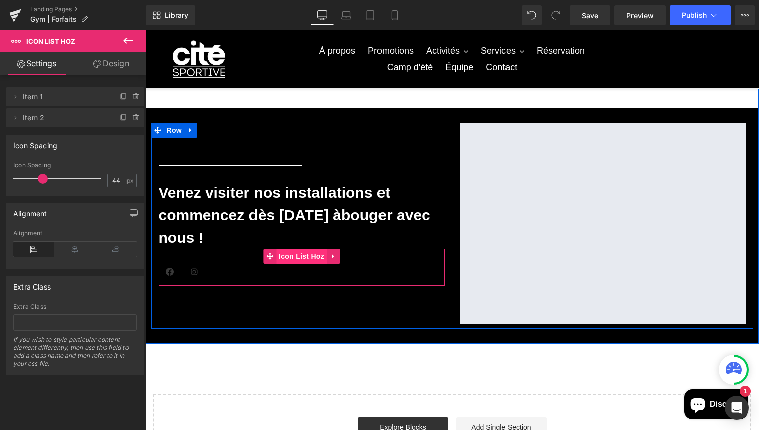
click at [294, 257] on span "Icon List Hoz" at bounding box center [301, 256] width 51 height 15
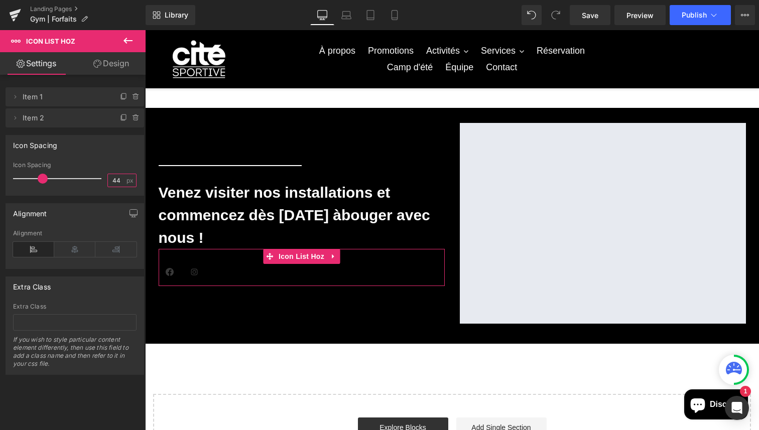
click at [119, 179] on input "44" at bounding box center [117, 180] width 18 height 13
type input "4"
type input "25"
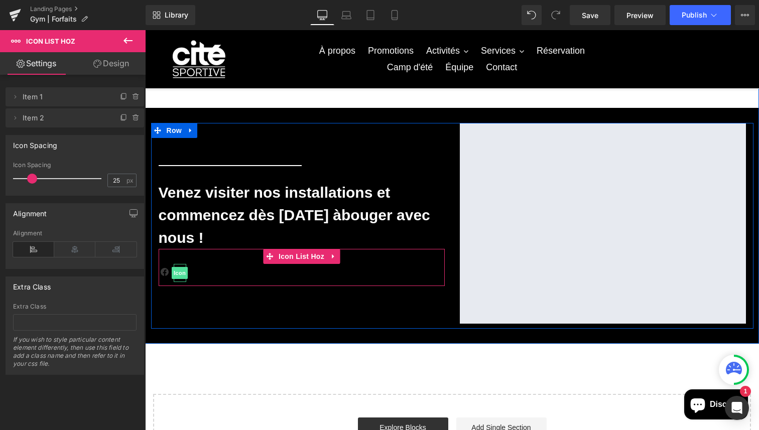
click at [180, 272] on span "Icon" at bounding box center [180, 273] width 16 height 12
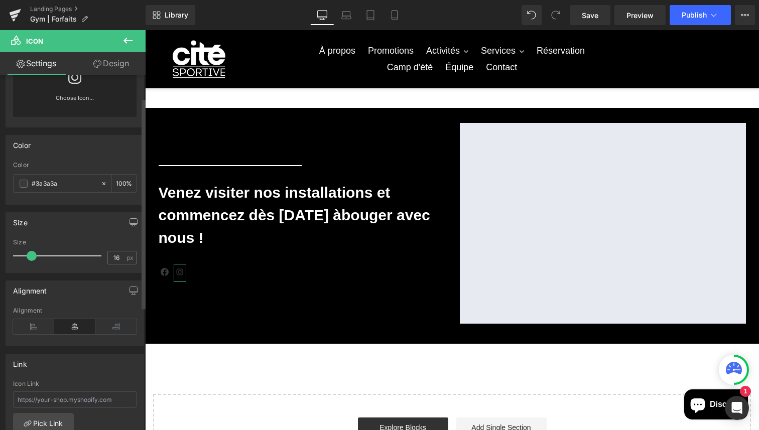
scroll to position [64, 0]
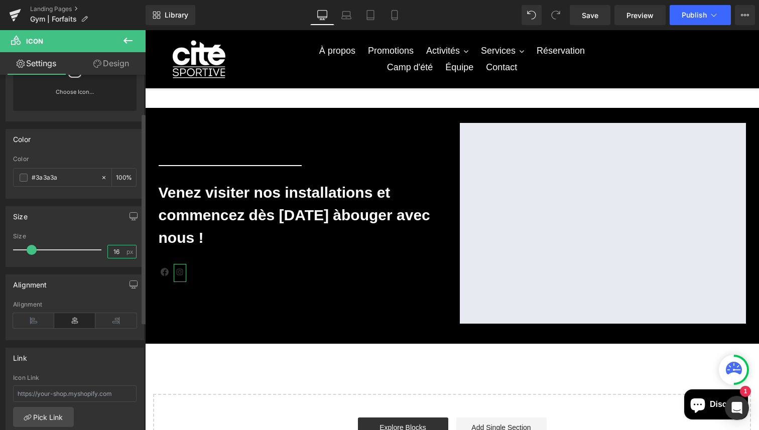
drag, startPoint x: 117, startPoint y: 253, endPoint x: 98, endPoint y: 253, distance: 19.6
click at [98, 253] on div "Size 16 px" at bounding box center [74, 250] width 123 height 34
type input "30"
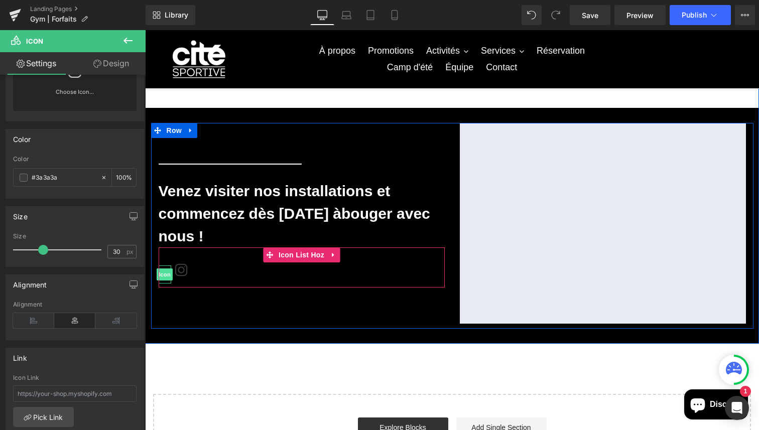
click at [165, 273] on span "Icon" at bounding box center [165, 274] width 16 height 12
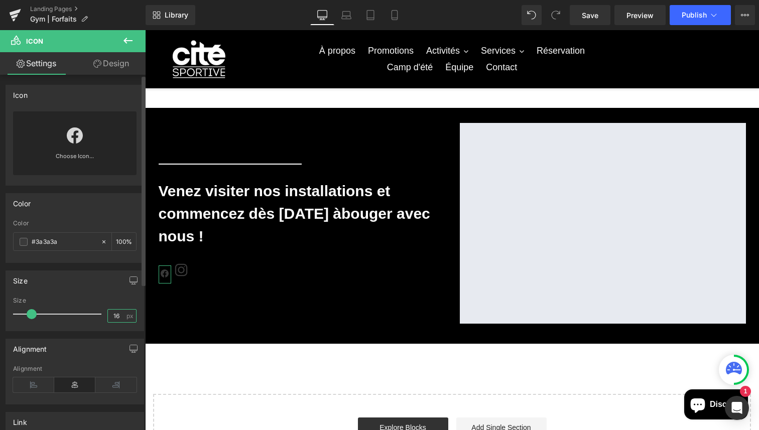
click at [117, 320] on input "16" at bounding box center [117, 316] width 18 height 13
type input "30"
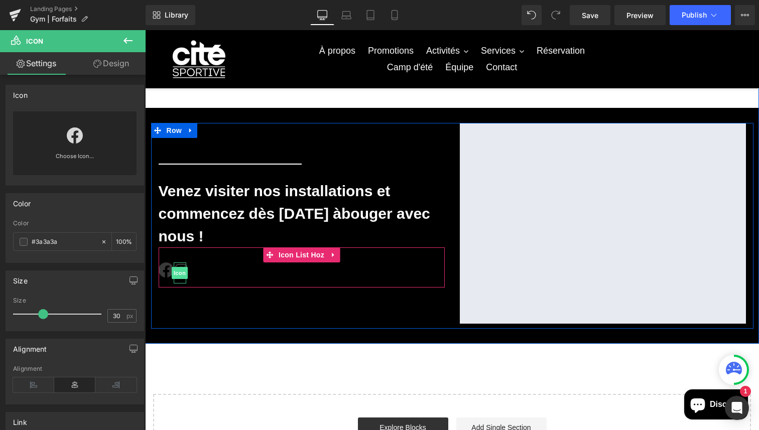
click at [181, 271] on span "Icon" at bounding box center [180, 273] width 16 height 12
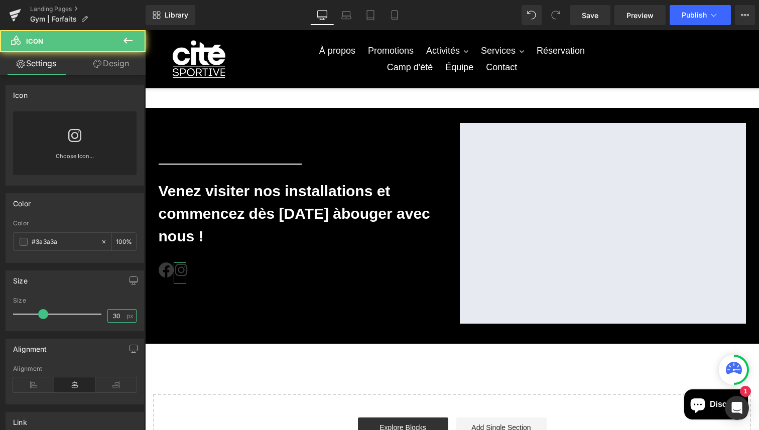
click at [119, 316] on input "30" at bounding box center [117, 316] width 18 height 13
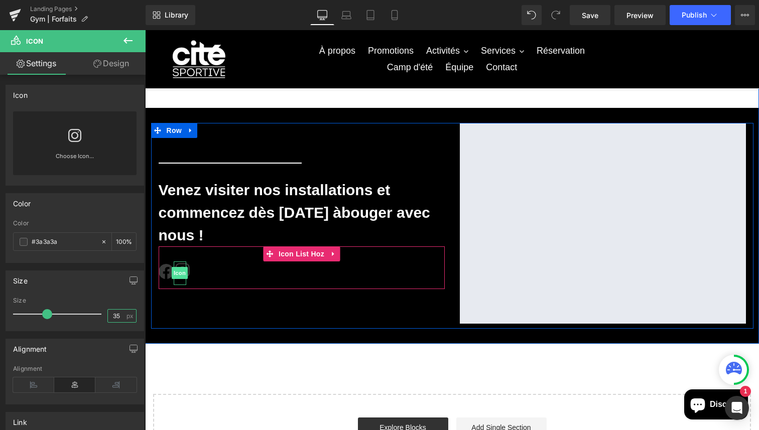
click at [182, 272] on span "Icon" at bounding box center [180, 273] width 16 height 12
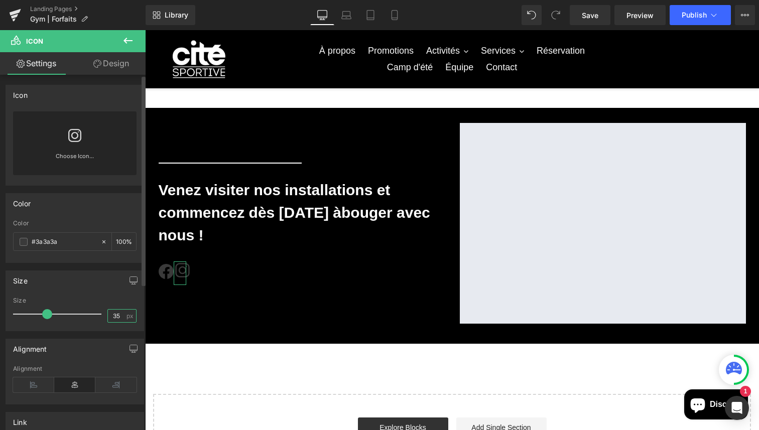
type input "3"
type input "45"
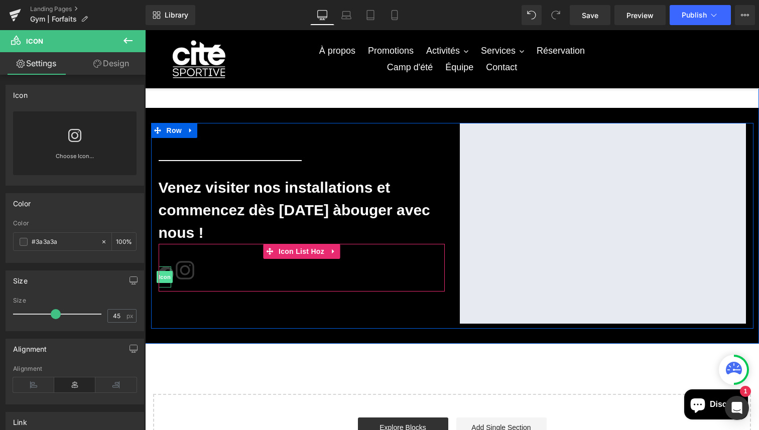
click at [164, 276] on span "Icon" at bounding box center [165, 277] width 16 height 12
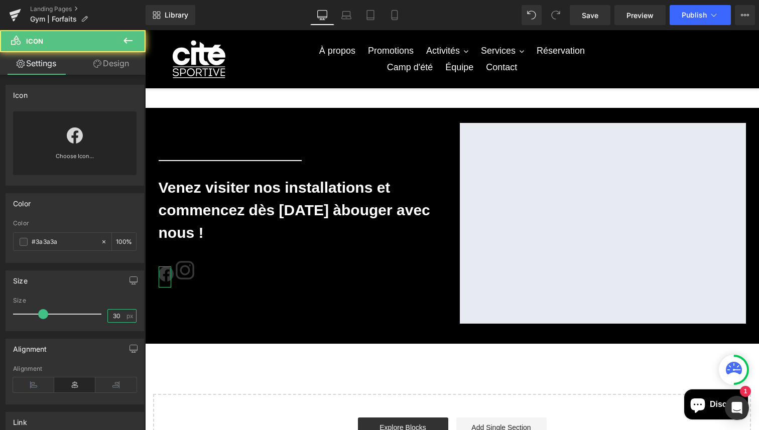
click at [116, 318] on input "30" at bounding box center [117, 316] width 18 height 13
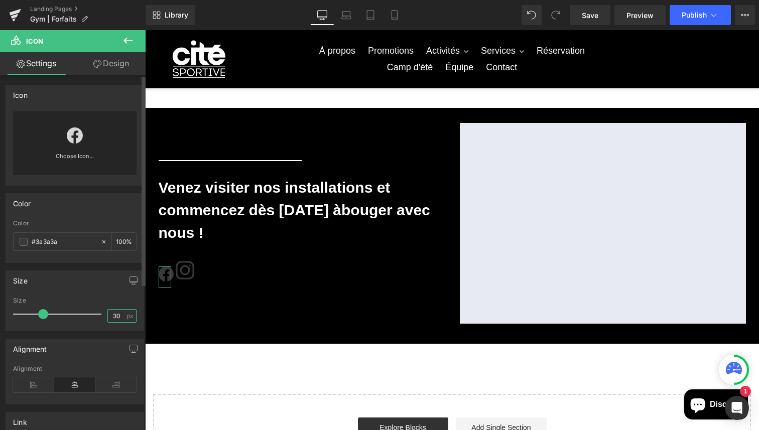
click at [116, 318] on input "30" at bounding box center [117, 316] width 18 height 13
drag, startPoint x: 116, startPoint y: 318, endPoint x: 97, endPoint y: 318, distance: 19.1
click at [97, 318] on div "Size 30 px" at bounding box center [74, 314] width 123 height 34
type input "45"
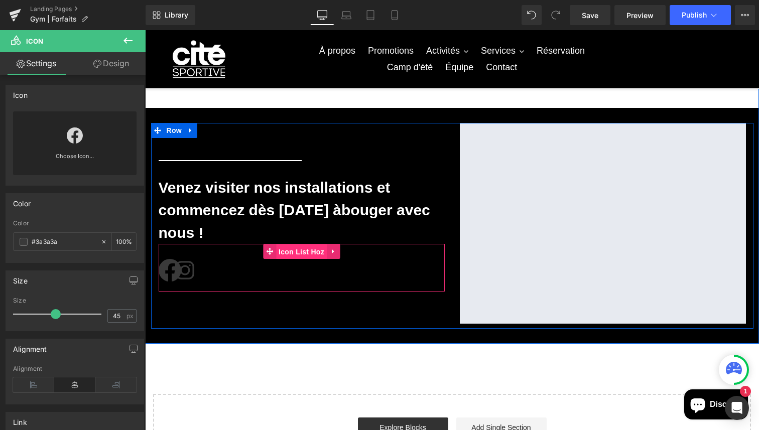
click at [299, 252] on span "Icon List Hoz" at bounding box center [301, 251] width 51 height 15
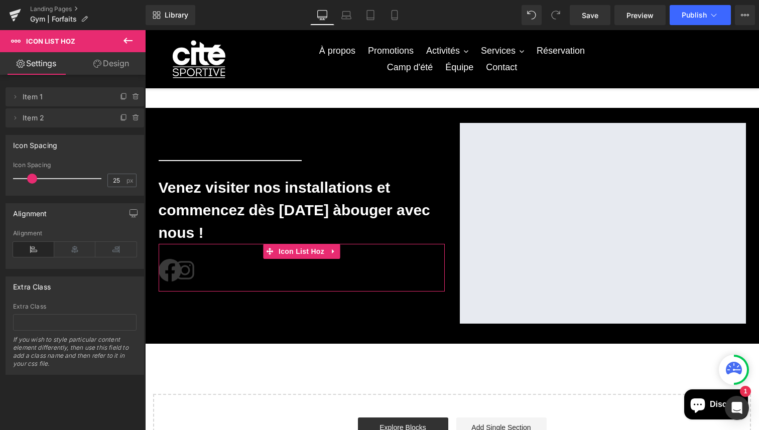
click at [114, 193] on div at bounding box center [74, 192] width 123 height 7
drag, startPoint x: 117, startPoint y: 184, endPoint x: 84, endPoint y: 184, distance: 33.6
click at [84, 184] on div "Icon Spacing 25 px" at bounding box center [74, 179] width 123 height 34
type input "2"
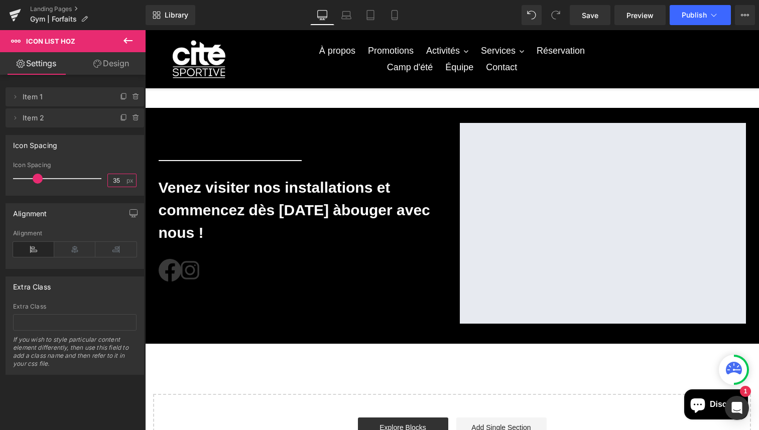
drag, startPoint x: 117, startPoint y: 179, endPoint x: 92, endPoint y: 179, distance: 25.1
click at [92, 179] on div "Icon Spacing 35 px" at bounding box center [74, 179] width 123 height 34
type input "50"
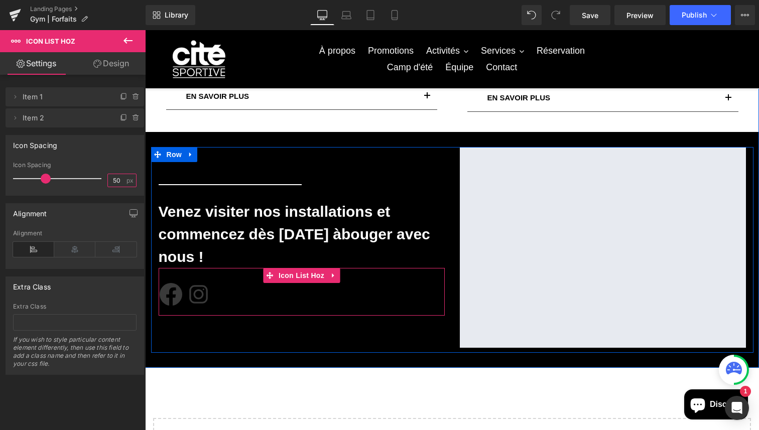
scroll to position [506, 0]
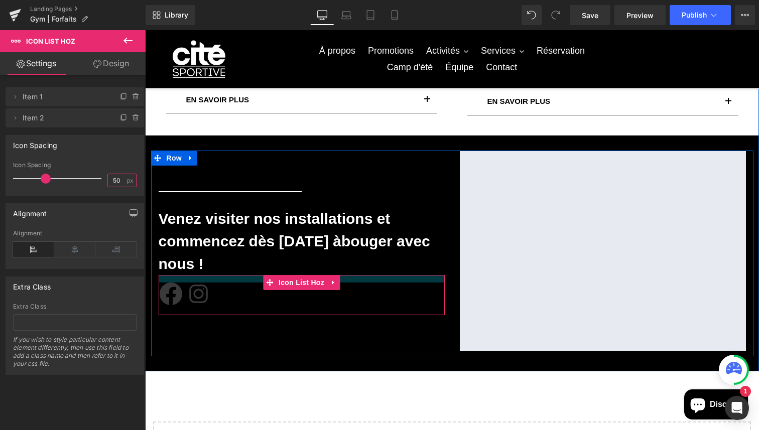
drag, startPoint x: 190, startPoint y: 282, endPoint x: 197, endPoint y: 275, distance: 9.9
click at [196, 274] on div "Separator [PERSON_NAME] visiter nos installations et commencez dès [DATE] à bou…" at bounding box center [301, 251] width 301 height 201
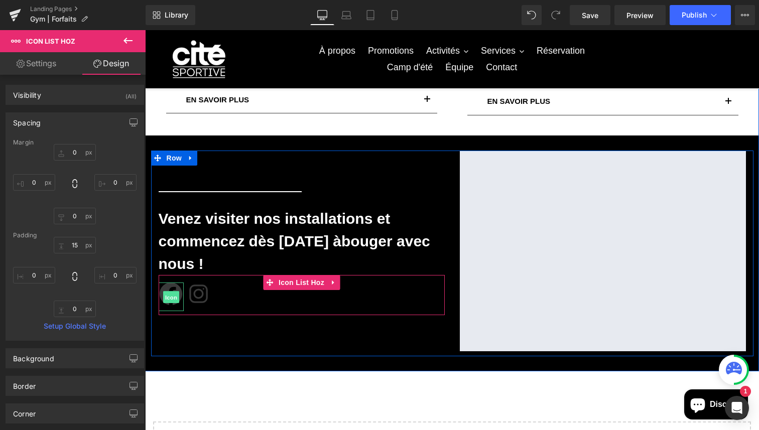
click at [172, 293] on span "Icon" at bounding box center [171, 297] width 16 height 12
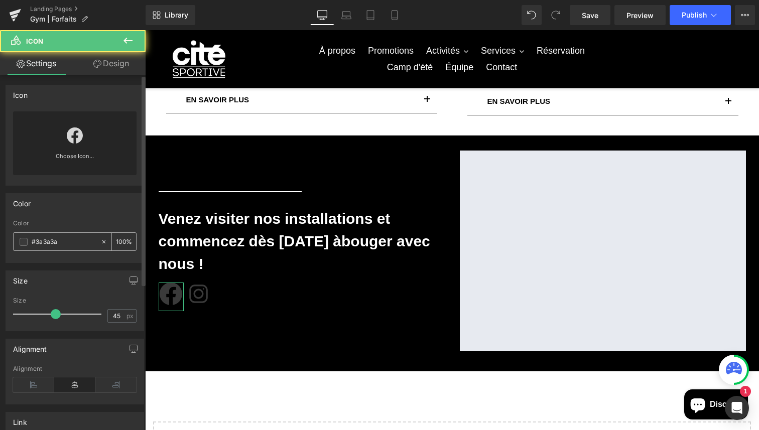
click at [83, 240] on input "#3a3a3a" at bounding box center [64, 241] width 64 height 11
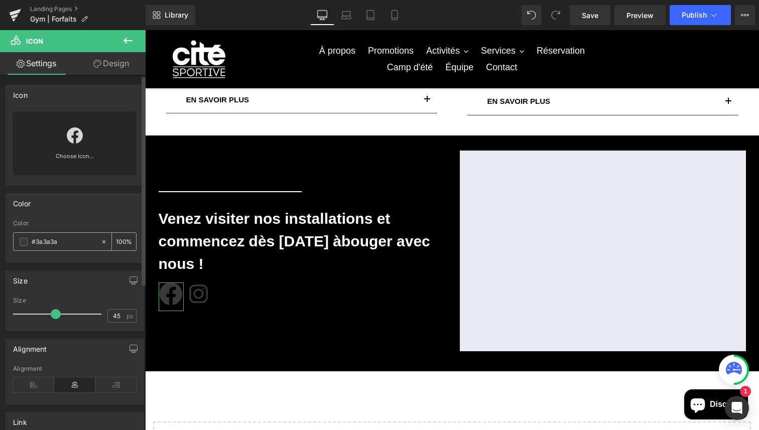
click at [83, 240] on input "#3a3a3a" at bounding box center [64, 241] width 64 height 11
type input "f"
type input "0"
type input "fff"
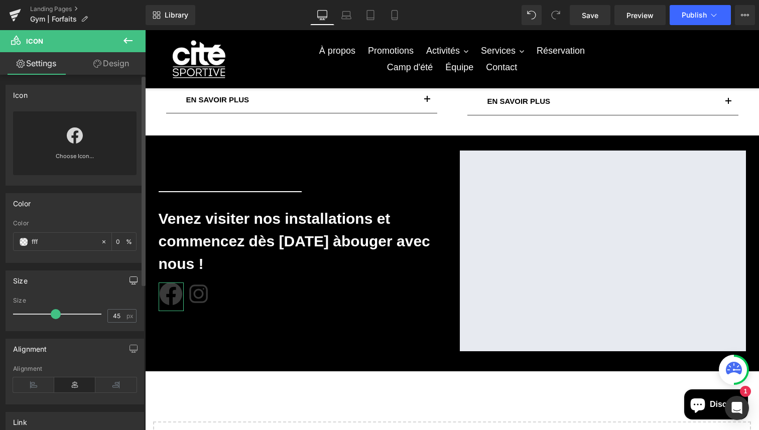
type input "100"
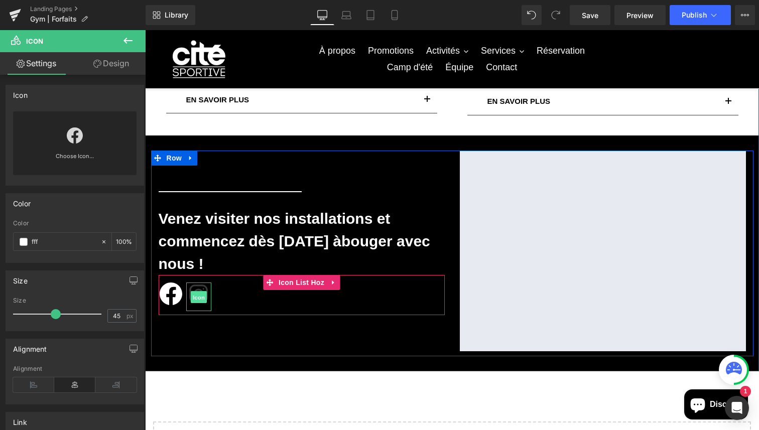
click at [198, 295] on span "Icon" at bounding box center [199, 297] width 16 height 12
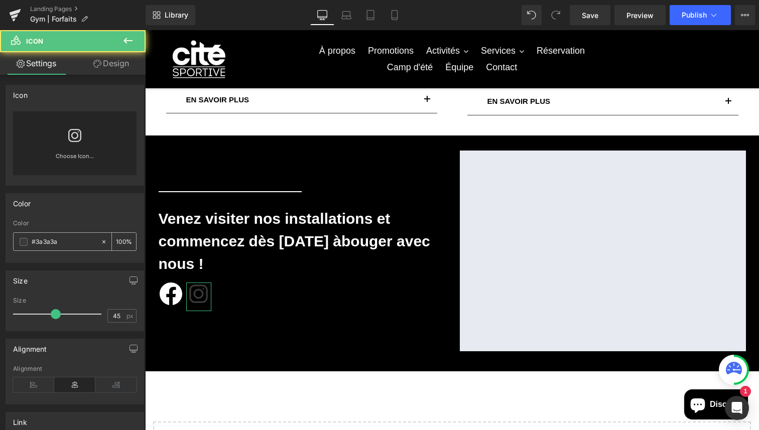
click at [67, 243] on input "#3a3a3a" at bounding box center [64, 241] width 64 height 11
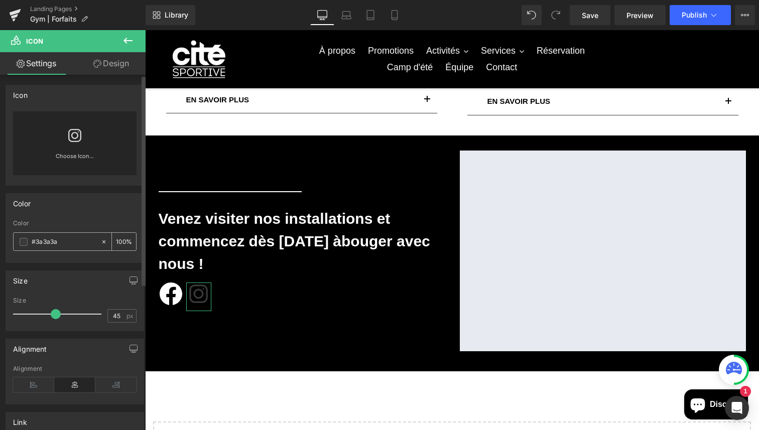
type input "f"
type input "0"
type input "fff"
type input "100"
type input "#ffffff"
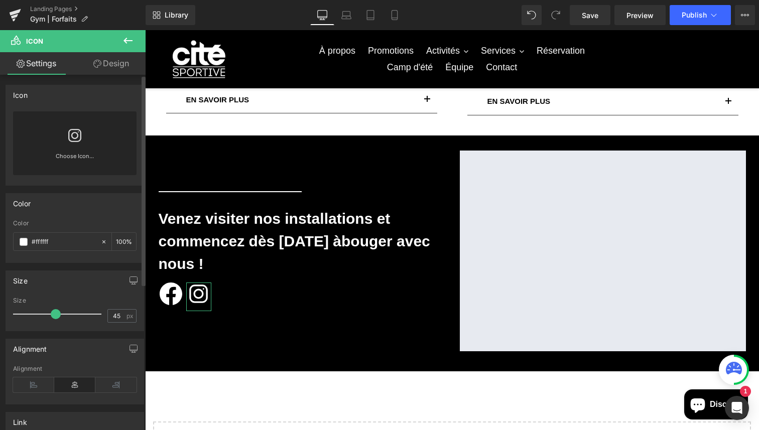
click at [94, 281] on div "Size" at bounding box center [74, 280] width 137 height 19
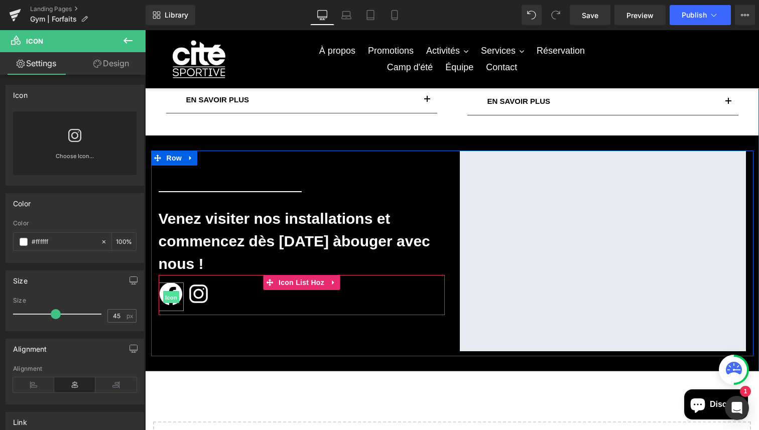
click at [171, 295] on span "Icon" at bounding box center [171, 297] width 16 height 12
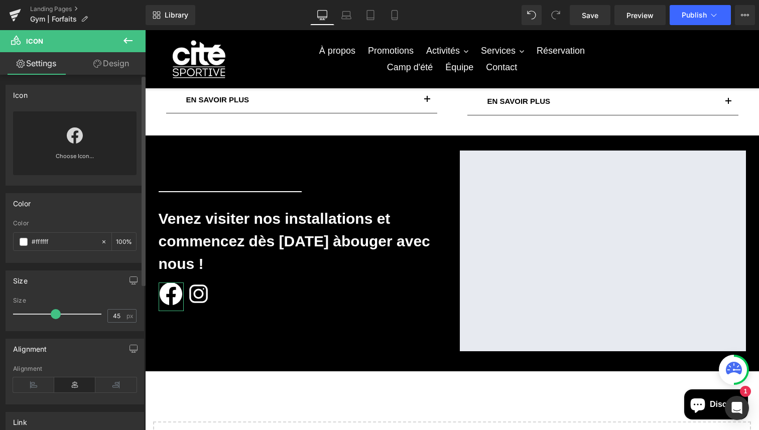
scroll to position [1, 0]
click at [126, 314] on span "px" at bounding box center [130, 315] width 9 height 7
click at [116, 314] on input "45" at bounding box center [117, 315] width 18 height 13
type input "42"
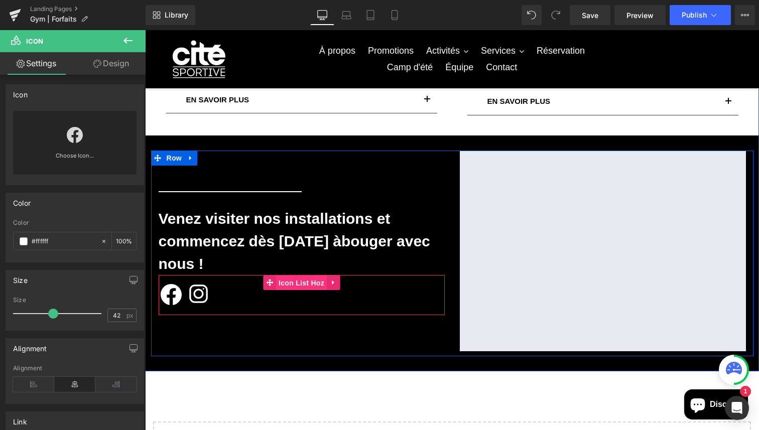
click at [296, 285] on span "Icon List Hoz" at bounding box center [301, 282] width 51 height 15
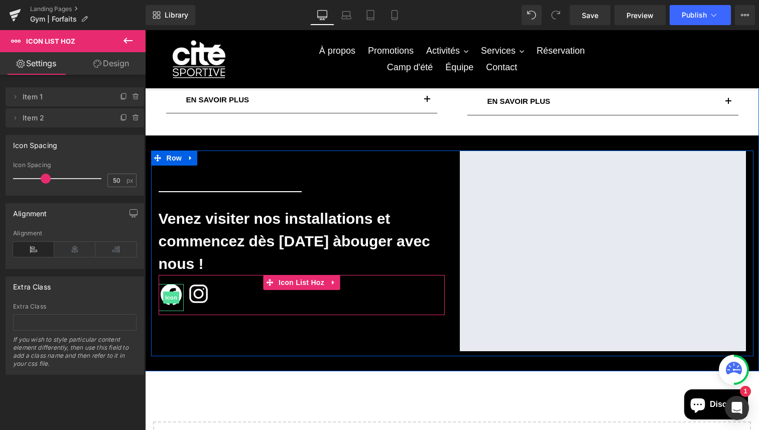
click at [169, 295] on span "Icon" at bounding box center [171, 298] width 16 height 12
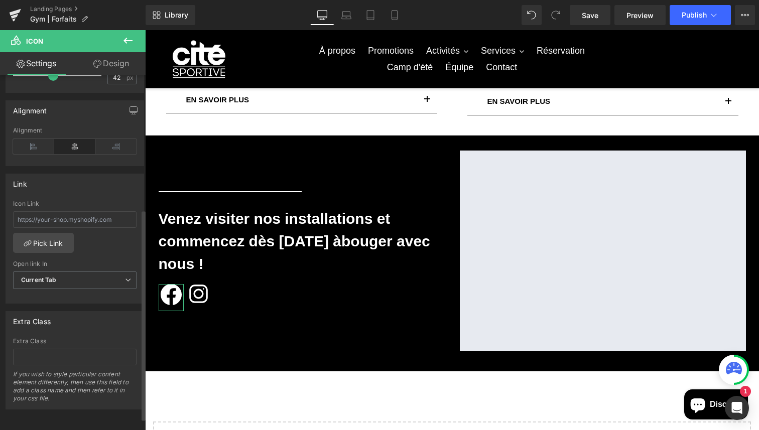
scroll to position [246, 0]
click at [108, 69] on link "Design" at bounding box center [111, 63] width 73 height 23
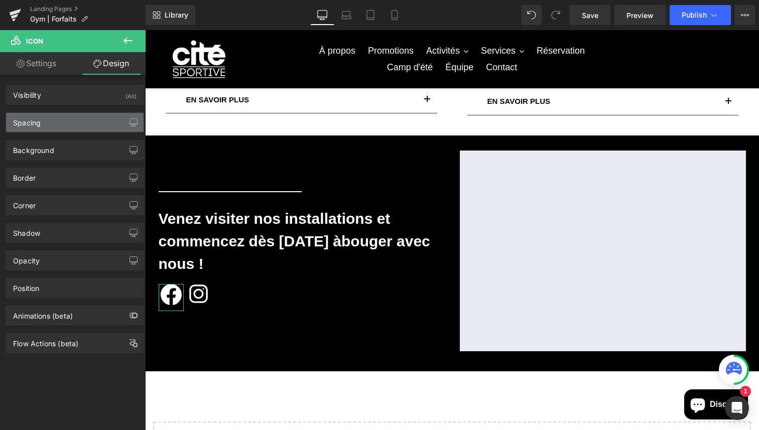
click at [82, 118] on div "Spacing" at bounding box center [74, 122] width 137 height 19
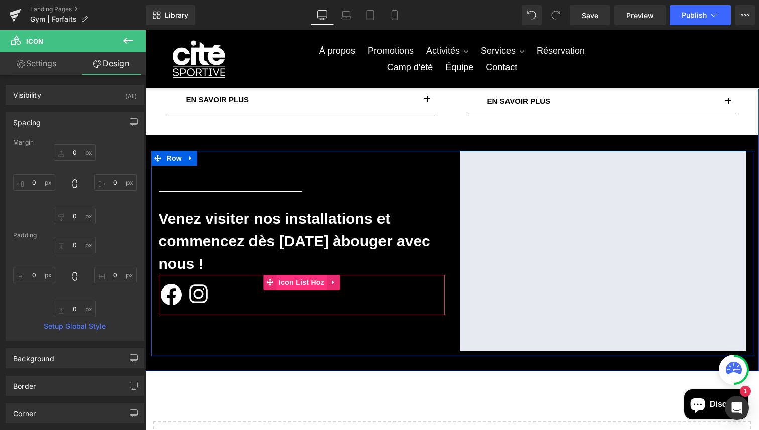
click at [297, 286] on span "Icon List Hoz" at bounding box center [301, 282] width 51 height 15
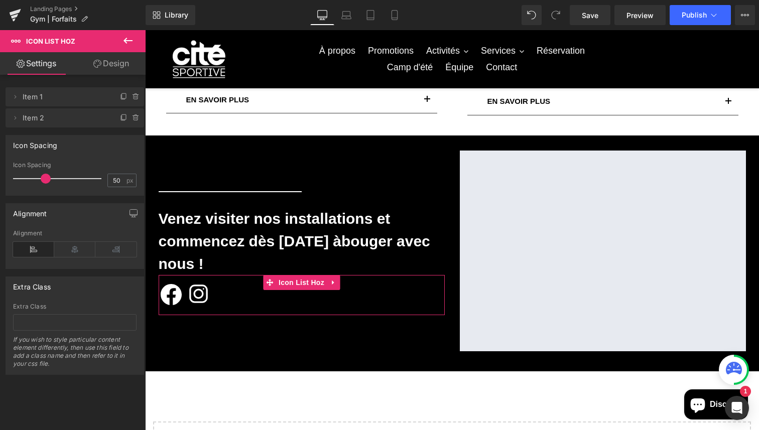
click at [113, 62] on link "Design" at bounding box center [111, 63] width 73 height 23
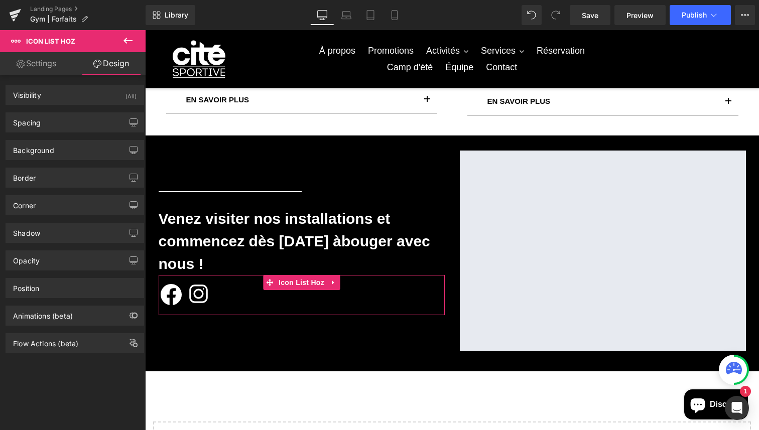
type input "0"
type input "15"
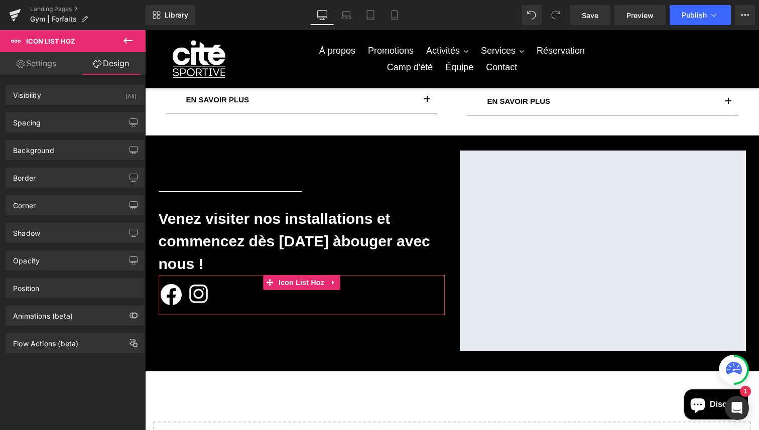
type input "0"
click at [64, 117] on div "Spacing" at bounding box center [74, 122] width 137 height 19
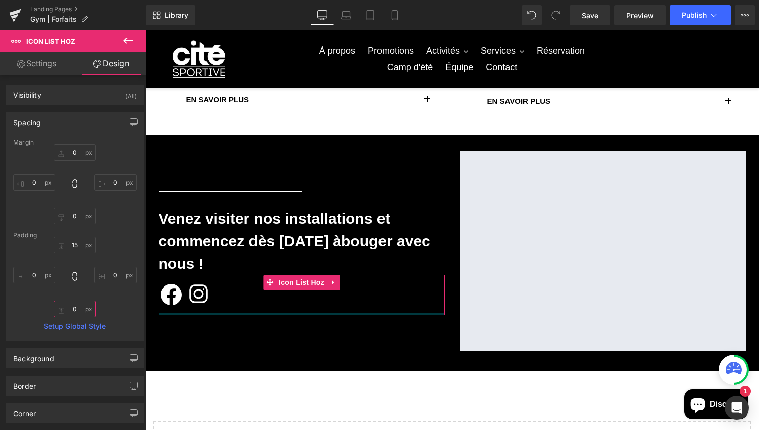
click at [78, 312] on input "0" at bounding box center [75, 309] width 42 height 17
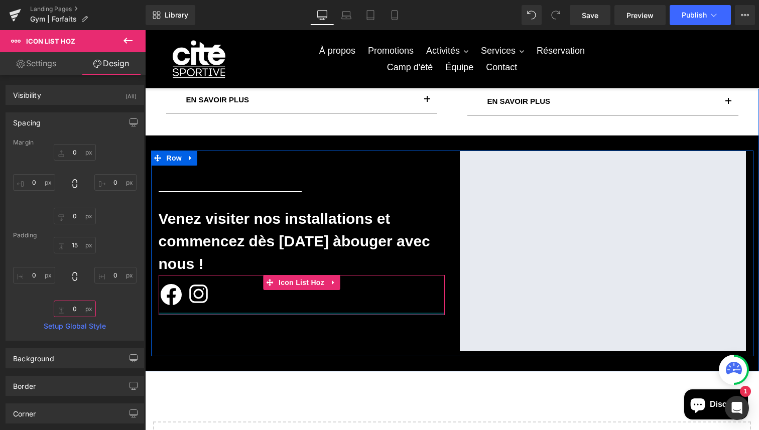
type input "0px"
drag, startPoint x: 200, startPoint y: 312, endPoint x: 206, endPoint y: 294, distance: 19.2
click at [206, 294] on div "Icon Icon Icon List Hoz" at bounding box center [302, 295] width 286 height 40
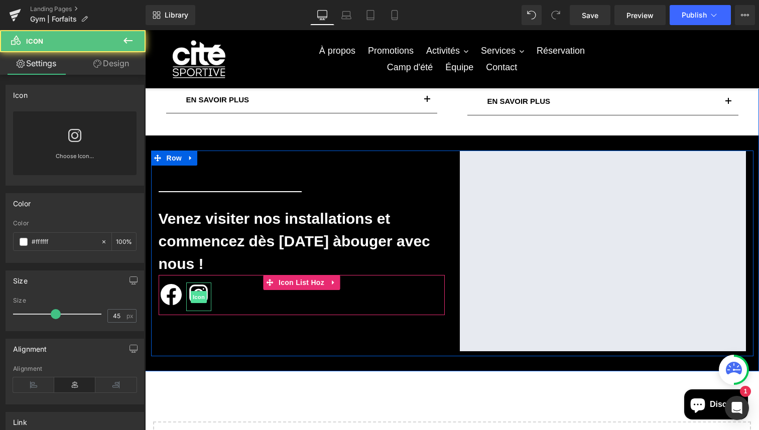
drag, startPoint x: 200, startPoint y: 309, endPoint x: 202, endPoint y: 302, distance: 7.8
click at [202, 302] on div "Icon" at bounding box center [198, 296] width 25 height 29
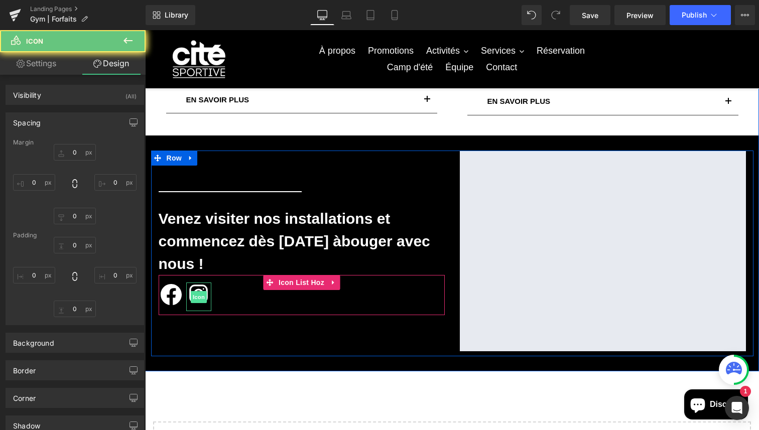
type input "0"
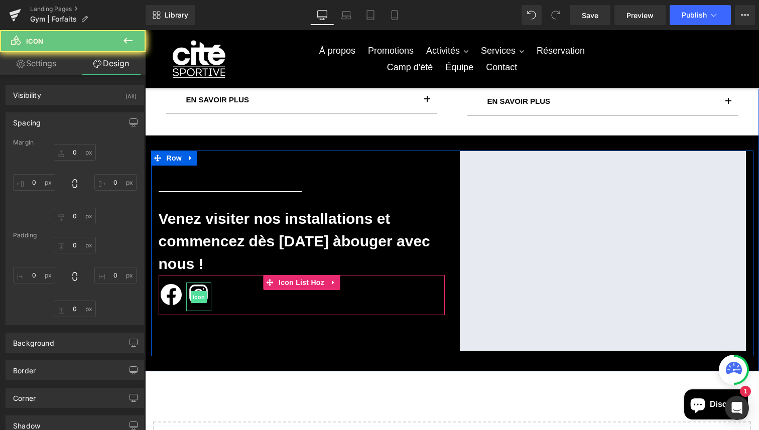
type input "0"
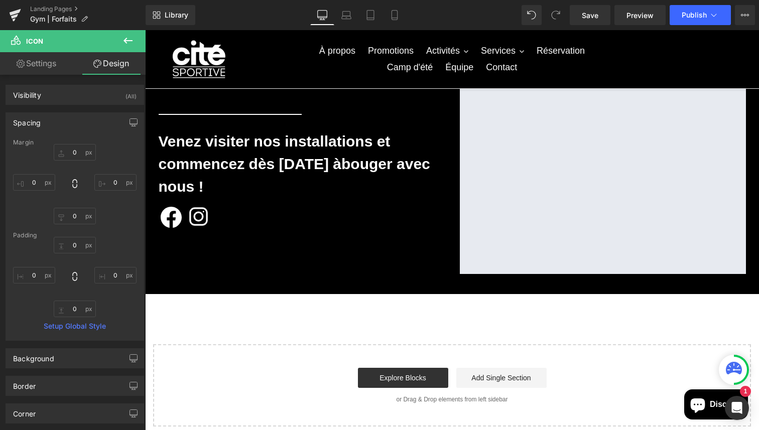
scroll to position [582, 0]
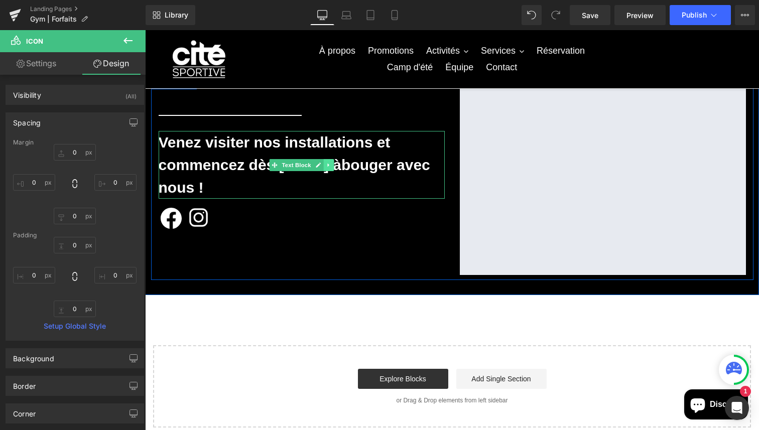
click at [332, 169] on link at bounding box center [328, 165] width 11 height 12
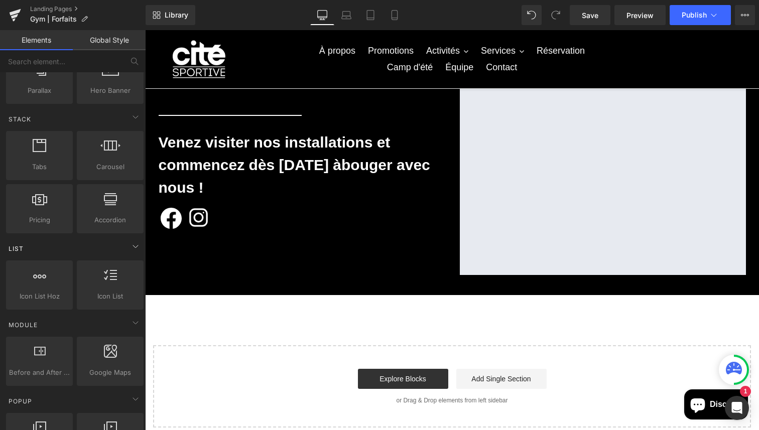
scroll to position [0, 0]
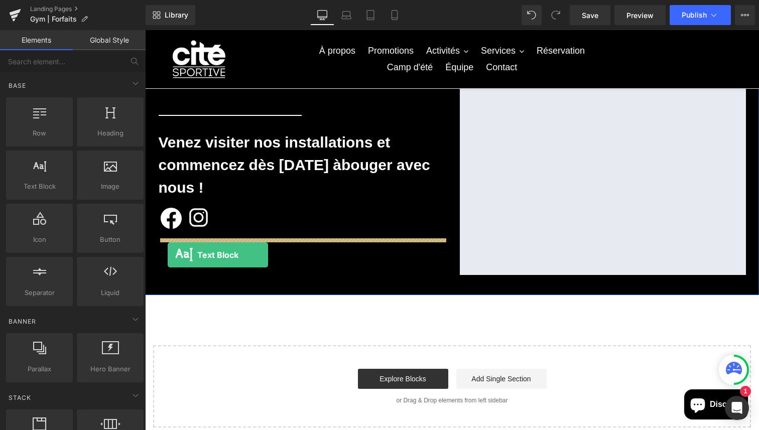
drag, startPoint x: 194, startPoint y: 215, endPoint x: 168, endPoint y: 255, distance: 47.5
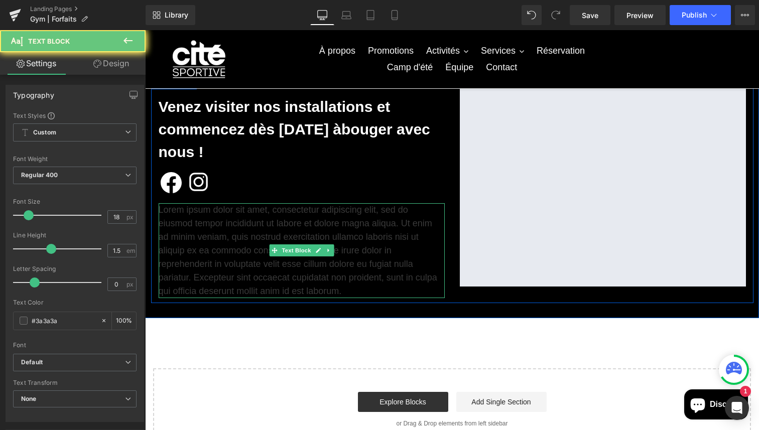
click at [198, 241] on p "Lorem ipsum dolor sit amet, consectetur adipiscing elit, sed do eiusmod tempor …" at bounding box center [302, 250] width 286 height 95
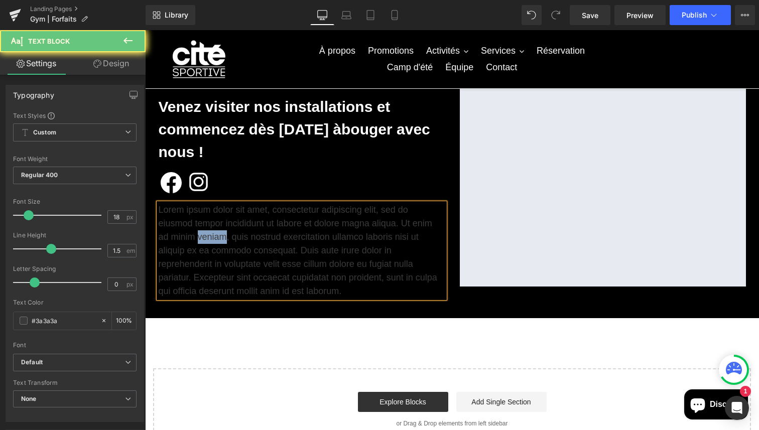
click at [198, 241] on p "Lorem ipsum dolor sit amet, consectetur adipiscing elit, sed do eiusmod tempor …" at bounding box center [302, 250] width 286 height 95
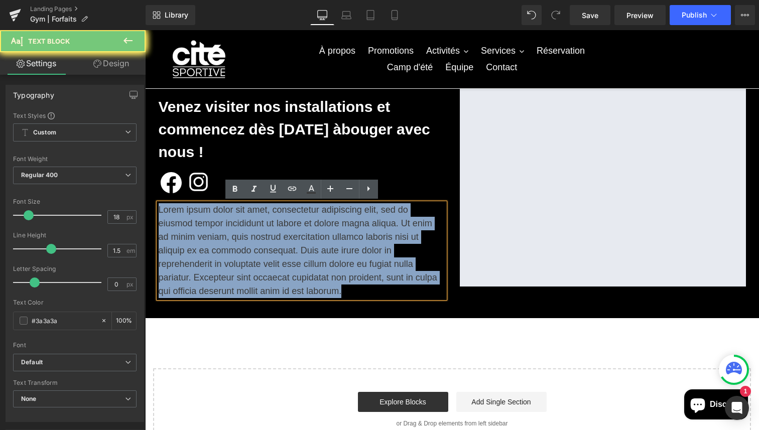
click at [198, 241] on p "Lorem ipsum dolor sit amet, consectetur adipiscing elit, sed do eiusmod tempor …" at bounding box center [302, 250] width 286 height 95
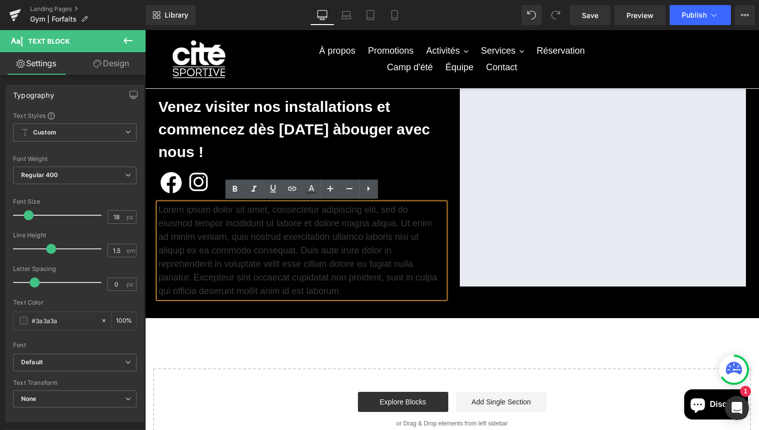
scroll to position [611, 0]
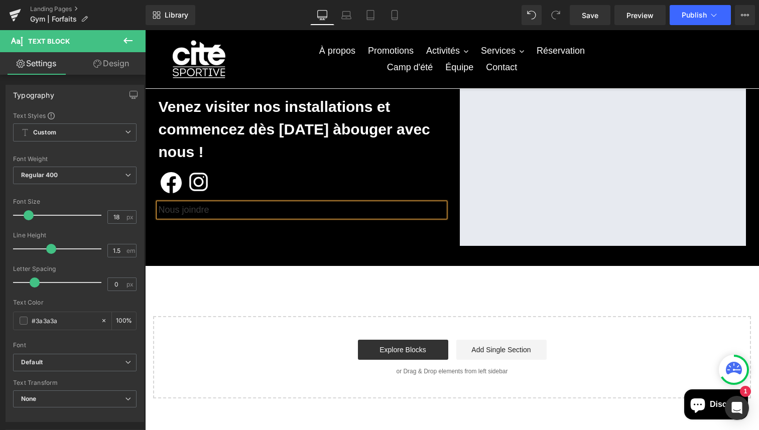
click at [191, 214] on p "Nous joindre" at bounding box center [302, 210] width 286 height 14
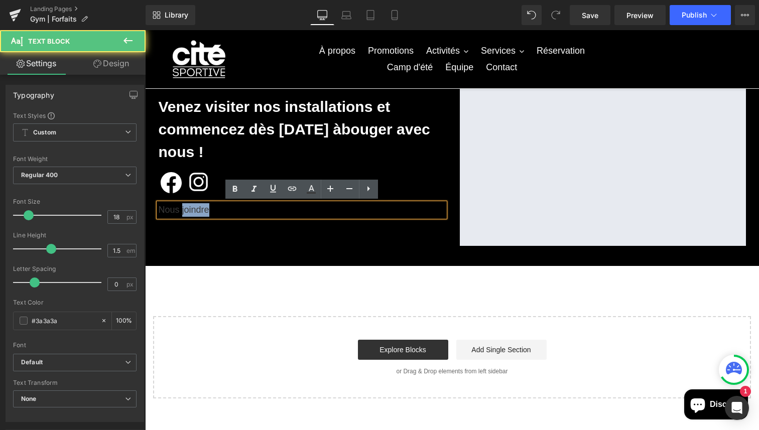
click at [191, 214] on p "Nous joindre" at bounding box center [302, 210] width 286 height 14
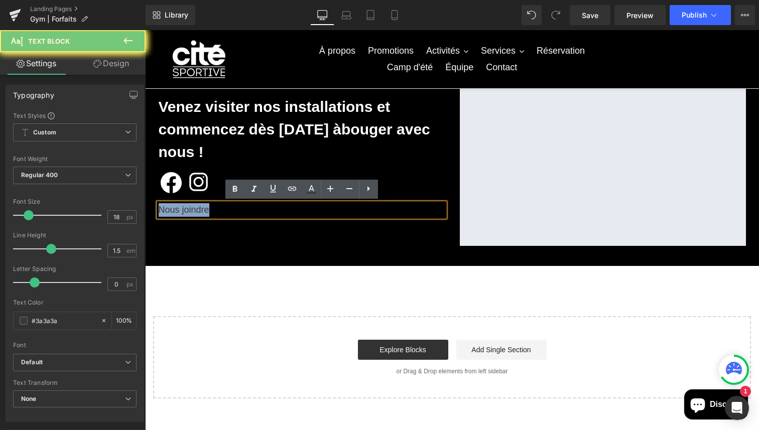
click at [191, 214] on p "Nous joindre" at bounding box center [302, 210] width 286 height 14
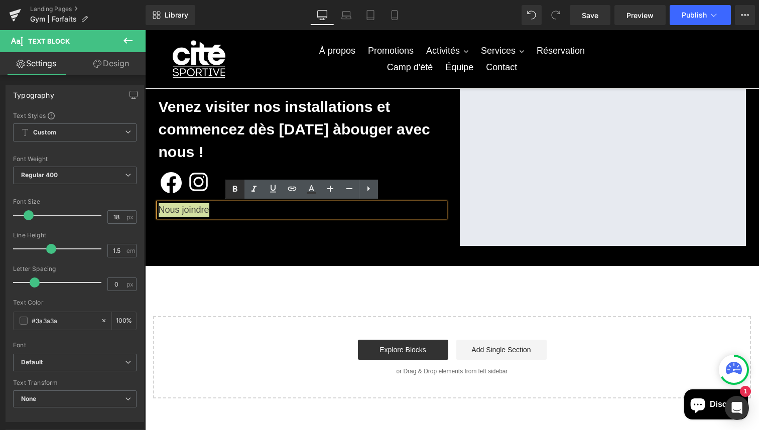
click at [231, 193] on icon at bounding box center [235, 189] width 12 height 12
click at [245, 213] on p "Nous joindre" at bounding box center [302, 210] width 286 height 14
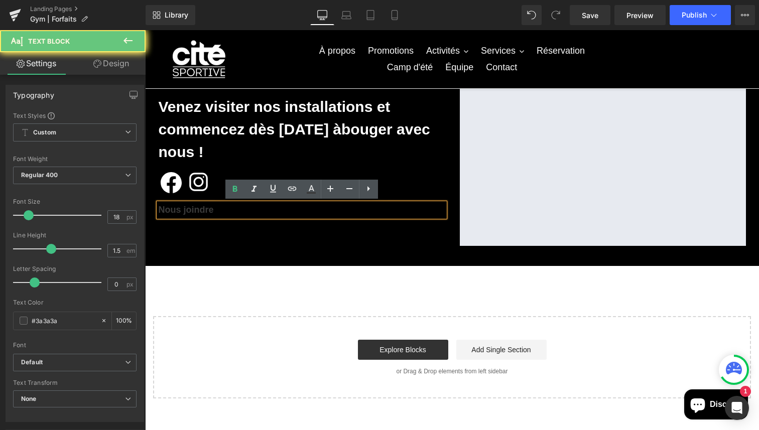
click at [245, 213] on p "Nous joindre" at bounding box center [302, 210] width 286 height 14
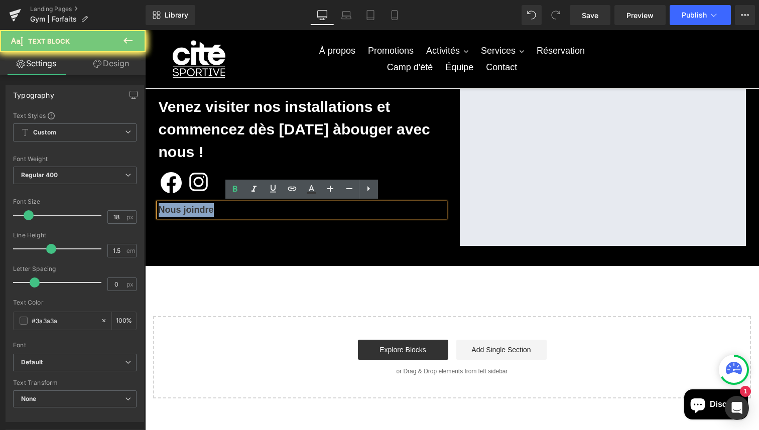
click at [245, 213] on p "Nous joindre" at bounding box center [302, 210] width 286 height 14
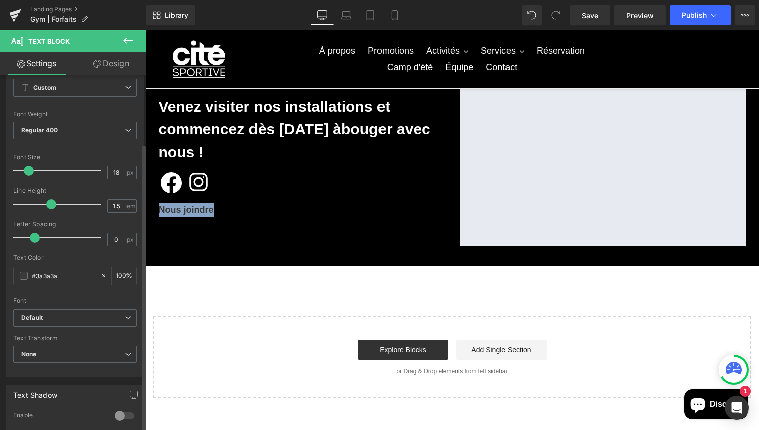
scroll to position [0, 0]
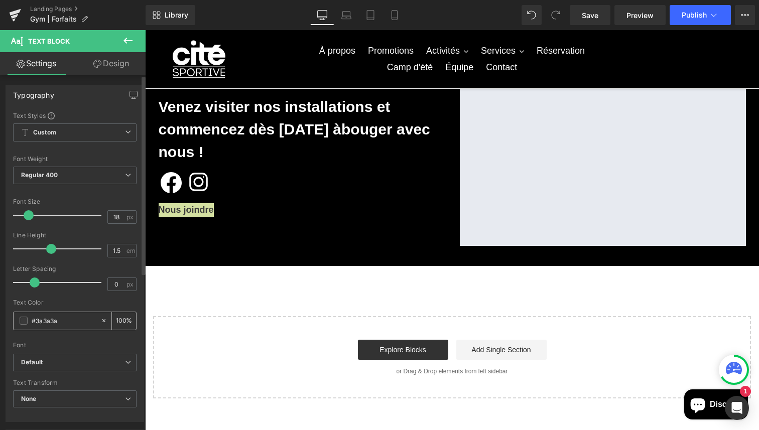
click at [49, 322] on input "#3a3a3a" at bounding box center [64, 320] width 64 height 11
type input "f"
type input "0"
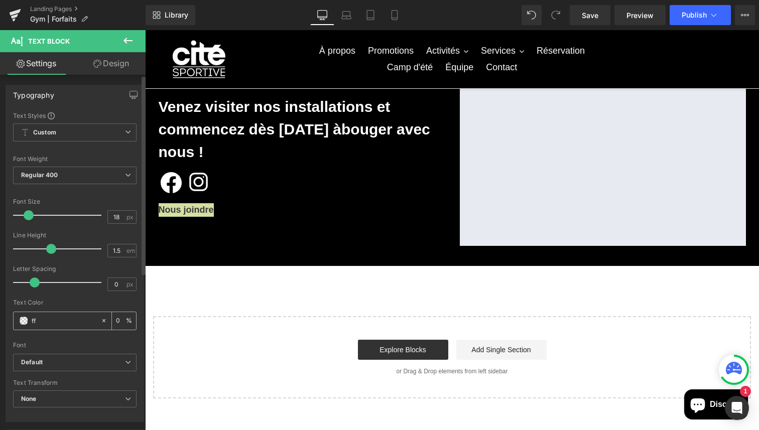
type input "fff"
type input "100"
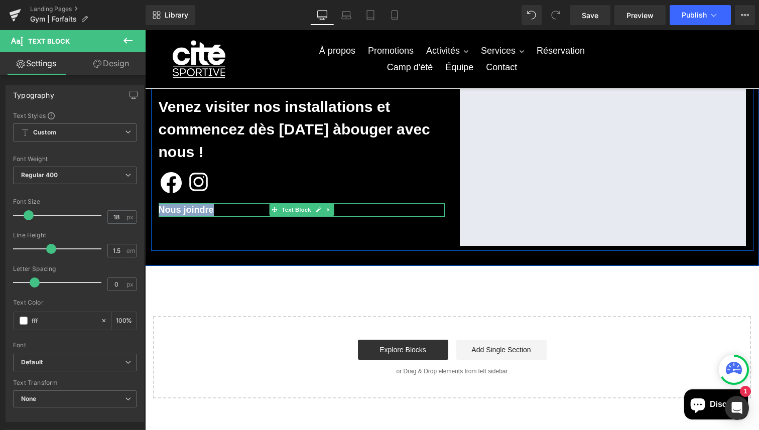
type input "#ffffff"
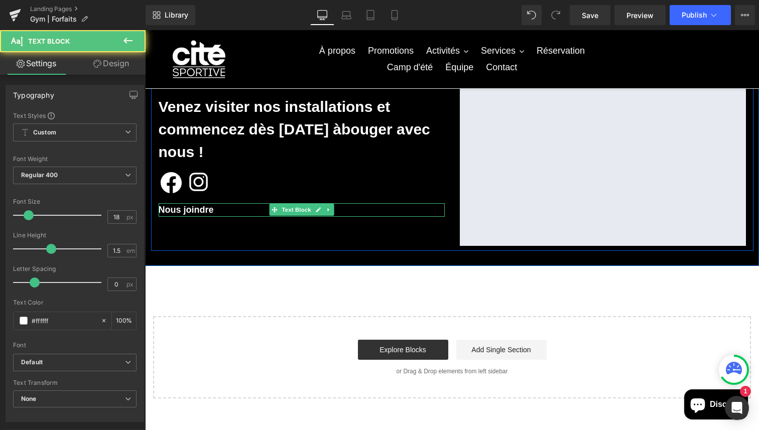
click at [255, 207] on p "Nous joindre" at bounding box center [302, 210] width 286 height 14
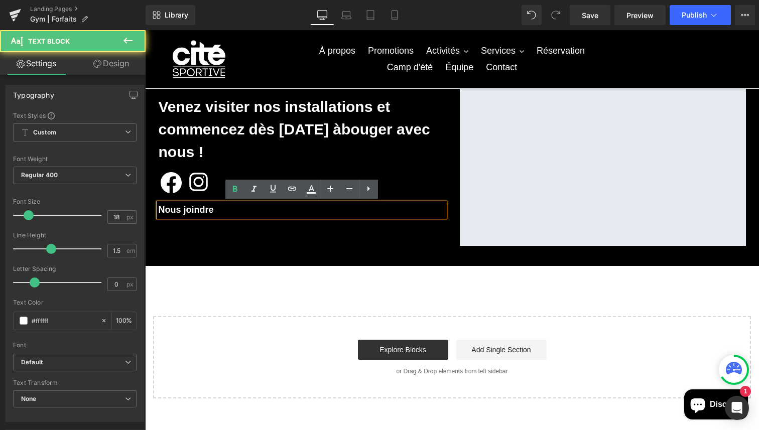
click at [316, 233] on div "Separator [PERSON_NAME] visiter nos installations et commencez dès [DATE] à bou…" at bounding box center [301, 145] width 301 height 201
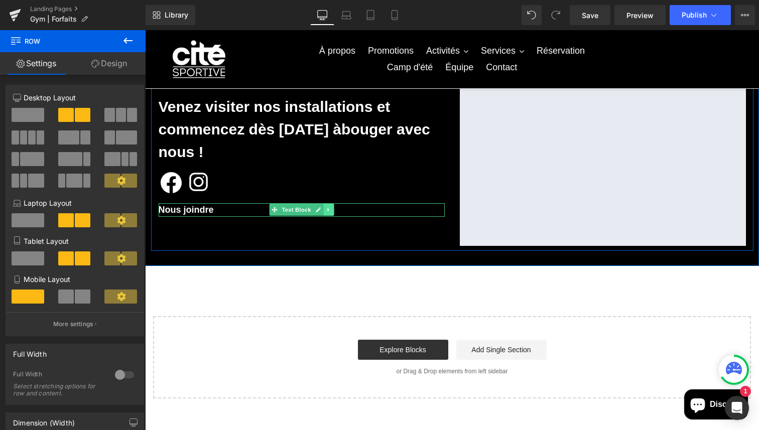
click at [332, 210] on link at bounding box center [328, 210] width 11 height 12
click at [326, 210] on link at bounding box center [323, 210] width 11 height 12
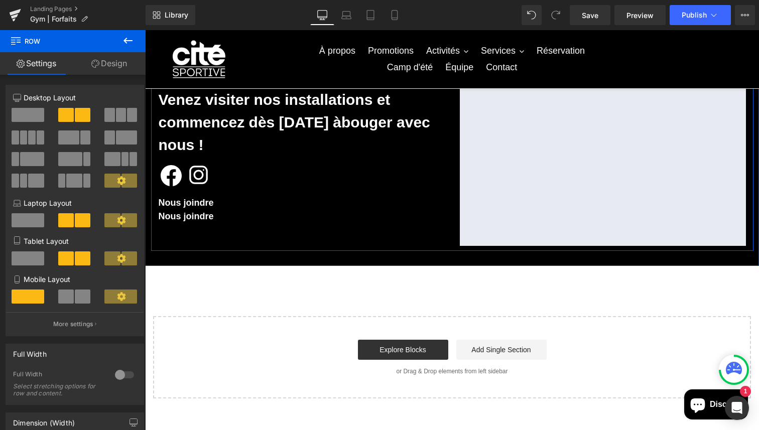
click at [225, 219] on p "Nous joindre" at bounding box center [302, 217] width 286 height 14
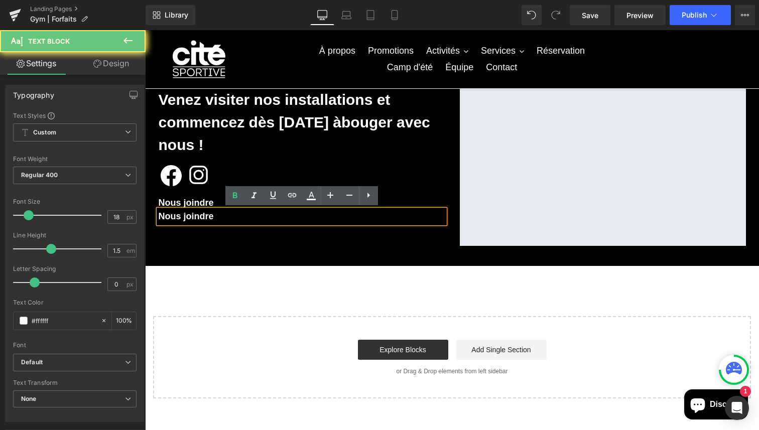
click at [225, 219] on p "Nous joindre" at bounding box center [302, 217] width 286 height 14
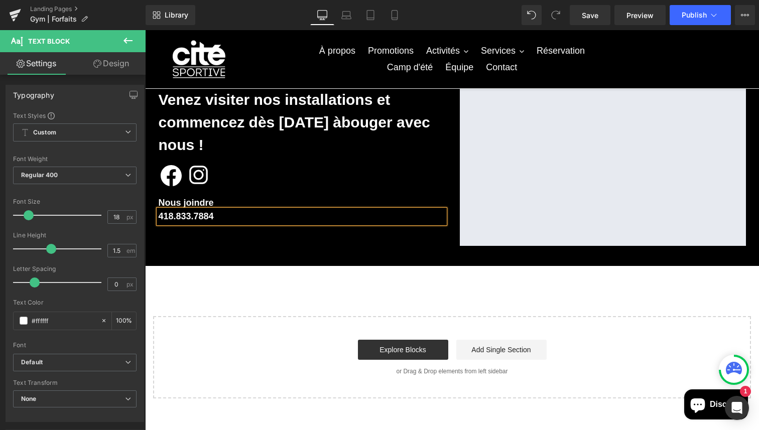
click at [201, 221] on p "418.833.7884" at bounding box center [302, 217] width 286 height 14
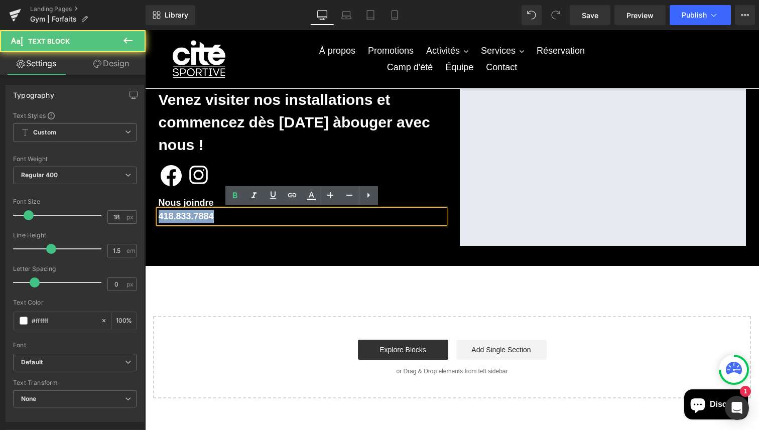
click at [201, 221] on p "418.833.7884" at bounding box center [302, 217] width 286 height 14
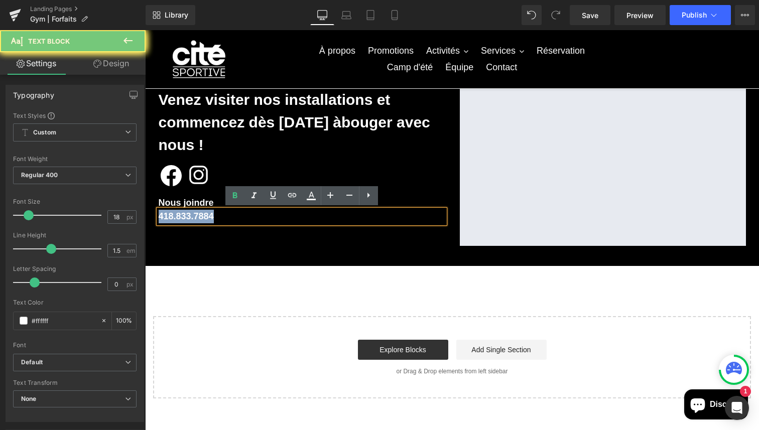
click at [201, 221] on p "418.833.7884" at bounding box center [302, 217] width 286 height 14
click at [234, 198] on icon at bounding box center [235, 196] width 12 height 12
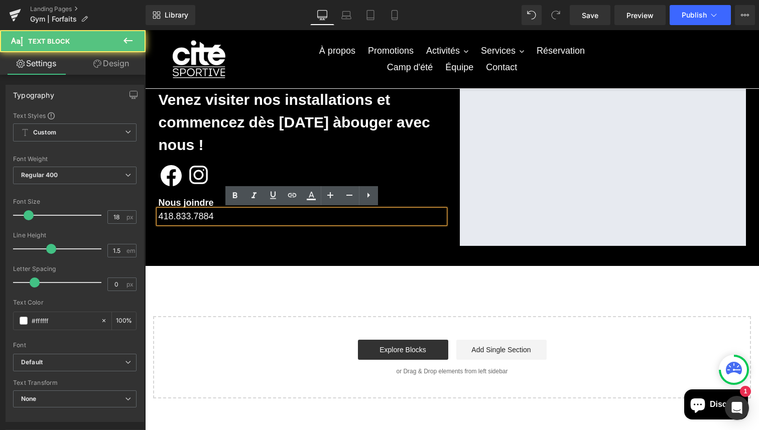
click at [219, 218] on p "418.833.7884" at bounding box center [302, 217] width 286 height 14
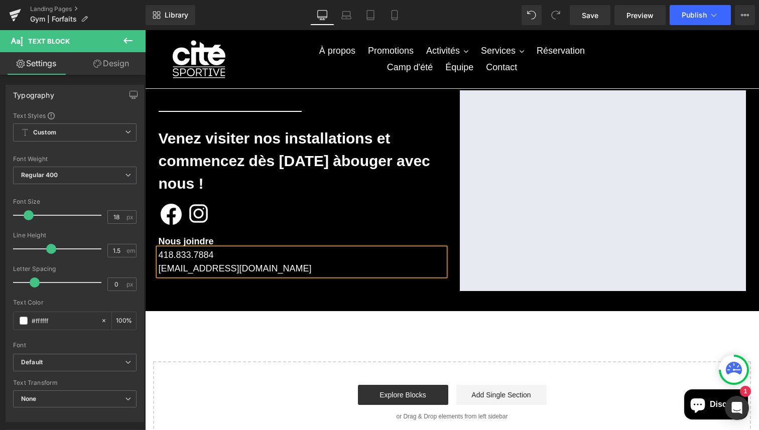
scroll to position [563, 0]
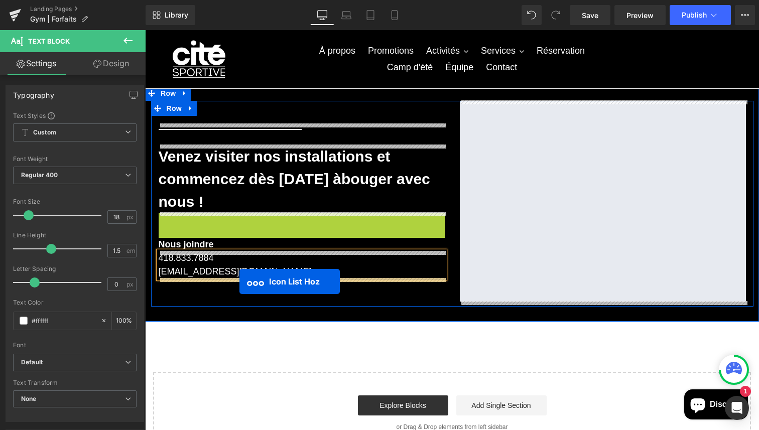
drag, startPoint x: 269, startPoint y: 207, endPoint x: 239, endPoint y: 283, distance: 82.3
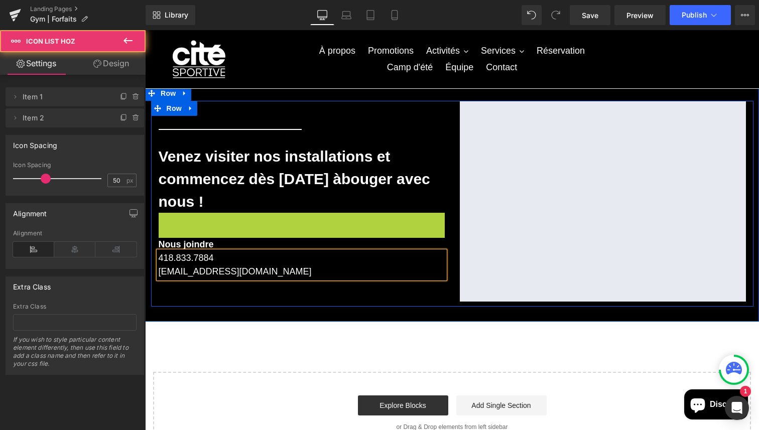
scroll to position [523, 0]
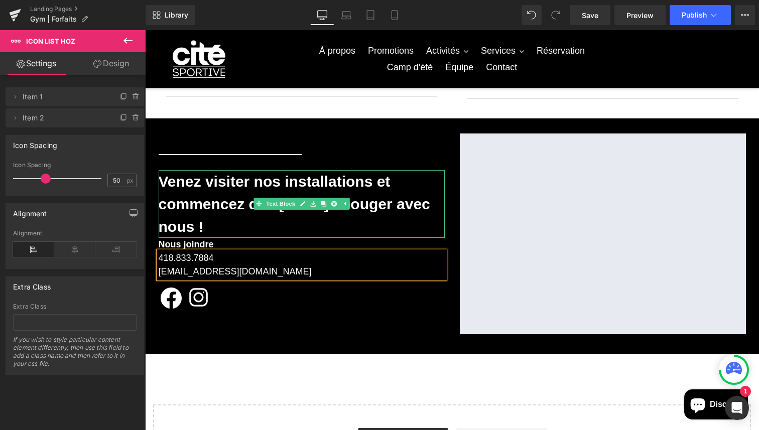
click at [249, 223] on p "Venez visiter nos installations et commencez dès [DATE] à bouger avec nous !" at bounding box center [302, 204] width 286 height 68
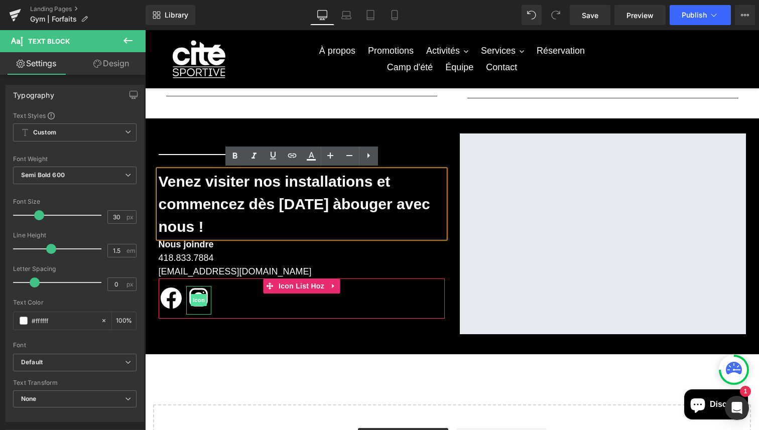
click at [196, 297] on span "Icon" at bounding box center [199, 300] width 16 height 12
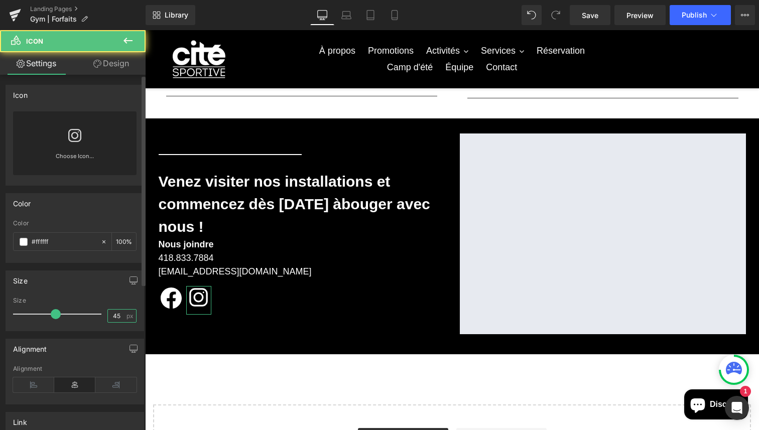
click at [121, 317] on input "45" at bounding box center [117, 316] width 18 height 13
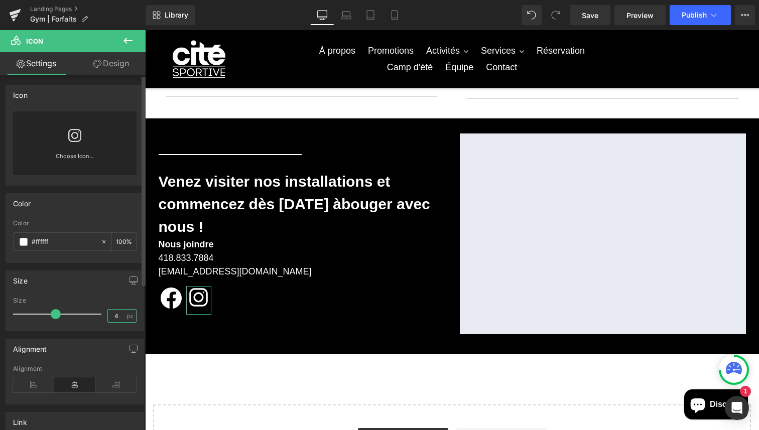
type input "40"
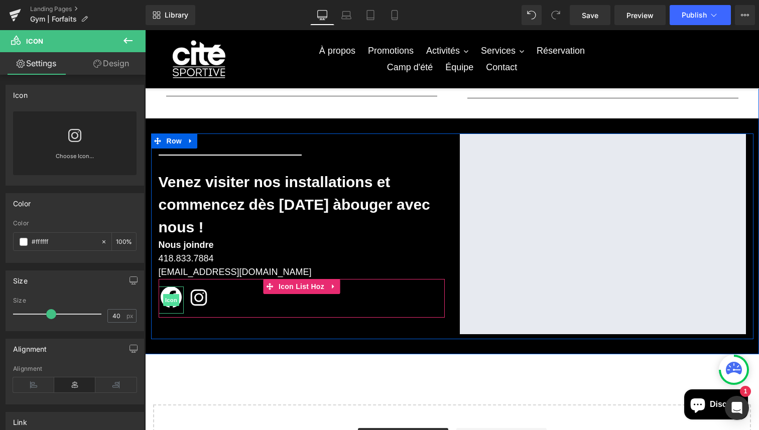
click at [169, 298] on span "Icon" at bounding box center [171, 300] width 16 height 12
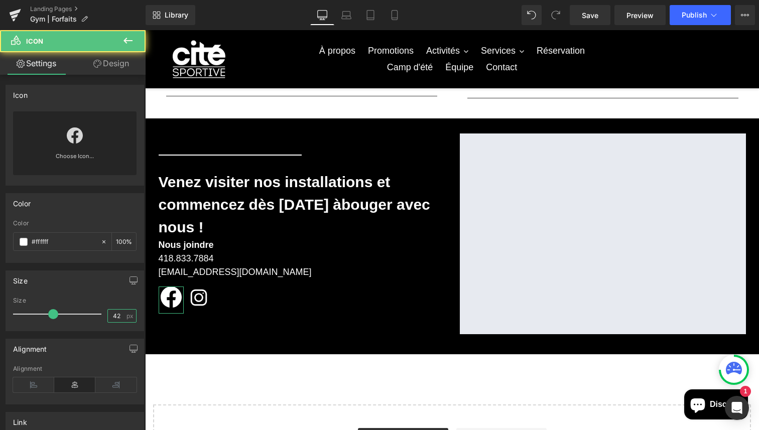
click at [118, 315] on input "42" at bounding box center [117, 316] width 18 height 13
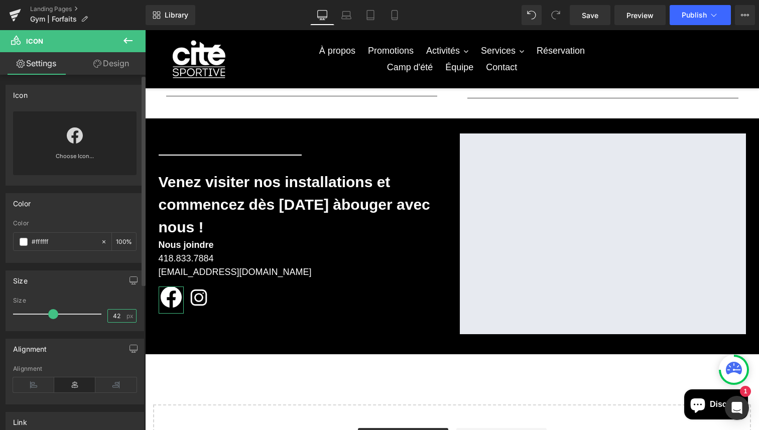
type input "4"
type input "37"
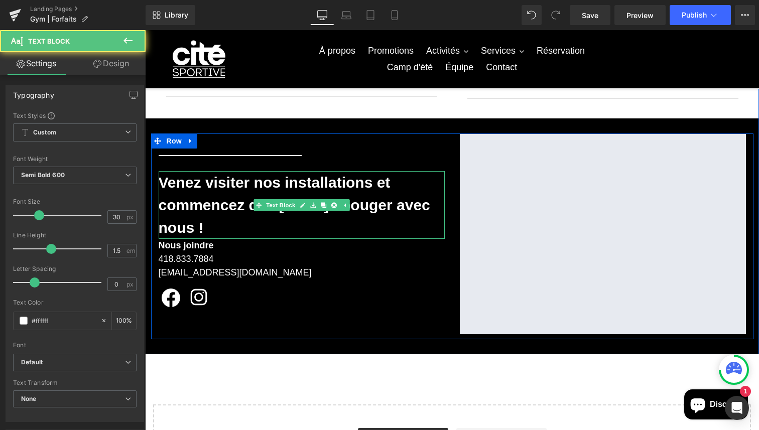
click at [246, 231] on p "Venez visiter nos installations et commencez dès [DATE] à bouger avec nous !" at bounding box center [302, 205] width 286 height 68
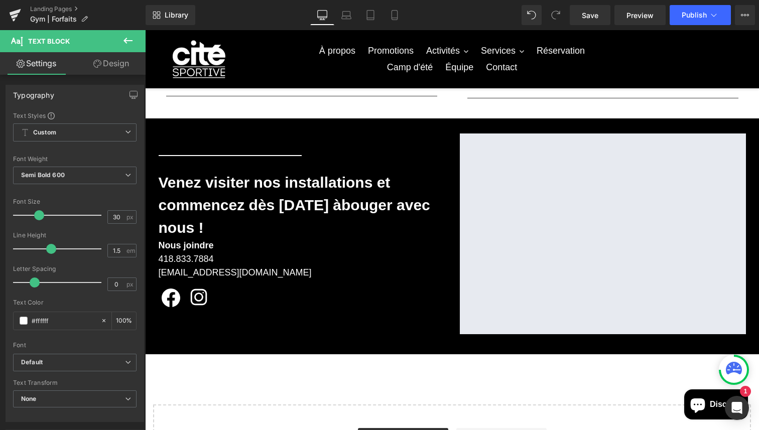
click at [130, 59] on link "Design" at bounding box center [111, 63] width 73 height 23
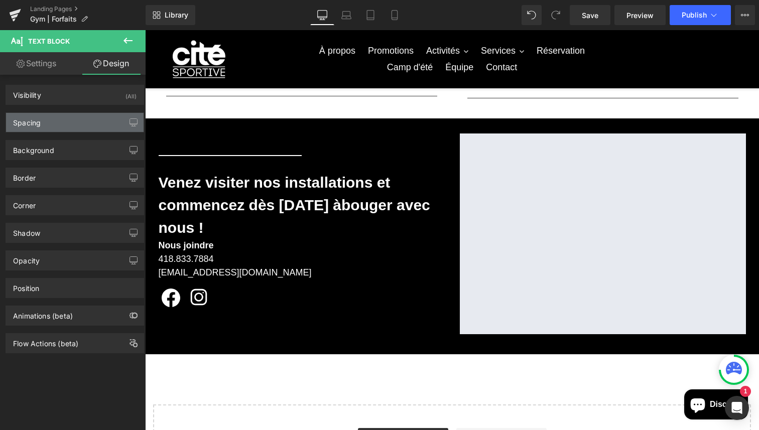
type input "0"
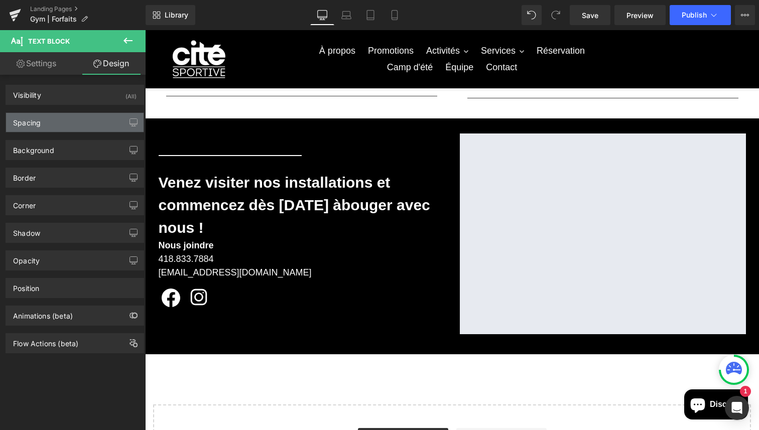
type input "0"
click at [79, 119] on div "Spacing" at bounding box center [74, 122] width 137 height 19
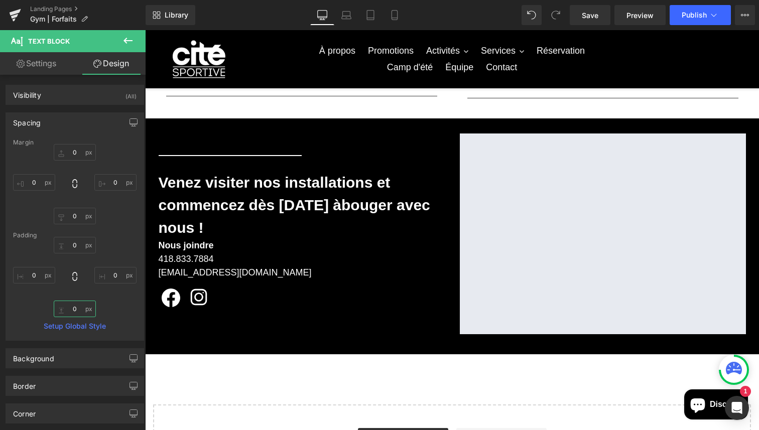
click at [80, 312] on input "0" at bounding box center [75, 309] width 42 height 17
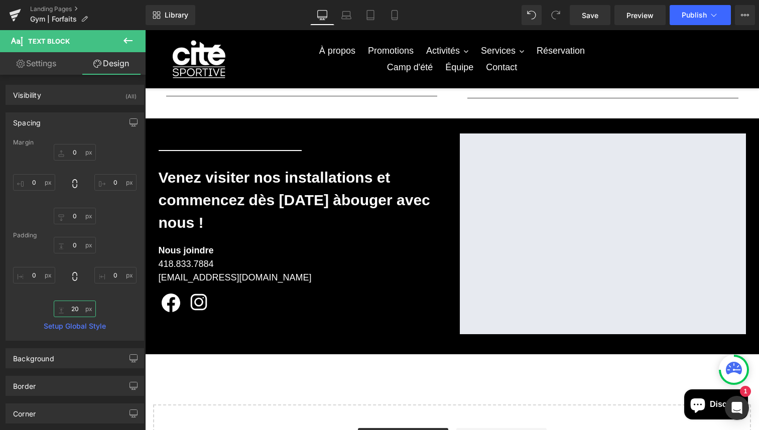
type input "2"
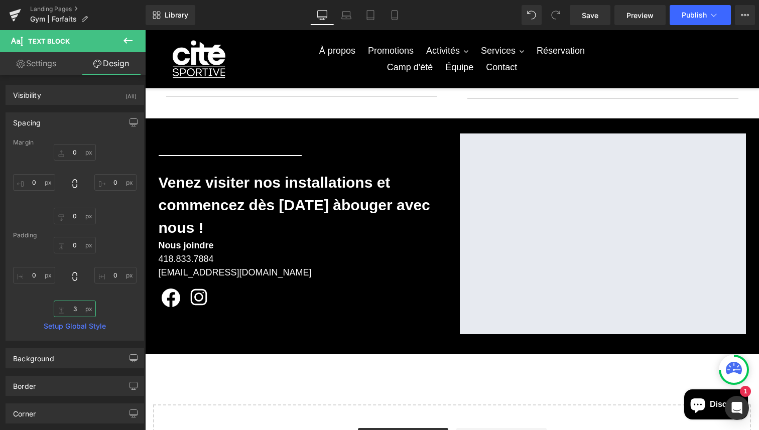
type input "30"
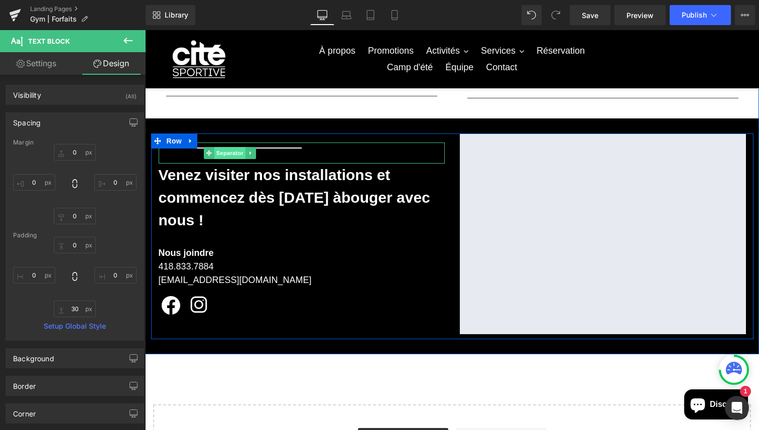
click at [234, 155] on span "Separator" at bounding box center [229, 153] width 31 height 12
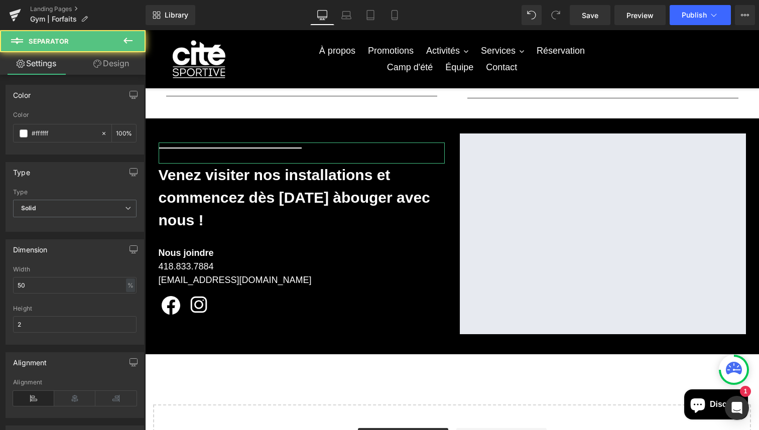
click at [117, 63] on link "Design" at bounding box center [111, 63] width 73 height 23
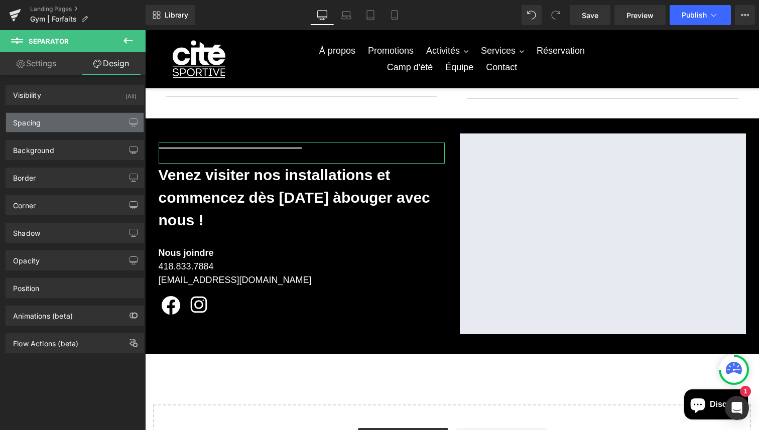
click at [57, 120] on div "Spacing" at bounding box center [74, 122] width 137 height 19
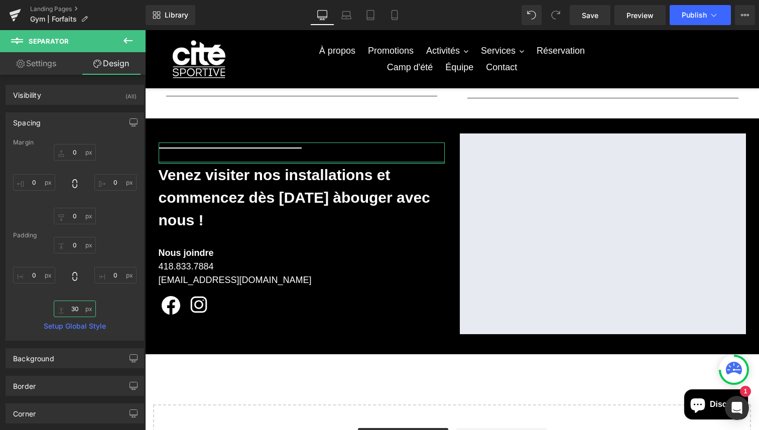
click at [72, 314] on input "30" at bounding box center [75, 309] width 42 height 17
type input "20"
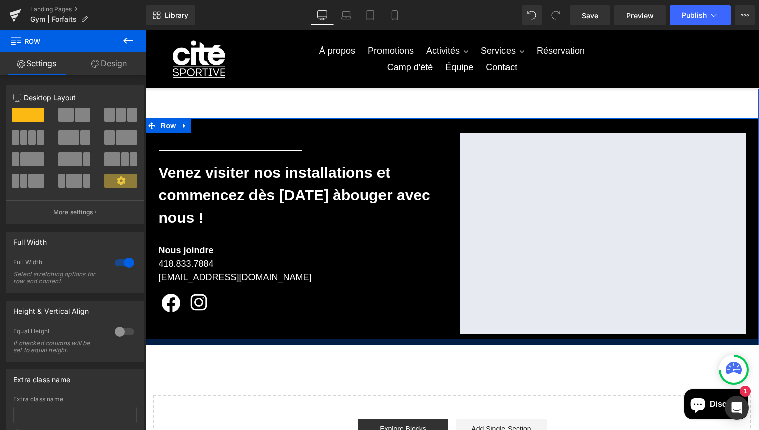
drag, startPoint x: 242, startPoint y: 343, endPoint x: 242, endPoint y: 333, distance: 9.5
click at [242, 333] on div "Separator [PERSON_NAME] visiter nos installations et commencez dès [DATE] à bou…" at bounding box center [452, 231] width 614 height 227
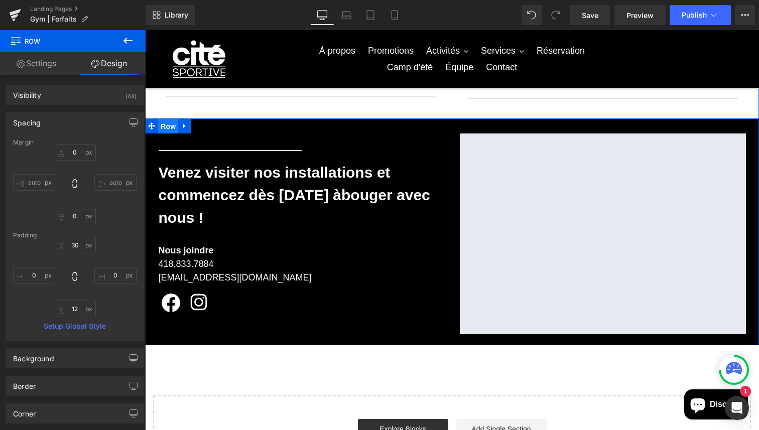
click at [166, 124] on span "Row" at bounding box center [168, 126] width 20 height 15
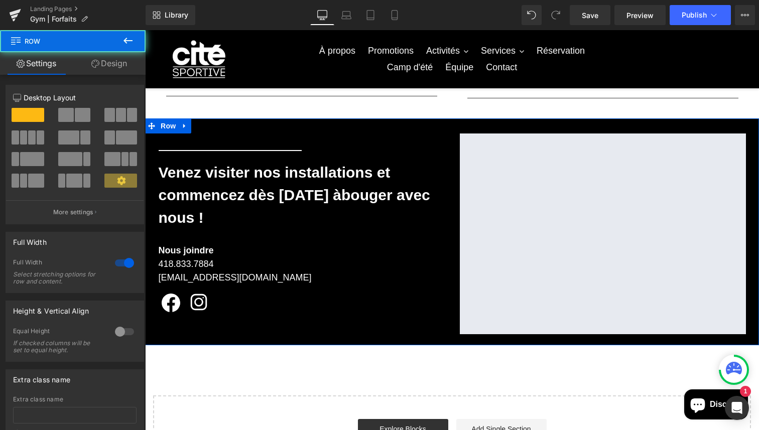
click at [108, 70] on link "Design" at bounding box center [109, 63] width 73 height 23
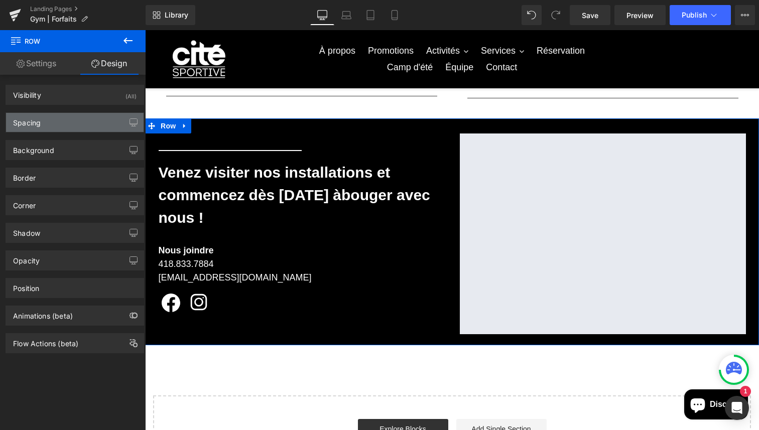
click at [54, 128] on div "Spacing" at bounding box center [74, 122] width 137 height 19
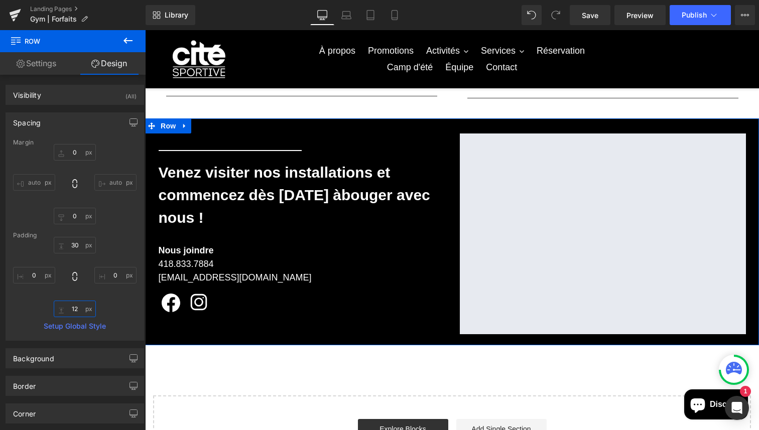
click at [76, 309] on input "12" at bounding box center [75, 309] width 42 height 17
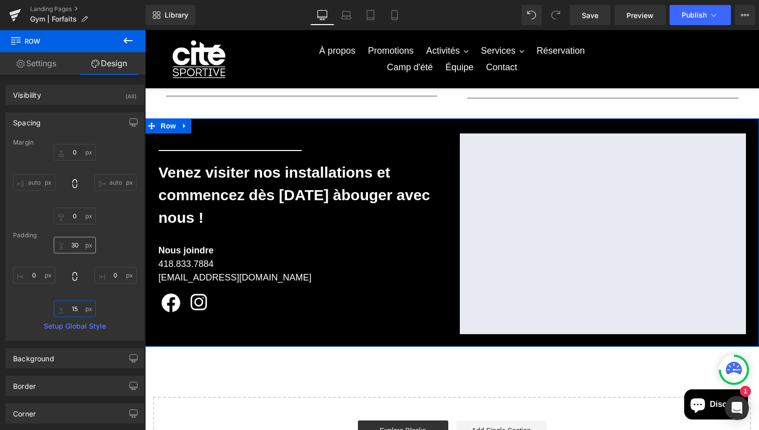
type input "15"
click at [74, 245] on input "30" at bounding box center [75, 245] width 42 height 17
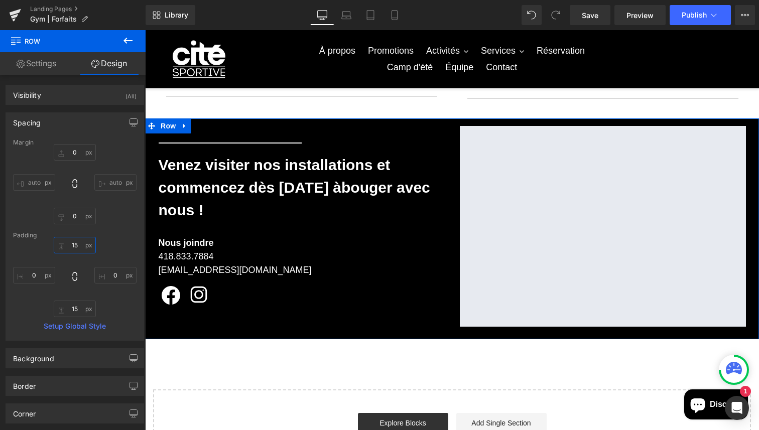
type input "15"
click at [114, 257] on div "15 15 0px 0 15 15 0px 0" at bounding box center [74, 277] width 123 height 80
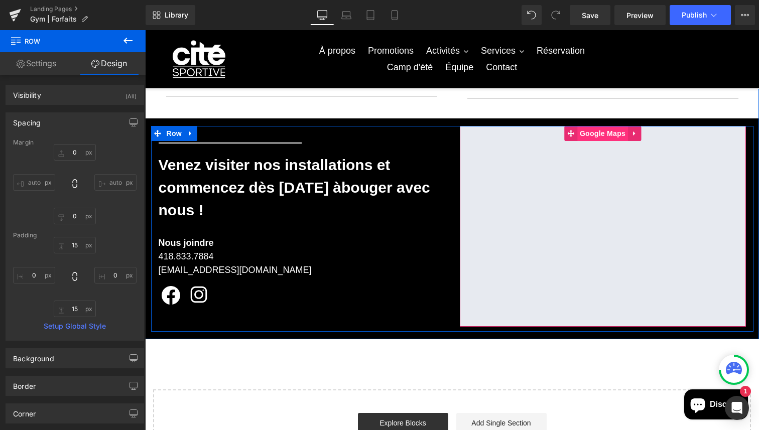
click at [602, 134] on span "Google Maps" at bounding box center [602, 133] width 51 height 15
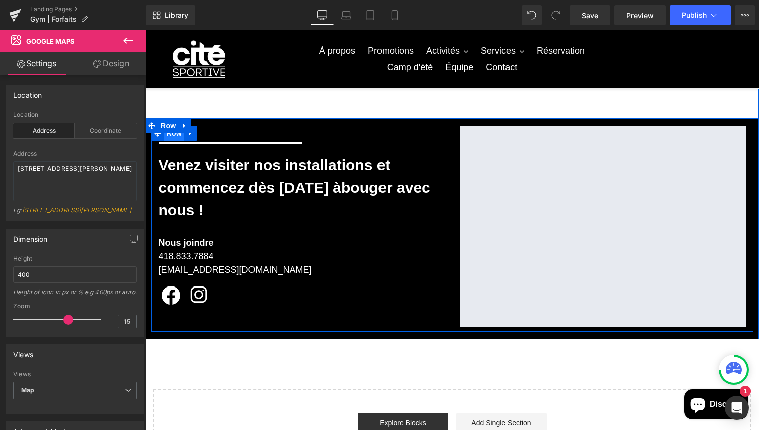
click at [172, 134] on span "Row" at bounding box center [174, 133] width 20 height 15
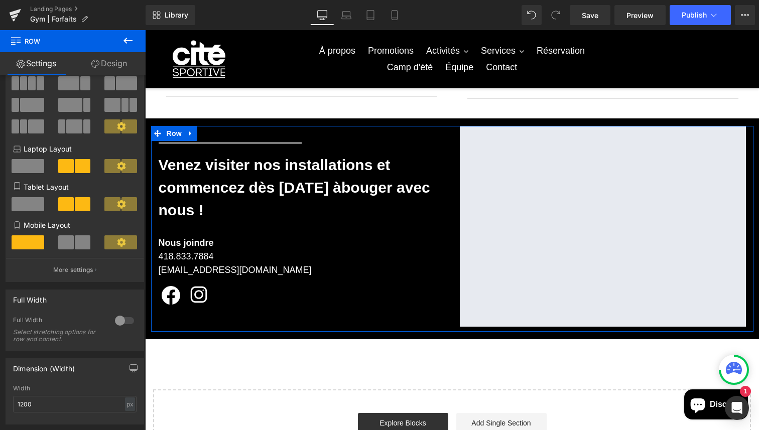
scroll to position [58, 0]
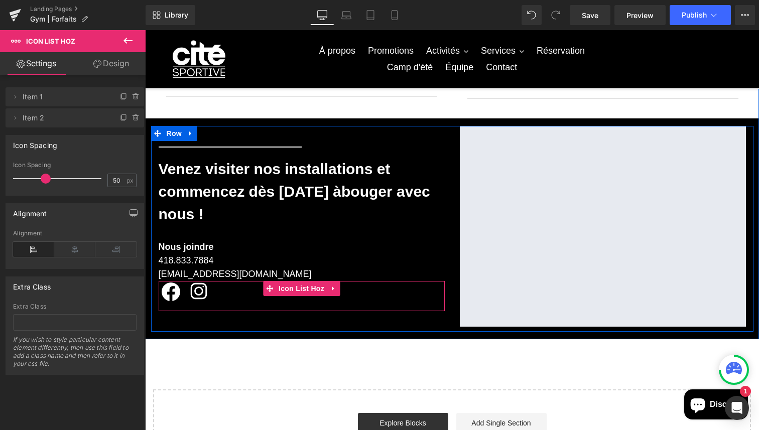
drag, startPoint x: 202, startPoint y: 282, endPoint x: 202, endPoint y: 274, distance: 8.0
click at [202, 274] on div "Separator [PERSON_NAME] visiter nos installations et commencez dès [DATE] à bou…" at bounding box center [301, 226] width 301 height 201
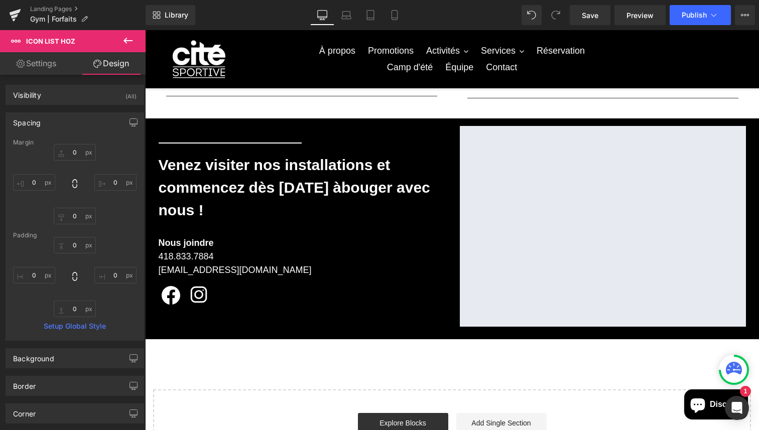
type input "0"
type input "15"
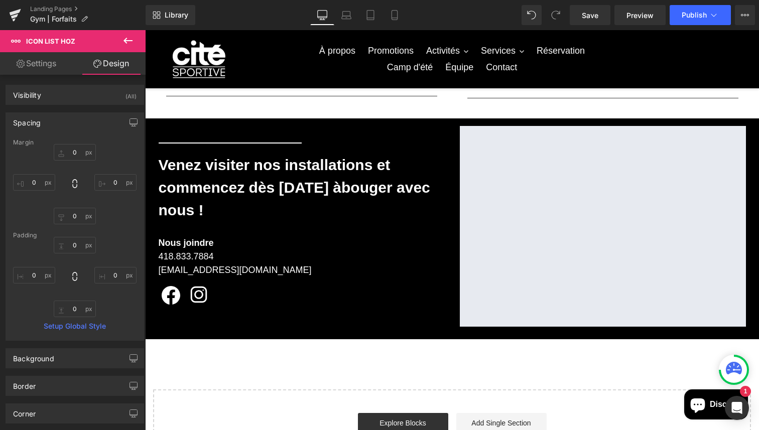
type input "0"
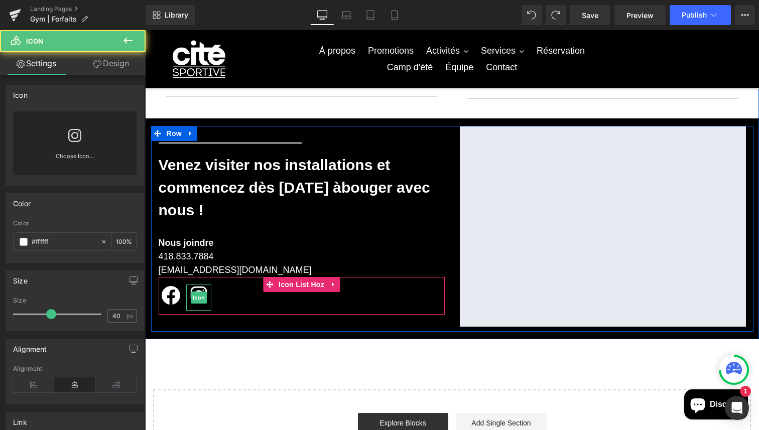
click at [192, 305] on div "Icon" at bounding box center [198, 297] width 25 height 26
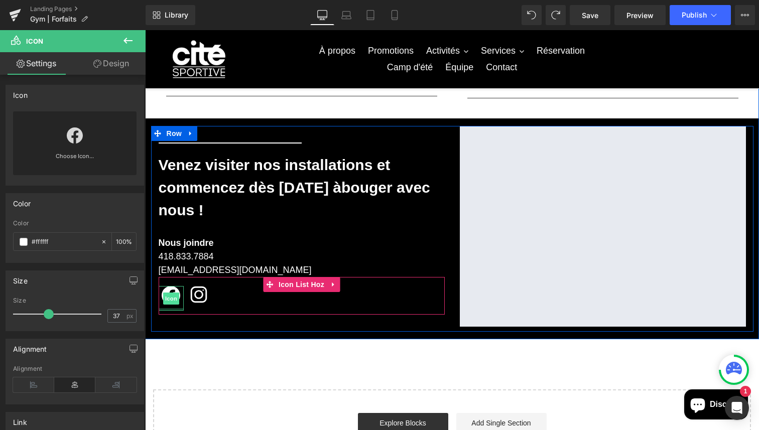
click at [172, 304] on div "Icon" at bounding box center [171, 298] width 25 height 25
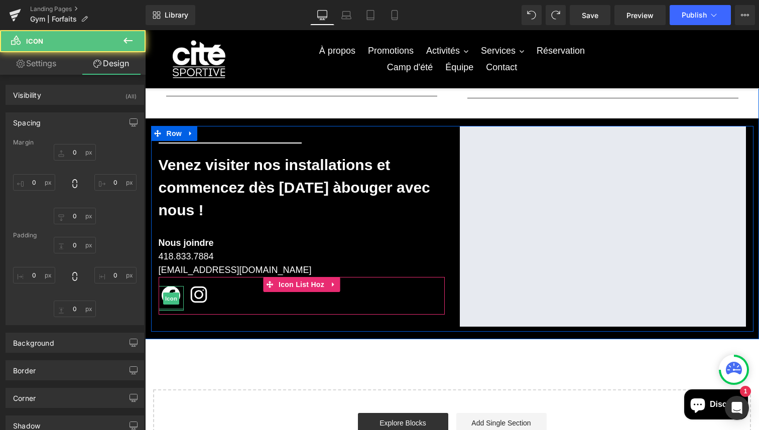
type input "0"
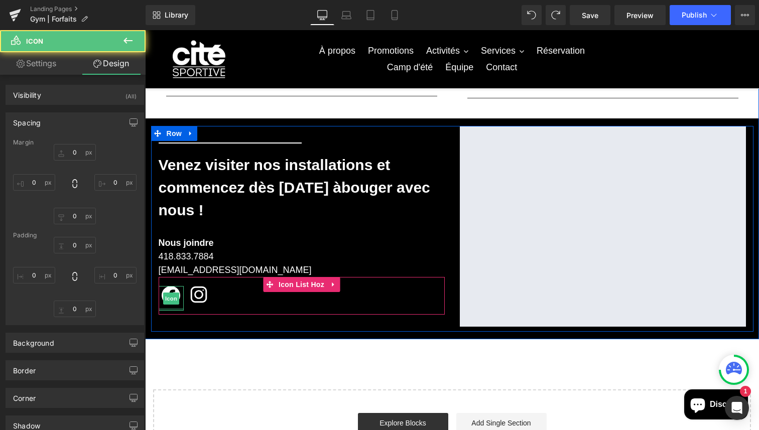
type input "0"
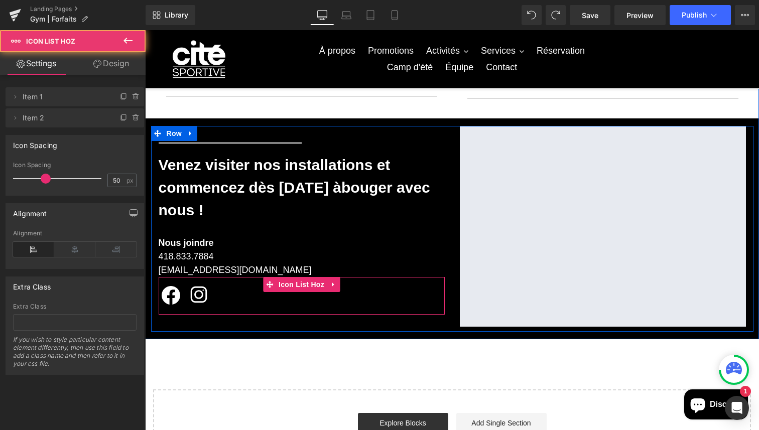
drag, startPoint x: 231, startPoint y: 314, endPoint x: 233, endPoint y: 304, distance: 10.1
click at [233, 304] on div "Icon Icon Icon List Hoz" at bounding box center [302, 296] width 286 height 38
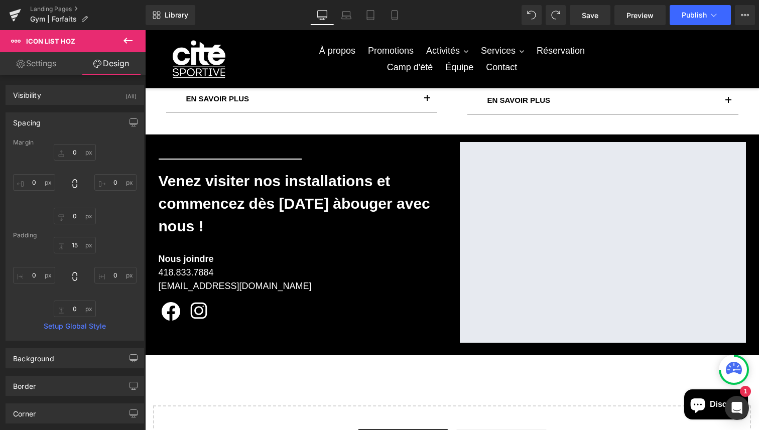
scroll to position [506, 0]
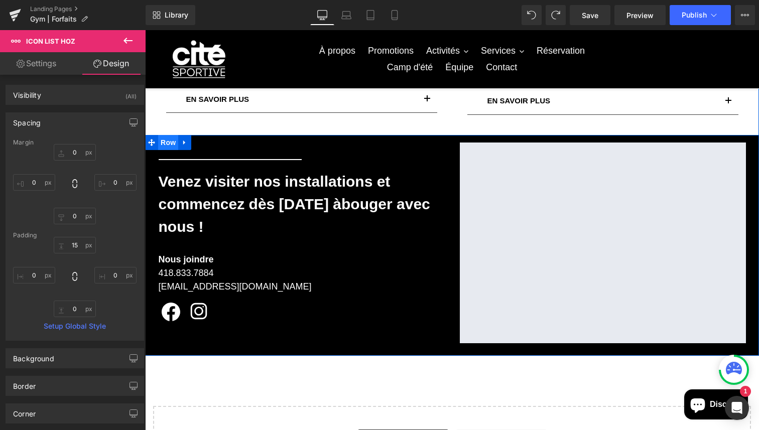
click at [167, 144] on span "Row" at bounding box center [168, 142] width 20 height 15
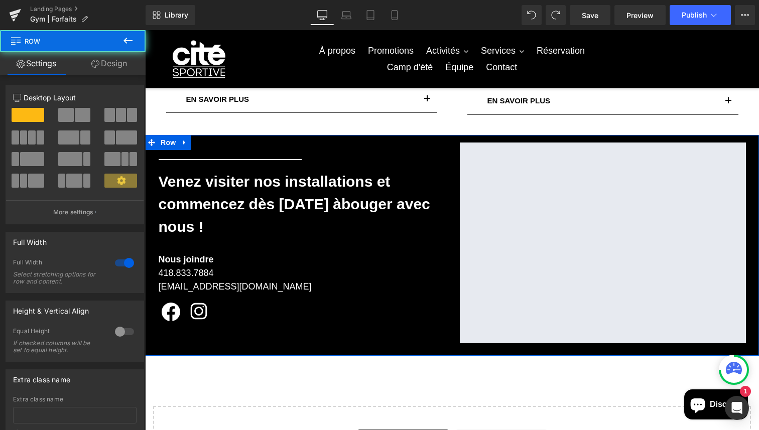
click at [107, 63] on link "Design" at bounding box center [109, 63] width 73 height 23
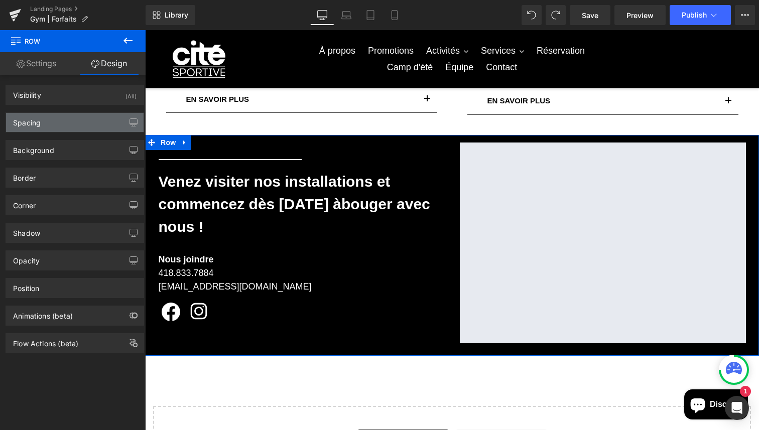
click at [41, 126] on div "Spacing" at bounding box center [74, 122] width 137 height 19
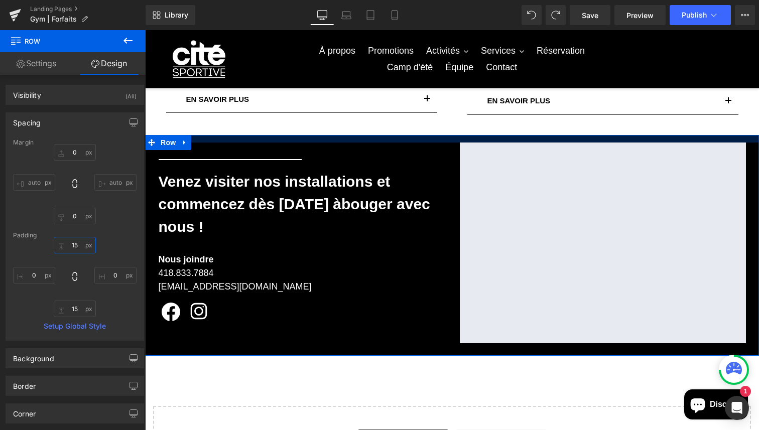
click at [78, 245] on input "15" at bounding box center [75, 245] width 42 height 17
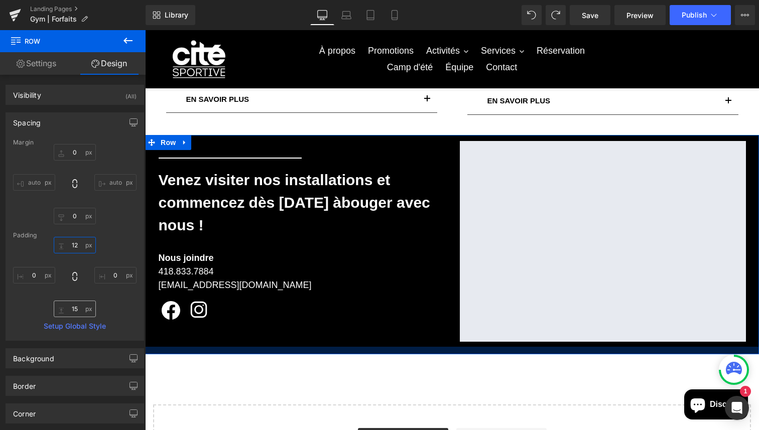
type input "12"
click at [74, 309] on input "15" at bounding box center [75, 309] width 42 height 17
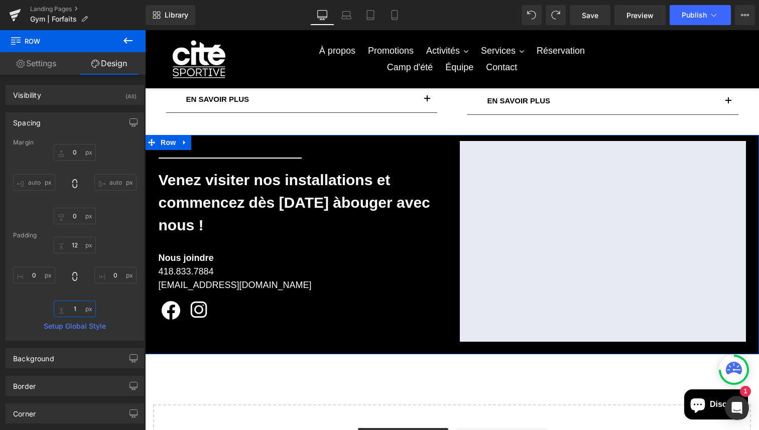
type input "12"
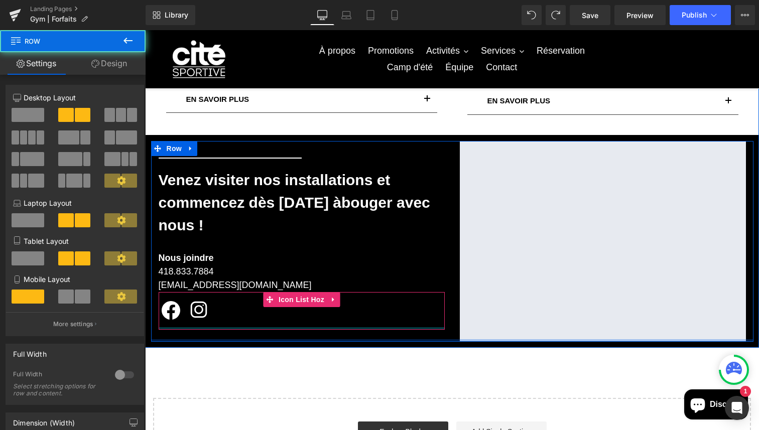
drag, startPoint x: 307, startPoint y: 342, endPoint x: 309, endPoint y: 328, distance: 14.2
click at [309, 328] on div "Separator [PERSON_NAME] visiter nos installations et commencez dès [DATE] à bou…" at bounding box center [452, 241] width 602 height 201
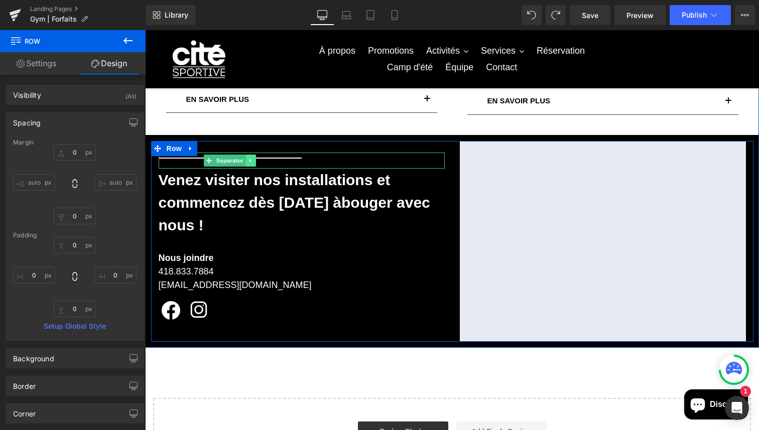
click at [252, 159] on icon at bounding box center [251, 161] width 6 height 6
click at [255, 163] on icon at bounding box center [256, 161] width 6 height 6
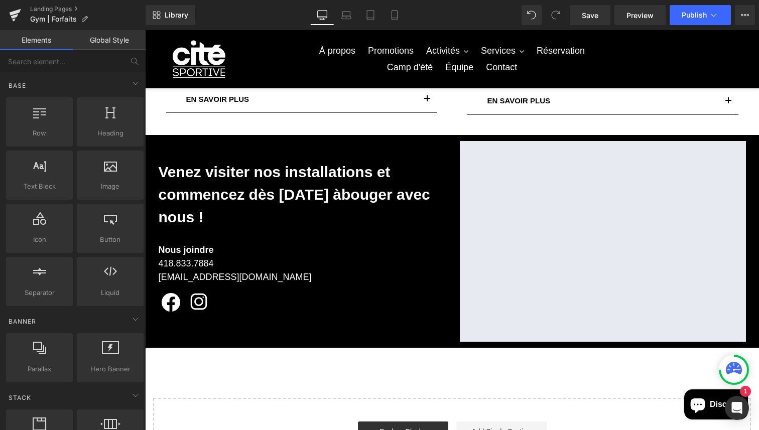
click at [293, 381] on div "Nos forfaits Heading Découvrez nos différents forfaits : des options adaptées à…" at bounding box center [452, 36] width 614 height 889
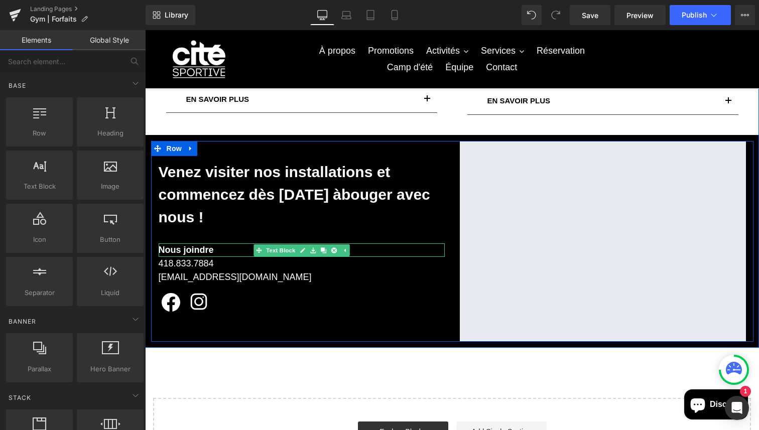
click at [216, 248] on p "Nous joindre" at bounding box center [302, 250] width 286 height 14
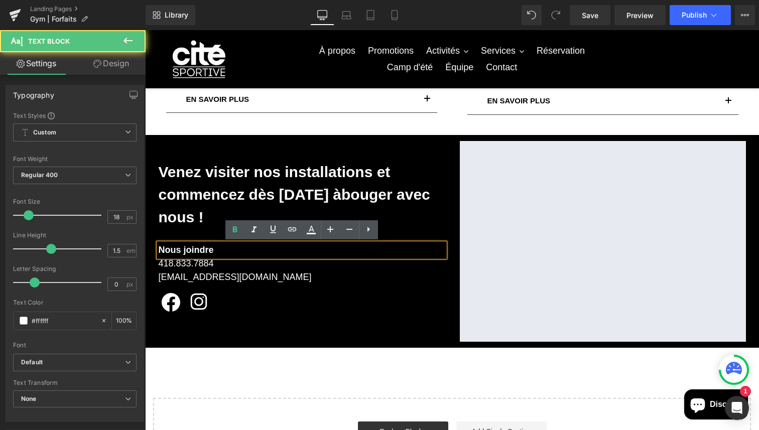
click at [216, 248] on p "Nous joindre" at bounding box center [302, 250] width 286 height 14
click at [217, 248] on p "Nous joindre" at bounding box center [302, 250] width 286 height 14
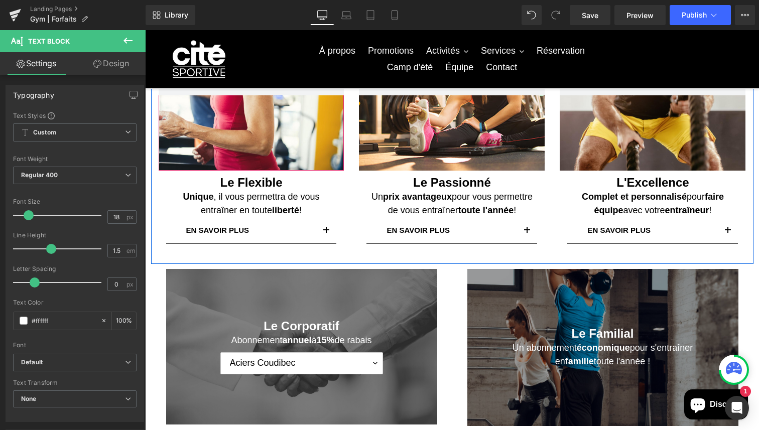
scroll to position [163, 0]
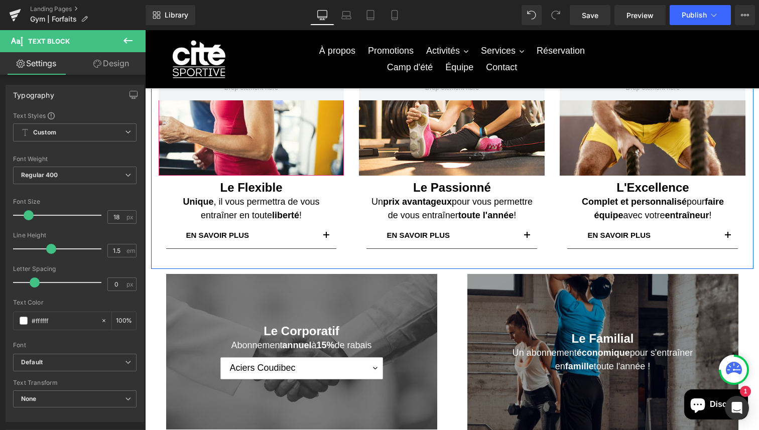
click at [229, 209] on span "Text Block" at bounding box center [245, 209] width 33 height 12
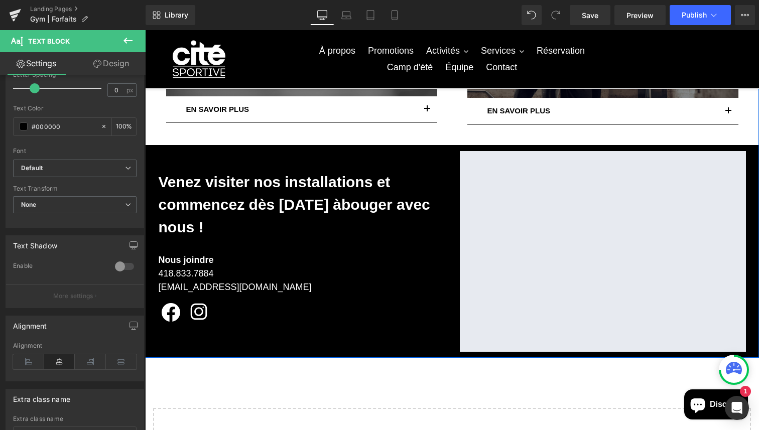
scroll to position [502, 0]
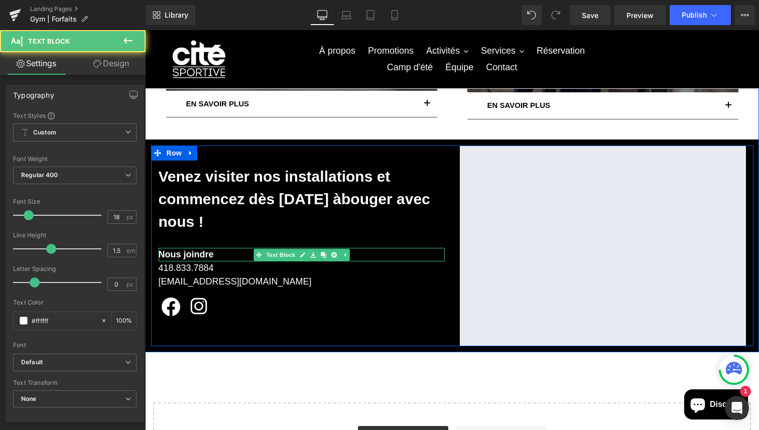
click at [196, 257] on strong "Nous joindre" at bounding box center [186, 254] width 55 height 10
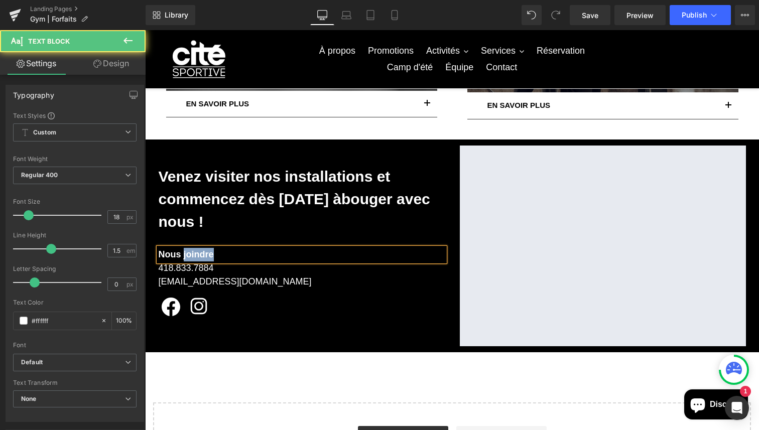
click at [196, 257] on strong "Nous joindre" at bounding box center [186, 254] width 55 height 10
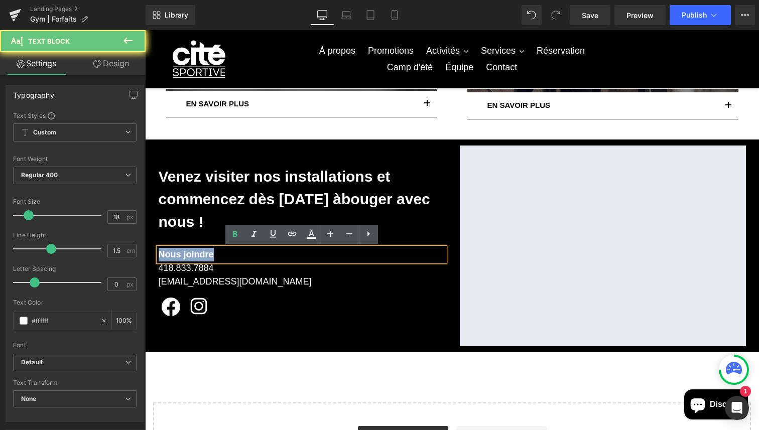
click at [196, 257] on strong "Nous joindre" at bounding box center [186, 254] width 55 height 10
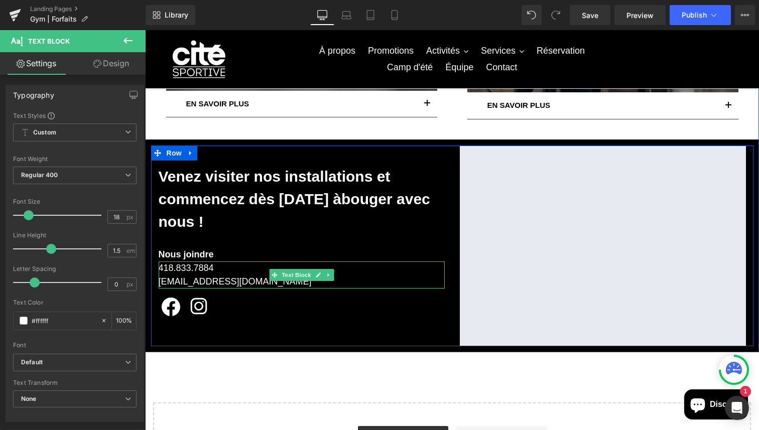
click at [169, 270] on p "418.833.7884" at bounding box center [302, 268] width 286 height 14
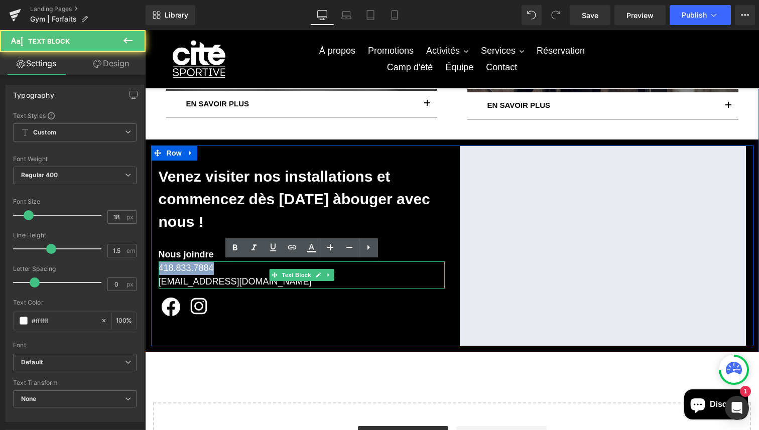
click at [169, 270] on p "418.833.7884" at bounding box center [302, 268] width 286 height 14
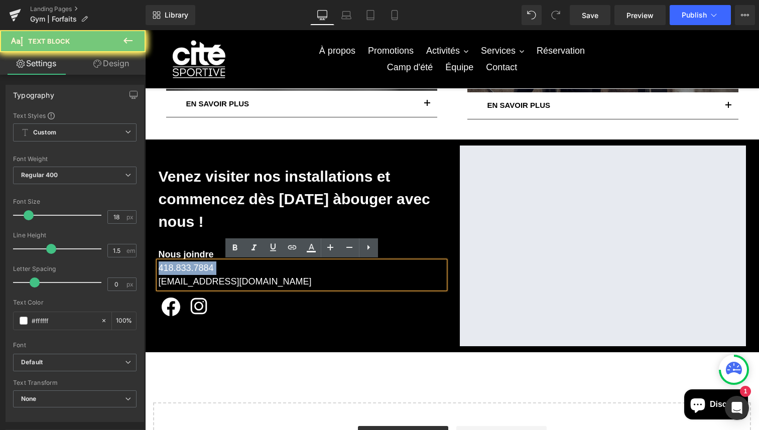
click at [169, 270] on p "418.833.7884" at bounding box center [302, 268] width 286 height 14
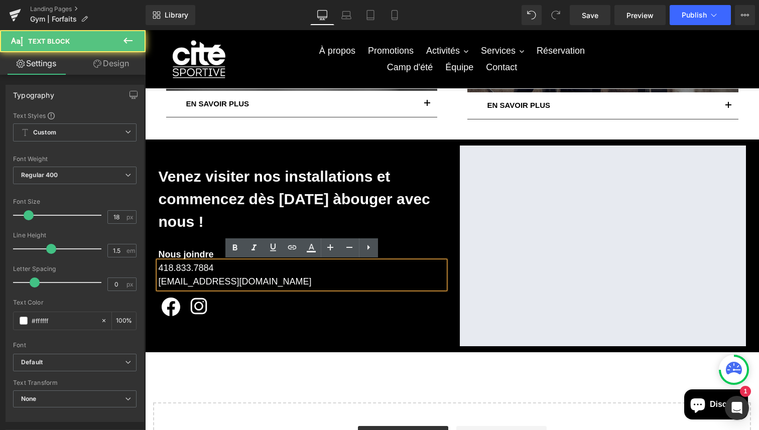
click at [176, 280] on p "[EMAIL_ADDRESS][DOMAIN_NAME]" at bounding box center [302, 282] width 286 height 14
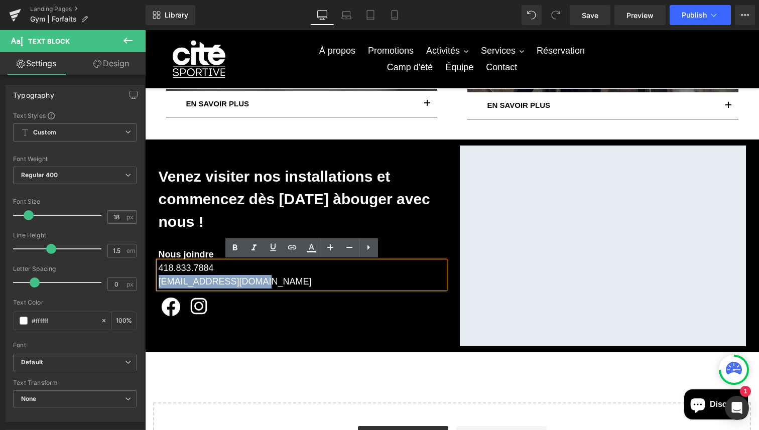
click at [176, 280] on p "[EMAIL_ADDRESS][DOMAIN_NAME]" at bounding box center [302, 282] width 286 height 14
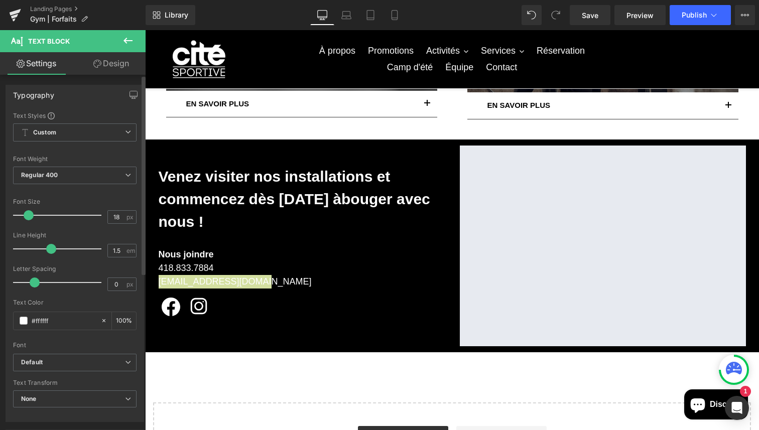
click at [113, 231] on div at bounding box center [74, 228] width 123 height 7
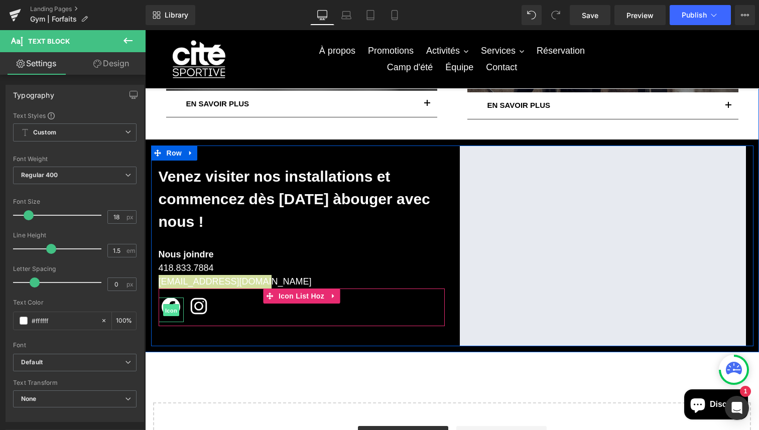
click at [169, 312] on span "Icon" at bounding box center [171, 310] width 16 height 12
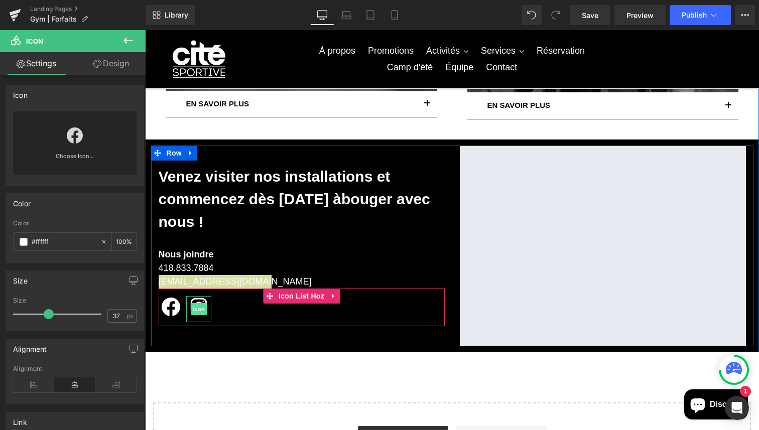
click at [198, 306] on span "Icon" at bounding box center [199, 309] width 16 height 12
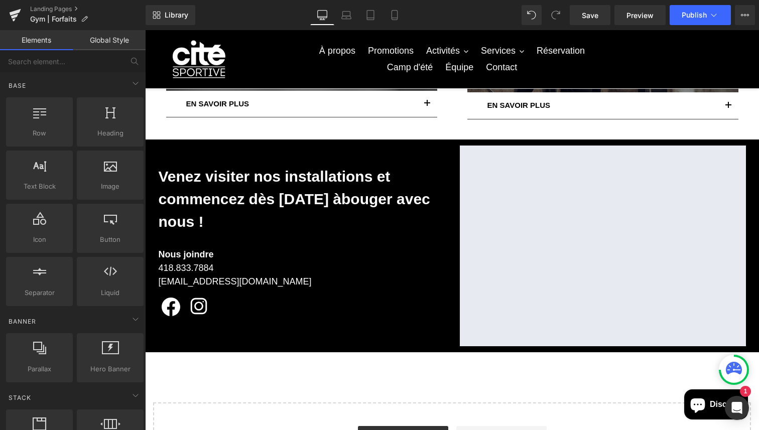
click at [204, 365] on div "Nos forfaits Heading Découvrez nos différents forfaits : des options adaptées à…" at bounding box center [452, 40] width 614 height 889
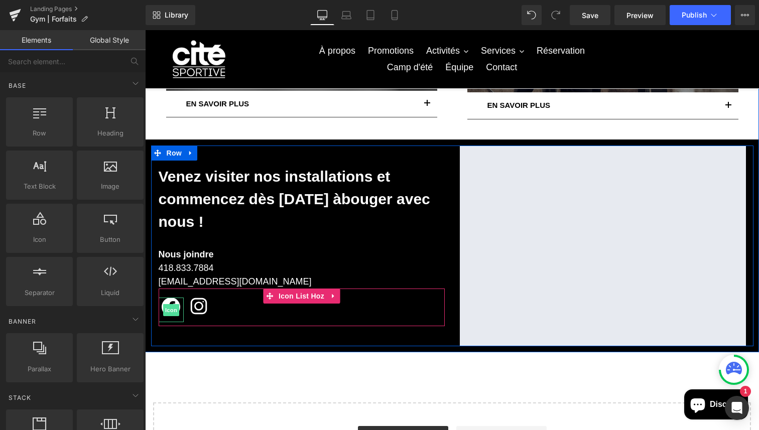
click at [170, 307] on span "Icon" at bounding box center [171, 310] width 16 height 12
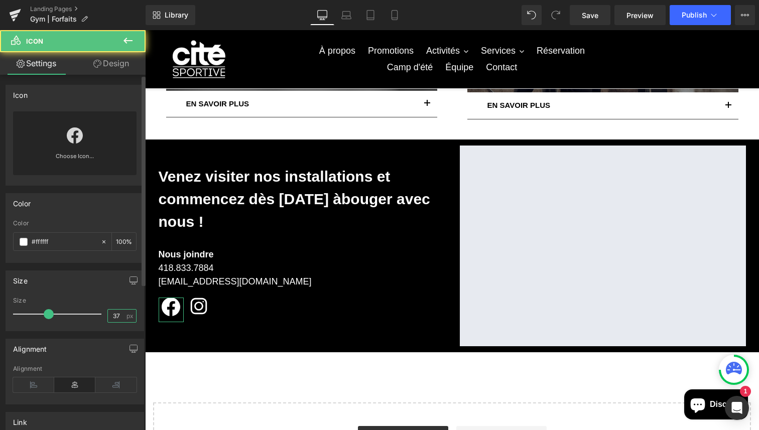
click at [116, 321] on input "37" at bounding box center [117, 316] width 18 height 13
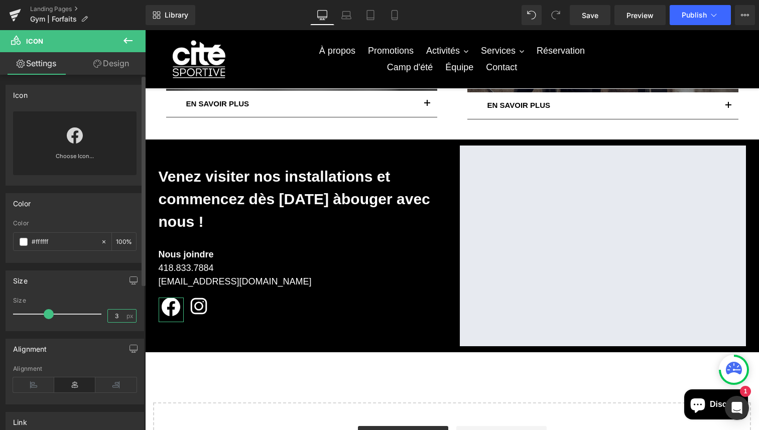
type input "36"
click at [192, 386] on div "Nos forfaits Heading Découvrez nos différents forfaits : des options adaptées à…" at bounding box center [452, 40] width 614 height 889
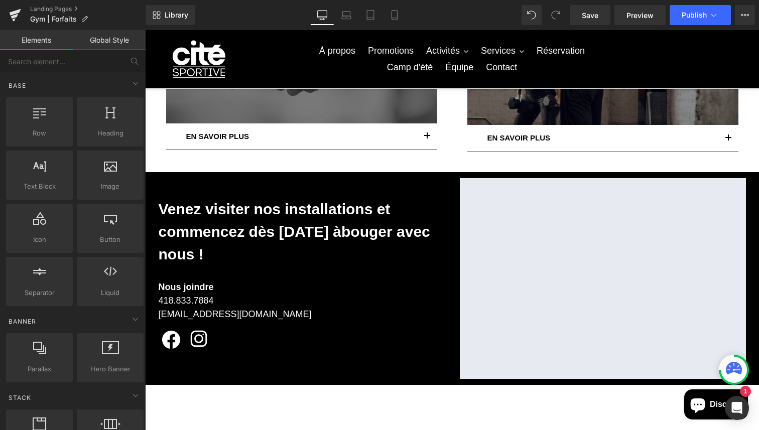
scroll to position [469, 0]
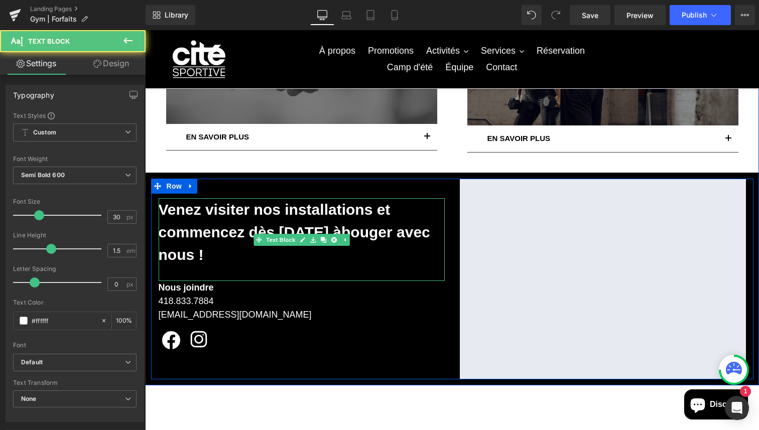
click at [217, 226] on p "Venez visiter nos installations et commencez dès [DATE] à bouger avec nous !" at bounding box center [302, 232] width 286 height 68
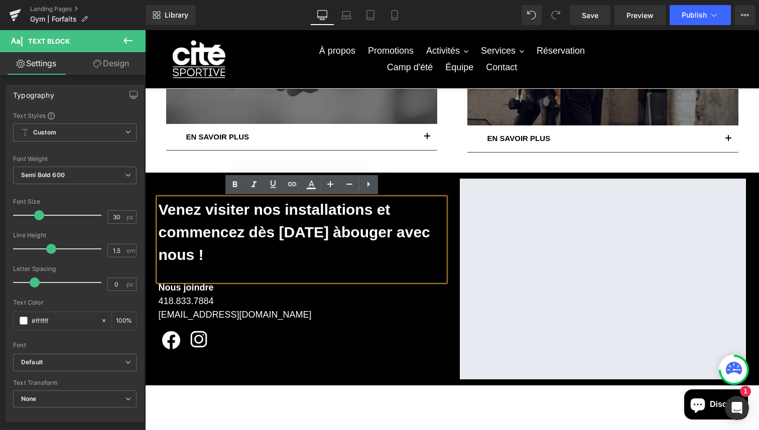
click at [200, 237] on p "Venez visiter nos installations et commencez dès [DATE] à bouger avec nous !" at bounding box center [302, 232] width 286 height 68
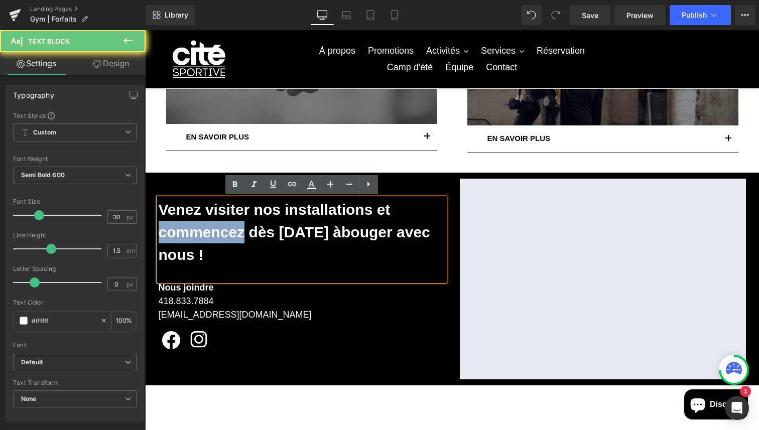
click at [200, 237] on p "Venez visiter nos installations et commencez dès [DATE] à bouger avec nous !" at bounding box center [302, 232] width 286 height 68
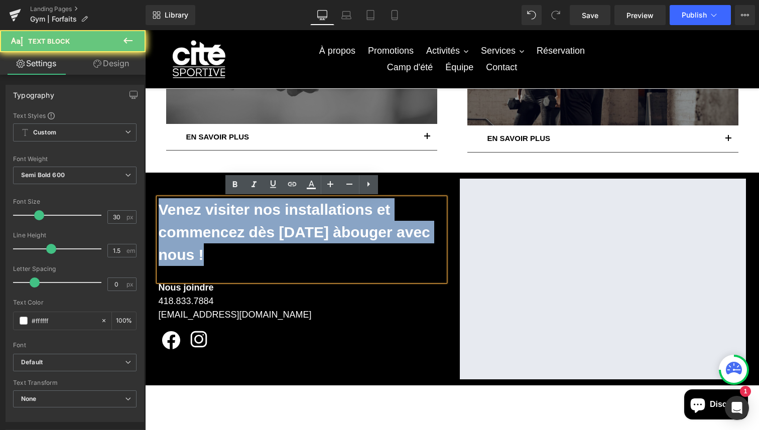
click at [200, 237] on p "Venez visiter nos installations et commencez dès [DATE] à bouger avec nous !" at bounding box center [302, 232] width 286 height 68
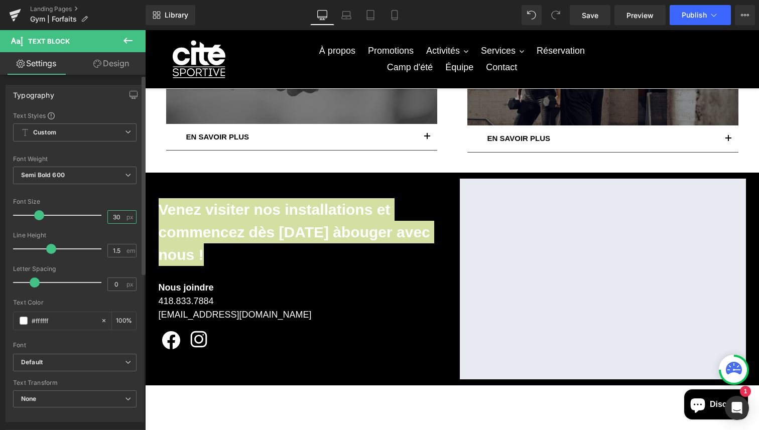
click at [116, 215] on input "30" at bounding box center [117, 217] width 18 height 13
type input "3"
type input "28"
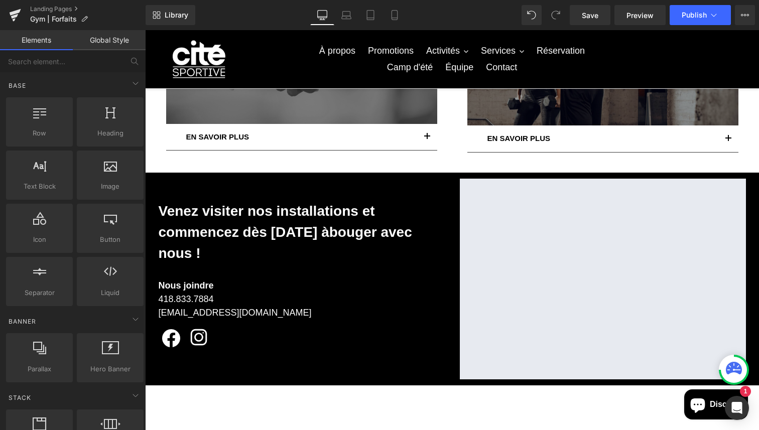
click at [324, 406] on div "Nos forfaits Heading Découvrez nos différents forfaits : des options adaptées à…" at bounding box center [452, 73] width 614 height 889
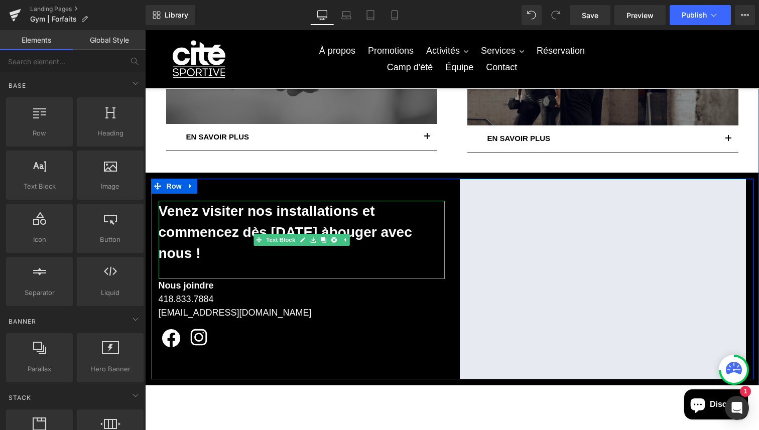
click at [217, 237] on p "Venez visiter nos installations et commencez dès [DATE] à bouger avec nous !" at bounding box center [302, 232] width 286 height 63
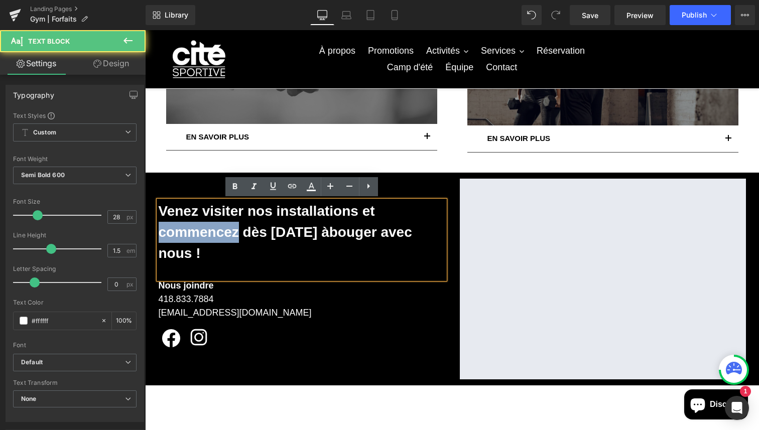
click at [217, 237] on p "Venez visiter nos installations et commencez dès [DATE] à bouger avec nous !" at bounding box center [302, 232] width 286 height 63
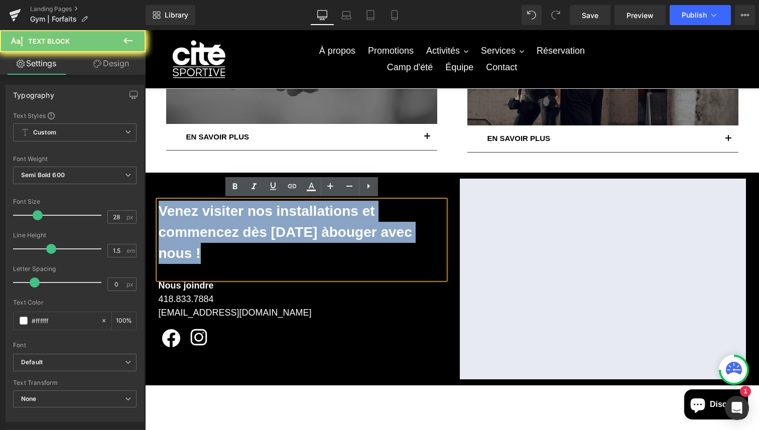
click at [217, 237] on p "Venez visiter nos installations et commencez dès [DATE] à bouger avec nous !" at bounding box center [302, 232] width 286 height 63
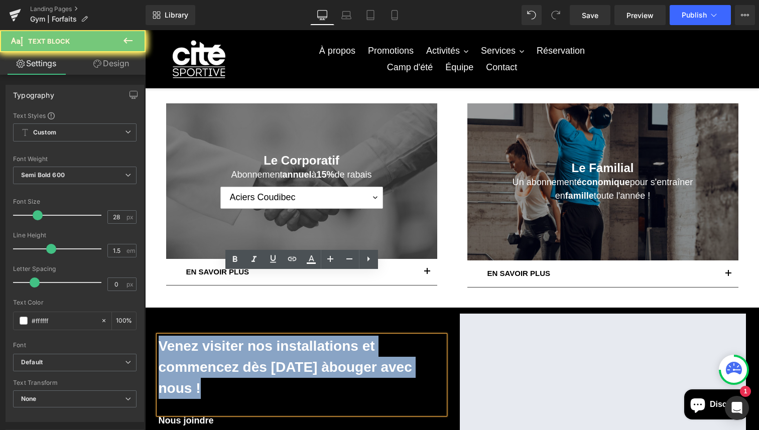
scroll to position [214, 0]
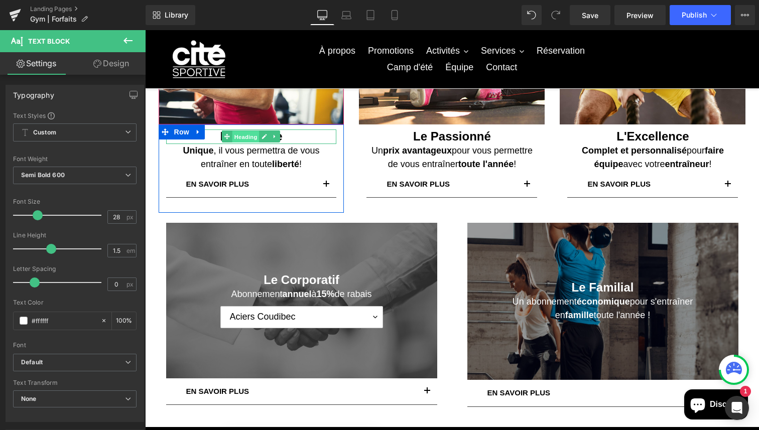
click at [252, 134] on span "Heading" at bounding box center [245, 137] width 27 height 12
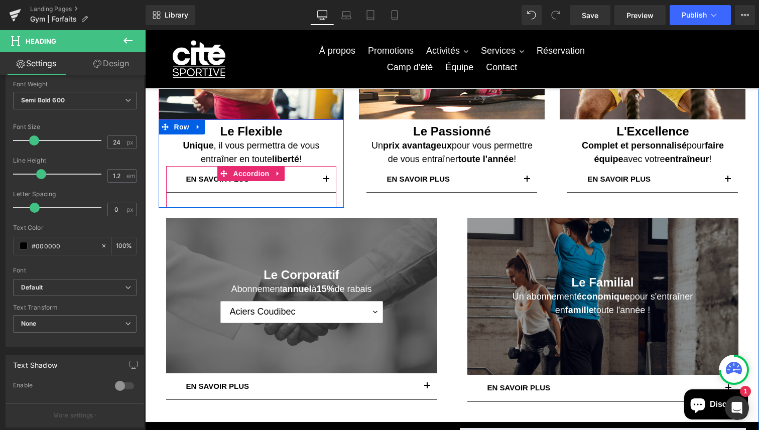
scroll to position [150, 0]
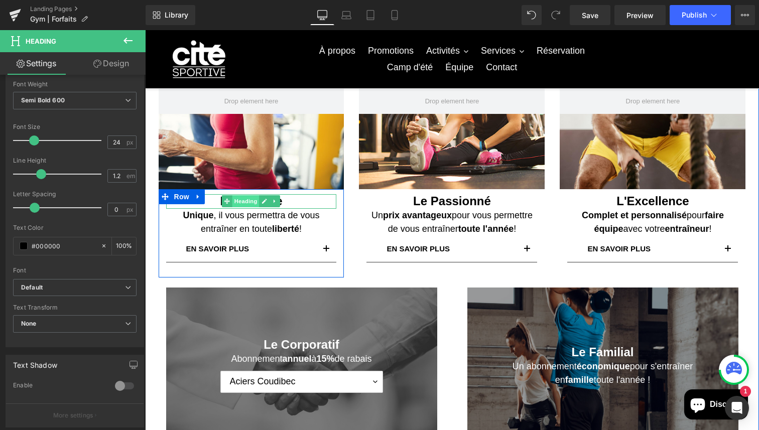
click at [244, 202] on span "Heading" at bounding box center [245, 201] width 27 height 12
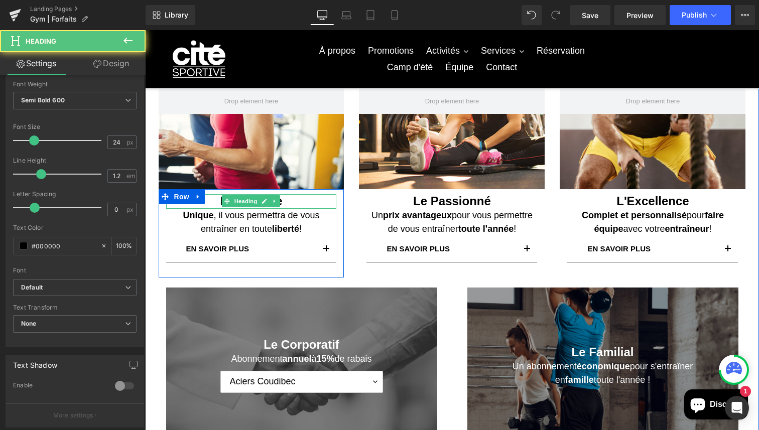
click at [293, 201] on h1 "Le Flexible" at bounding box center [251, 201] width 171 height 15
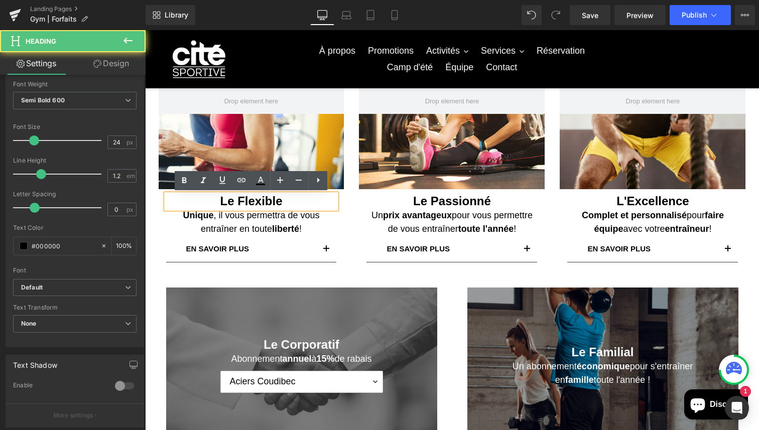
click at [293, 201] on h1 "Le Flexible" at bounding box center [251, 201] width 171 height 15
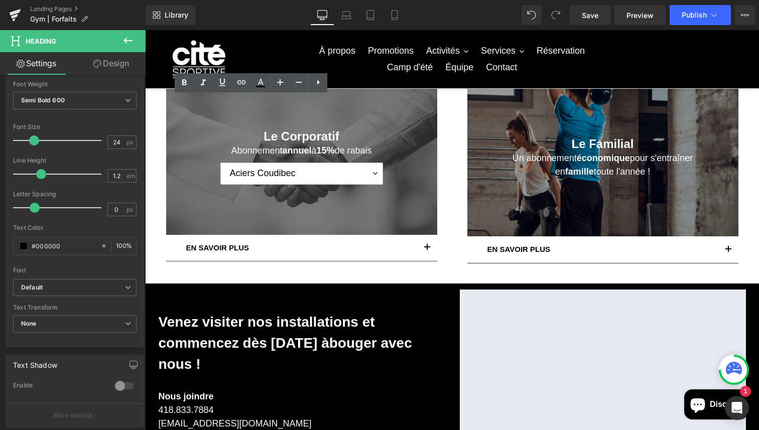
scroll to position [494, 0]
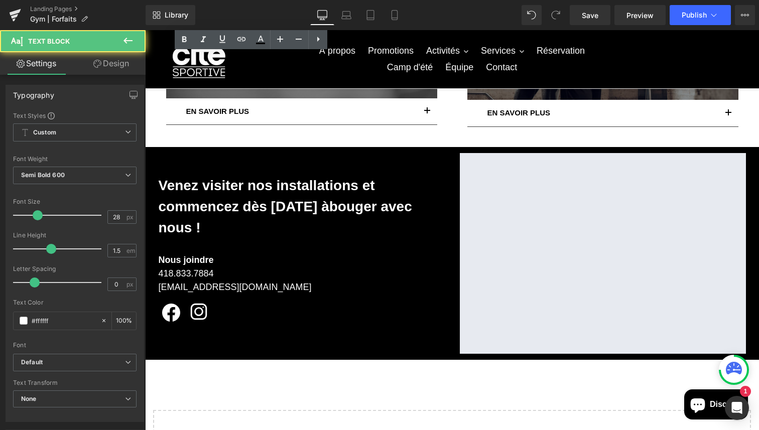
click at [281, 206] on p "Venez visiter nos installations et commencez dès [DATE] à bouger avec nous !" at bounding box center [302, 206] width 286 height 63
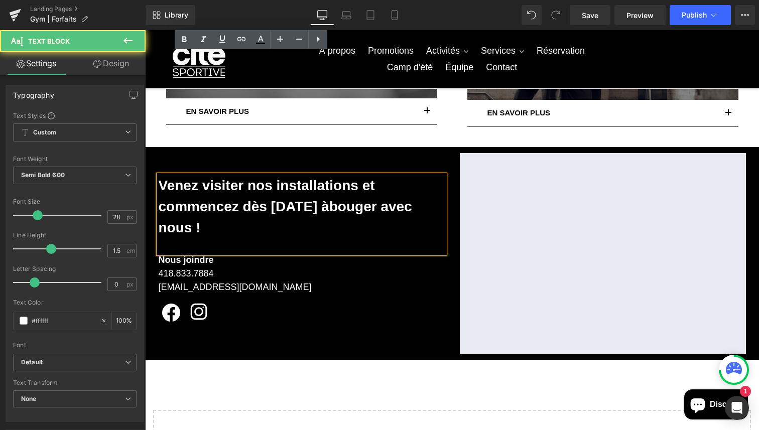
click at [281, 206] on p "Venez visiter nos installations et commencez dès [DATE] à bouger avec nous !" at bounding box center [302, 206] width 286 height 63
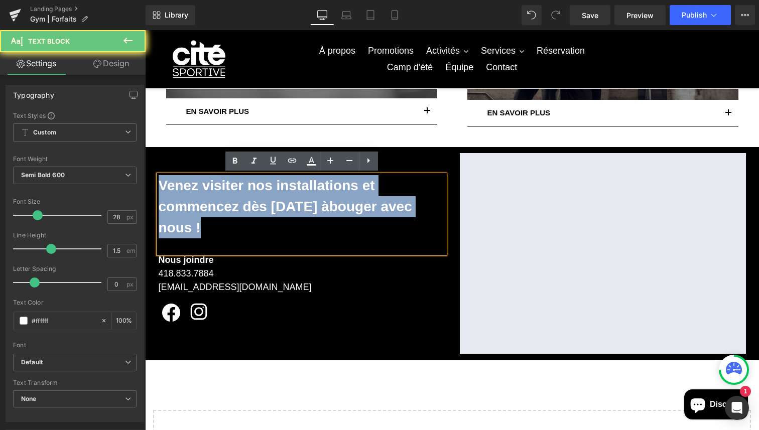
click at [281, 206] on p "Venez visiter nos installations et commencez dès [DATE] à bouger avec nous !" at bounding box center [302, 206] width 286 height 63
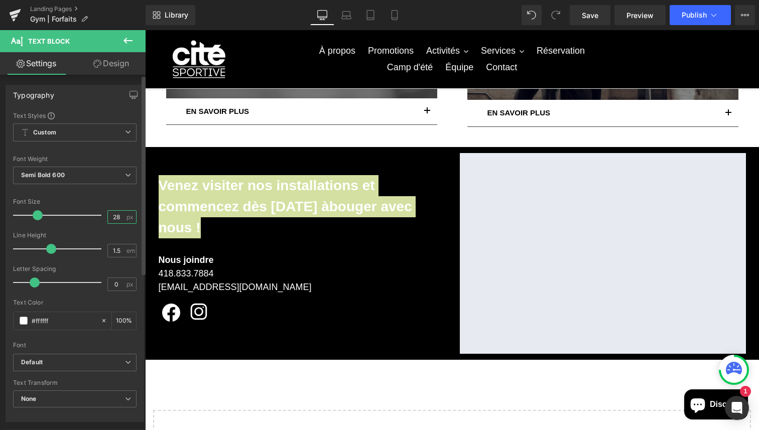
click at [117, 216] on input "28" at bounding box center [117, 217] width 18 height 13
type input "24"
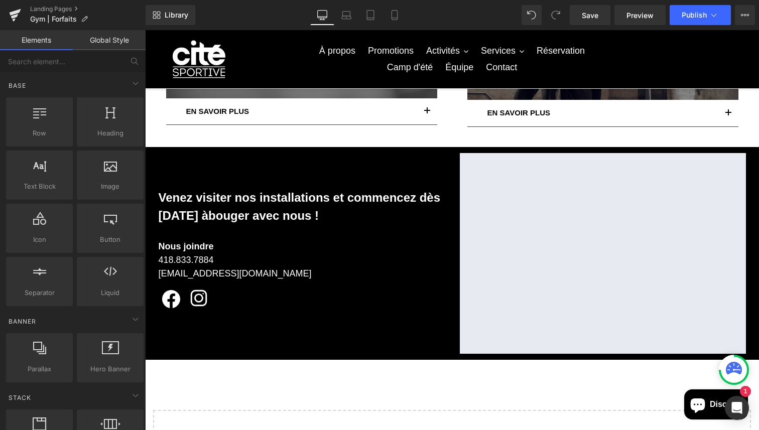
click at [222, 380] on div "Nos forfaits Heading Découvrez nos différents forfaits : des options adaptées à…" at bounding box center [452, 48] width 614 height 889
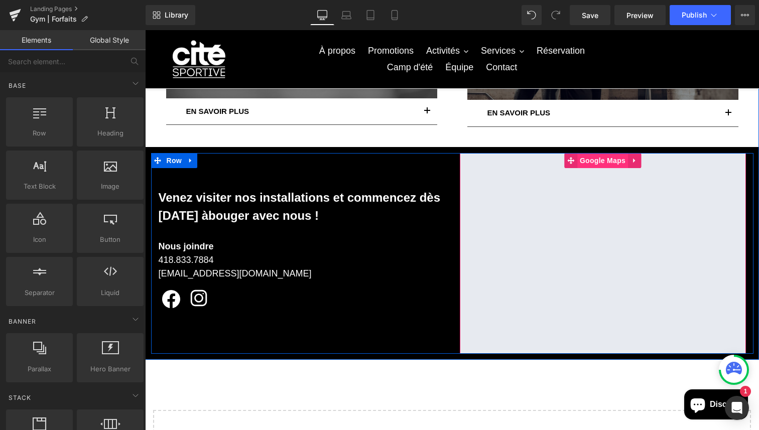
click at [602, 160] on span "Google Maps" at bounding box center [602, 160] width 51 height 15
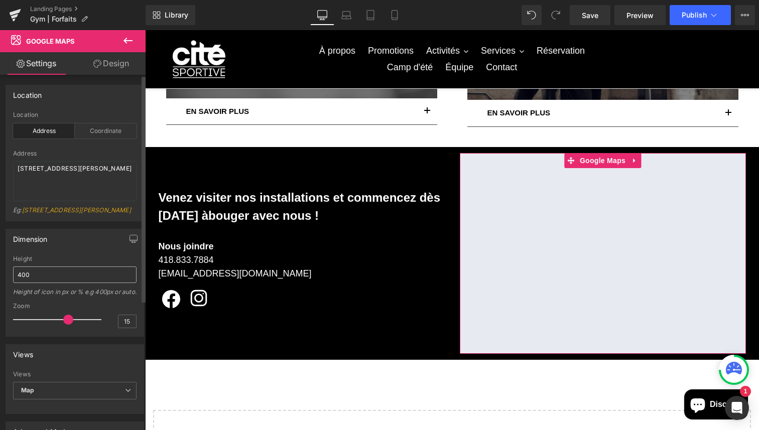
click at [61, 282] on input "400" at bounding box center [74, 274] width 123 height 17
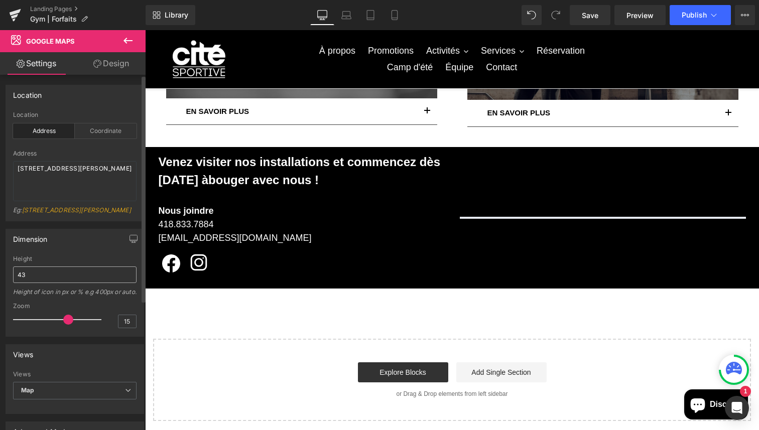
type input "4"
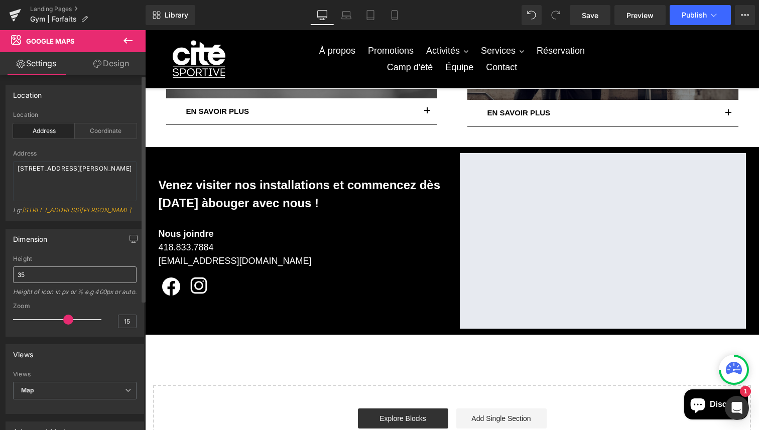
type input "3"
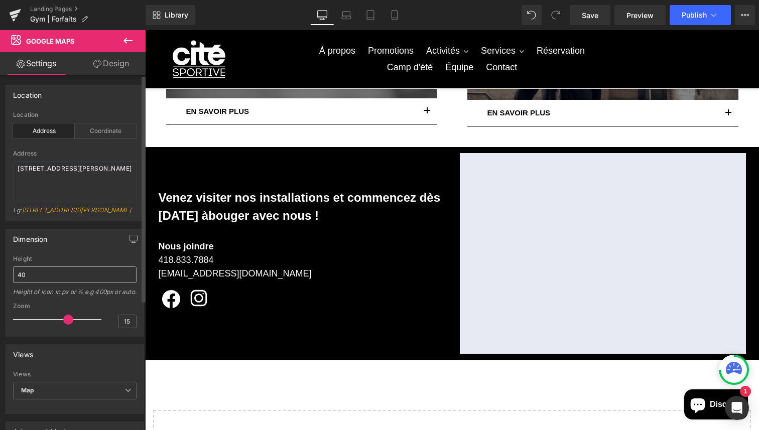
type input "400"
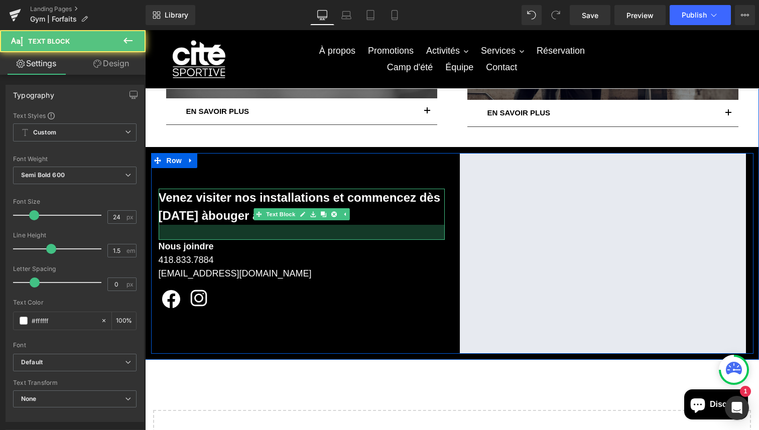
click at [212, 234] on div at bounding box center [302, 232] width 286 height 15
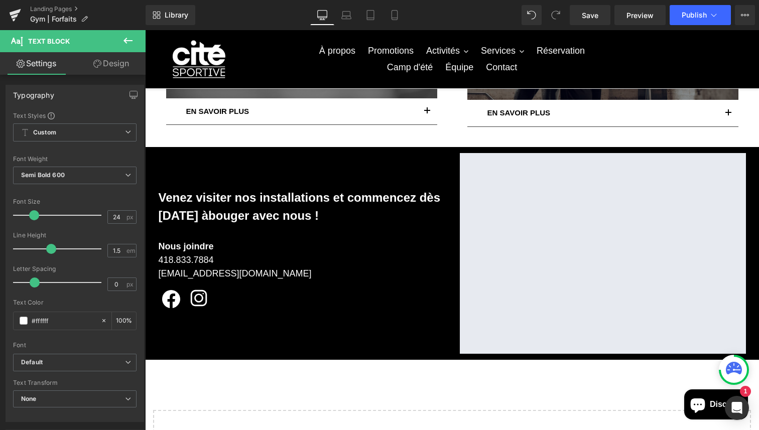
click at [119, 70] on link "Design" at bounding box center [111, 63] width 73 height 23
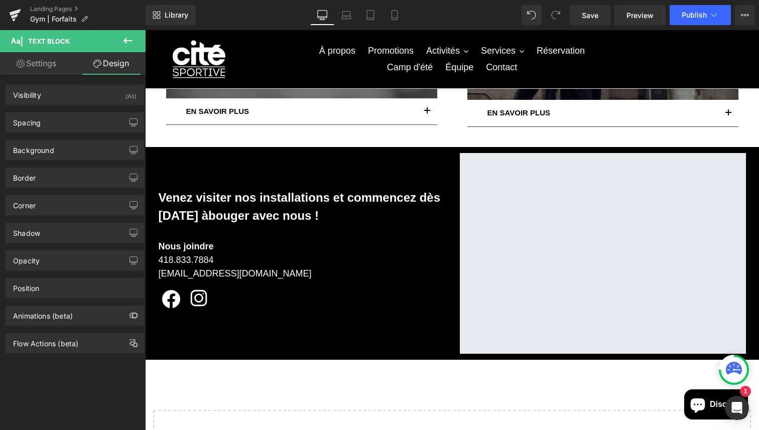
type input "0"
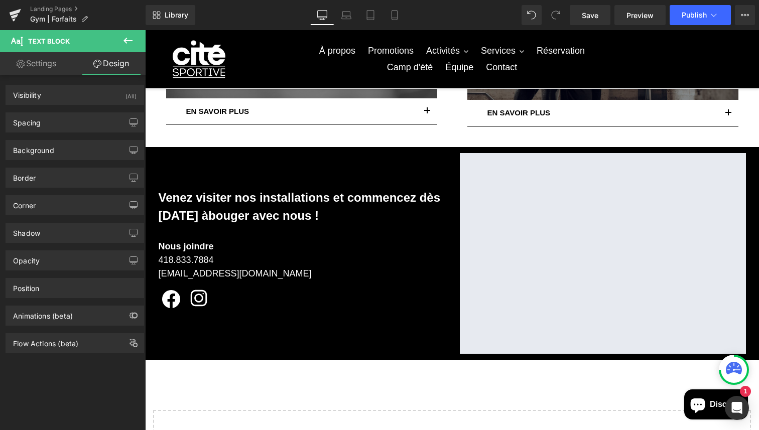
type input "0"
type input "30"
type input "0"
click at [67, 124] on div "Spacing" at bounding box center [74, 122] width 137 height 19
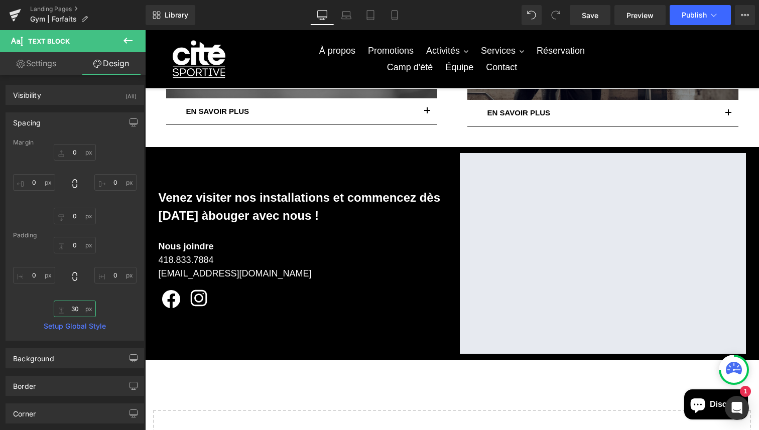
click at [77, 312] on input "30" at bounding box center [75, 309] width 42 height 17
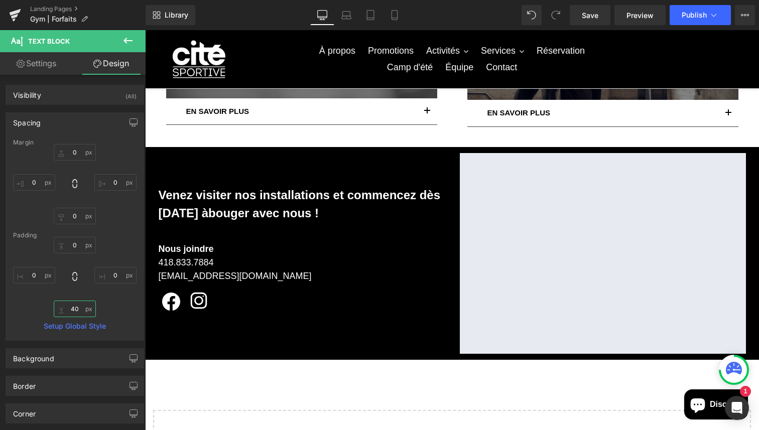
click at [77, 312] on input "40" at bounding box center [75, 309] width 42 height 17
type input "4"
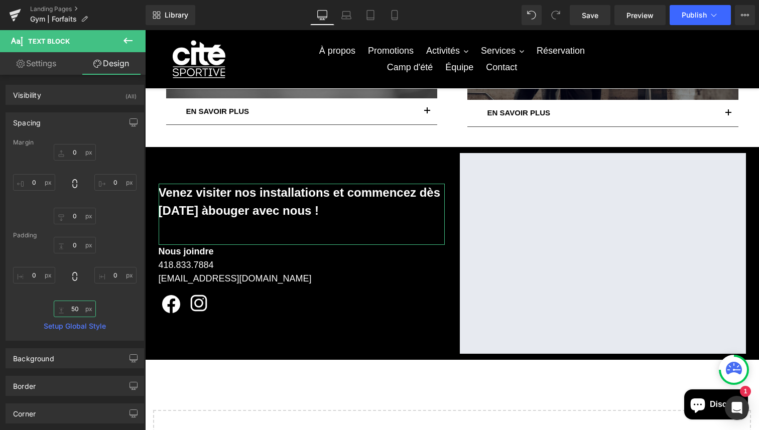
type input "5"
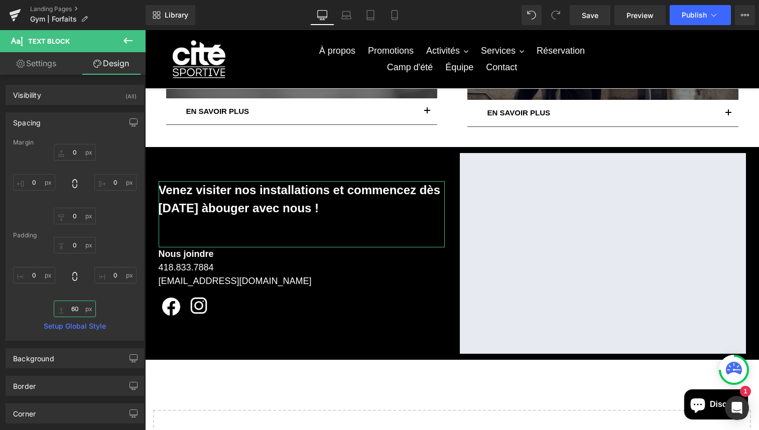
type input "6"
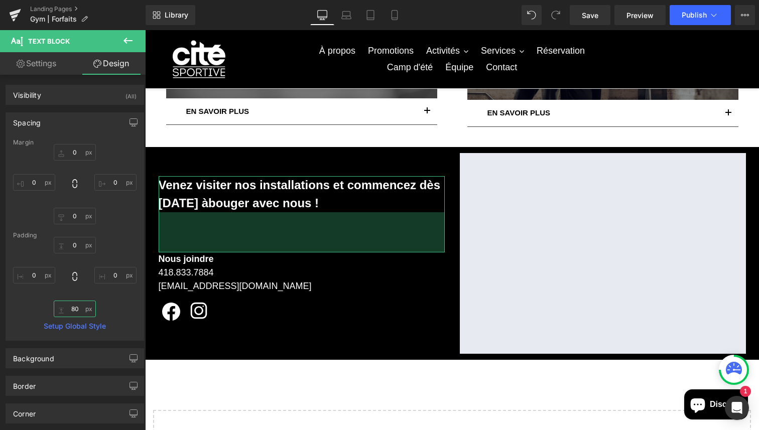
type input "8"
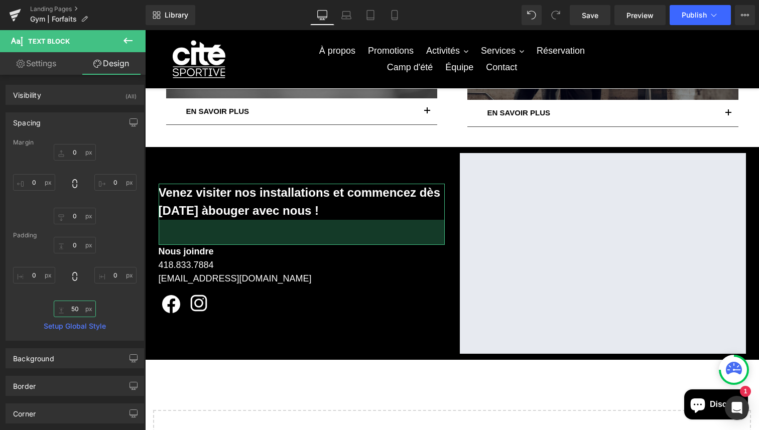
click at [77, 305] on input "50" at bounding box center [75, 309] width 42 height 17
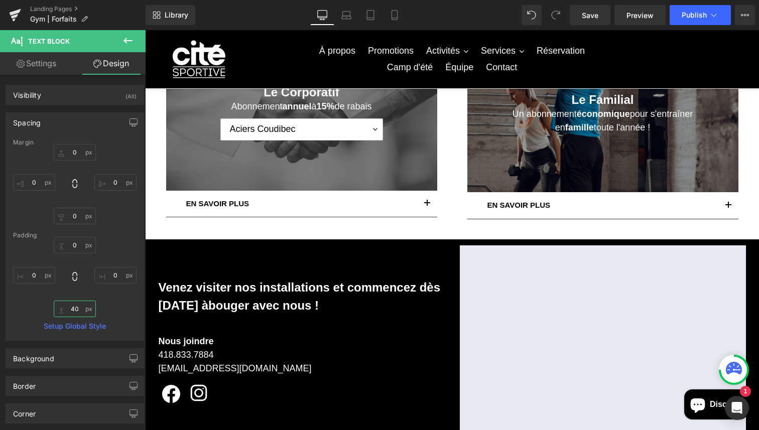
scroll to position [361, 0]
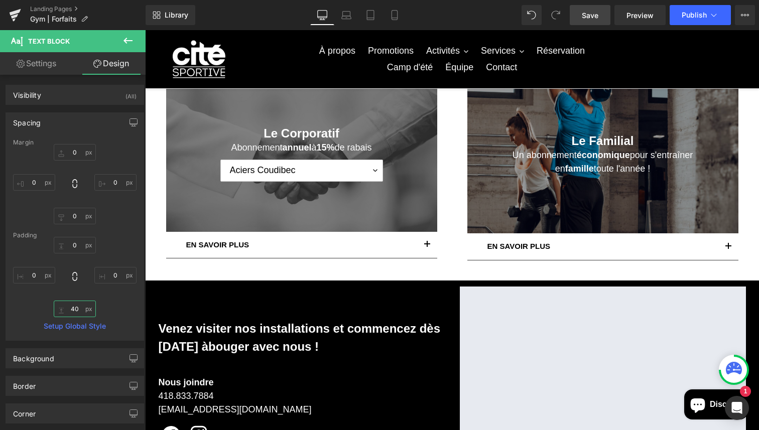
type input "40"
click at [595, 17] on span "Save" at bounding box center [590, 15] width 17 height 11
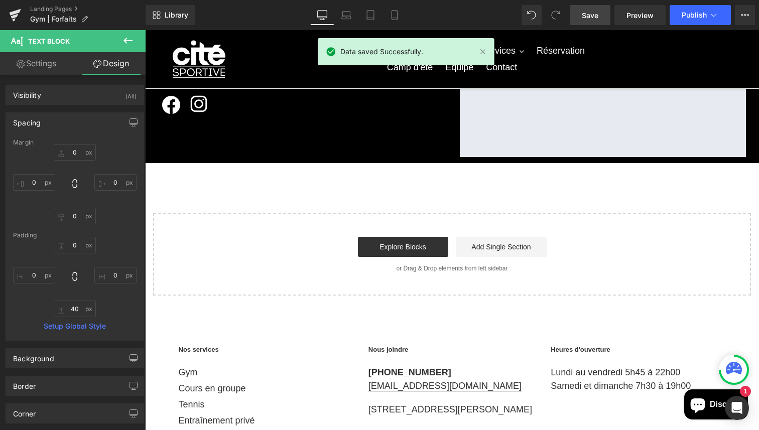
scroll to position [698, 0]
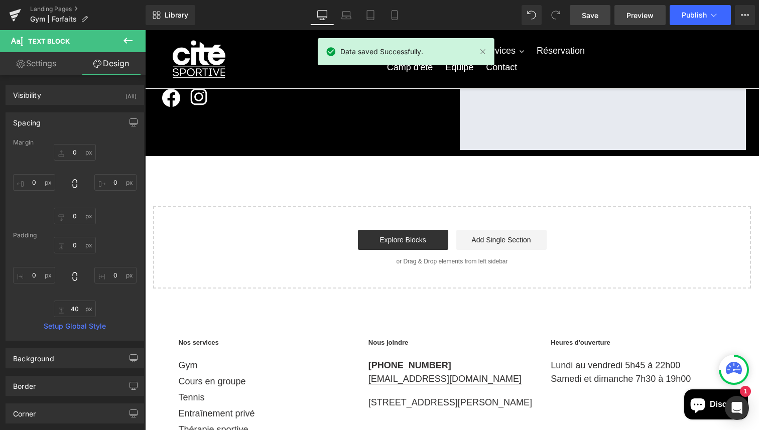
click at [631, 16] on span "Preview" at bounding box center [639, 15] width 27 height 11
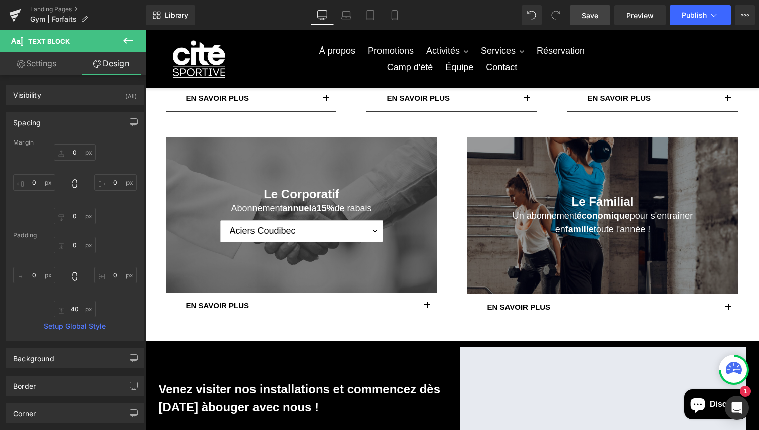
scroll to position [295, 0]
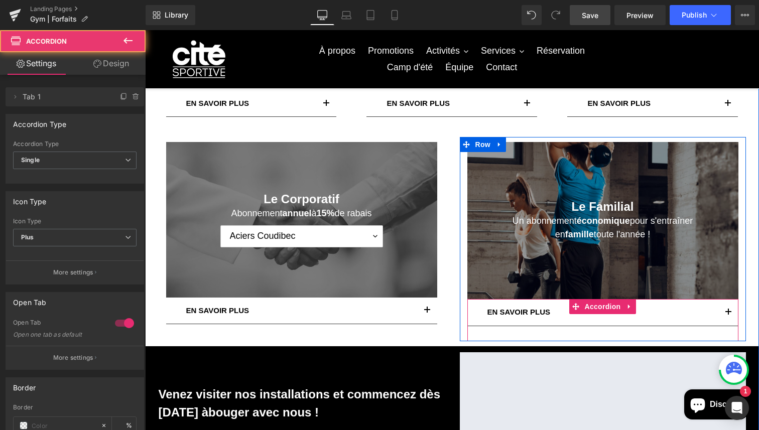
click at [728, 315] on span "button" at bounding box center [728, 315] width 0 height 0
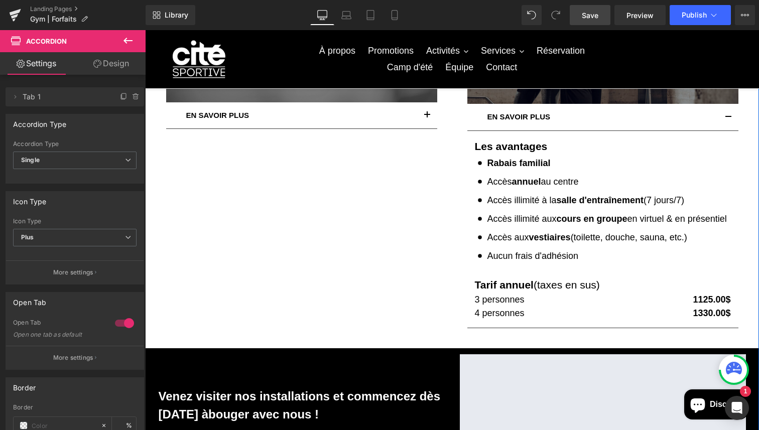
scroll to position [386, 0]
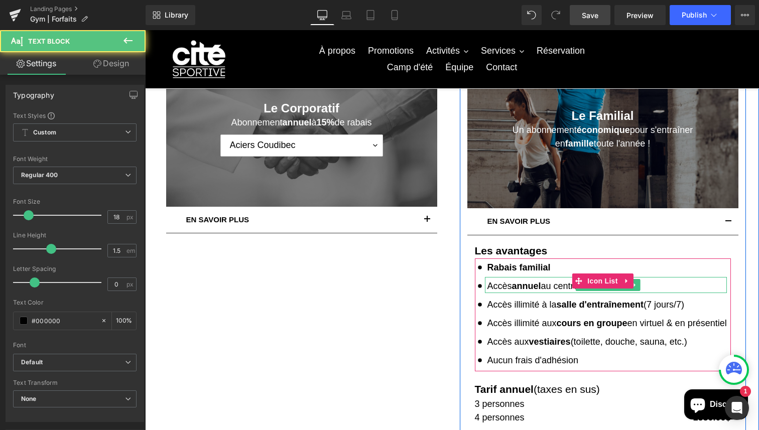
click at [526, 286] on span "annuel" at bounding box center [526, 286] width 29 height 10
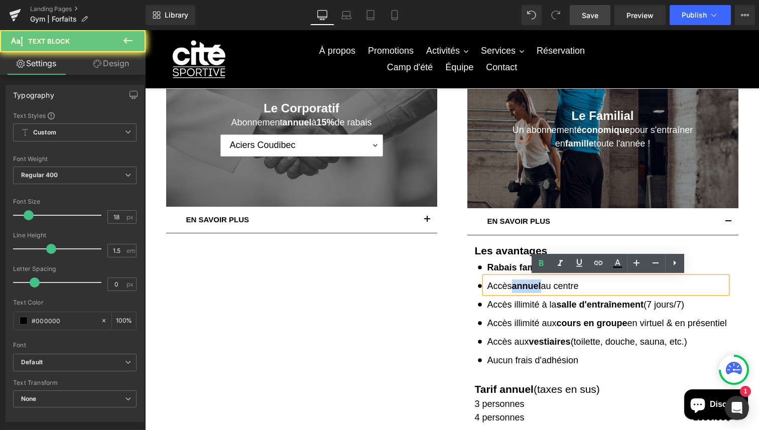
click at [526, 286] on span "annuel" at bounding box center [526, 286] width 29 height 10
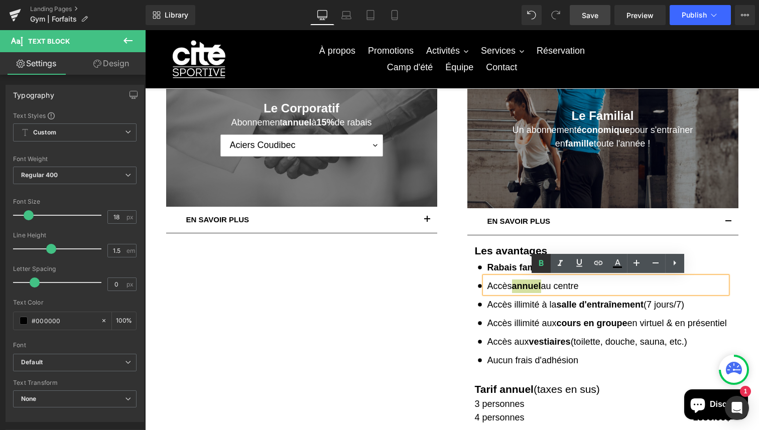
click at [543, 264] on icon at bounding box center [541, 263] width 12 height 12
click at [573, 303] on strong "salle d'entraînement" at bounding box center [599, 305] width 87 height 10
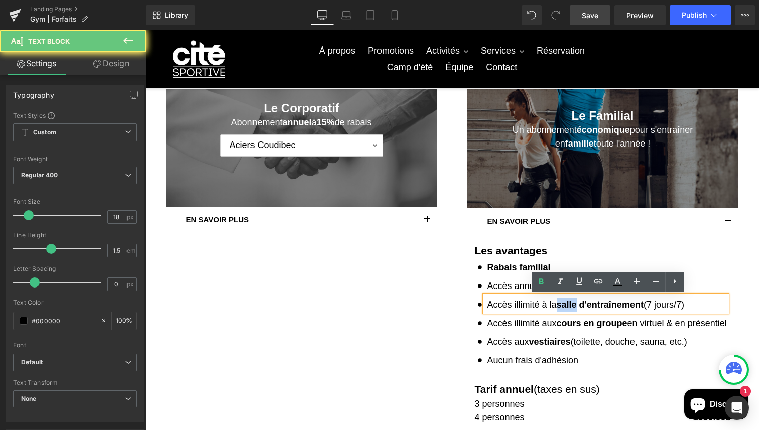
click at [573, 303] on strong "salle d'entraînement" at bounding box center [599, 305] width 87 height 10
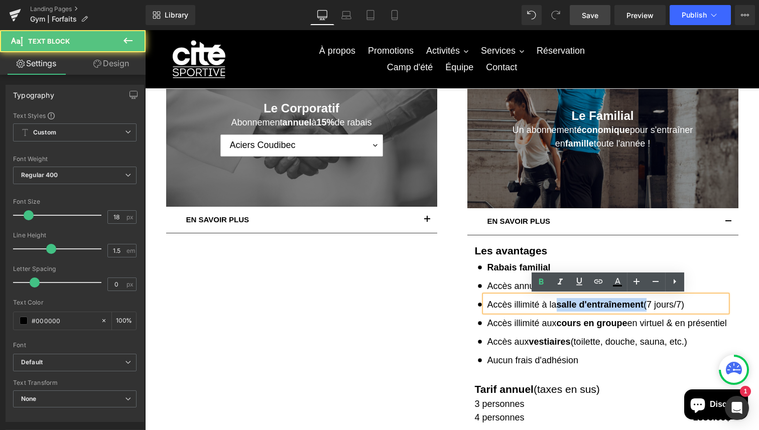
drag, startPoint x: 647, startPoint y: 304, endPoint x: 559, endPoint y: 305, distance: 87.8
click at [559, 305] on p "Accès illimité à la salle d'entraînement (7 jours/7)" at bounding box center [606, 305] width 239 height 14
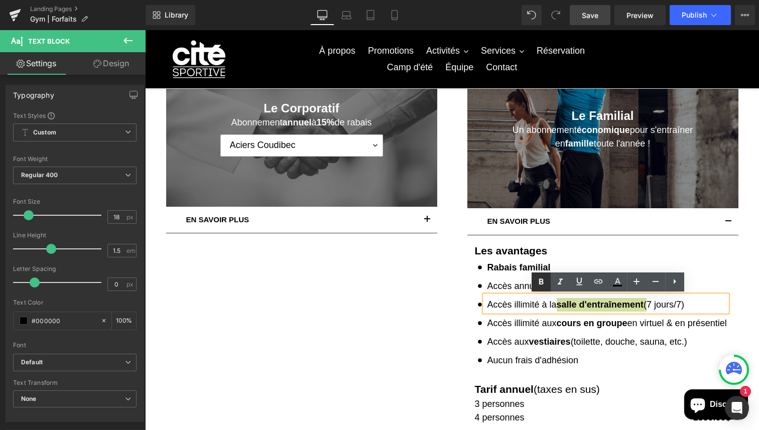
click at [547, 286] on link at bounding box center [540, 281] width 19 height 19
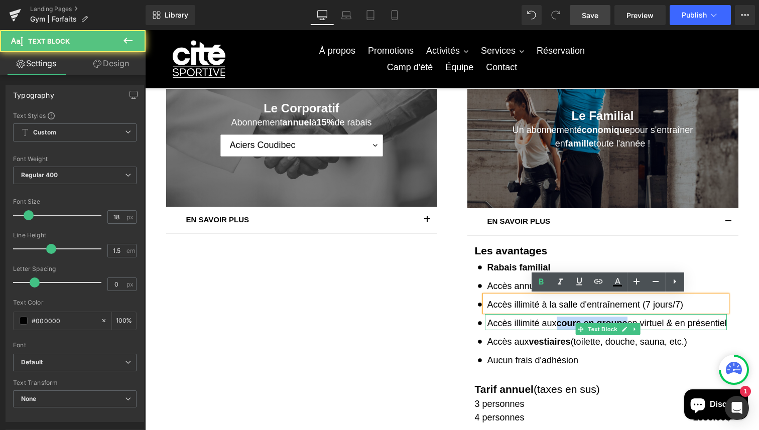
drag, startPoint x: 560, startPoint y: 321, endPoint x: 630, endPoint y: 322, distance: 70.3
click at [627, 322] on strong "cours en groupe" at bounding box center [591, 323] width 71 height 10
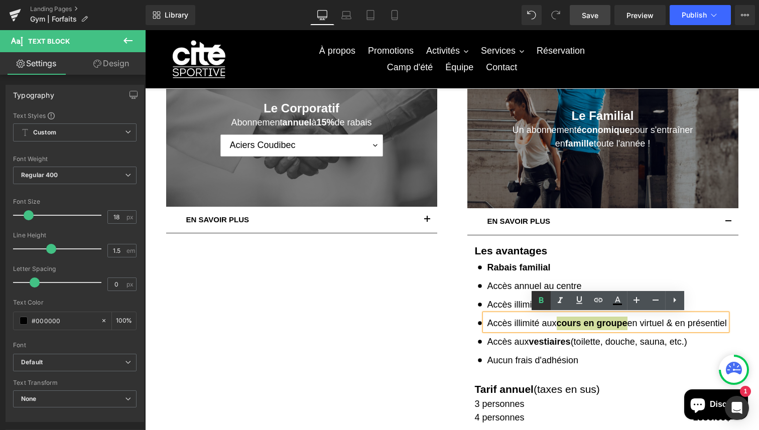
click at [542, 307] on link at bounding box center [540, 300] width 19 height 19
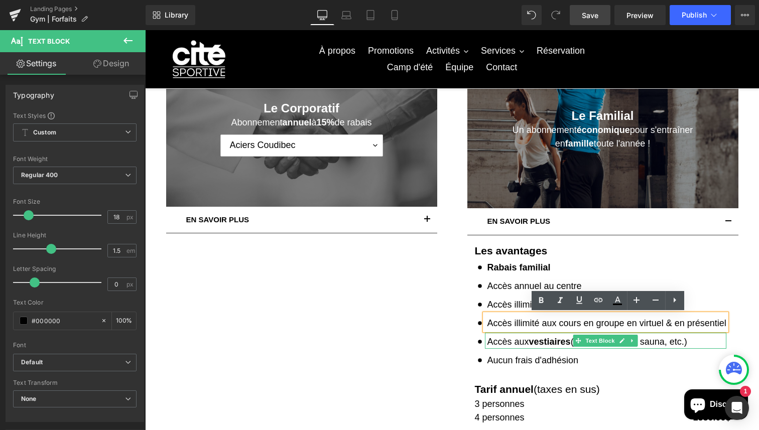
click at [567, 342] on strong "vestiaires" at bounding box center [550, 342] width 42 height 10
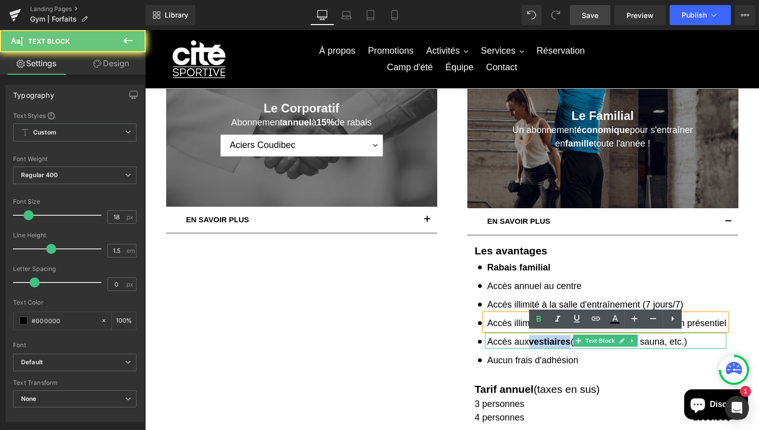
click at [567, 342] on strong "vestiaires" at bounding box center [550, 342] width 42 height 10
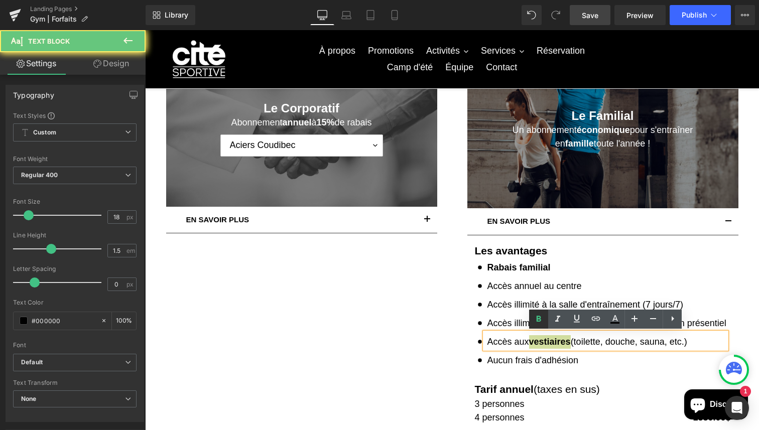
click at [531, 323] on link at bounding box center [538, 319] width 19 height 19
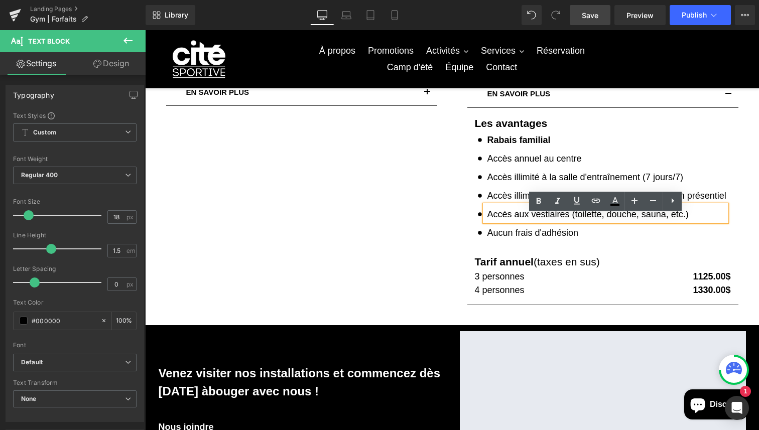
scroll to position [522, 0]
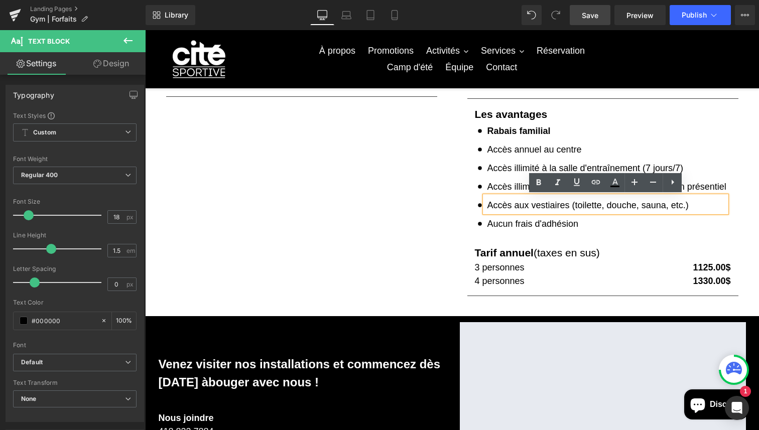
click at [454, 300] on div "Le Familial Heading Un abonnement économique pour s'entraîner en famille toute …" at bounding box center [602, 110] width 301 height 401
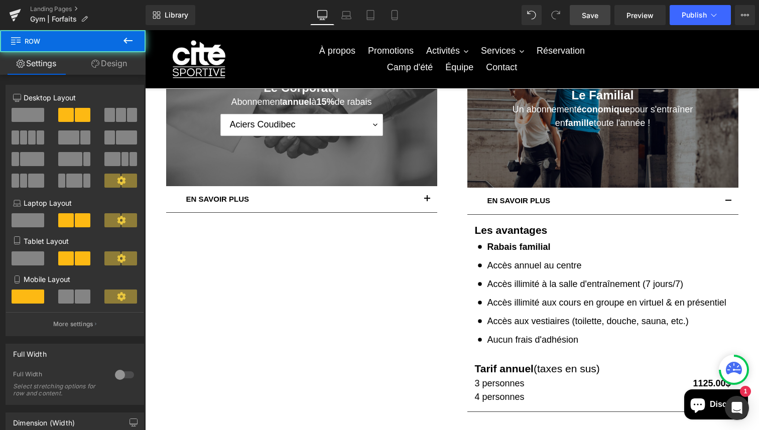
scroll to position [375, 0]
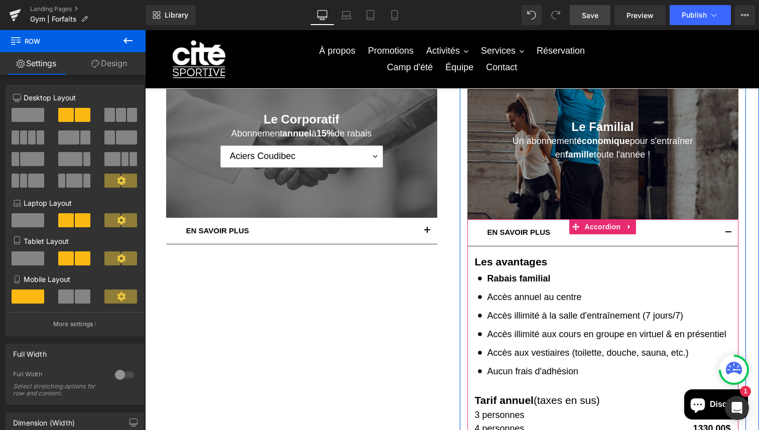
click at [726, 231] on button "button" at bounding box center [728, 232] width 20 height 27
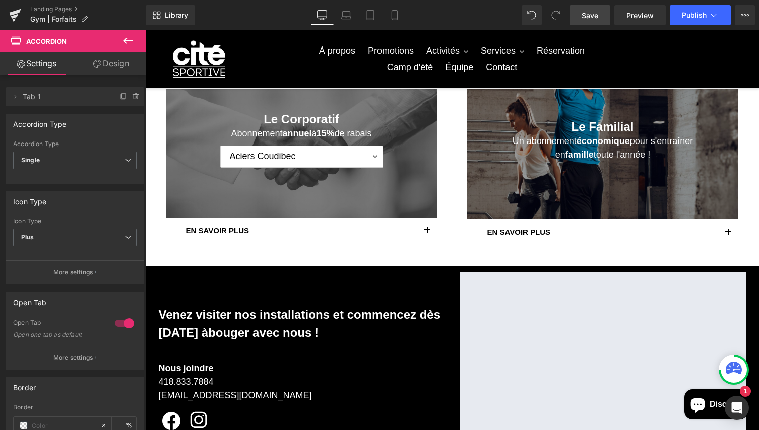
click at [575, 22] on link "Save" at bounding box center [589, 15] width 41 height 20
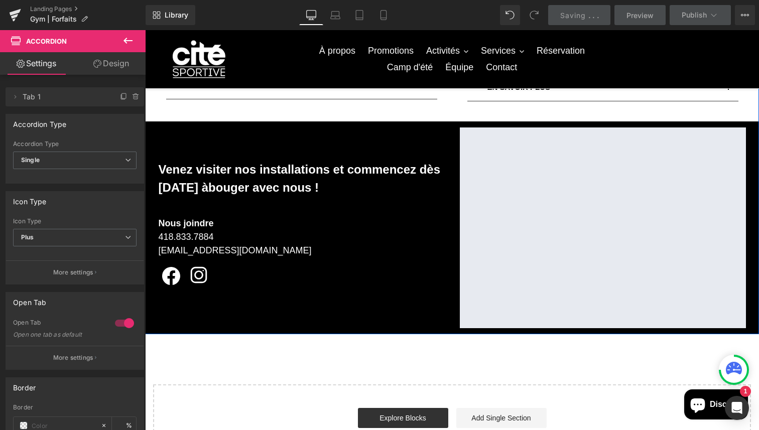
scroll to position [535, 0]
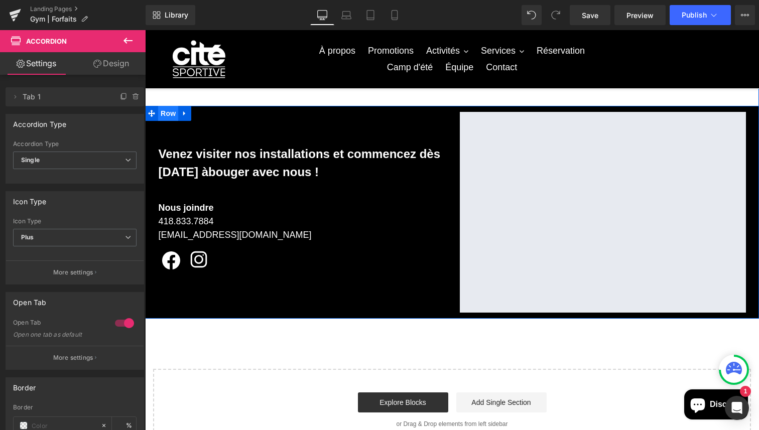
click at [173, 109] on span "Row" at bounding box center [168, 113] width 20 height 15
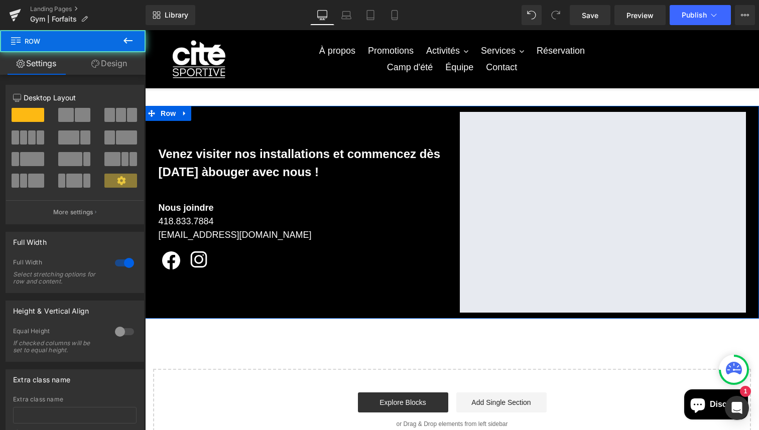
click at [71, 118] on span at bounding box center [66, 115] width 16 height 14
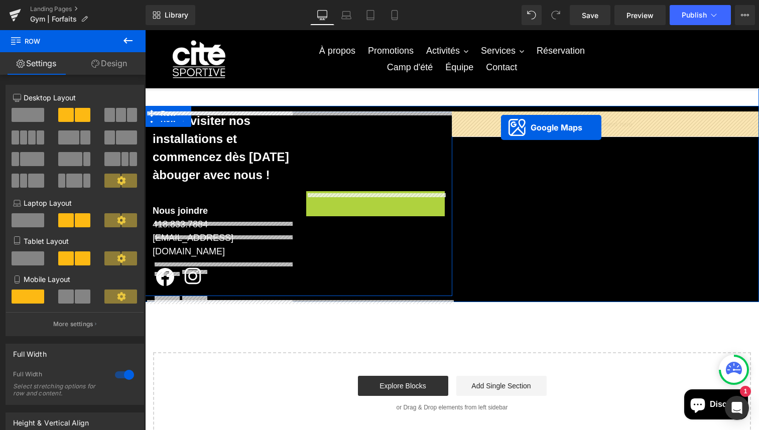
drag, startPoint x: 343, startPoint y: 121, endPoint x: 501, endPoint y: 128, distance: 158.2
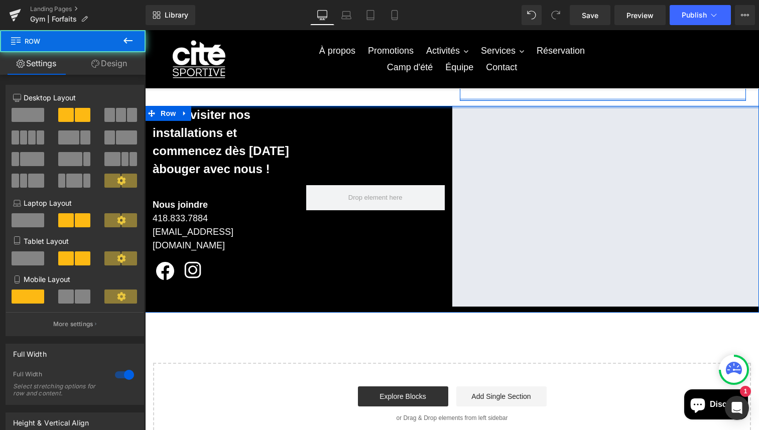
drag, startPoint x: 467, startPoint y: 110, endPoint x: 467, endPoint y: 99, distance: 11.0
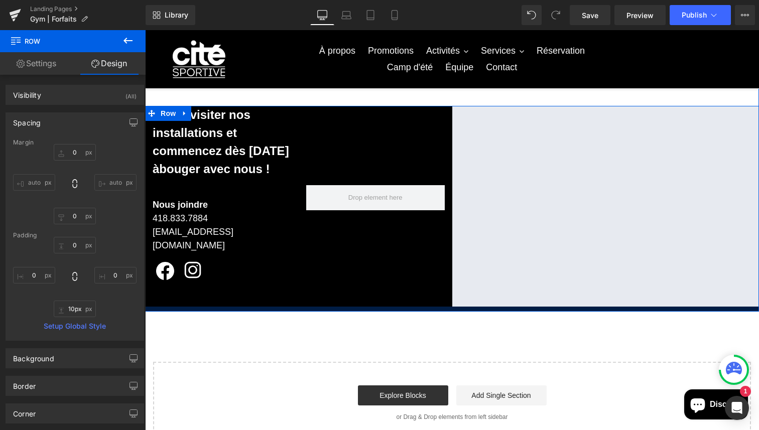
type input "0px"
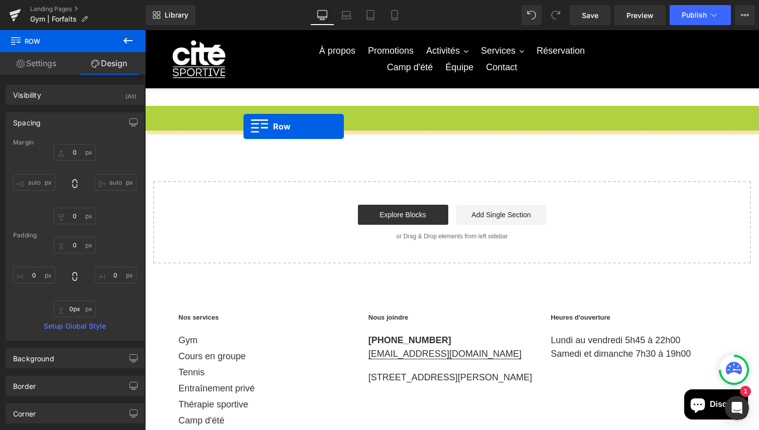
drag, startPoint x: 164, startPoint y: 115, endPoint x: 242, endPoint y: 126, distance: 79.0
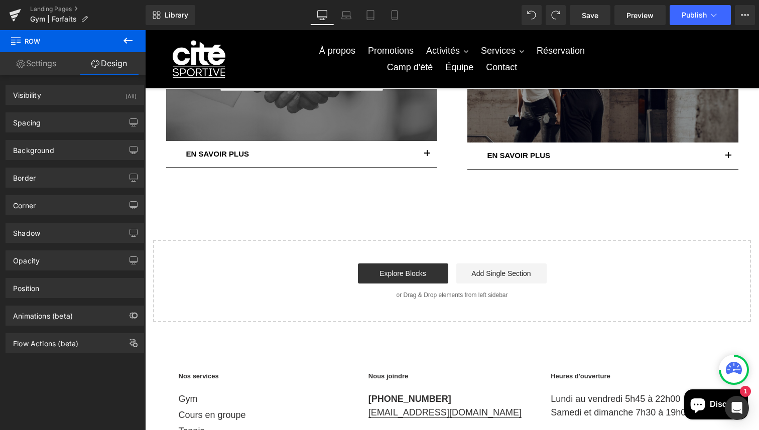
scroll to position [550, 0]
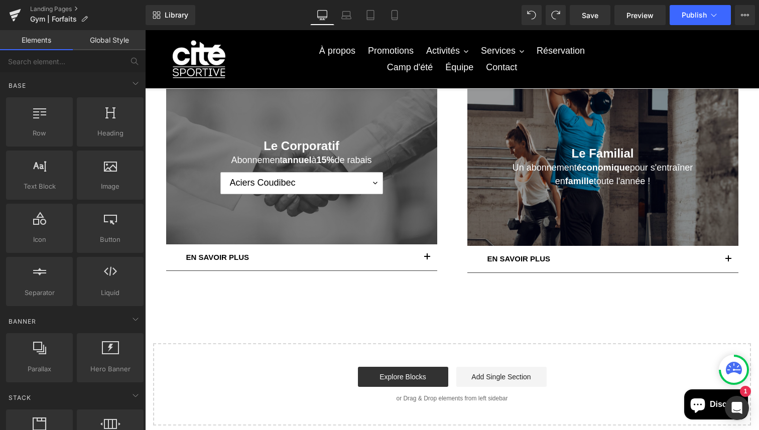
scroll to position [429, 0]
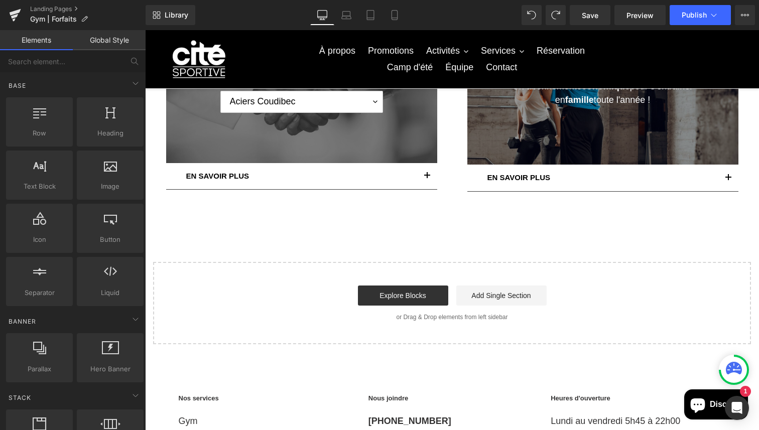
click at [313, 225] on div "Nos forfaits Heading Découvrez nos différents forfaits : des options adaptées à…" at bounding box center [452, 6] width 614 height 676
click at [62, 7] on link "Landing Pages" at bounding box center [87, 9] width 115 height 8
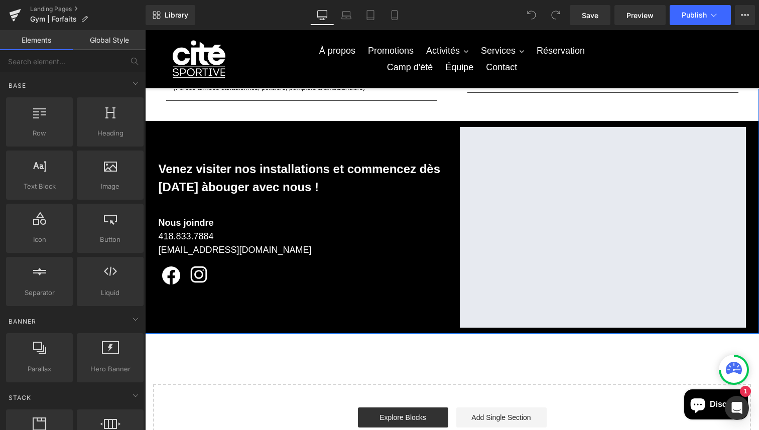
scroll to position [976, 0]
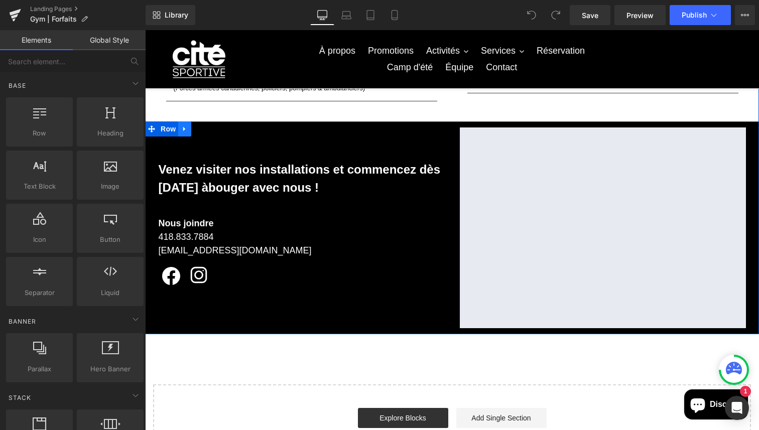
click at [181, 128] on icon at bounding box center [184, 129] width 7 height 8
click at [198, 127] on icon at bounding box center [197, 128] width 7 height 7
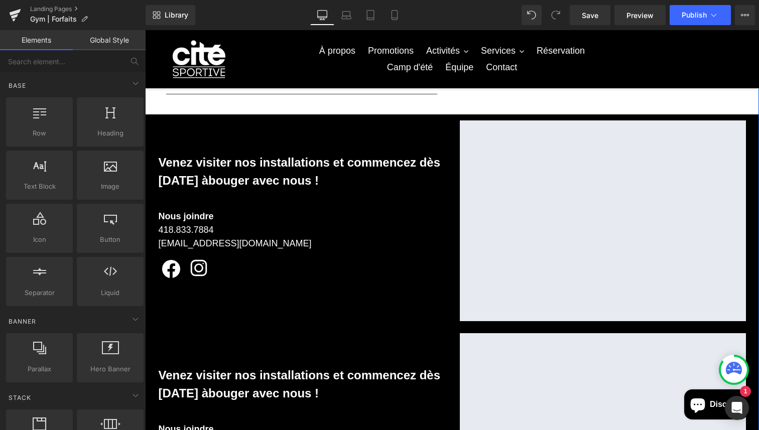
scroll to position [950, 0]
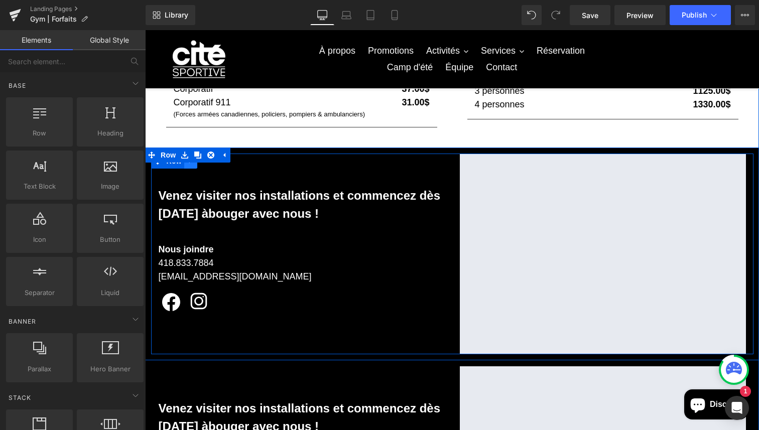
click at [195, 165] on link at bounding box center [190, 161] width 13 height 15
click at [215, 165] on link at bounding box center [216, 161] width 13 height 15
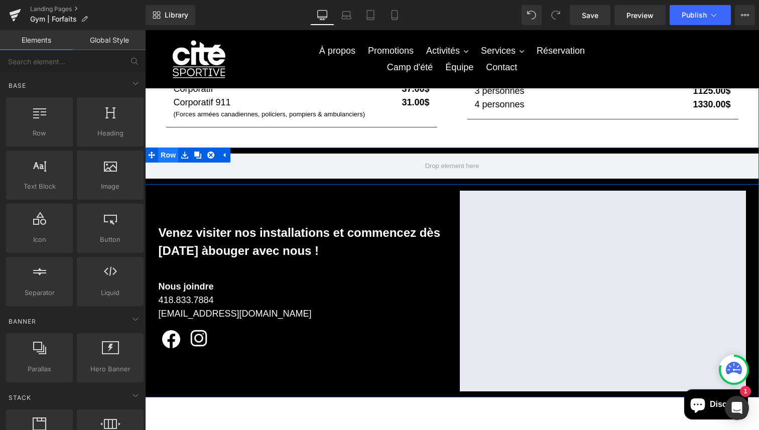
click at [170, 155] on span "Row" at bounding box center [168, 155] width 20 height 15
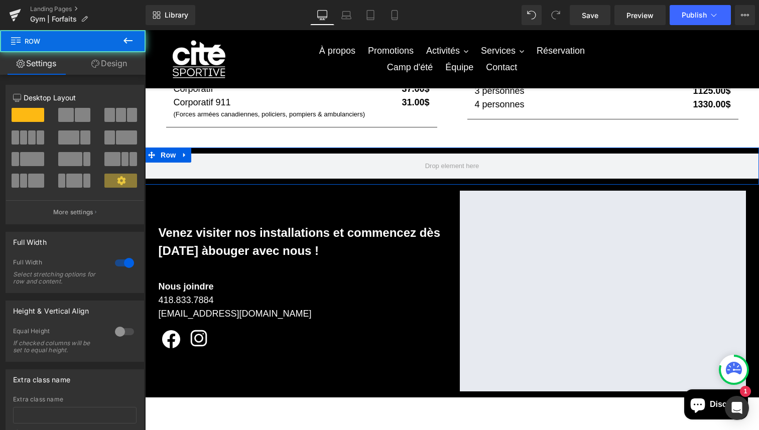
click at [70, 117] on span at bounding box center [66, 115] width 16 height 14
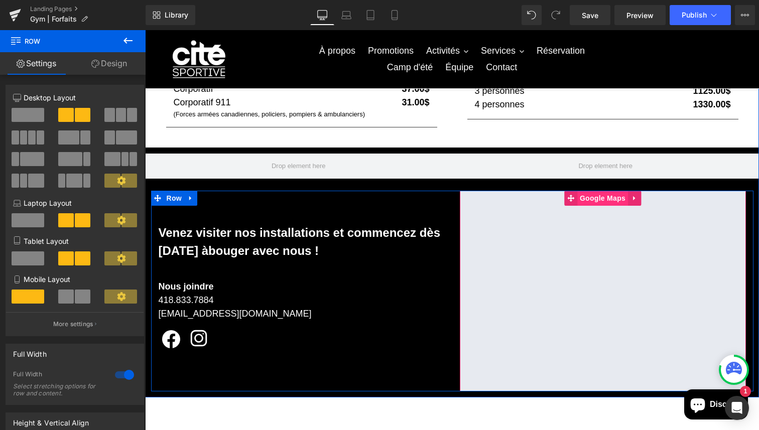
click at [626, 198] on span "Google Maps" at bounding box center [602, 198] width 51 height 15
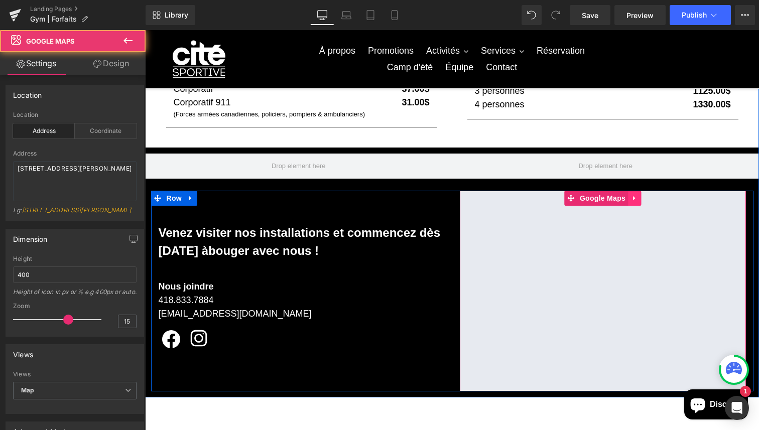
click at [634, 198] on icon at bounding box center [634, 198] width 2 height 5
click at [624, 197] on link at bounding box center [627, 198] width 13 height 15
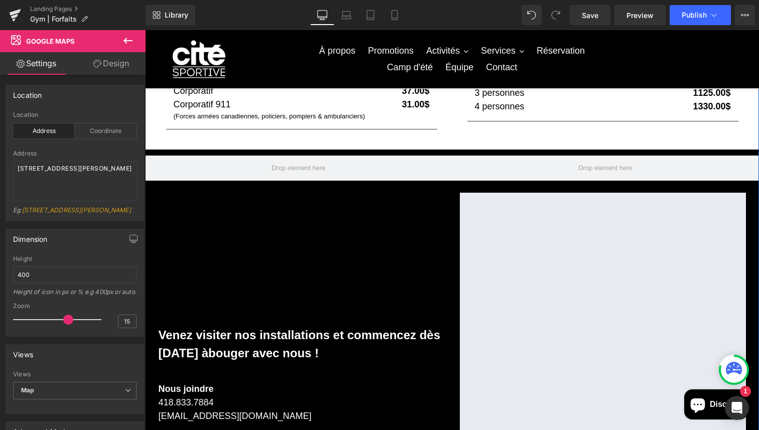
scroll to position [915, 0]
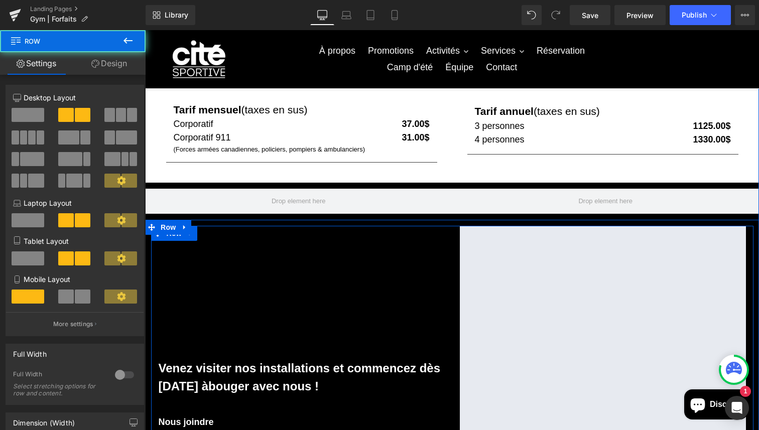
click at [427, 242] on div "Venez visiter nos installations et commencez dès aujourd’hui à bouger avec nous…" at bounding box center [301, 426] width 301 height 401
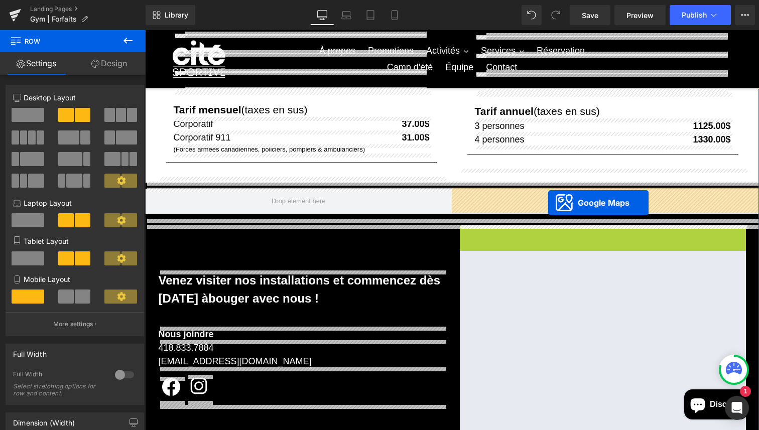
drag, startPoint x: 547, startPoint y: 232, endPoint x: 548, endPoint y: 202, distance: 29.6
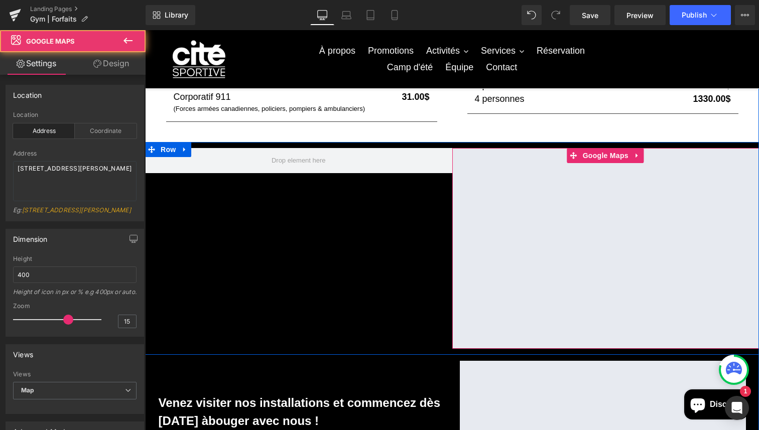
scroll to position [958, 0]
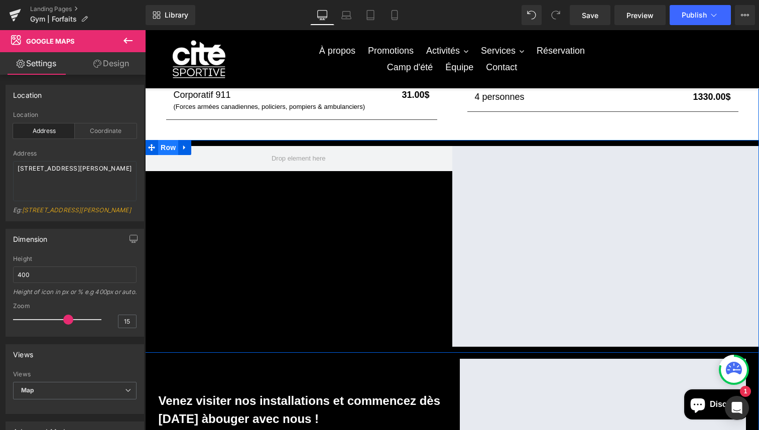
click at [166, 148] on span "Row" at bounding box center [168, 147] width 20 height 15
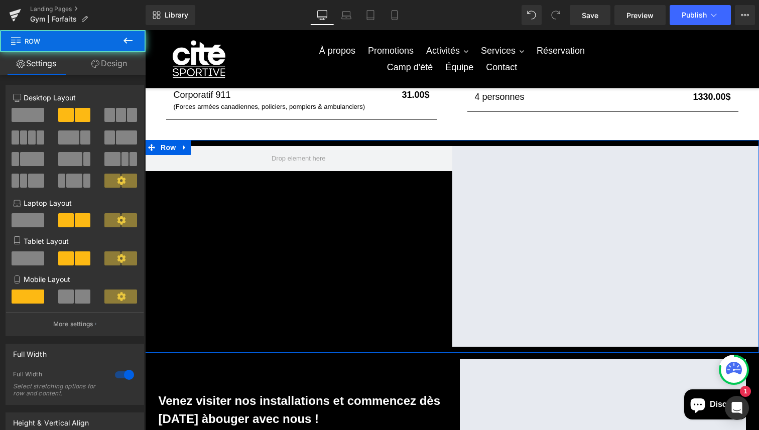
click at [108, 74] on link "Design" at bounding box center [109, 63] width 73 height 23
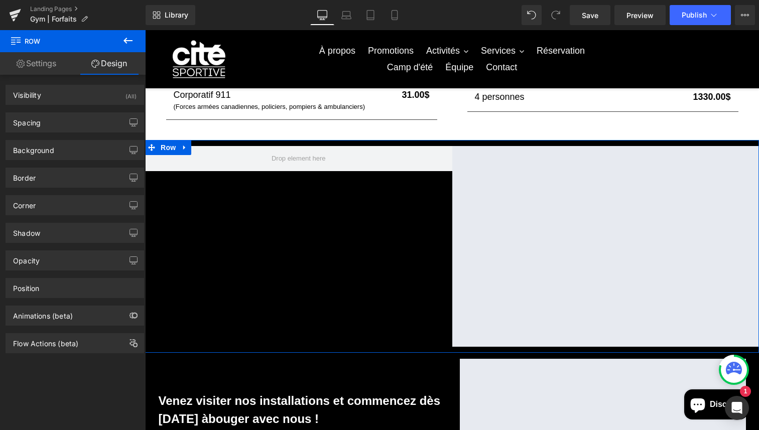
click at [68, 132] on div "Spacing Margin auto auto Padding Setup Global Style" at bounding box center [75, 122] width 138 height 20
click at [68, 123] on div "Spacing" at bounding box center [74, 122] width 137 height 19
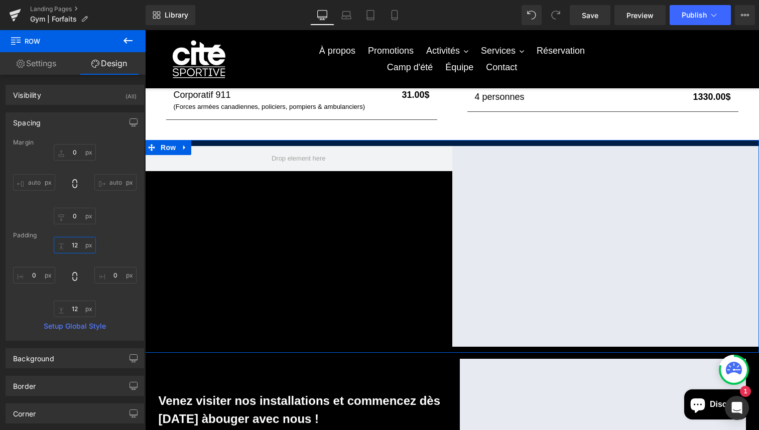
click at [76, 240] on input "text" at bounding box center [75, 245] width 42 height 17
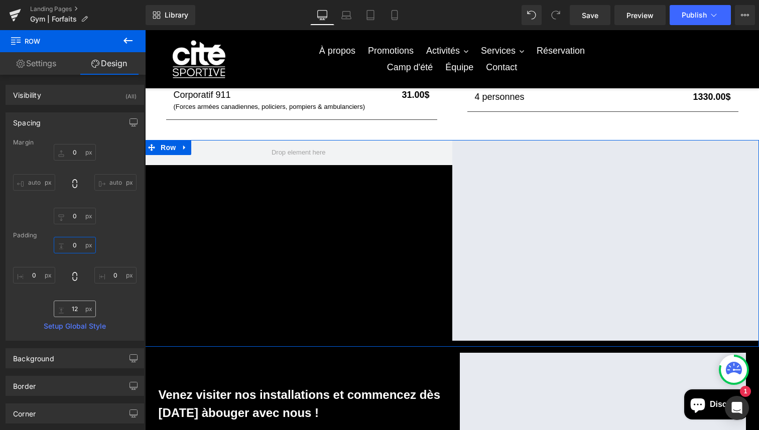
type input "0"
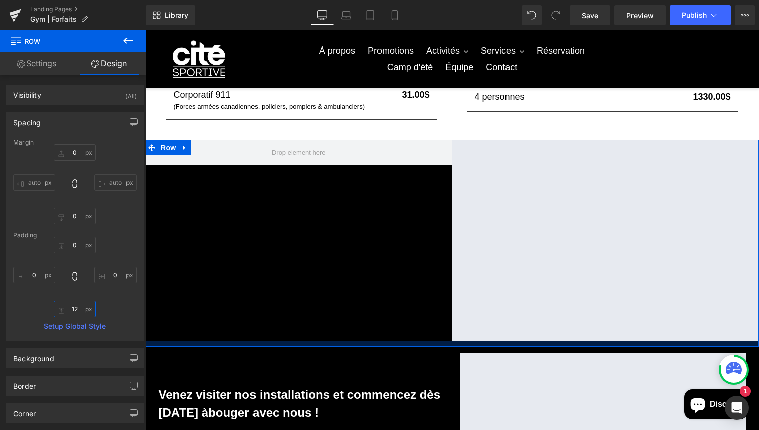
click at [74, 311] on input "text" at bounding box center [75, 309] width 42 height 17
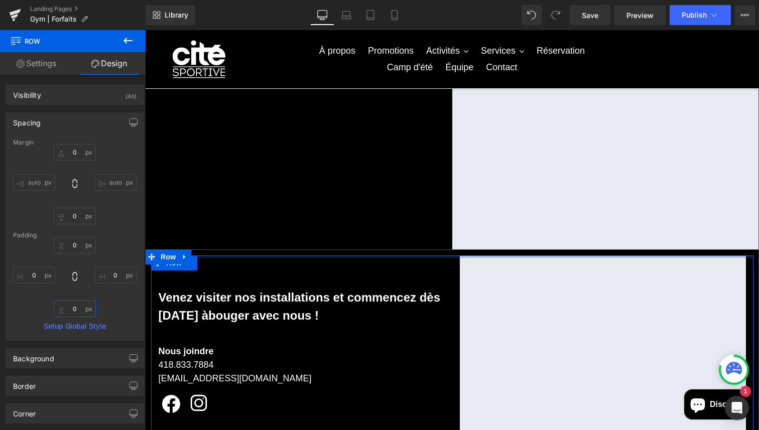
scroll to position [1053, 0]
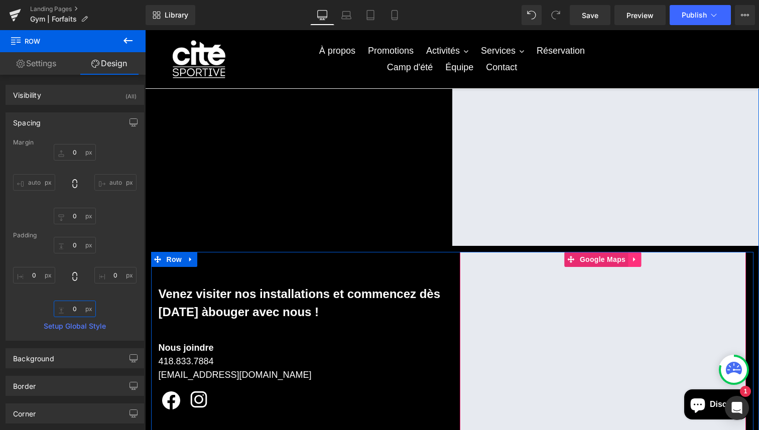
type input "0"
click at [637, 256] on icon at bounding box center [634, 259] width 7 height 8
click at [641, 259] on icon at bounding box center [640, 259] width 7 height 7
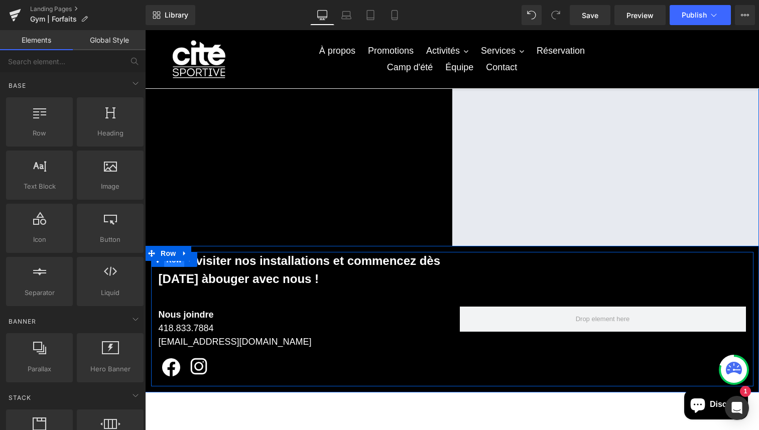
click at [173, 263] on span "Row" at bounding box center [174, 259] width 20 height 15
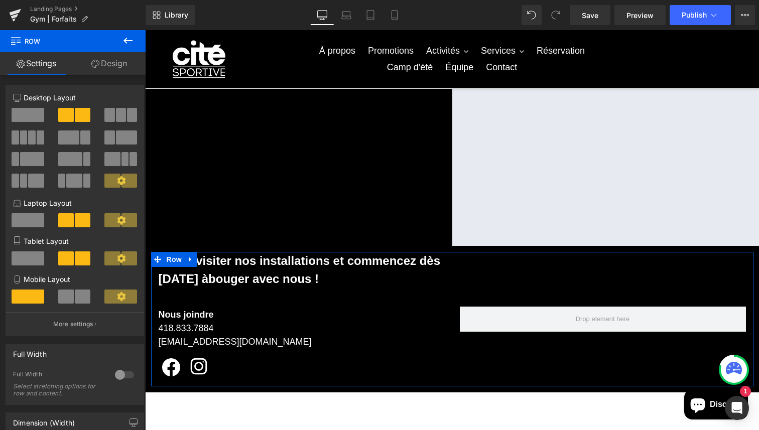
click at [37, 112] on span at bounding box center [28, 115] width 33 height 14
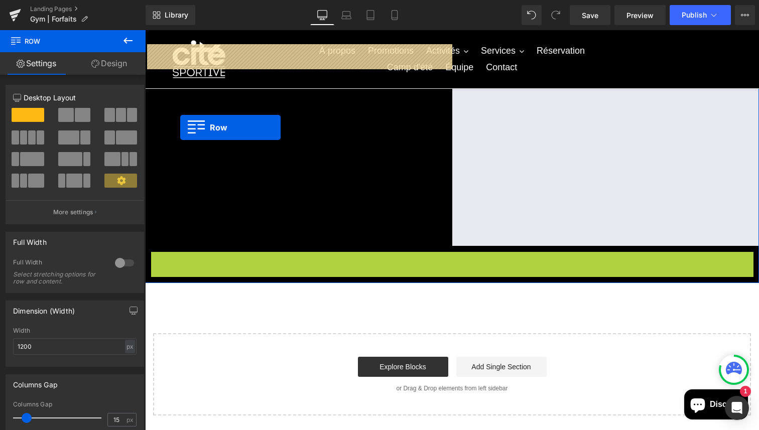
drag, startPoint x: 156, startPoint y: 264, endPoint x: 180, endPoint y: 127, distance: 139.7
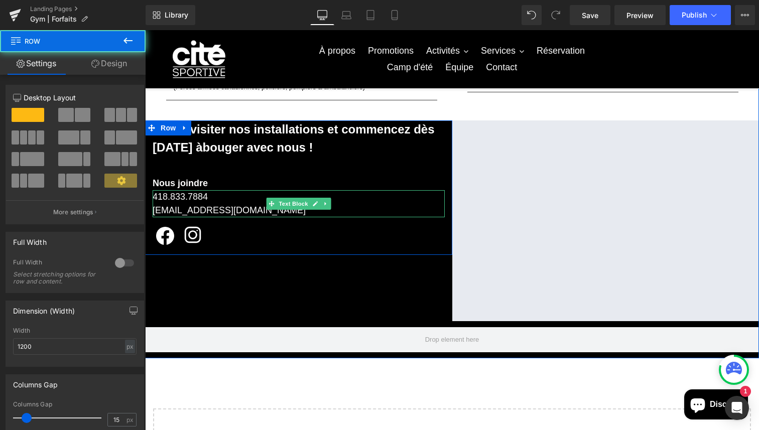
scroll to position [976, 0]
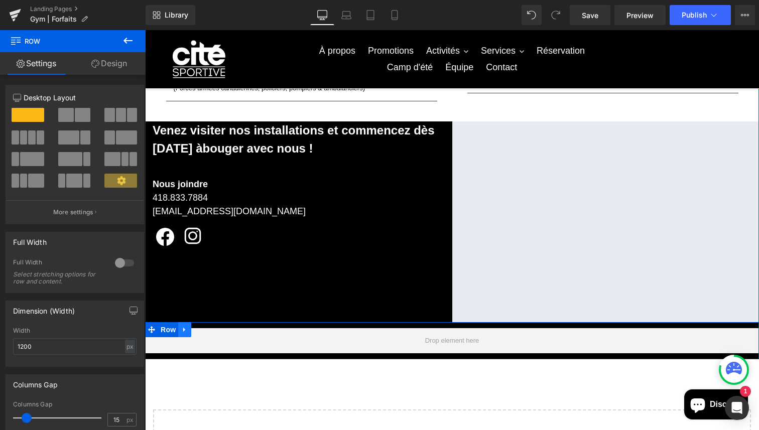
click at [182, 326] on icon at bounding box center [184, 330] width 7 height 8
click at [210, 329] on icon at bounding box center [210, 329] width 7 height 7
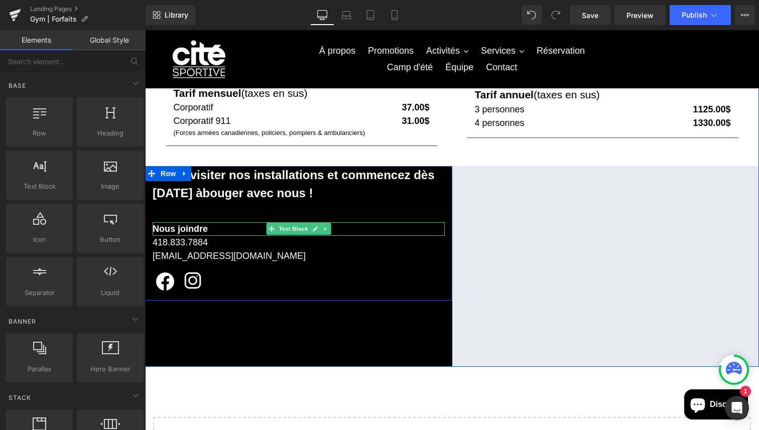
scroll to position [924, 0]
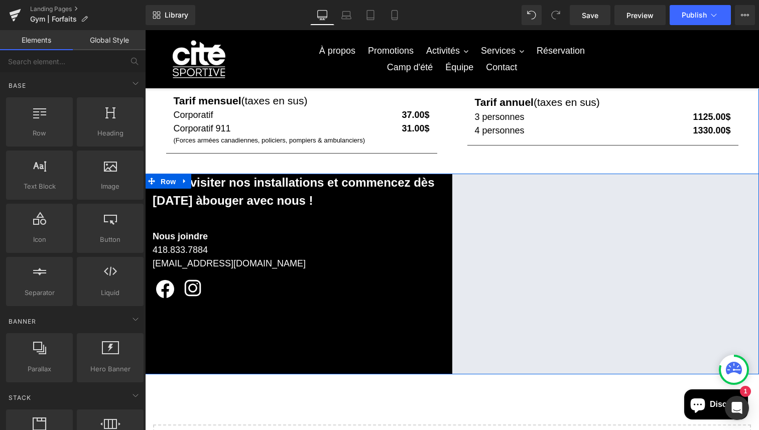
click at [169, 179] on span "Row" at bounding box center [168, 181] width 20 height 15
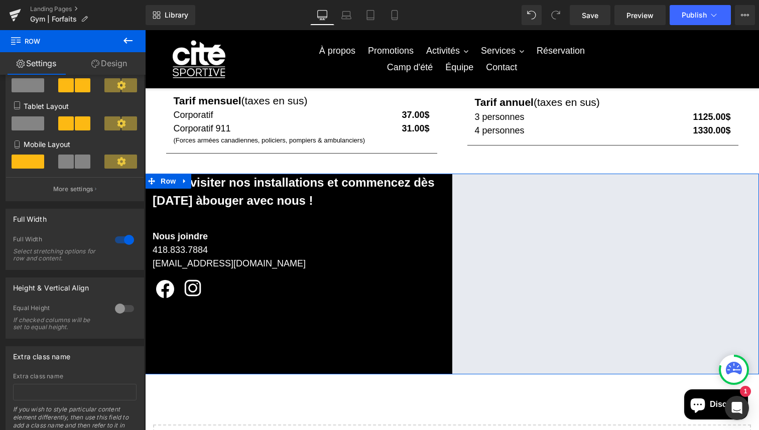
scroll to position [180, 0]
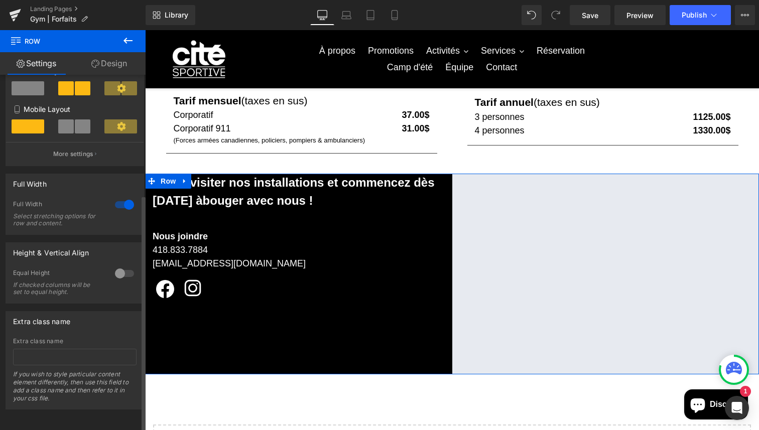
click at [117, 266] on div at bounding box center [124, 273] width 24 height 16
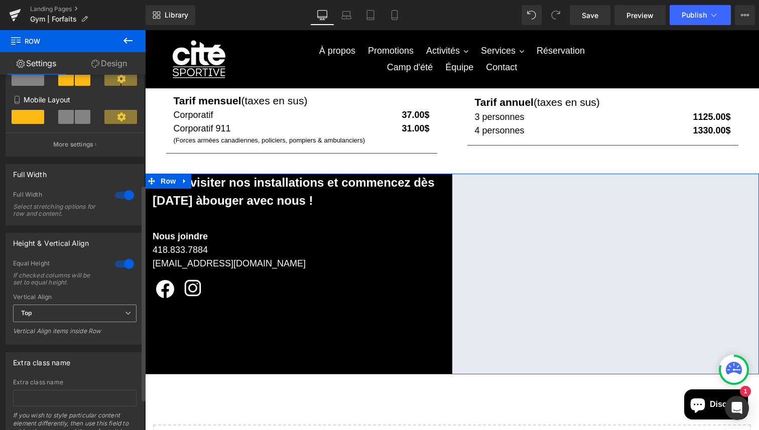
click at [62, 314] on span "Top" at bounding box center [74, 314] width 123 height 18
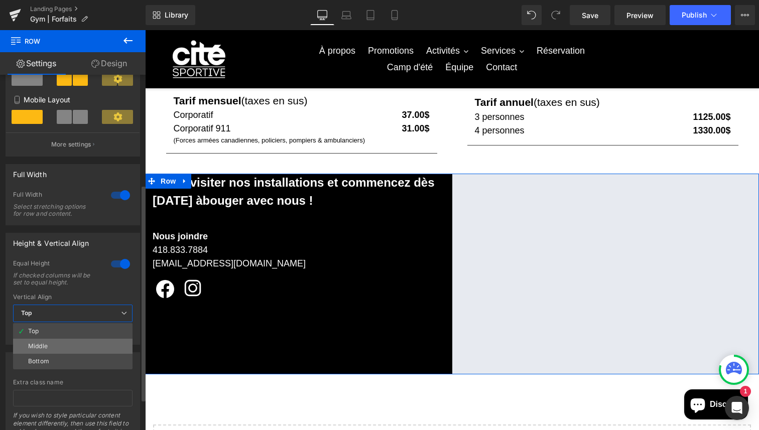
click at [52, 344] on li "Middle" at bounding box center [72, 346] width 119 height 15
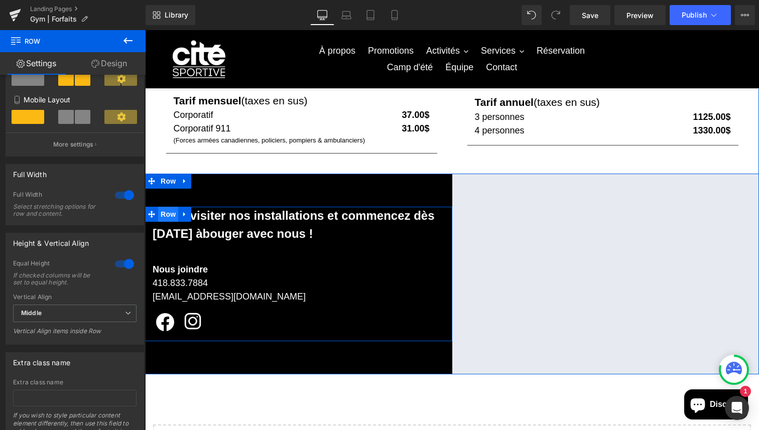
click at [163, 215] on span "Row" at bounding box center [168, 214] width 20 height 15
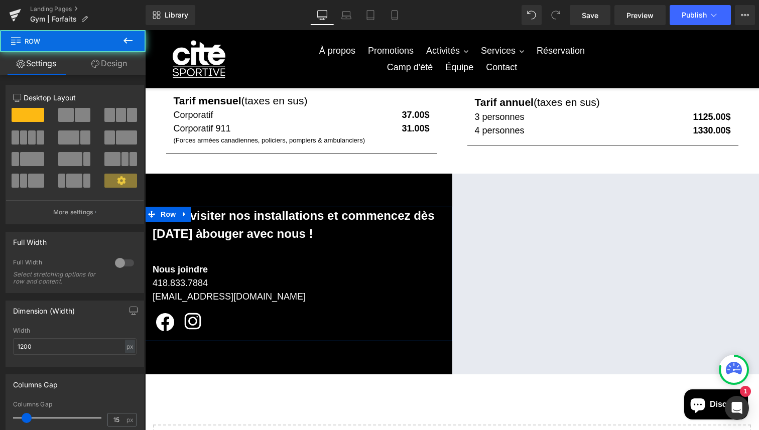
click at [117, 73] on link "Design" at bounding box center [109, 63] width 73 height 23
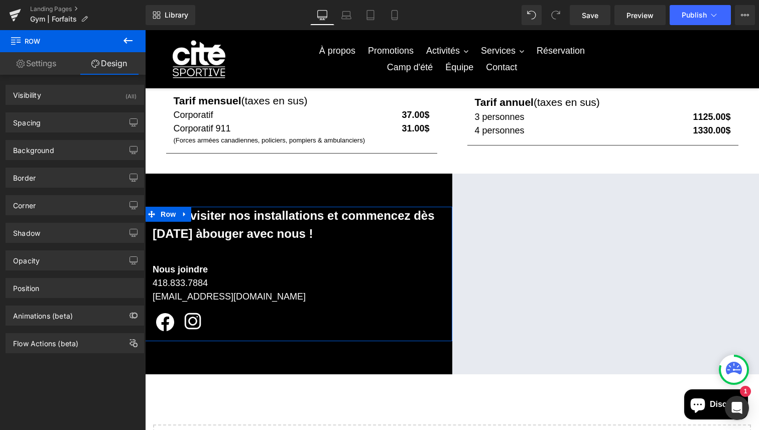
click at [32, 65] on link "Settings" at bounding box center [36, 63] width 73 height 23
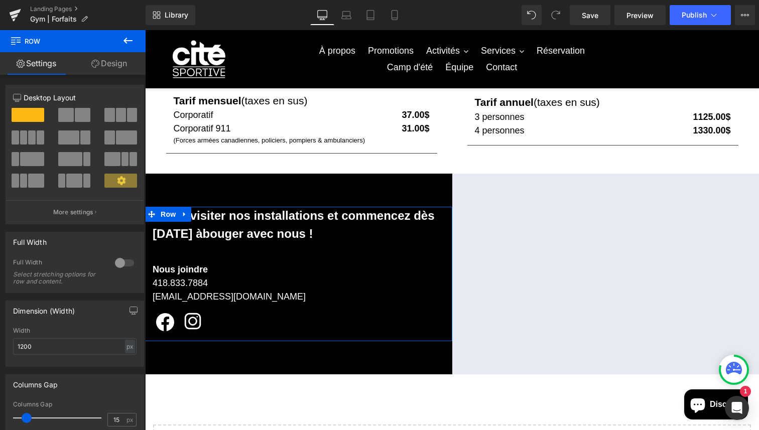
click at [122, 61] on link "Design" at bounding box center [109, 63] width 73 height 23
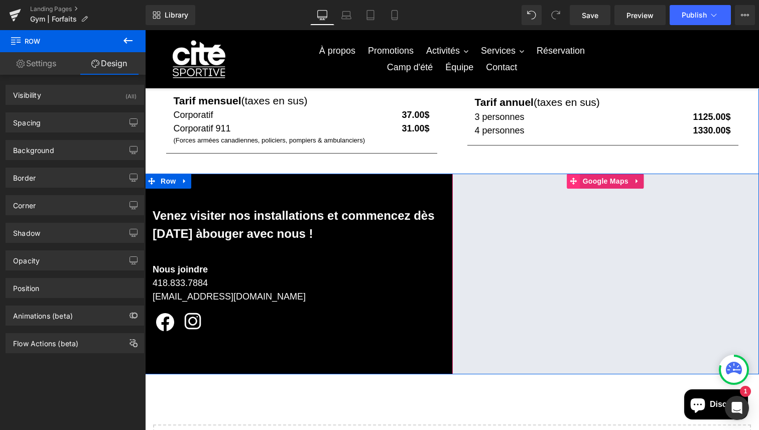
click at [572, 184] on span at bounding box center [573, 181] width 13 height 15
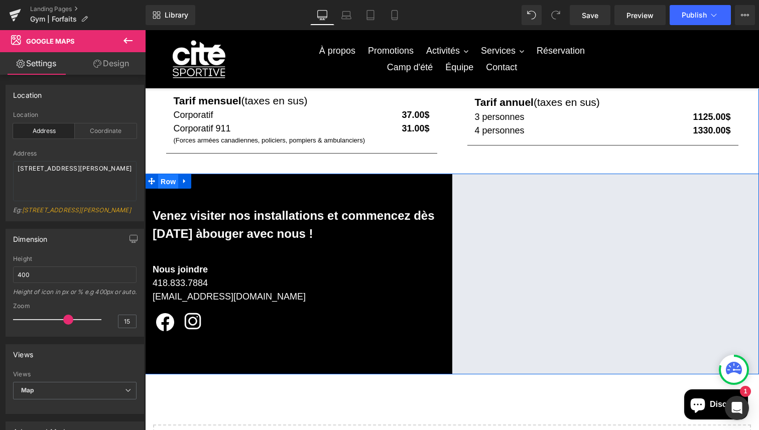
click at [167, 184] on span "Row" at bounding box center [168, 181] width 20 height 15
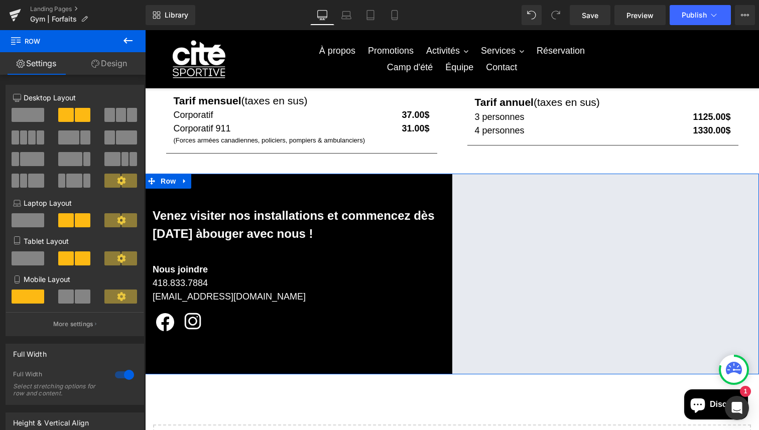
click at [117, 179] on icon at bounding box center [121, 180] width 9 height 9
click at [117, 185] on icon at bounding box center [121, 180] width 9 height 9
click at [87, 329] on p "More settings" at bounding box center [73, 324] width 40 height 9
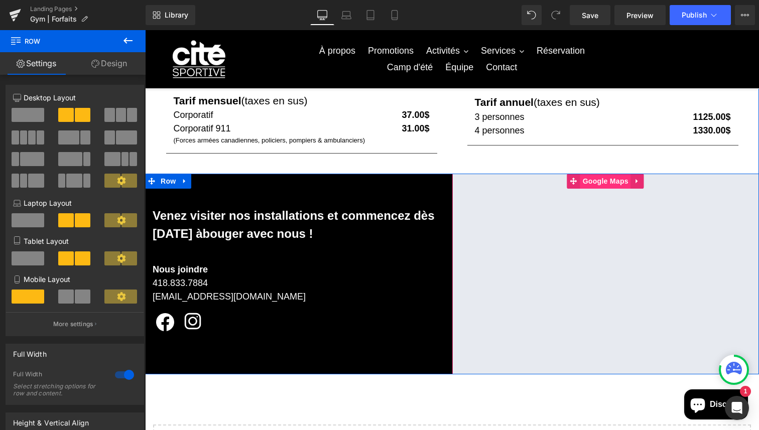
click at [591, 184] on span "Google Maps" at bounding box center [605, 181] width 51 height 15
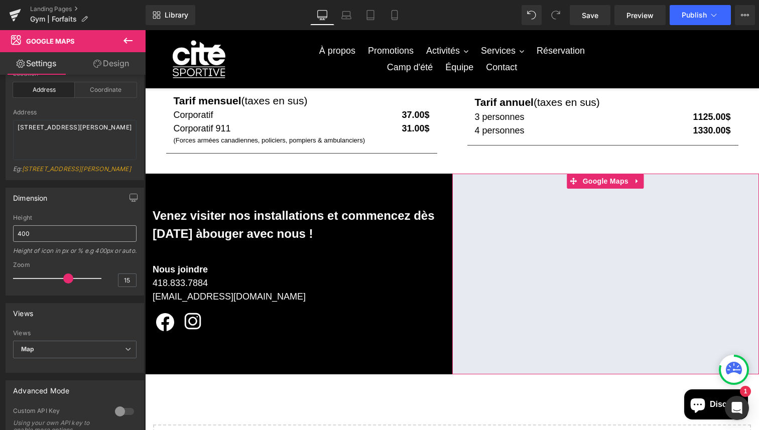
scroll to position [43, 0]
click at [56, 240] on input "400" at bounding box center [74, 231] width 123 height 17
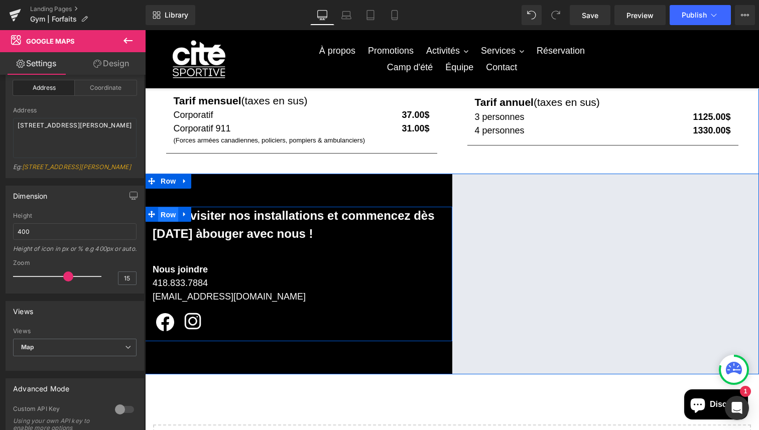
click at [174, 214] on span "Row" at bounding box center [168, 214] width 20 height 15
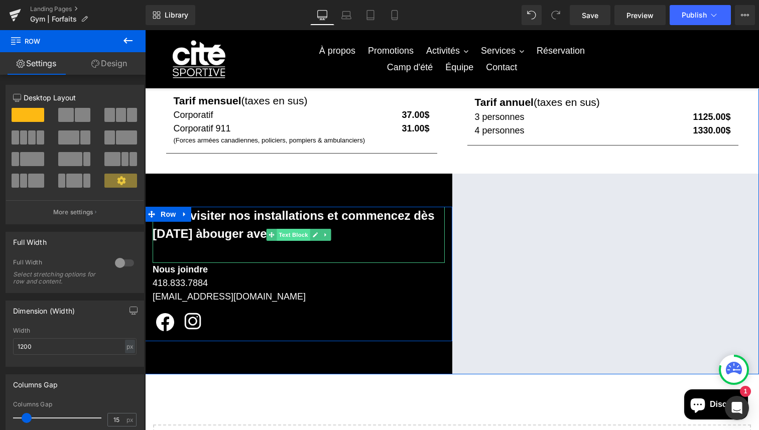
click at [303, 236] on span "Text Block" at bounding box center [292, 235] width 33 height 12
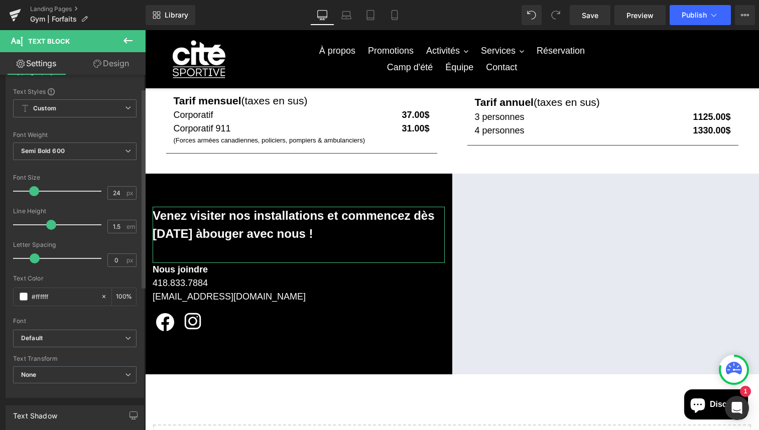
scroll to position [31, 0]
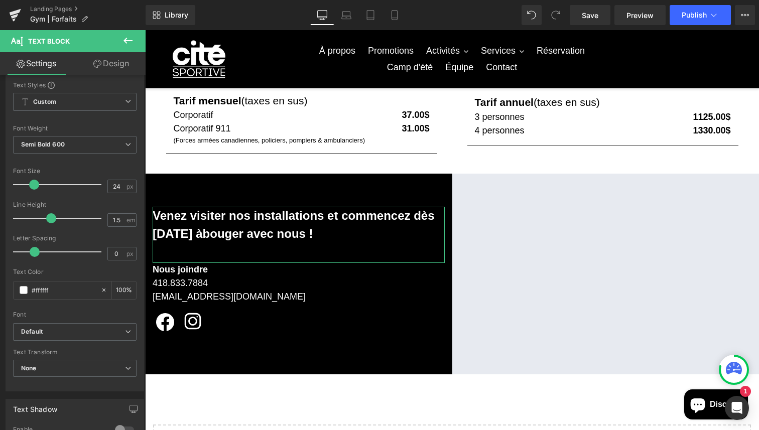
click at [107, 66] on link "Design" at bounding box center [111, 63] width 73 height 23
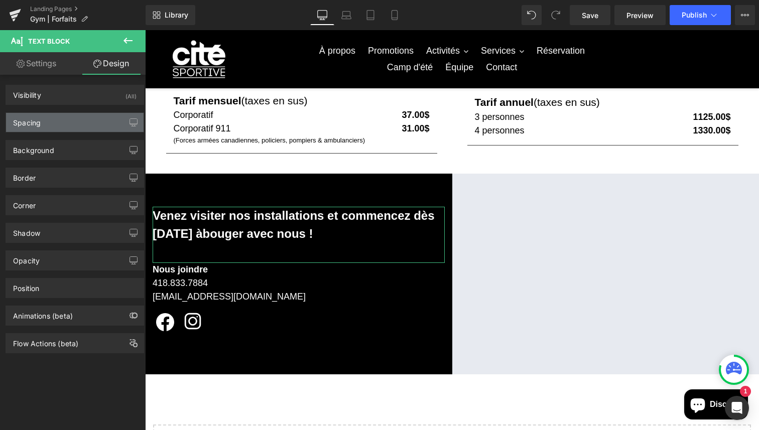
click at [63, 127] on div "Spacing" at bounding box center [74, 122] width 137 height 19
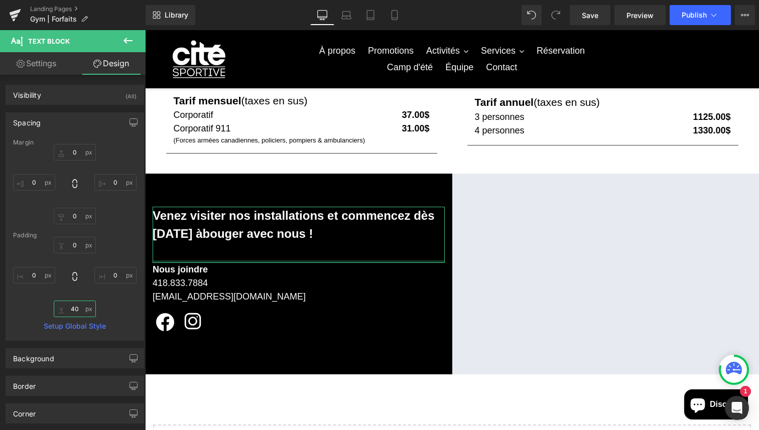
click at [78, 308] on input "40" at bounding box center [75, 309] width 42 height 17
type input "50"
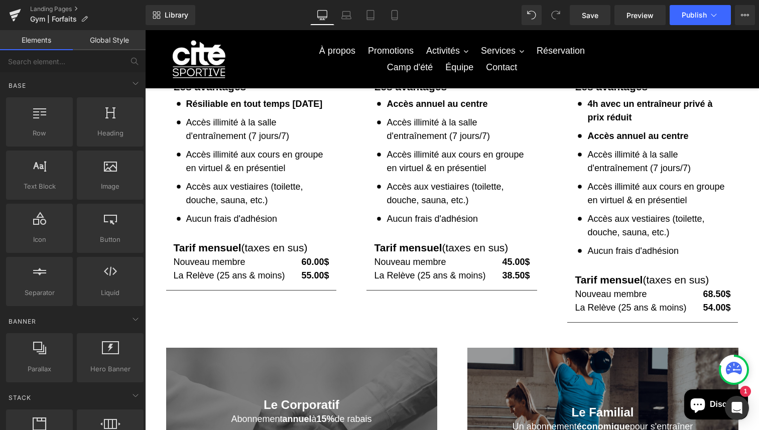
scroll to position [214, 0]
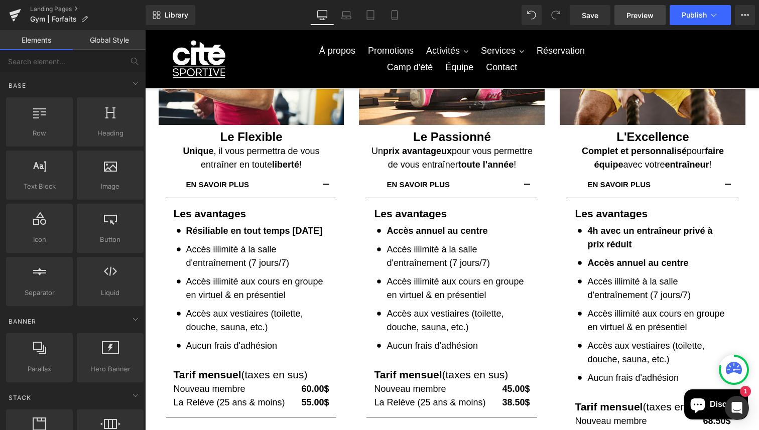
click at [651, 16] on span "Preview" at bounding box center [639, 15] width 27 height 11
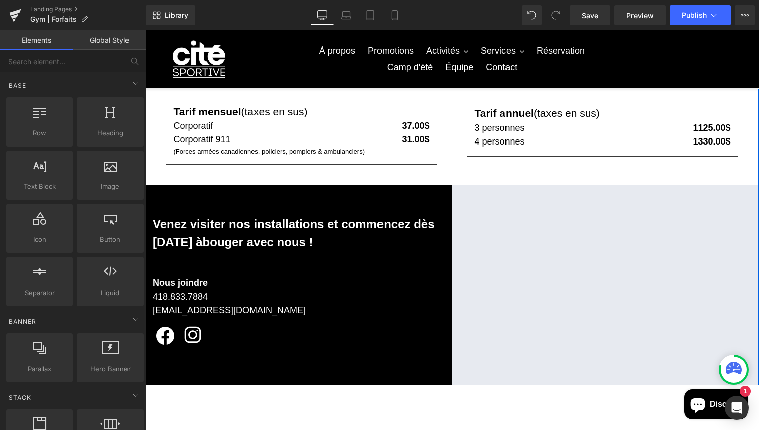
scroll to position [920, 0]
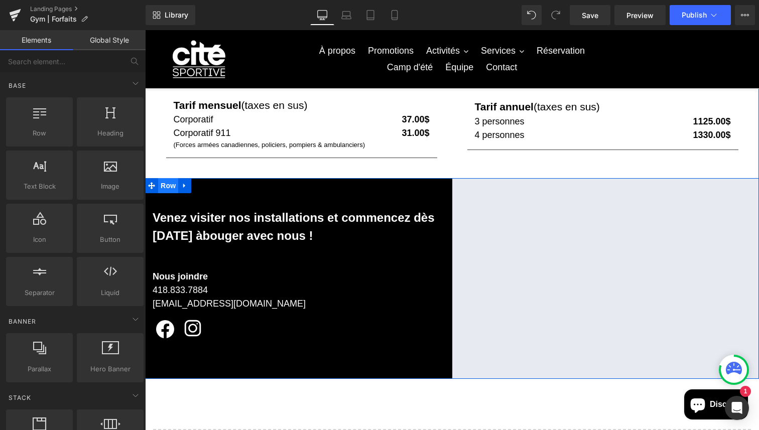
click at [168, 191] on span "Row" at bounding box center [168, 185] width 20 height 15
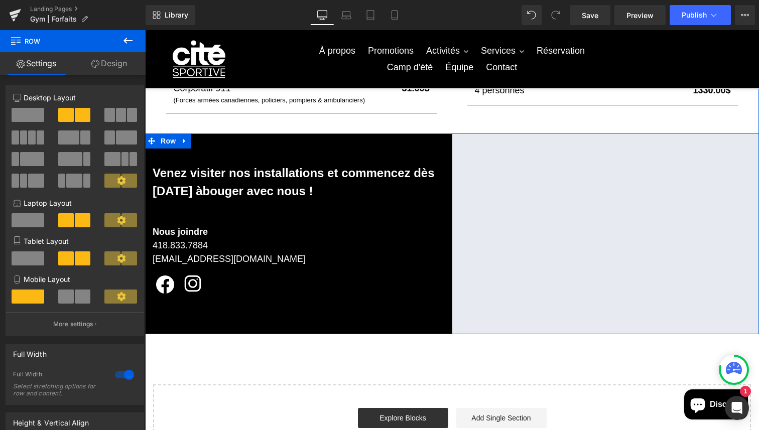
scroll to position [966, 0]
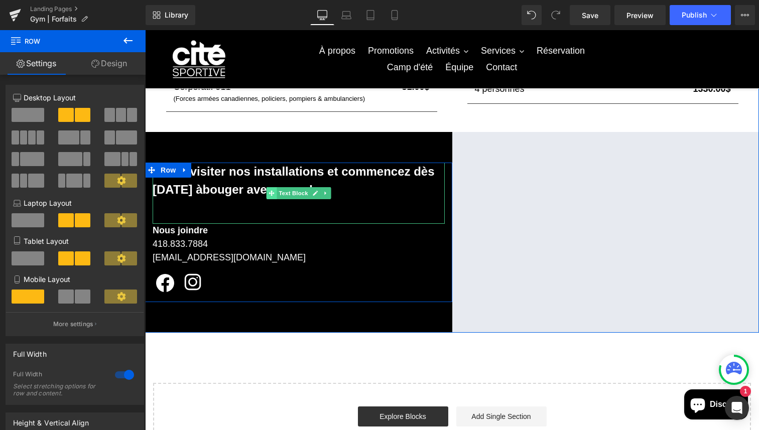
click at [271, 193] on icon at bounding box center [271, 193] width 6 height 6
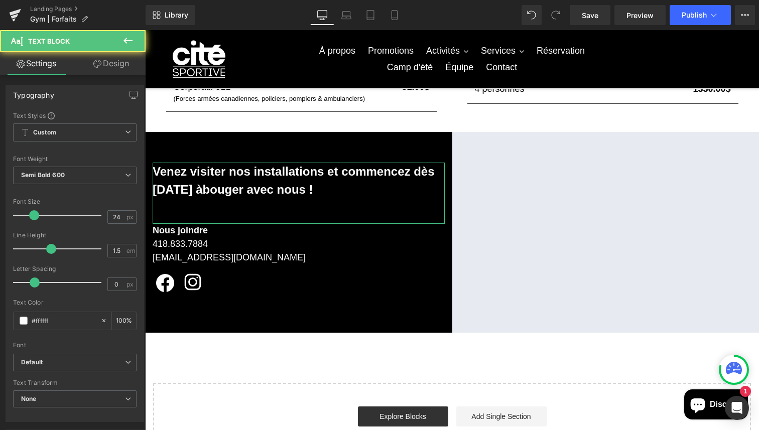
click at [114, 70] on link "Design" at bounding box center [111, 63] width 73 height 23
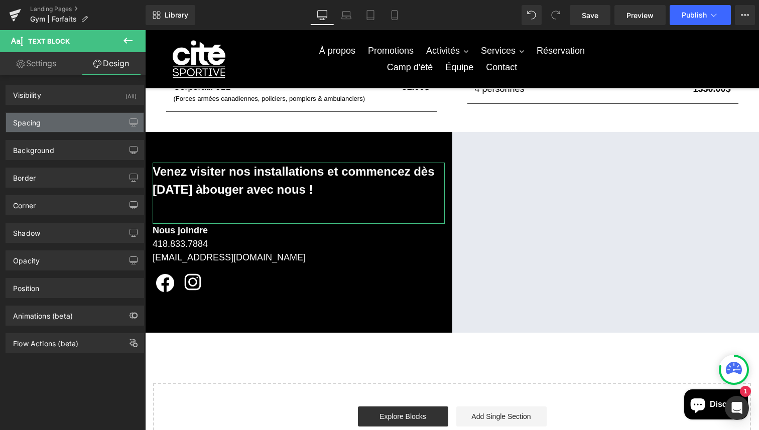
click at [78, 118] on div "Spacing" at bounding box center [74, 122] width 137 height 19
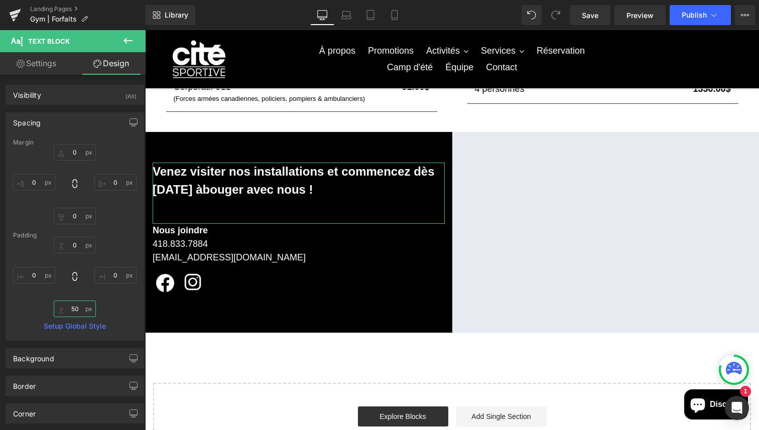
click at [79, 312] on input "50" at bounding box center [75, 309] width 42 height 17
type input "45"
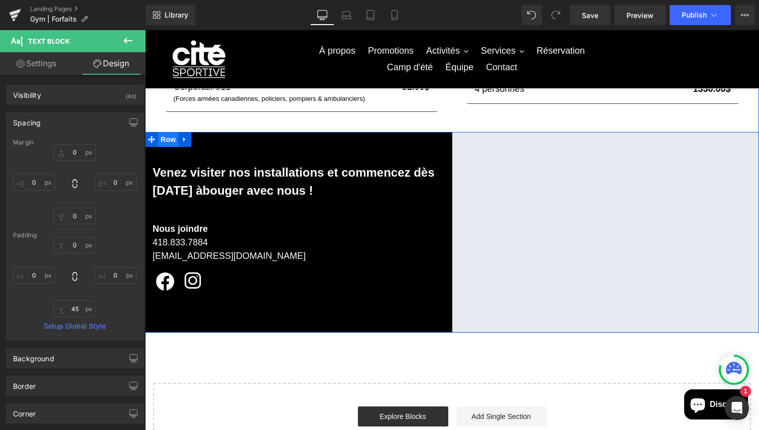
click at [169, 144] on span "Row" at bounding box center [168, 139] width 20 height 15
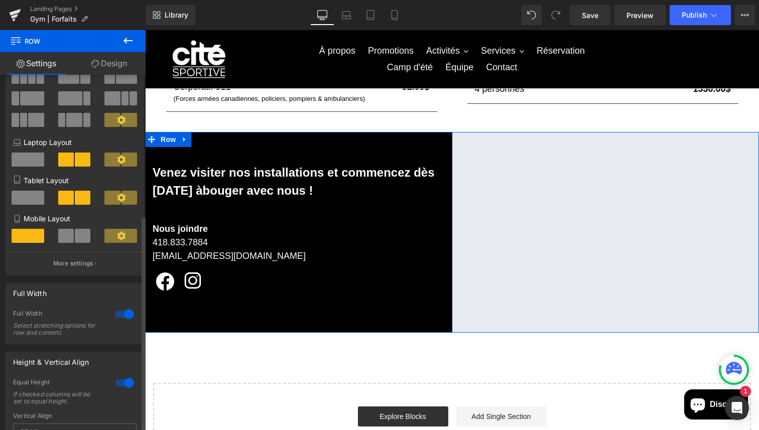
scroll to position [0, 0]
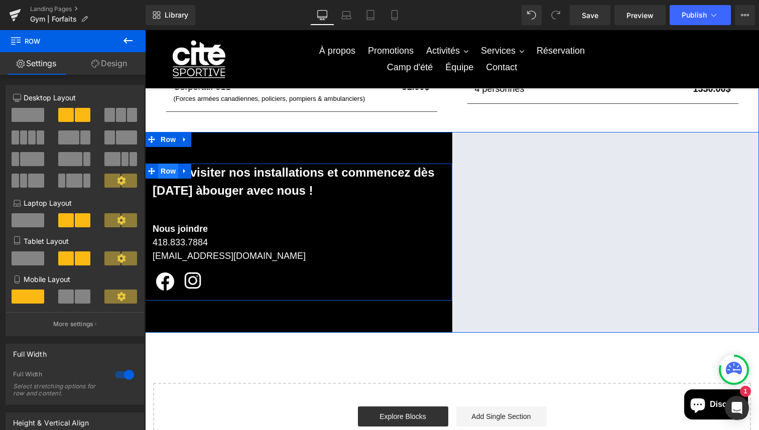
click at [164, 172] on span "Row" at bounding box center [168, 171] width 20 height 15
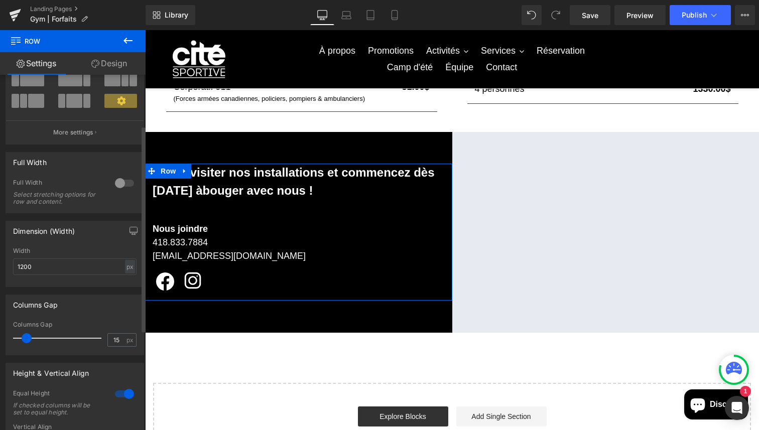
scroll to position [90, 0]
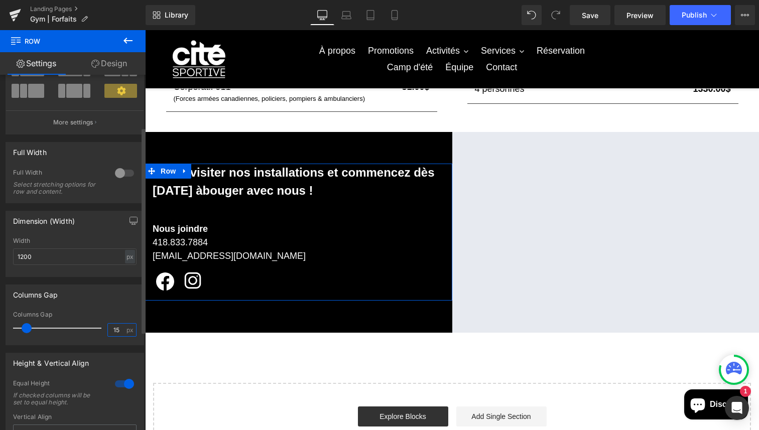
click at [119, 328] on input "15" at bounding box center [117, 330] width 18 height 13
click at [98, 63] on link "Design" at bounding box center [109, 63] width 73 height 23
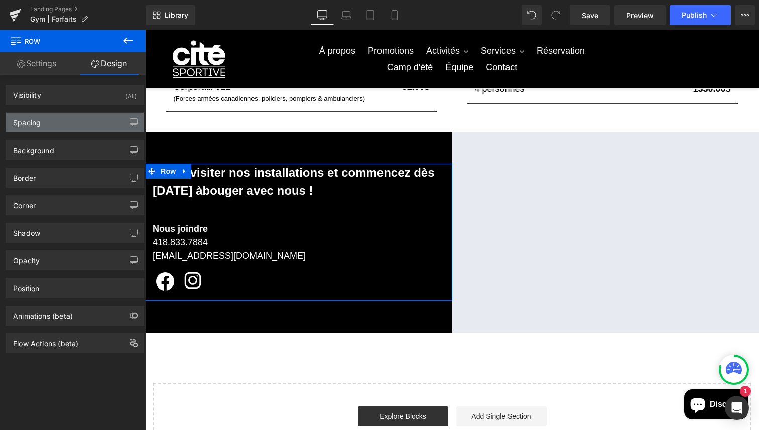
click at [66, 127] on div "Spacing" at bounding box center [74, 122] width 137 height 19
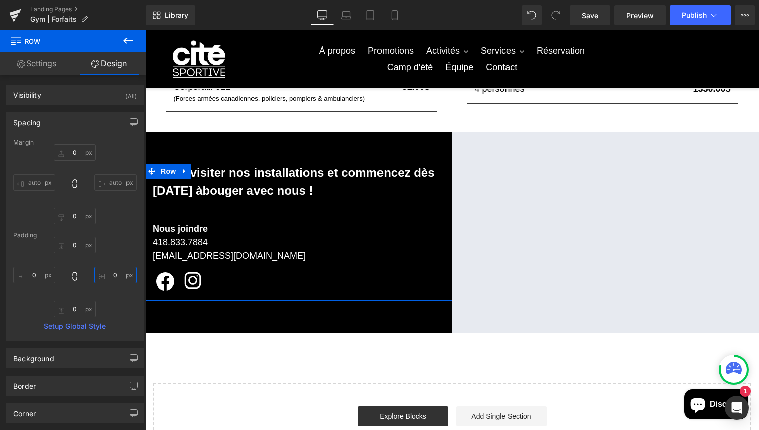
click at [108, 273] on input "0" at bounding box center [115, 275] width 42 height 17
type input "20"
click at [31, 274] on input "0" at bounding box center [34, 275] width 42 height 17
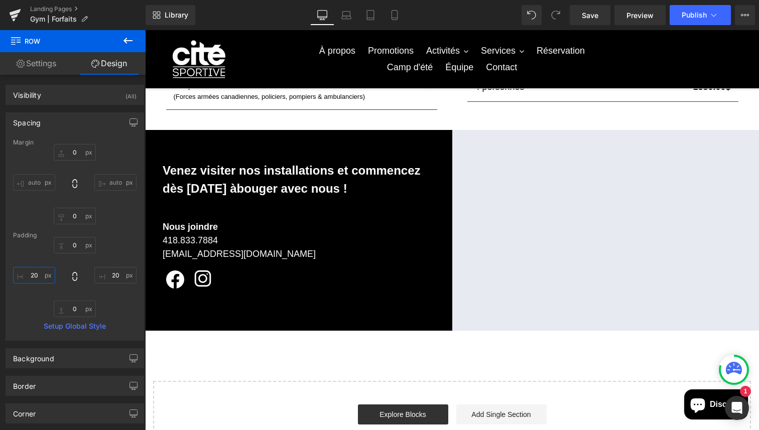
scroll to position [969, 0]
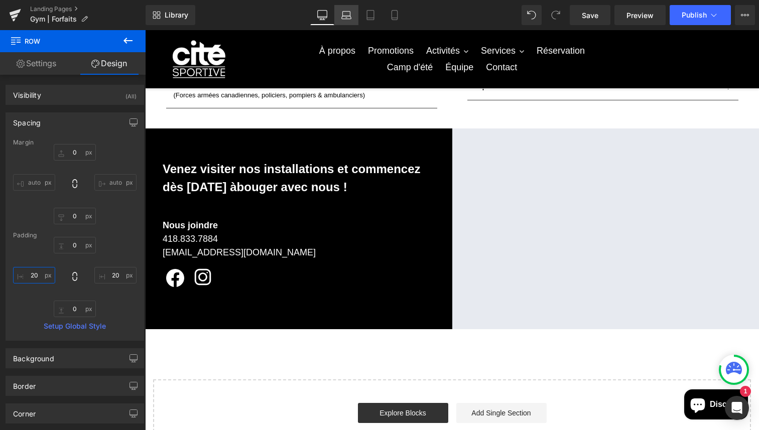
type input "20"
click at [351, 23] on link "Laptop" at bounding box center [346, 15] width 24 height 20
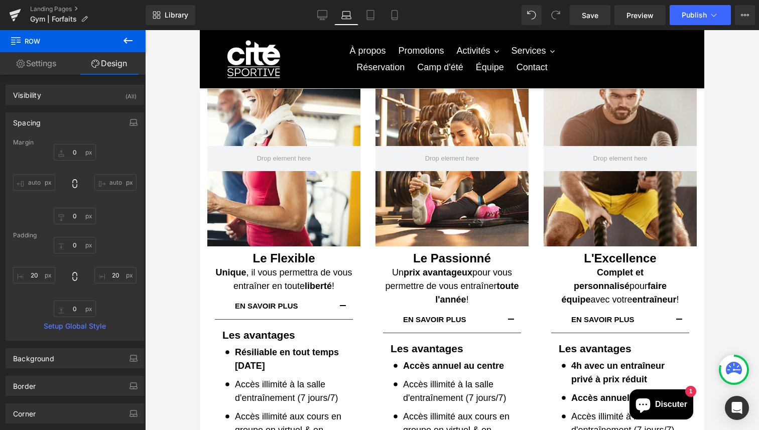
scroll to position [0, 0]
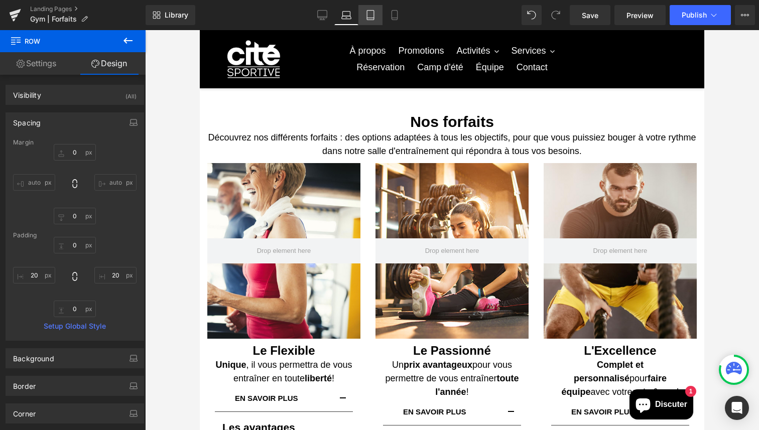
click at [366, 10] on icon at bounding box center [370, 15] width 10 height 10
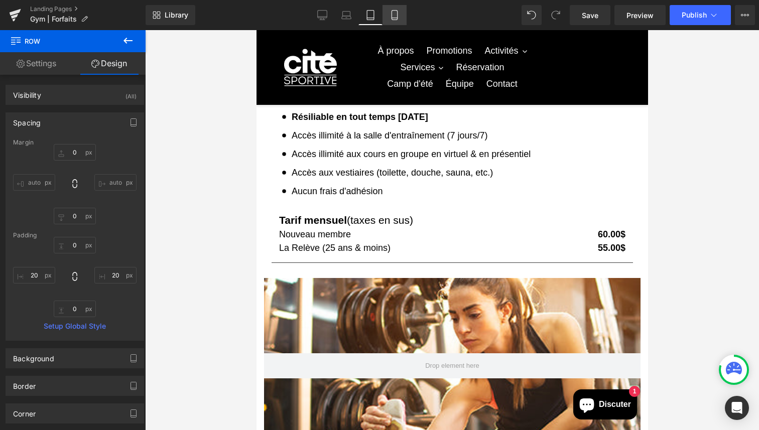
click at [400, 15] on link "Mobile" at bounding box center [394, 15] width 24 height 20
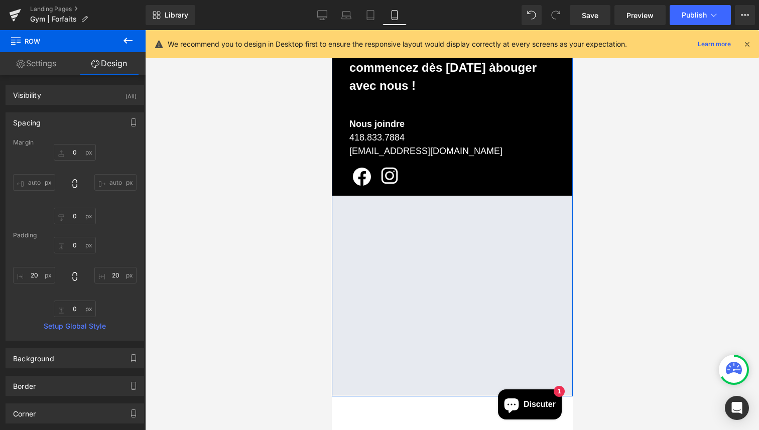
scroll to position [2535, 0]
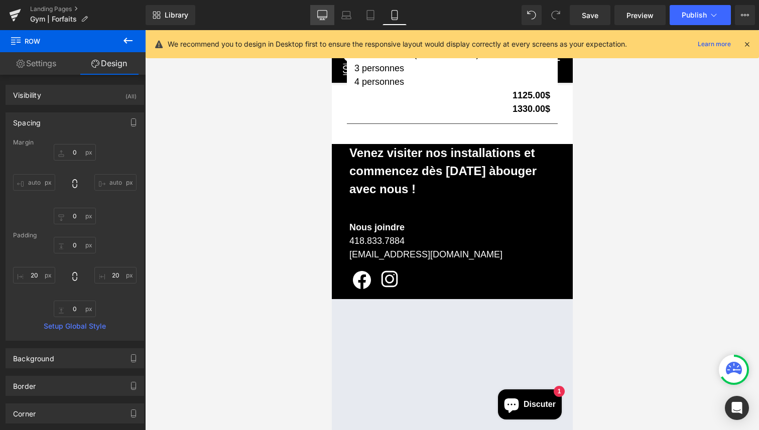
click at [313, 24] on link "Desktop" at bounding box center [322, 15] width 24 height 20
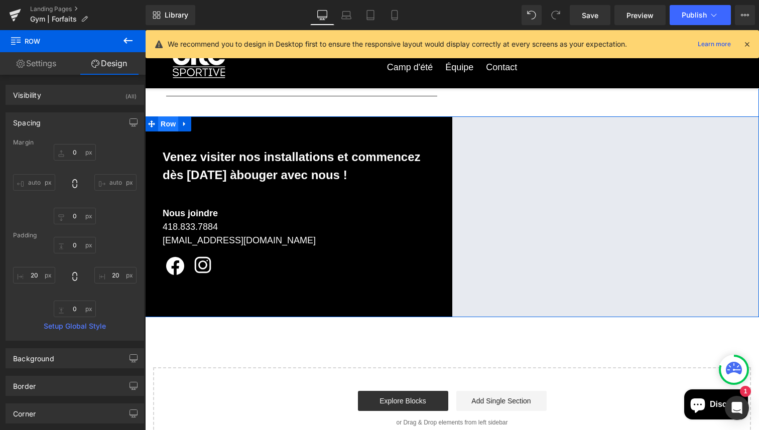
click at [166, 125] on span "Row" at bounding box center [168, 123] width 20 height 15
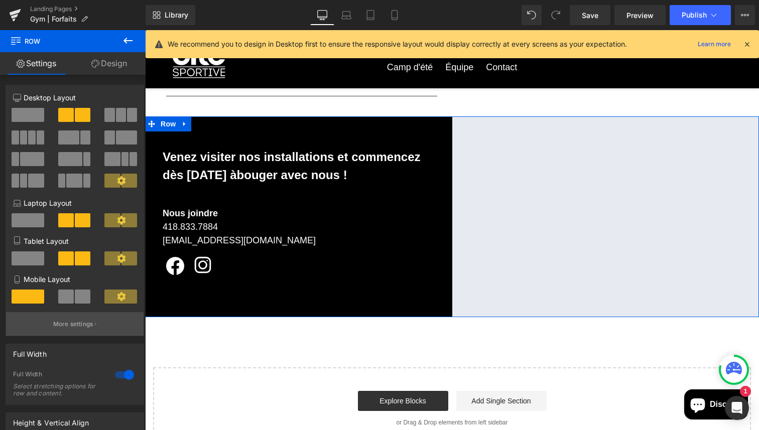
click at [80, 329] on p "More settings" at bounding box center [73, 324] width 40 height 9
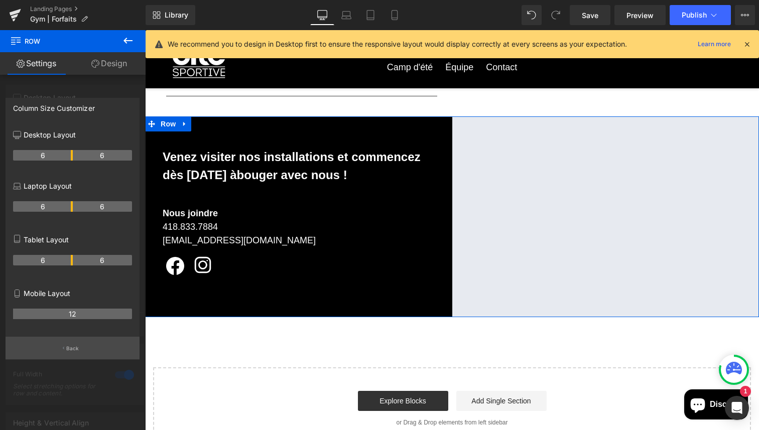
click at [76, 351] on p "Back" at bounding box center [72, 349] width 13 height 8
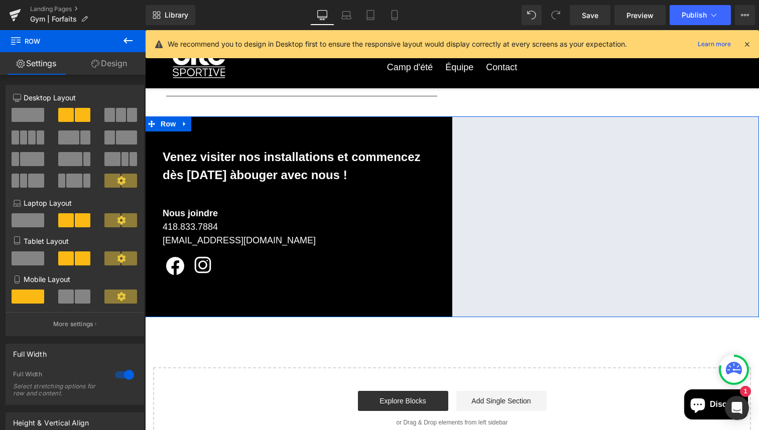
click at [75, 301] on span at bounding box center [83, 297] width 16 height 14
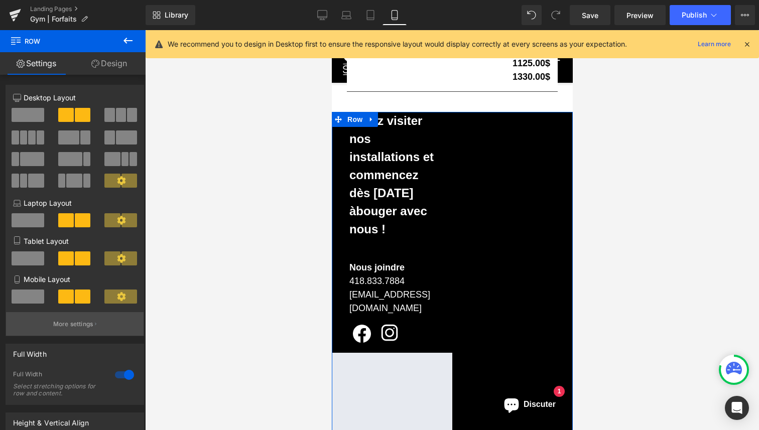
click at [78, 321] on button "More settings" at bounding box center [74, 324] width 137 height 24
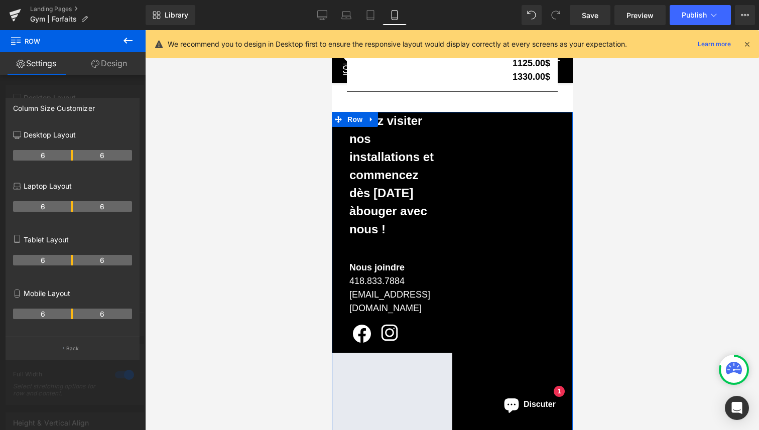
drag, startPoint x: 72, startPoint y: 313, endPoint x: 71, endPoint y: 321, distance: 7.5
click at [71, 321] on div "6 6" at bounding box center [72, 318] width 119 height 28
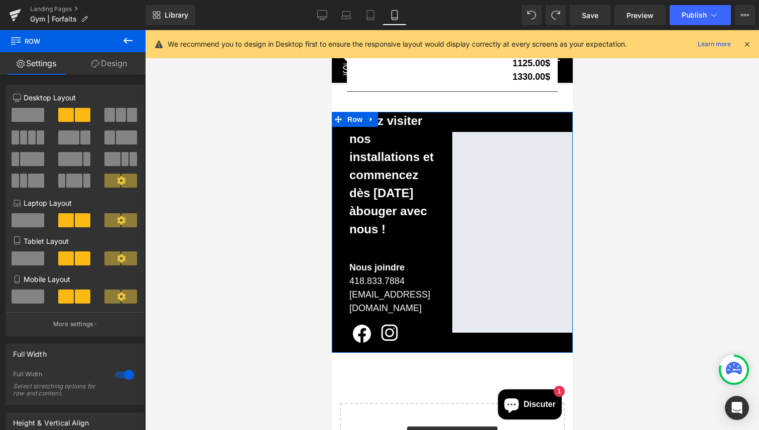
click at [29, 301] on span at bounding box center [28, 297] width 33 height 14
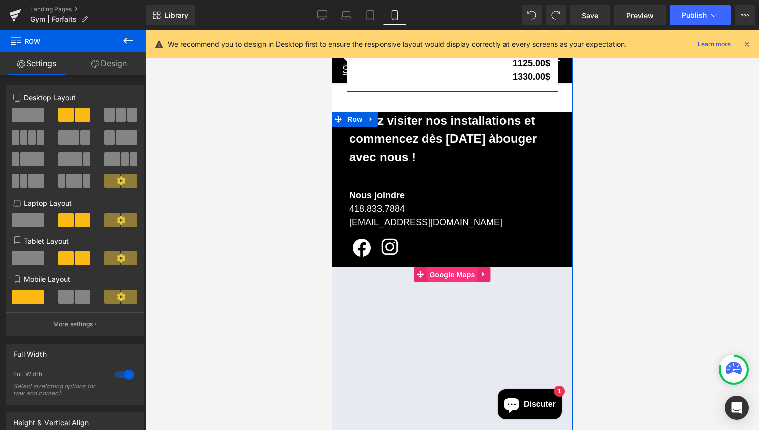
click at [459, 272] on span "Google Maps" at bounding box center [451, 274] width 51 height 15
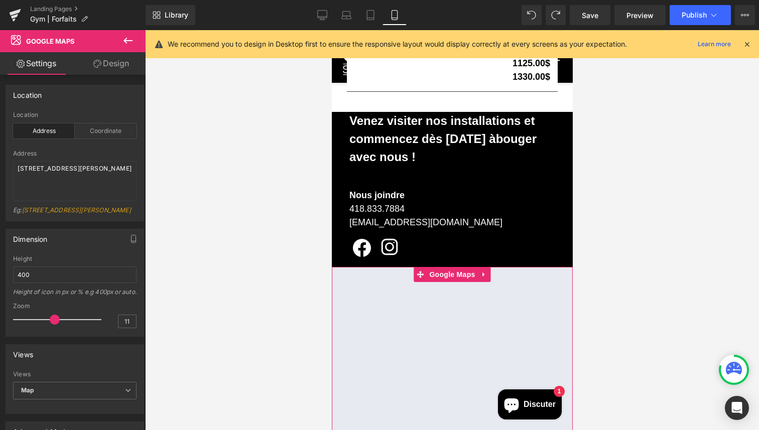
click at [107, 68] on link "Design" at bounding box center [111, 63] width 73 height 23
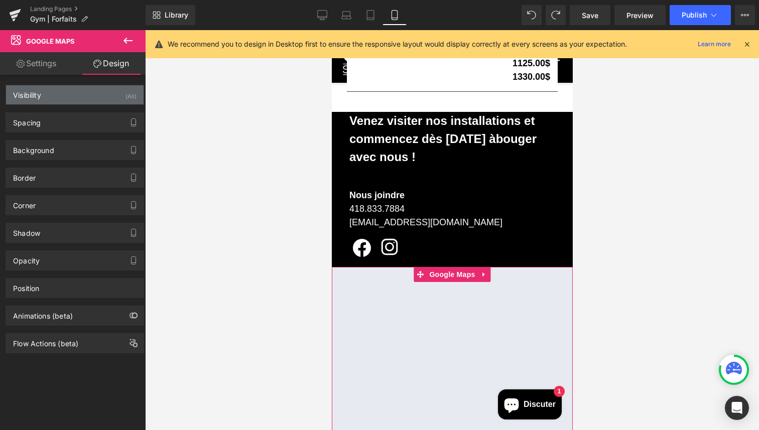
click at [72, 99] on div "Visibility (All)" at bounding box center [74, 94] width 137 height 19
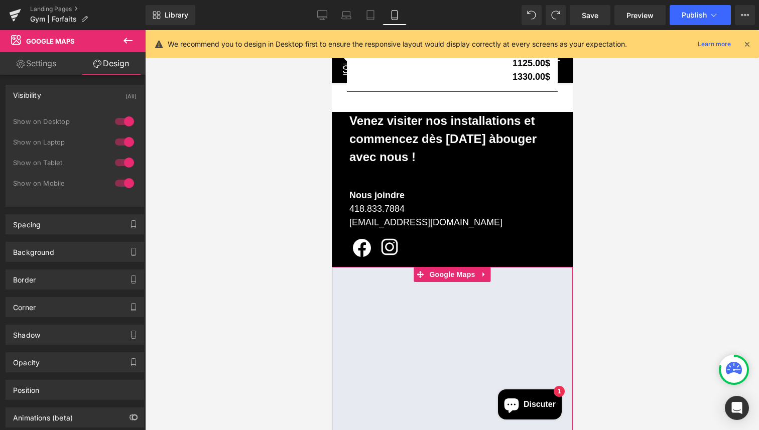
click at [125, 185] on div at bounding box center [124, 183] width 24 height 16
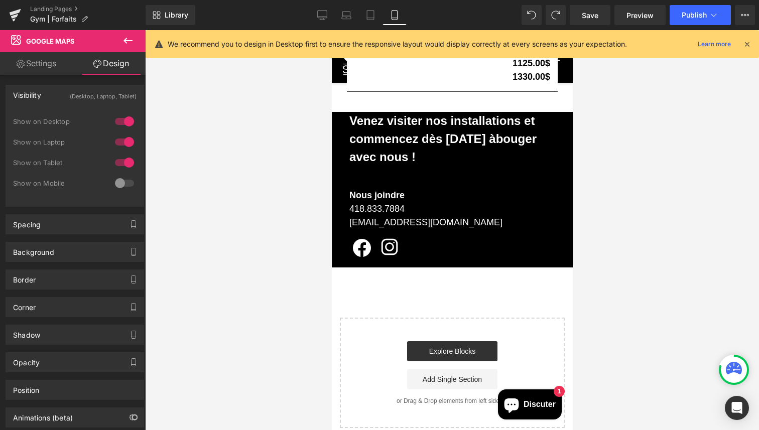
click at [257, 180] on div at bounding box center [452, 230] width 614 height 400
click at [39, 70] on link "Settings" at bounding box center [36, 63] width 73 height 23
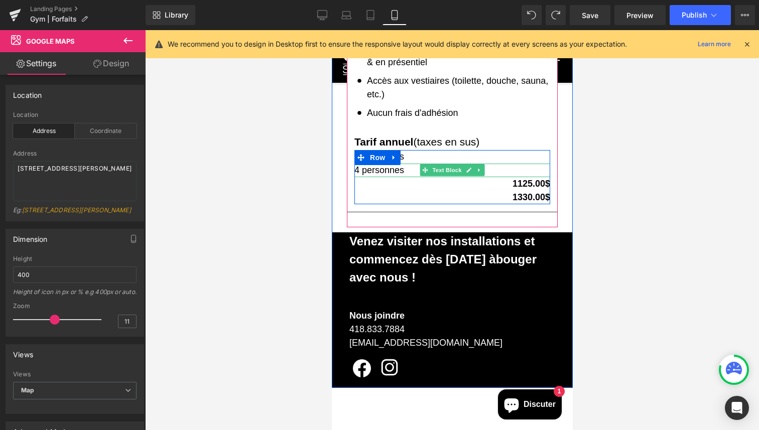
scroll to position [2449, 0]
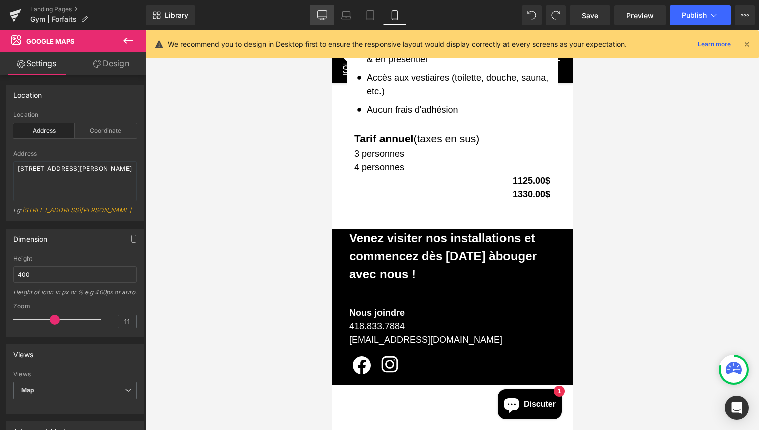
click at [321, 14] on icon at bounding box center [322, 15] width 10 height 10
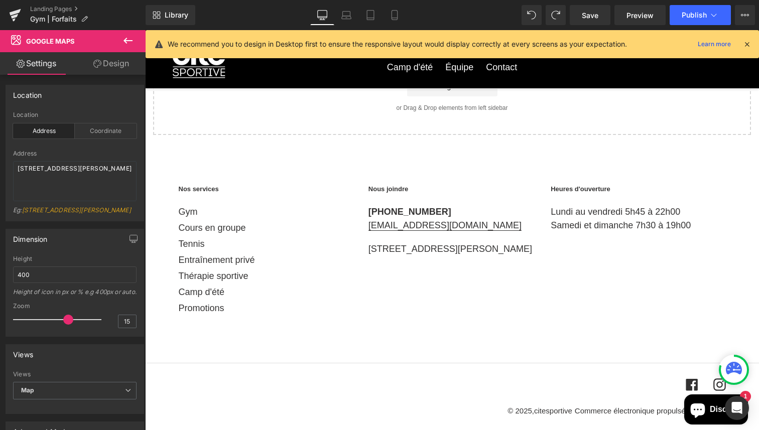
scroll to position [927, 0]
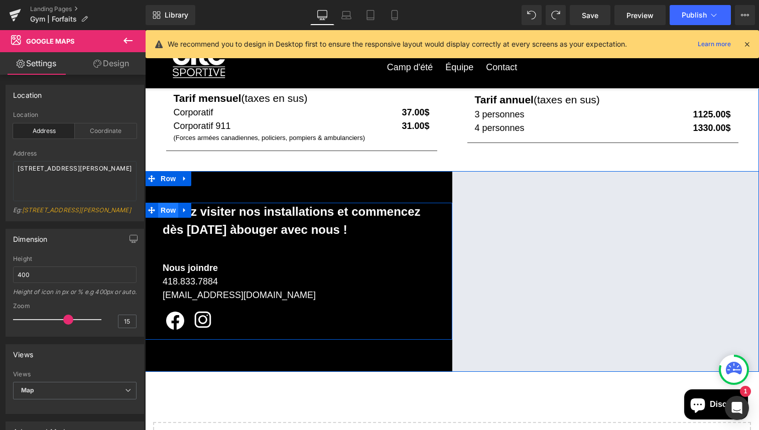
click at [165, 210] on span "Row" at bounding box center [168, 210] width 20 height 15
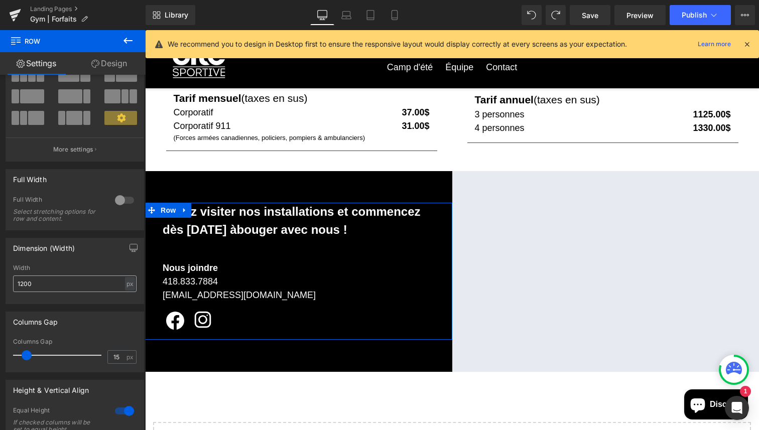
scroll to position [99, 0]
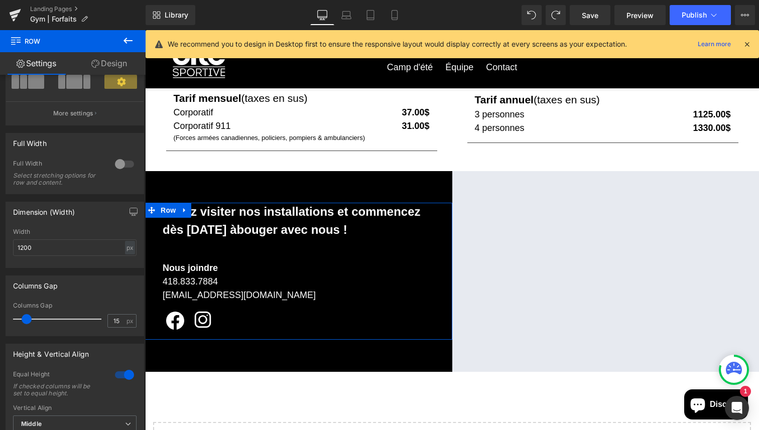
click at [95, 63] on icon at bounding box center [95, 64] width 8 height 8
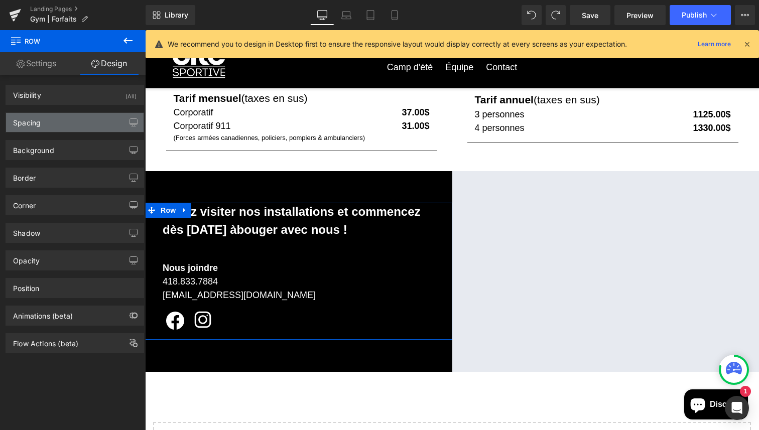
click at [51, 122] on div "Spacing" at bounding box center [74, 122] width 137 height 19
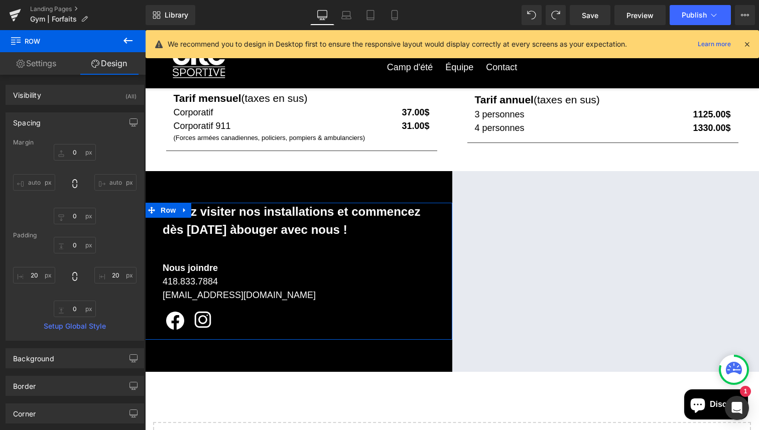
click at [72, 238] on div "Padding" at bounding box center [74, 235] width 123 height 7
click at [74, 244] on input "0" at bounding box center [75, 245] width 42 height 17
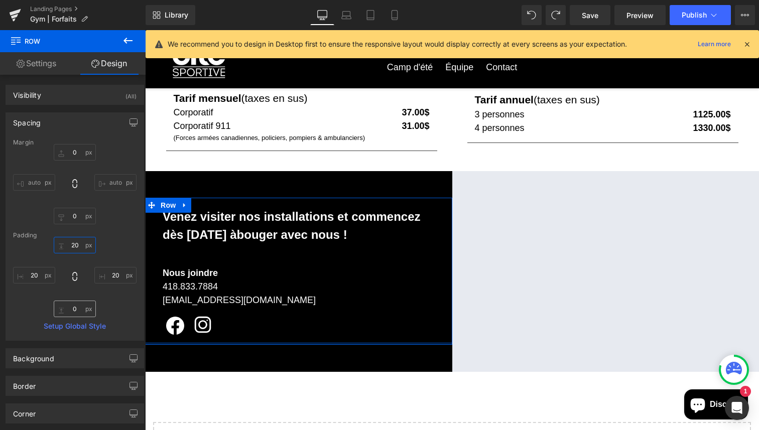
type input "20"
click at [70, 307] on input "0" at bounding box center [75, 309] width 42 height 17
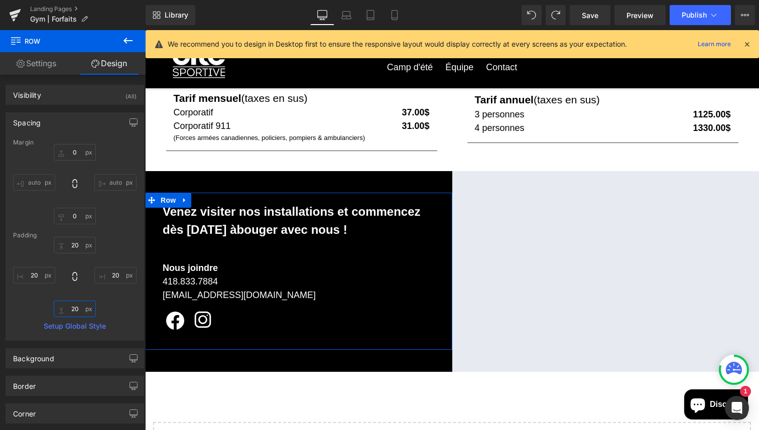
type input "20"
click at [109, 307] on div "20 20 20 20" at bounding box center [74, 277] width 123 height 80
click at [595, 24] on link "Save" at bounding box center [589, 15] width 41 height 20
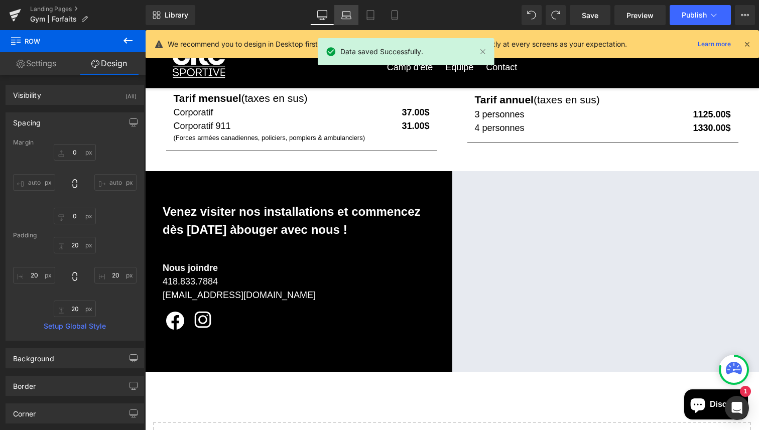
click at [338, 17] on link "Laptop" at bounding box center [346, 15] width 24 height 20
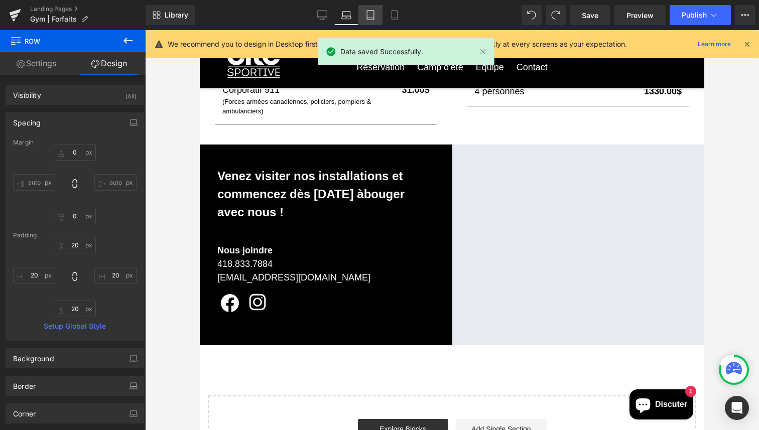
click at [368, 8] on link "Tablet" at bounding box center [370, 15] width 24 height 20
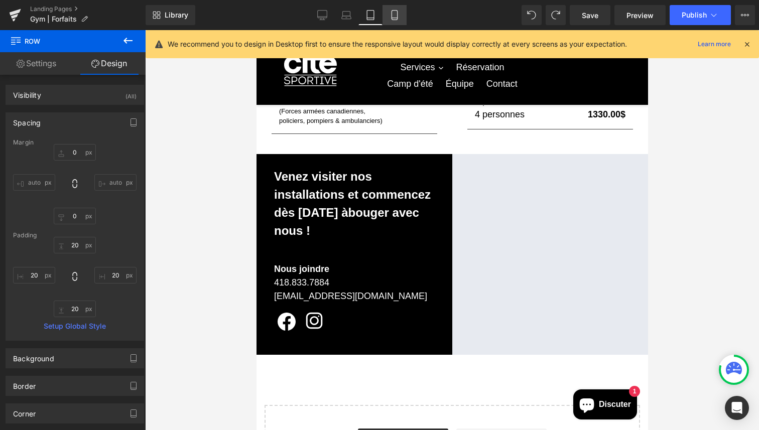
click at [394, 21] on link "Mobile" at bounding box center [394, 15] width 24 height 20
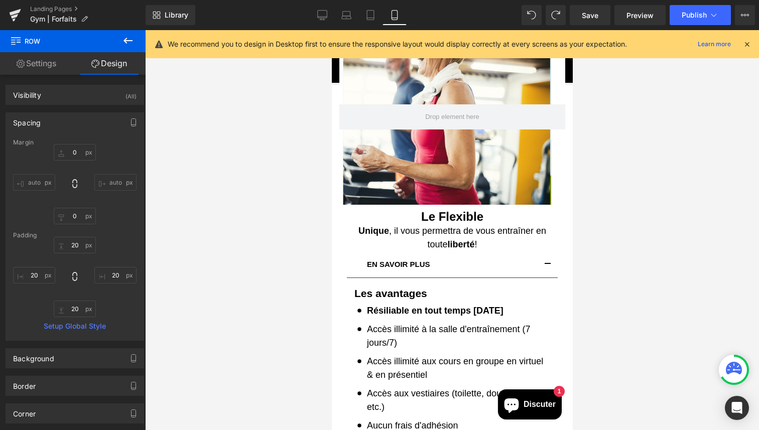
scroll to position [0, 0]
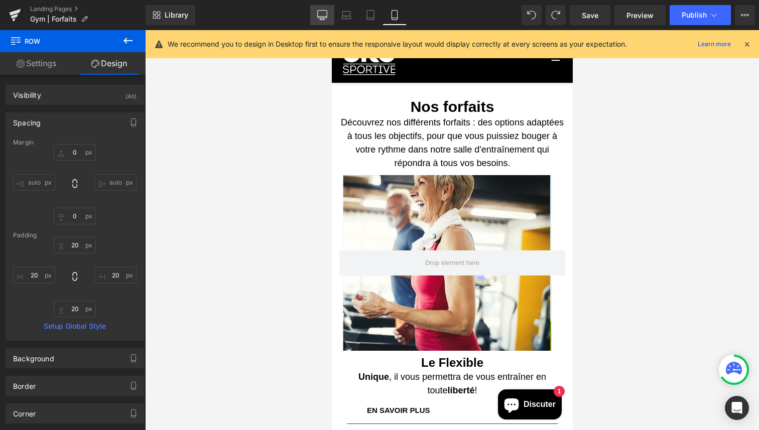
click at [328, 17] on link "Desktop" at bounding box center [322, 15] width 24 height 20
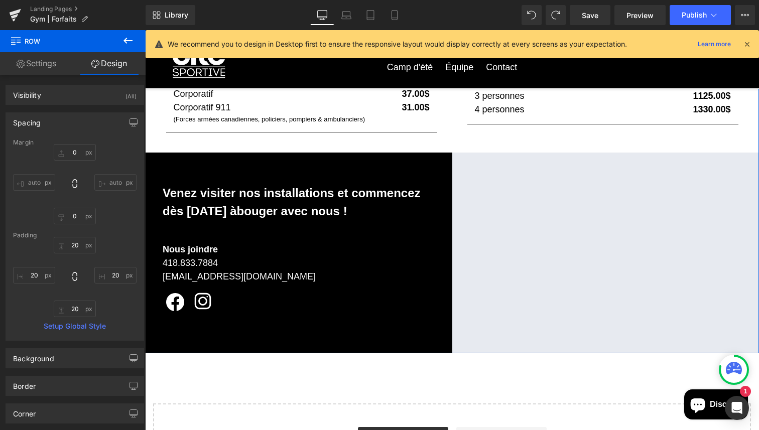
scroll to position [944, 0]
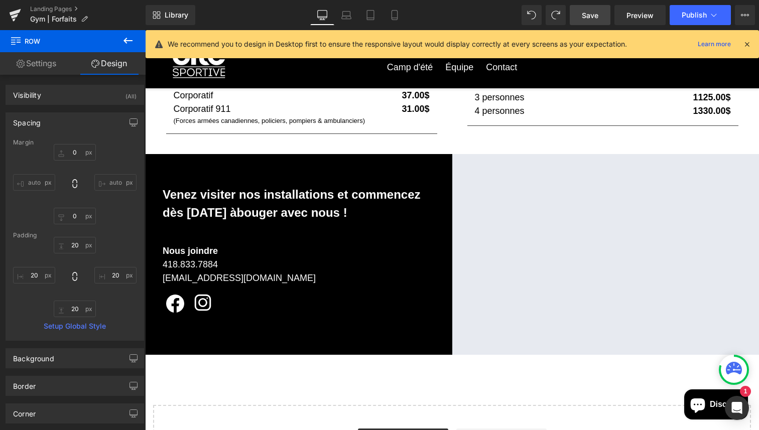
click at [599, 16] on link "Save" at bounding box center [589, 15] width 41 height 20
click at [72, 8] on link "Landing Pages" at bounding box center [87, 9] width 115 height 8
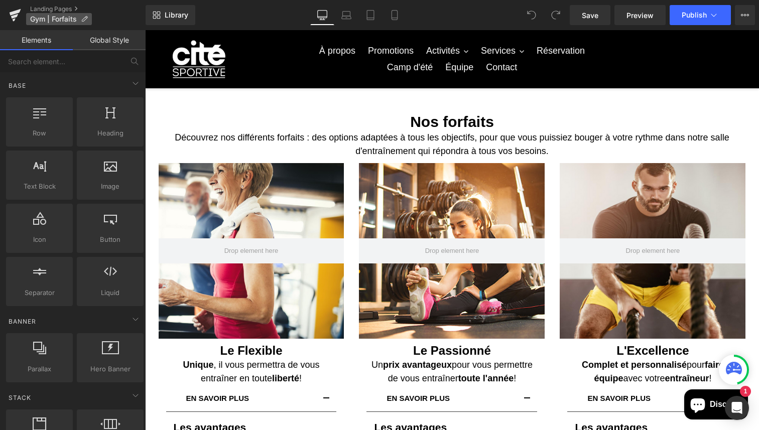
click at [56, 18] on span "Gym | Forfaits" at bounding box center [53, 19] width 47 height 8
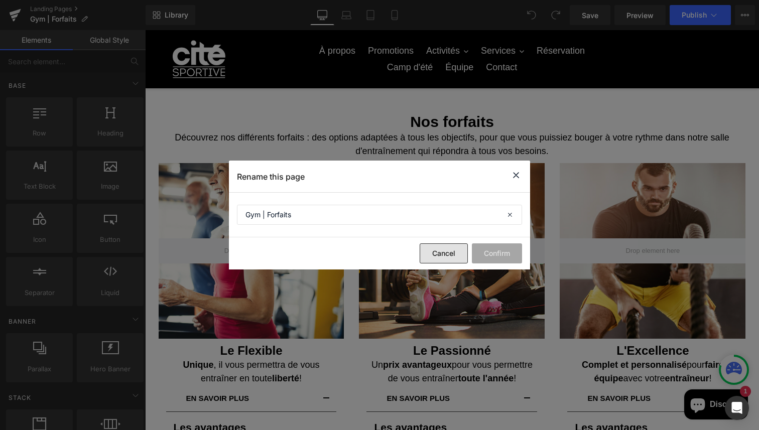
click at [435, 259] on button "Cancel" at bounding box center [443, 253] width 48 height 20
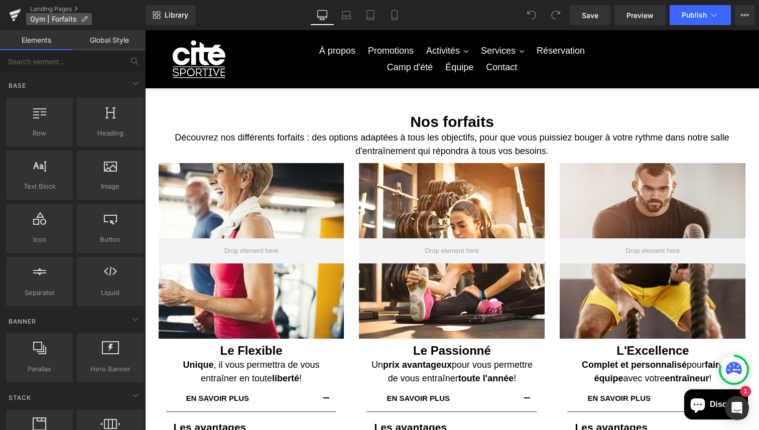
click at [84, 20] on icon at bounding box center [84, 19] width 7 height 7
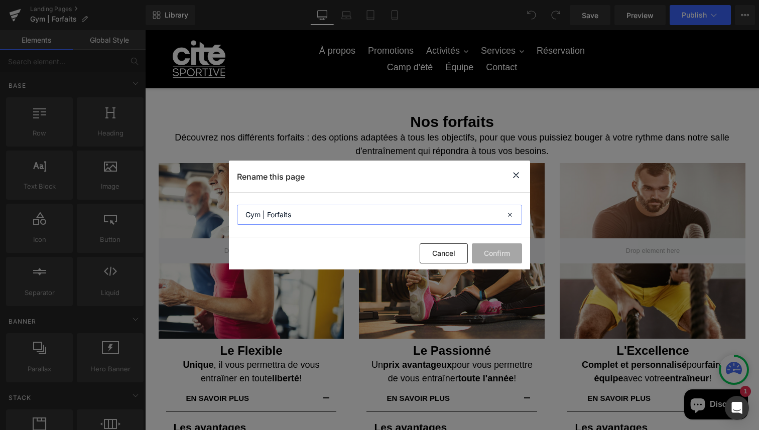
drag, startPoint x: 351, startPoint y: 213, endPoint x: 178, endPoint y: 197, distance: 173.8
click at [178, 197] on div "Rename this page Gym | Forfaits Cancel Confirm" at bounding box center [379, 215] width 759 height 430
drag, startPoint x: 288, startPoint y: 214, endPoint x: 234, endPoint y: 214, distance: 54.7
click at [234, 214] on section "Forfaits" at bounding box center [379, 215] width 301 height 45
type input "Nos forfaits"
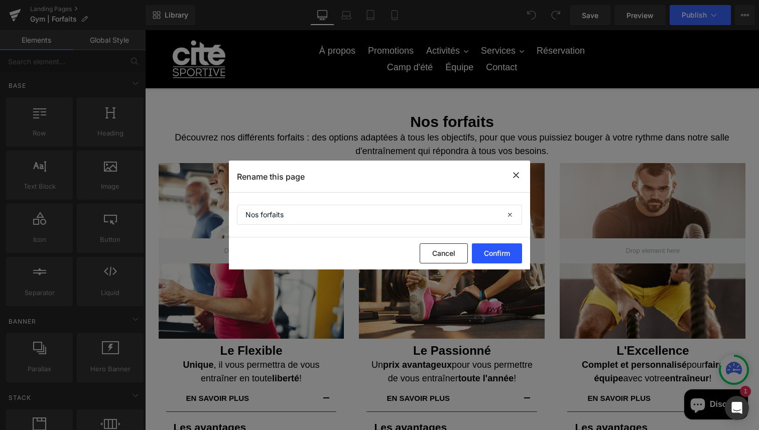
click at [496, 252] on button "Confirm" at bounding box center [497, 253] width 50 height 20
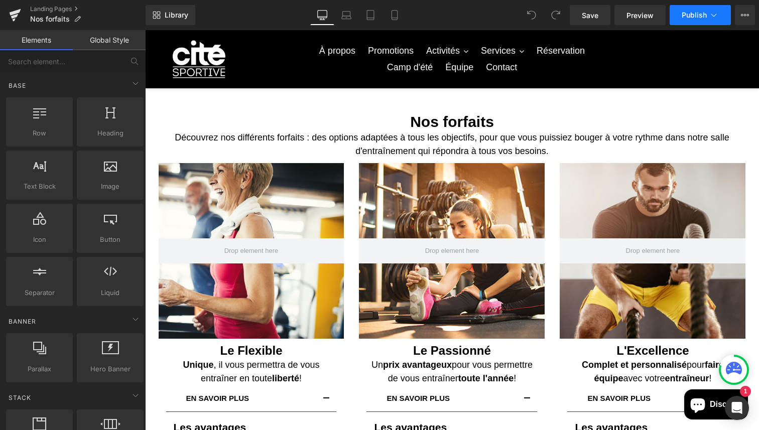
click at [687, 21] on button "Publish" at bounding box center [699, 15] width 61 height 20
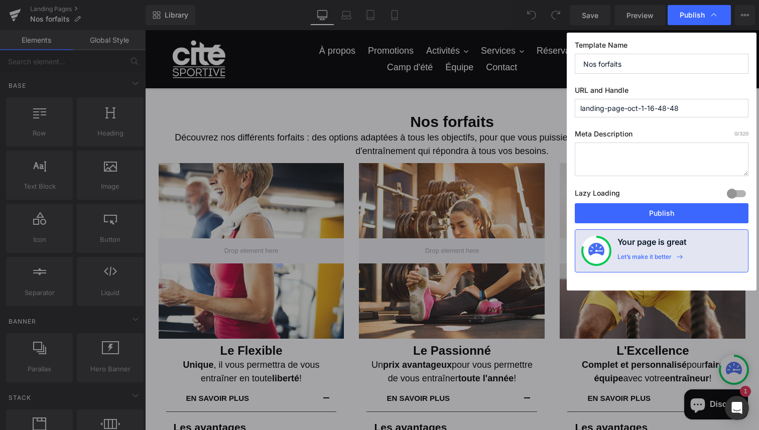
click at [662, 106] on input "landing-page-oct-1-16-48-48" at bounding box center [661, 108] width 174 height 19
type input "n"
click at [670, 154] on textarea at bounding box center [661, 159] width 174 height 34
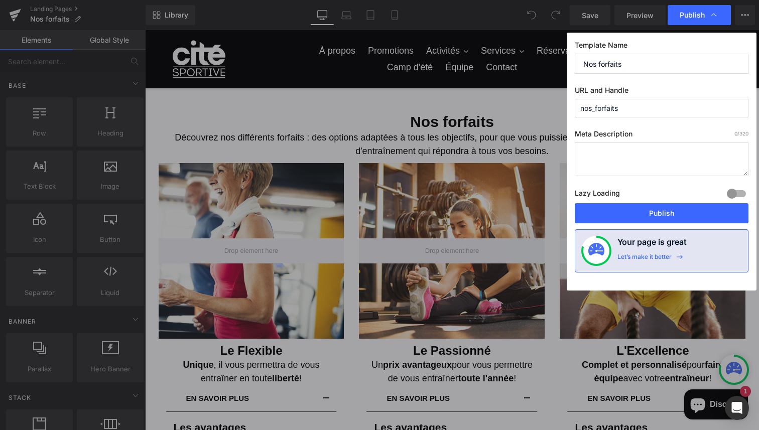
click at [670, 154] on textarea at bounding box center [661, 159] width 174 height 34
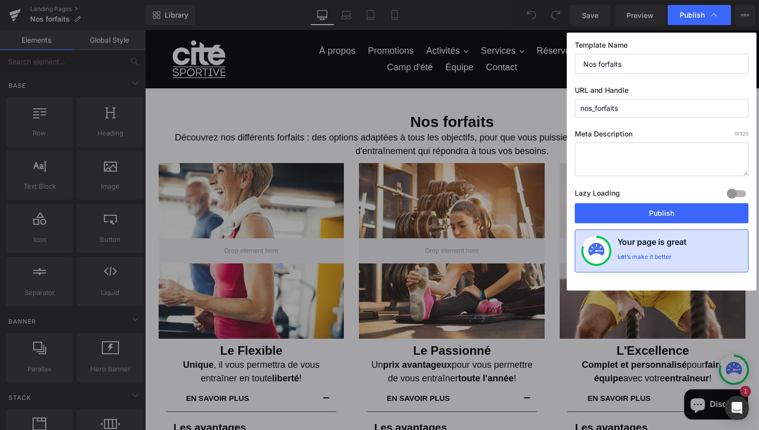
click at [684, 255] on div "Your page is great Let’s make it better" at bounding box center [679, 251] width 124 height 30
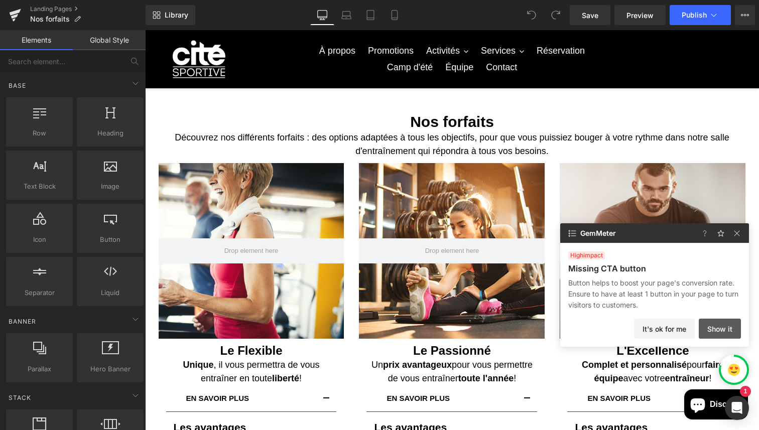
click at [726, 327] on button "Show it" at bounding box center [719, 329] width 42 height 20
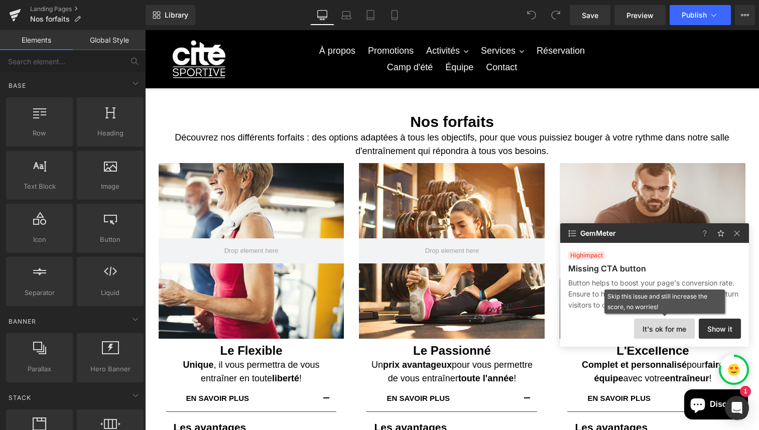
click at [689, 326] on button "It's ok for me" at bounding box center [664, 329] width 61 height 20
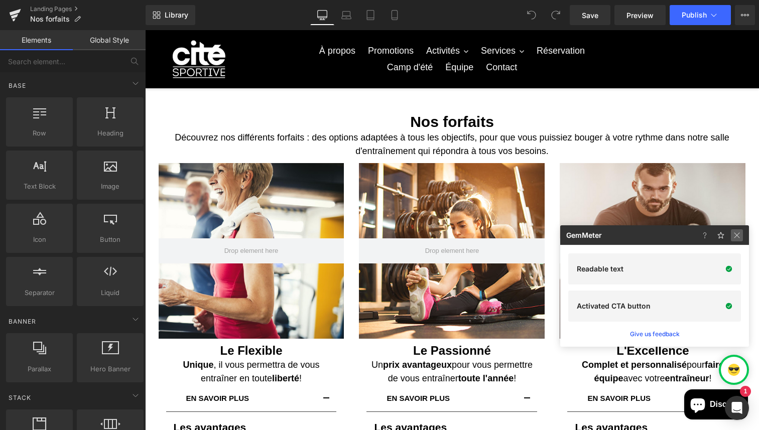
click at [735, 238] on img at bounding box center [737, 235] width 12 height 12
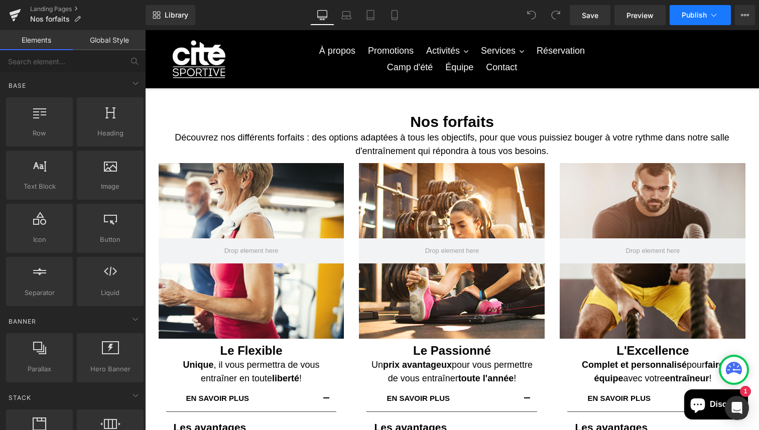
click at [695, 13] on span "Publish" at bounding box center [693, 15] width 25 height 8
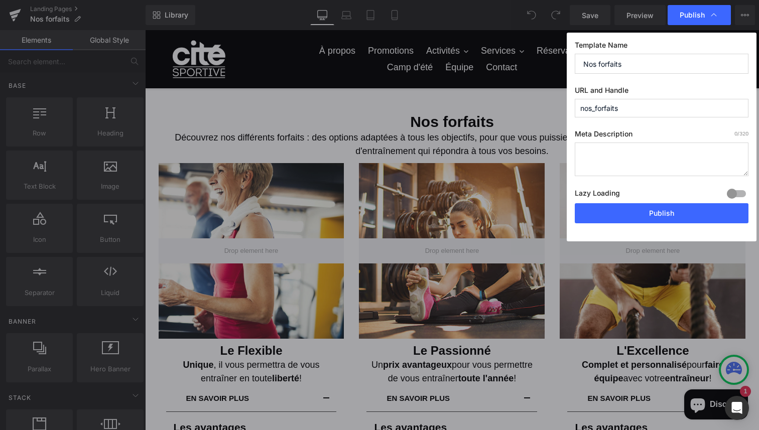
click at [659, 106] on input "nos_forfaits" at bounding box center [661, 108] width 174 height 19
type input "nos_forfaits"
click at [635, 214] on button "Publish" at bounding box center [661, 213] width 174 height 20
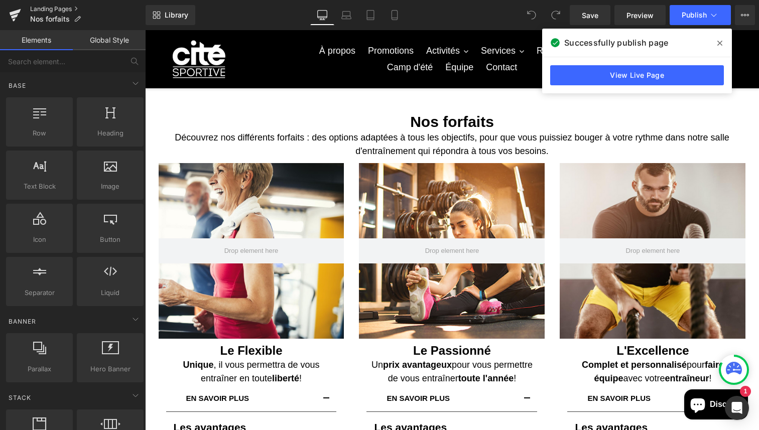
click at [57, 8] on link "Landing Pages" at bounding box center [87, 9] width 115 height 8
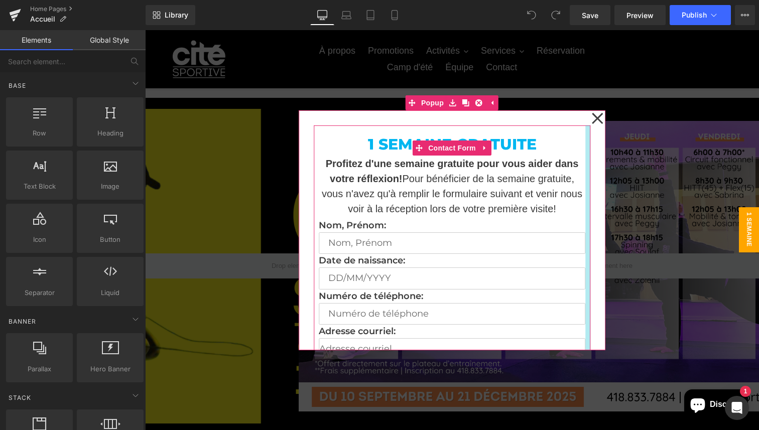
click at [594, 118] on icon at bounding box center [597, 118] width 12 height 50
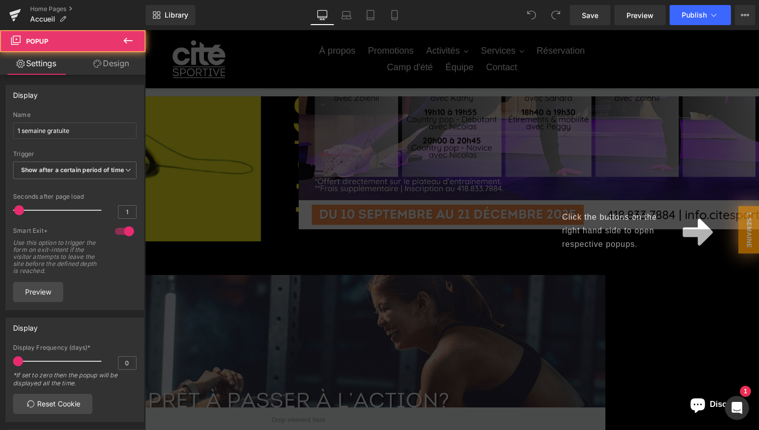
click at [388, 236] on div "Click the buttons on the right hand side to open respective popups." at bounding box center [452, 230] width 614 height 400
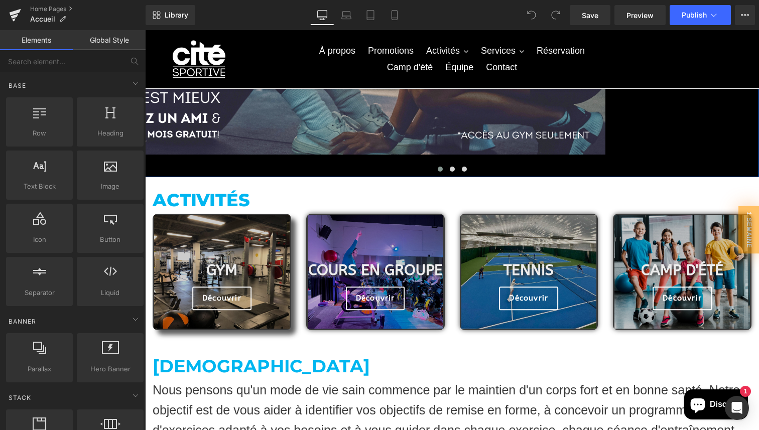
scroll to position [703, 0]
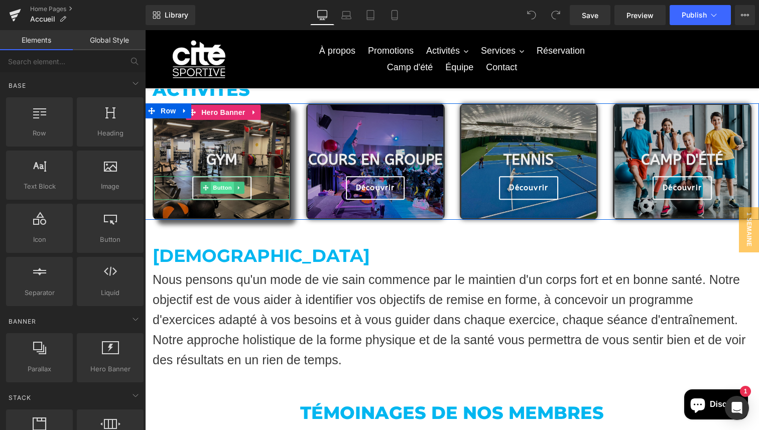
click at [224, 189] on span "Button" at bounding box center [222, 188] width 23 height 12
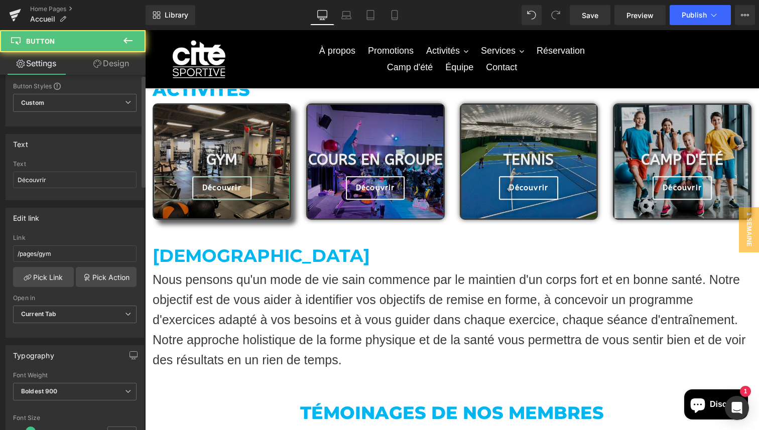
scroll to position [39, 0]
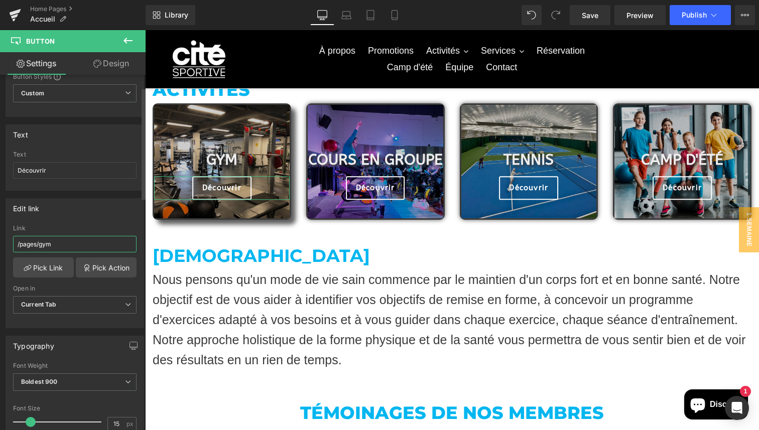
click at [68, 247] on input "/pages/gym" at bounding box center [74, 244] width 123 height 17
type input "/pages/"
click at [54, 267] on link "Pick Link" at bounding box center [43, 267] width 61 height 20
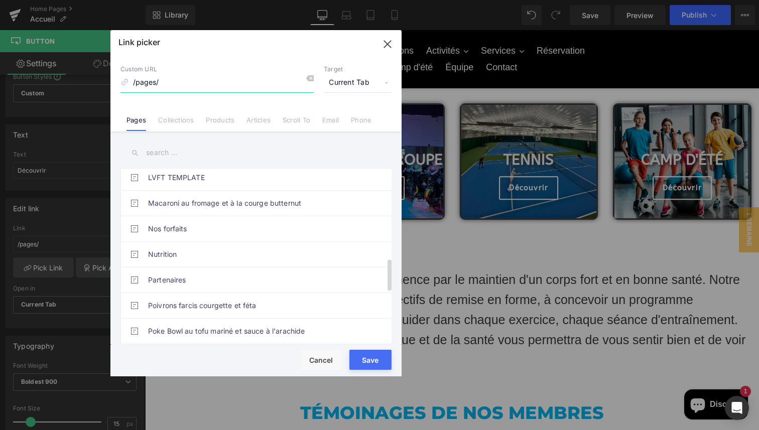
scroll to position [488, 0]
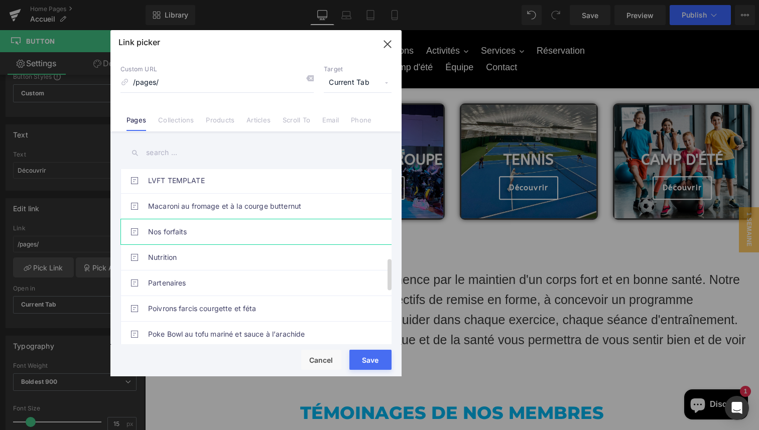
click at [196, 233] on link "Nos forfaits" at bounding box center [258, 231] width 221 height 25
type input "/pages/nos_forfaits"
click at [376, 358] on button "Save" at bounding box center [370, 360] width 42 height 20
type input "/pages/nos_forfaits"
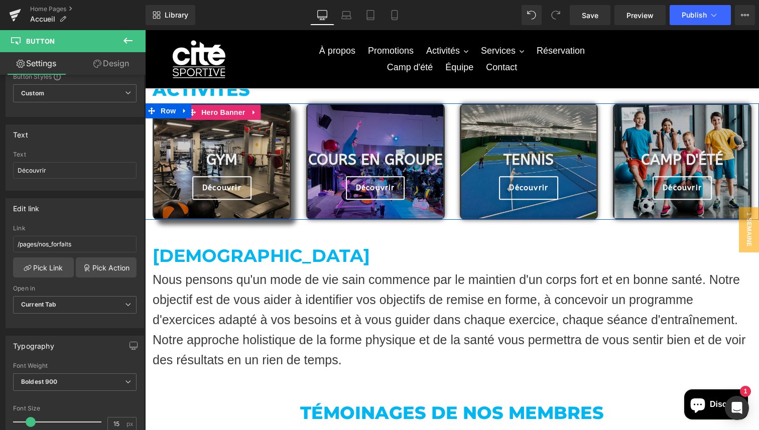
scroll to position [694, 0]
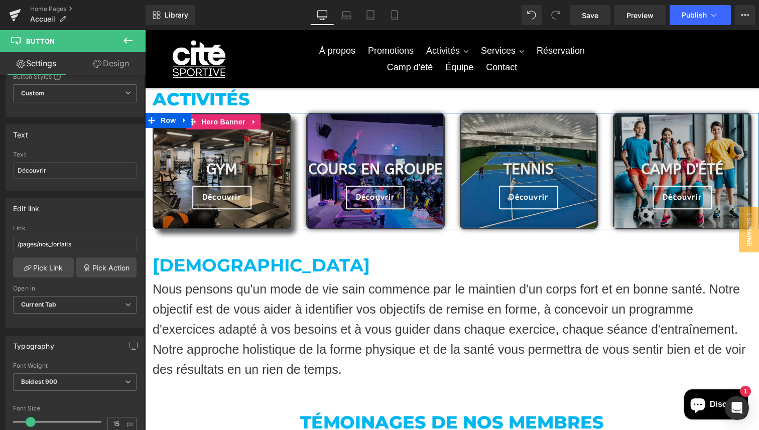
click at [219, 144] on span "GyM Heading Découvrir Button" at bounding box center [221, 171] width 135 height 76
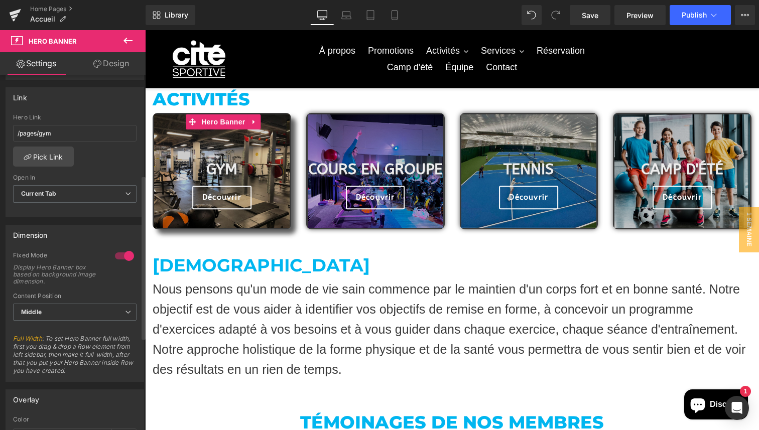
scroll to position [223, 0]
click at [43, 152] on link "Pick Link" at bounding box center [43, 155] width 61 height 20
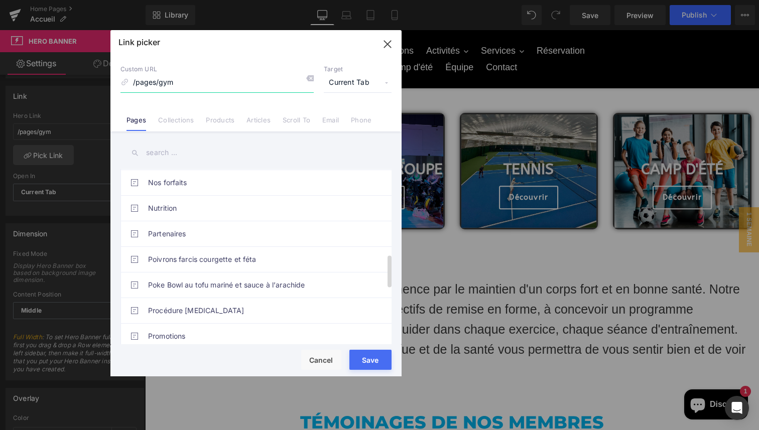
scroll to position [512, 0]
click at [209, 187] on link "Nos forfaits" at bounding box center [258, 181] width 221 height 25
type input "/pages/nos_forfaits"
click at [370, 356] on button "Save" at bounding box center [370, 360] width 42 height 20
type input "/pages/nos_forfaits"
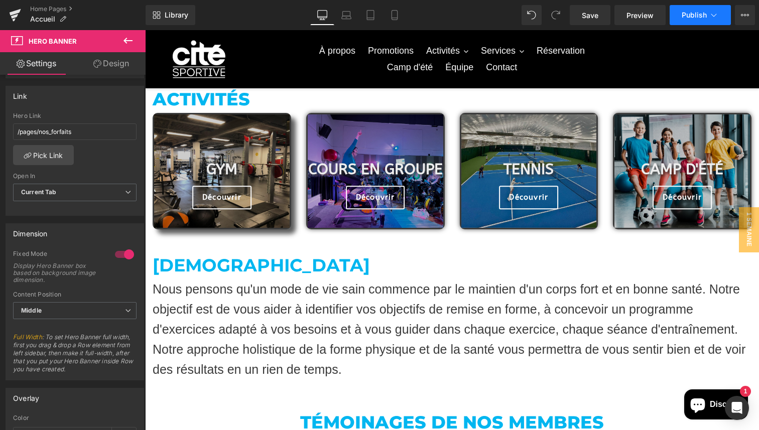
click at [685, 13] on span "Publish" at bounding box center [693, 15] width 25 height 8
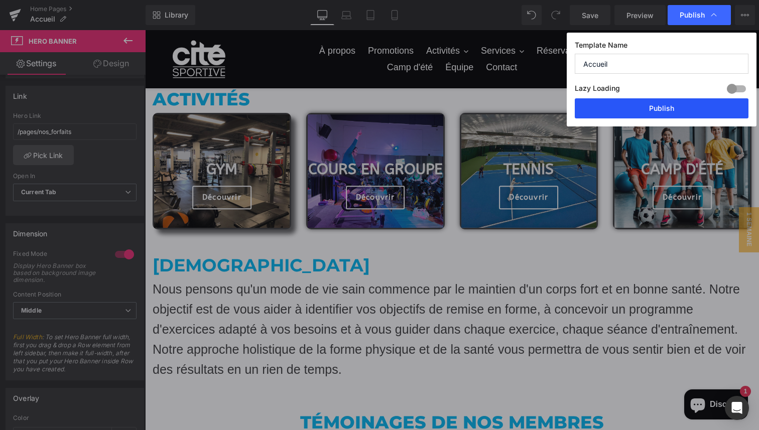
click at [640, 107] on button "Publish" at bounding box center [661, 108] width 174 height 20
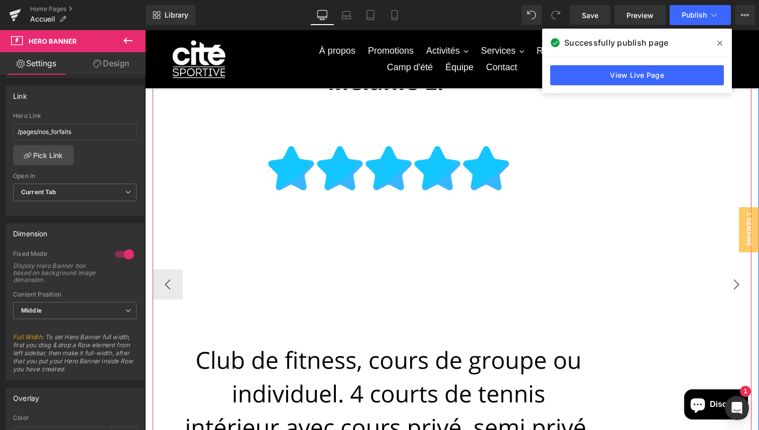
click at [741, 280] on button "›" at bounding box center [736, 284] width 30 height 30
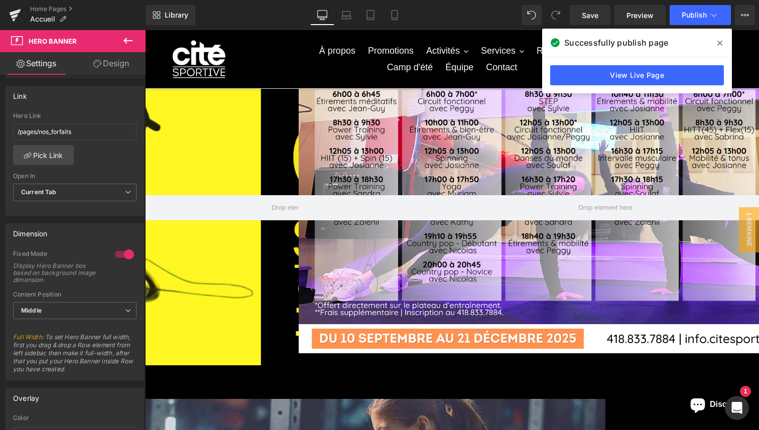
scroll to position [0, 0]
